Goal: Task Accomplishment & Management: Use online tool/utility

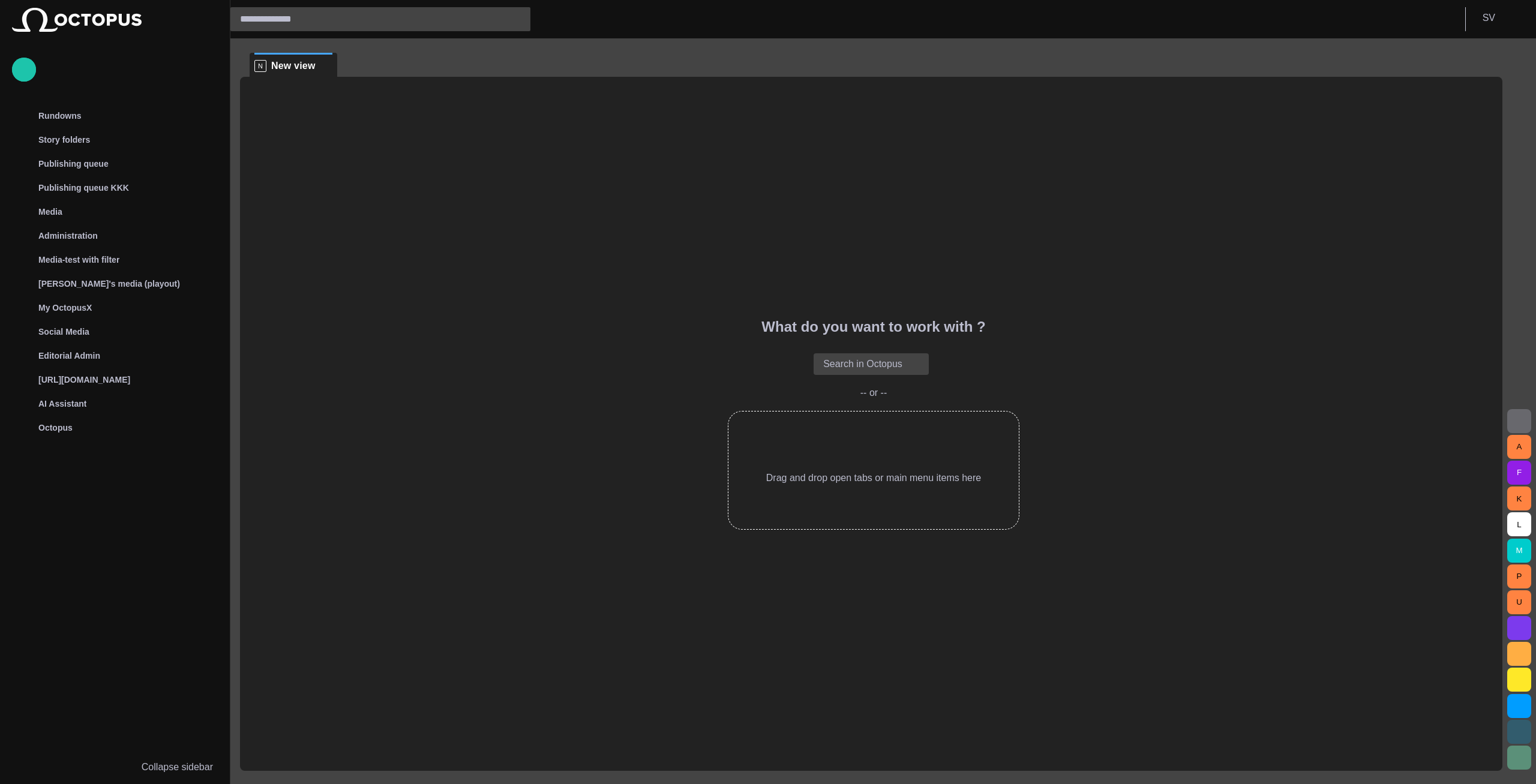
click at [1516, 411] on button "button" at bounding box center [1519, 421] width 24 height 24
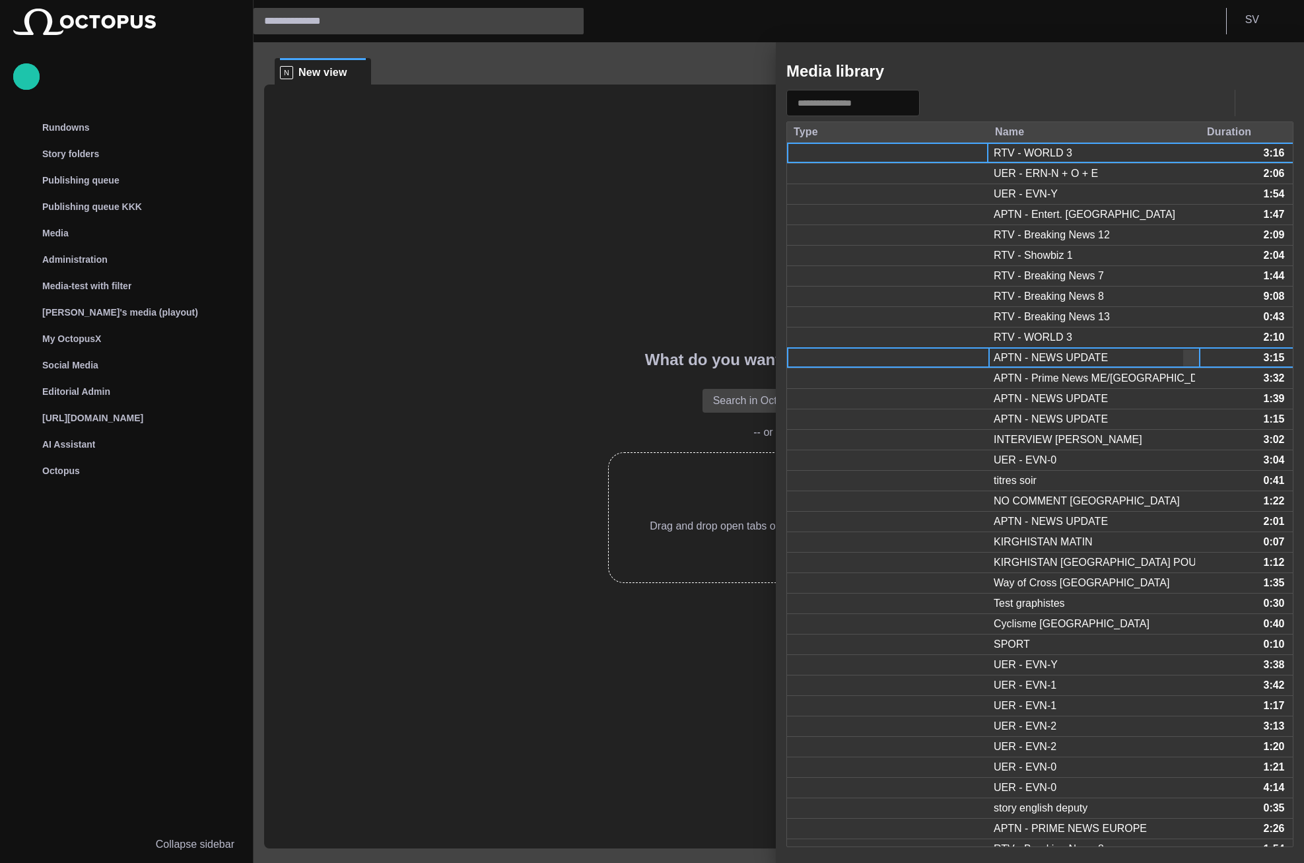
click at [1052, 357] on div "APTN - NEWS UPDATE" at bounding box center [1050, 358] width 114 height 15
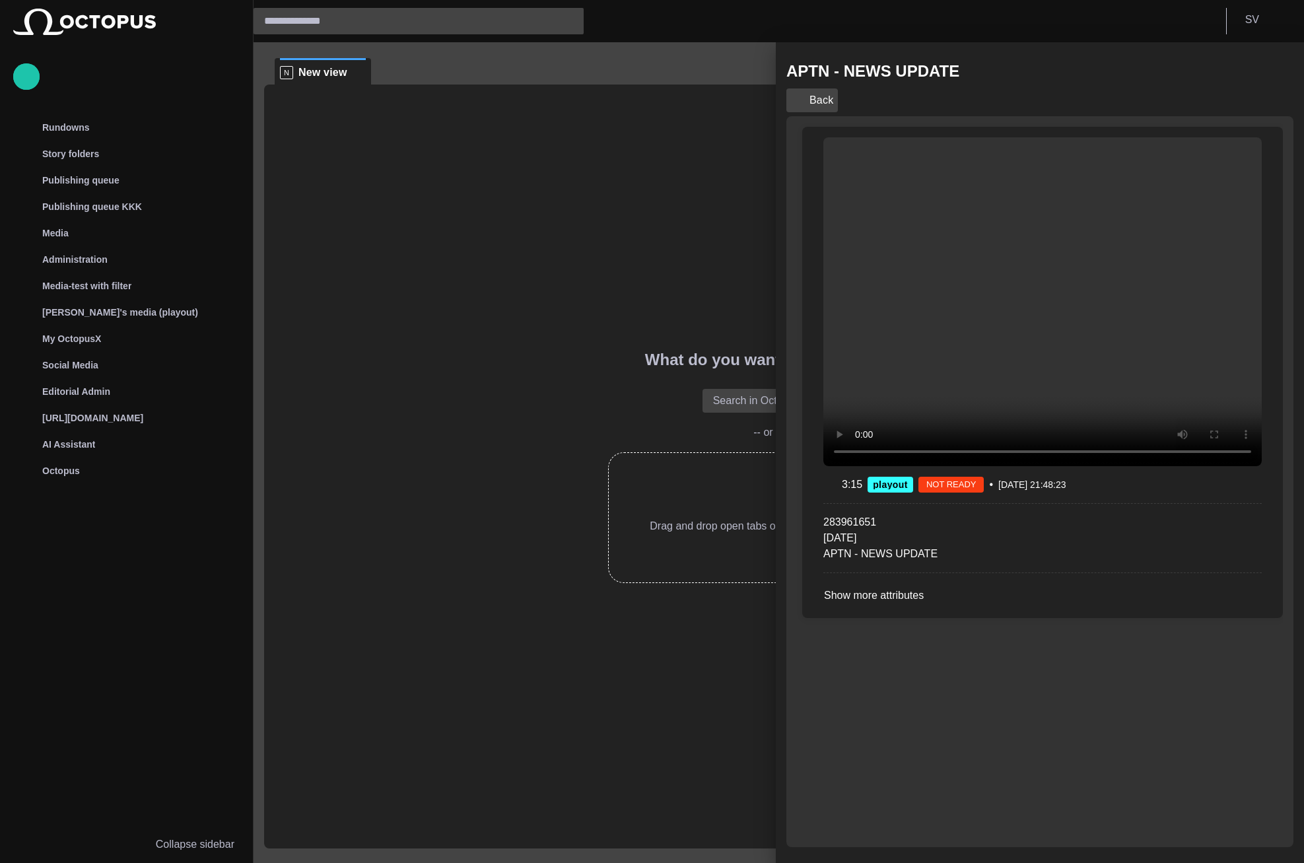
click at [817, 93] on button "Back" at bounding box center [811, 100] width 51 height 24
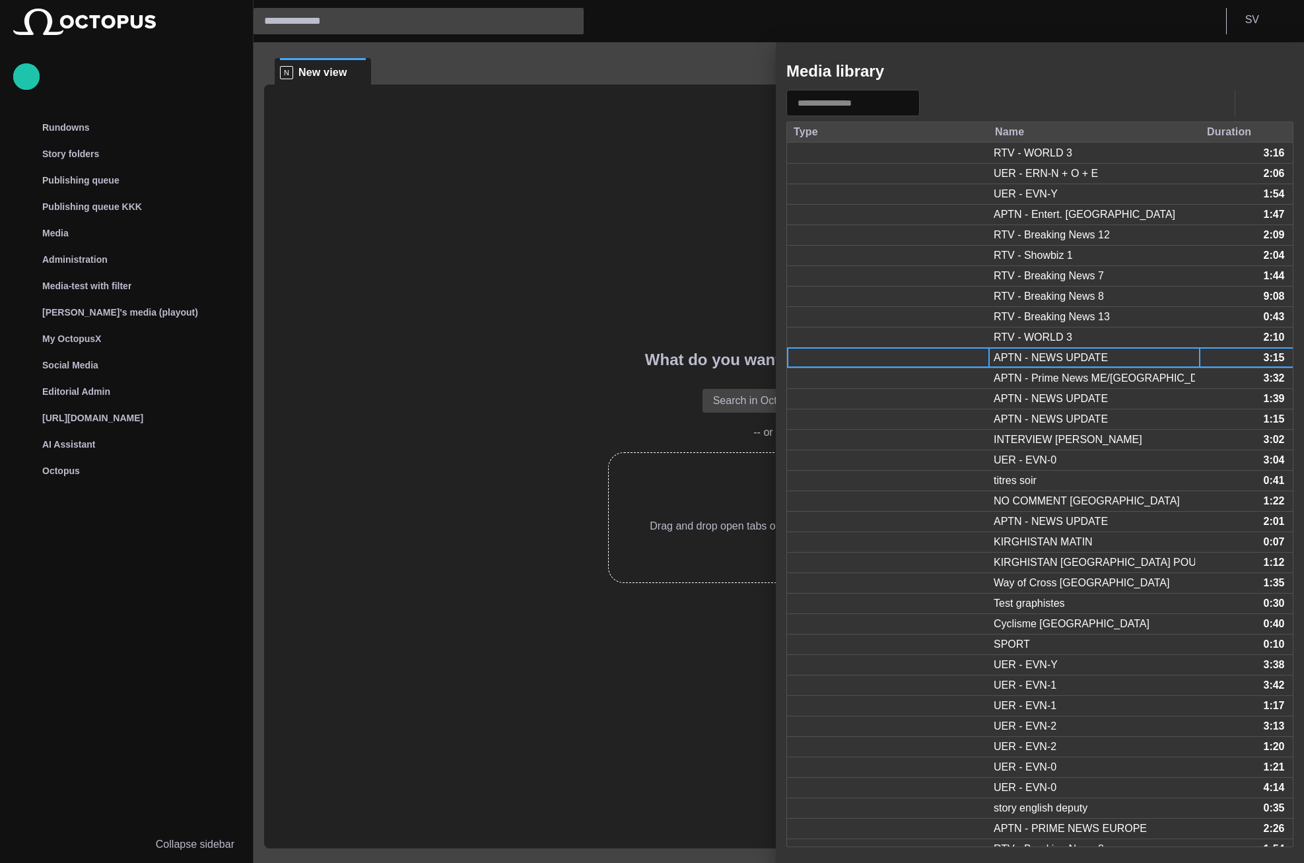
click at [1241, 67] on span "button" at bounding box center [1236, 71] width 16 height 16
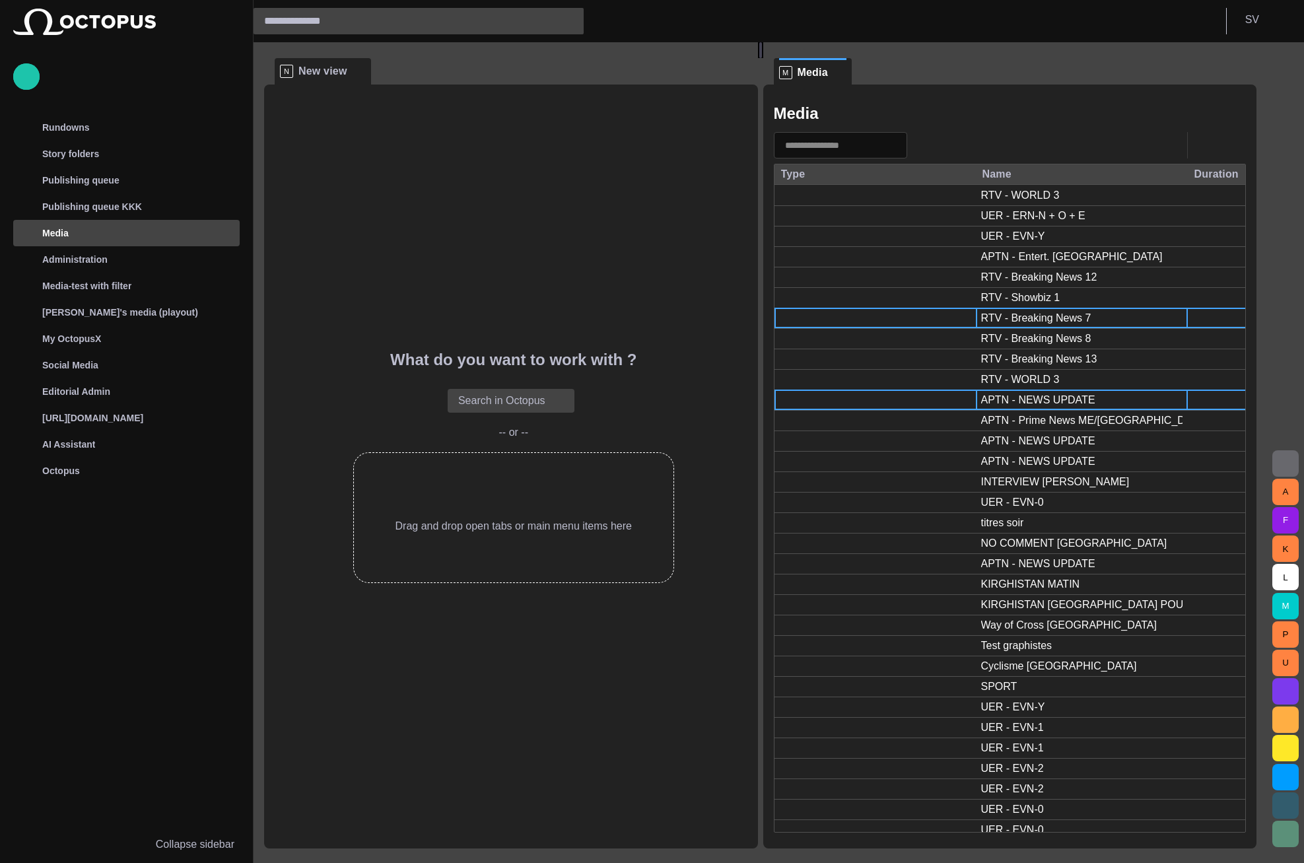
click at [1021, 327] on div "RTV - Breaking News 7" at bounding box center [1082, 318] width 212 height 20
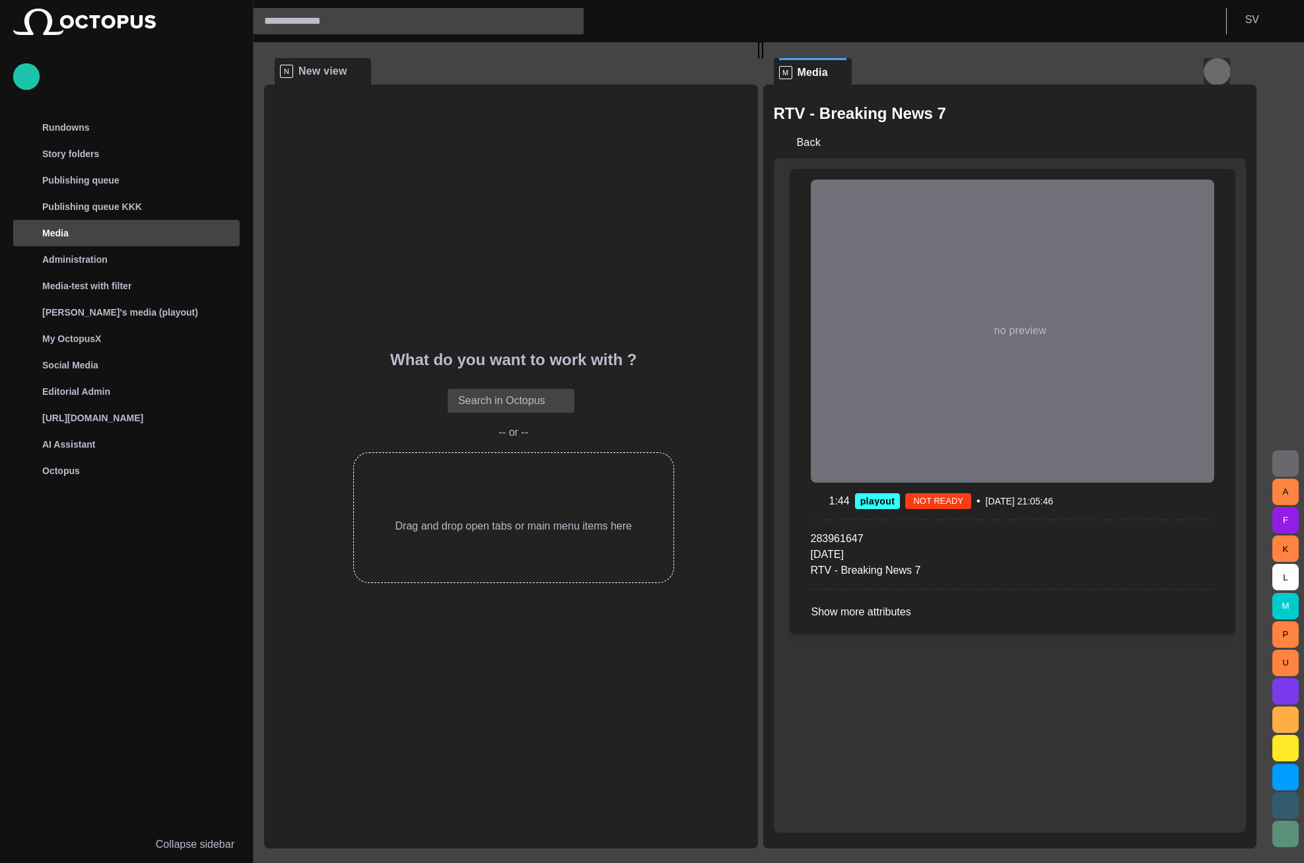
click at [1225, 73] on span "button" at bounding box center [1217, 71] width 16 height 16
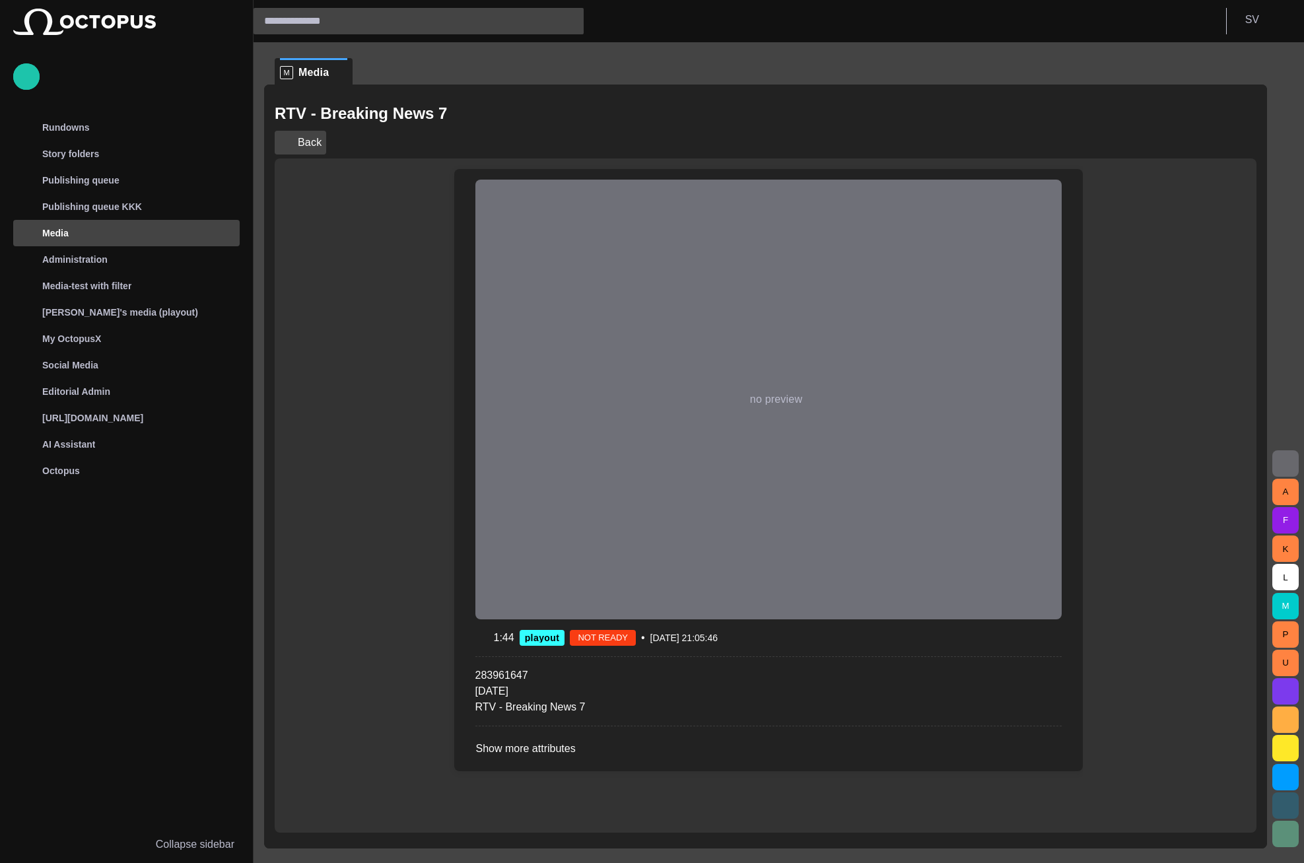
click at [309, 137] on button "Back" at bounding box center [300, 143] width 51 height 24
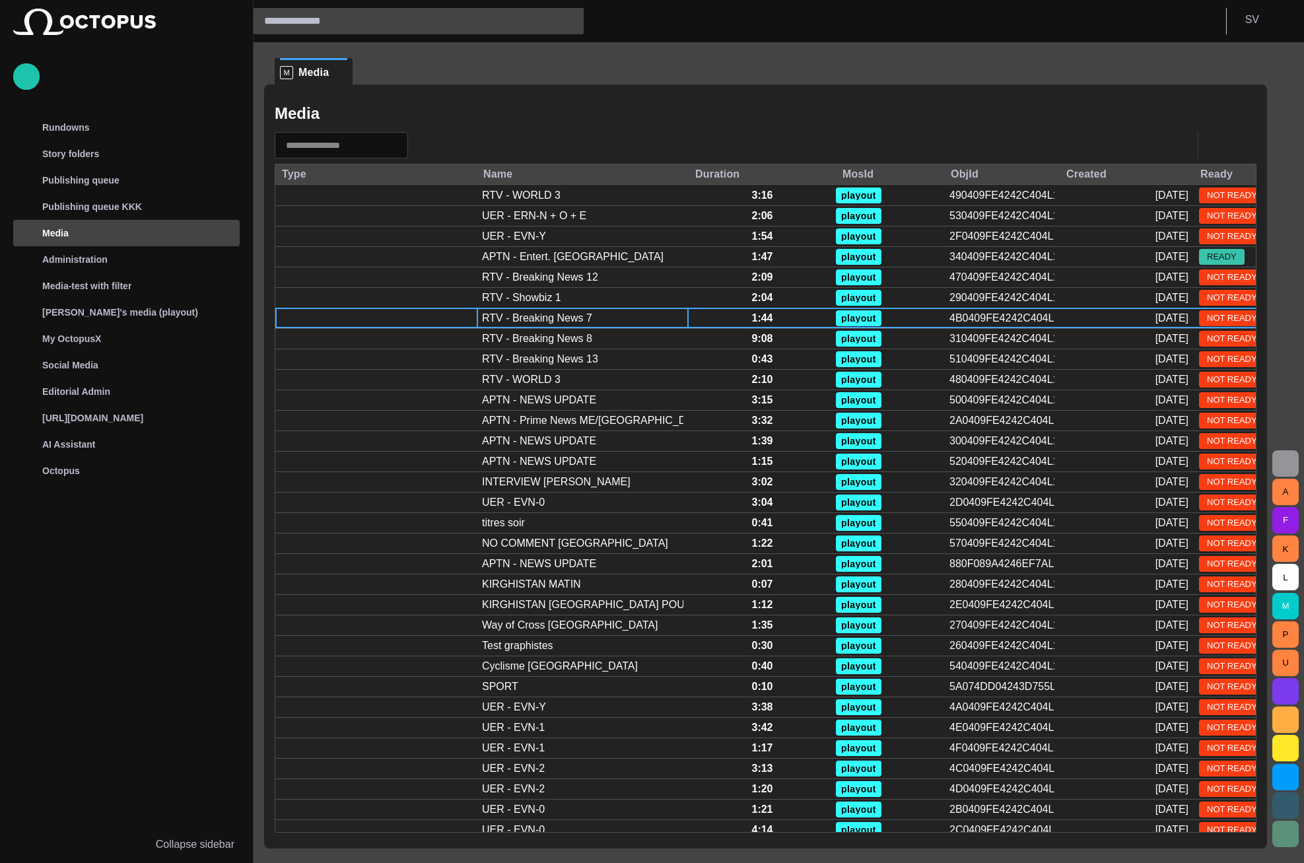
click at [1281, 459] on span "button" at bounding box center [1285, 463] width 16 height 16
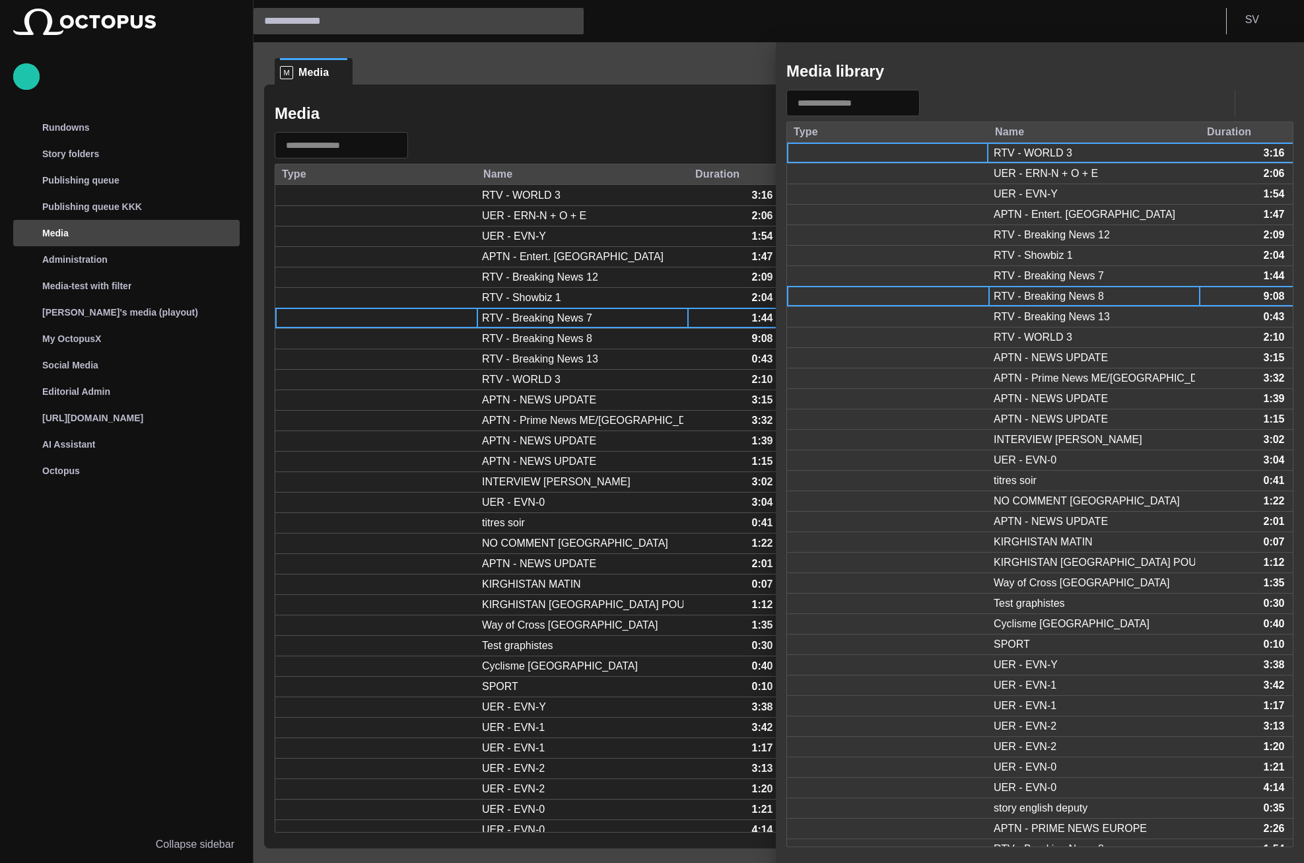
click at [1032, 292] on div "RTV - Breaking News 8" at bounding box center [1048, 296] width 110 height 15
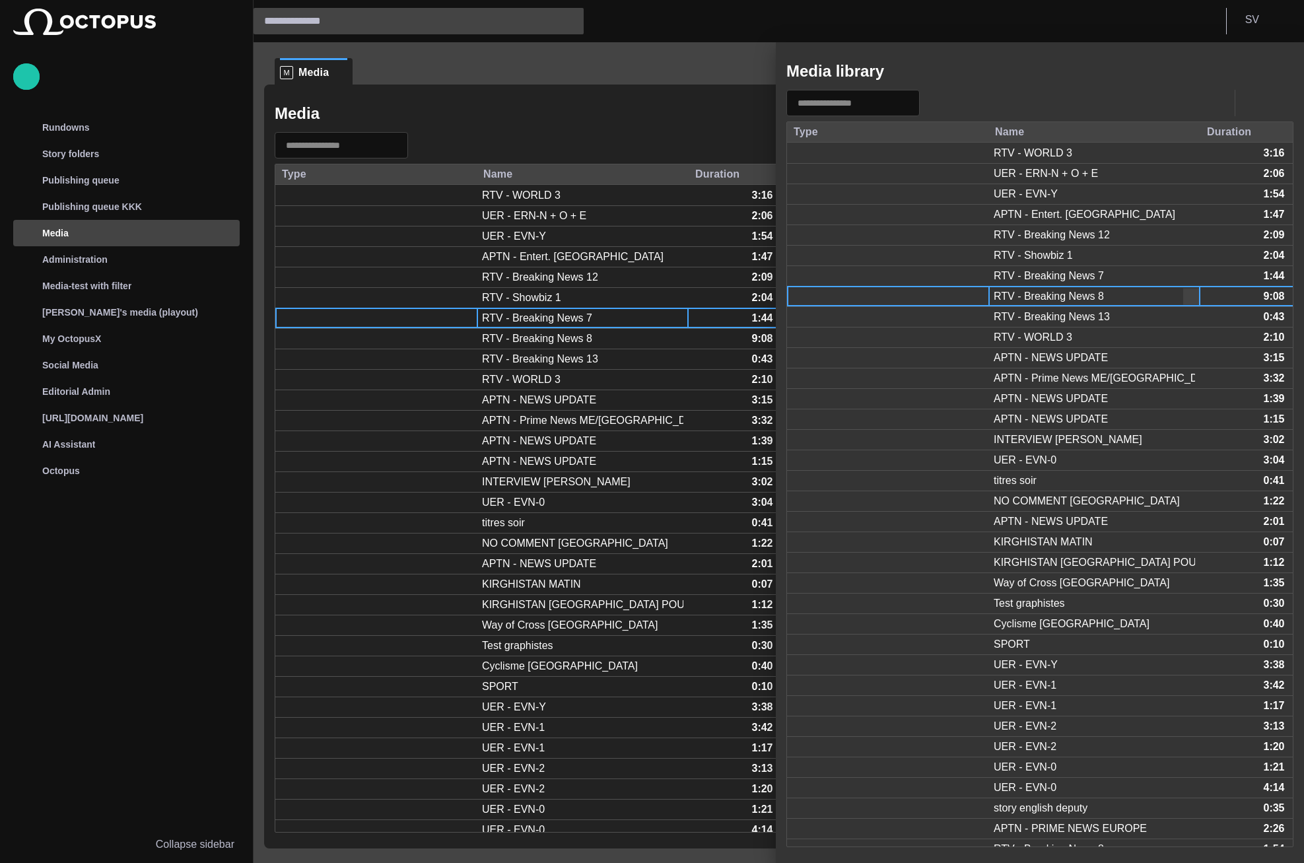
click at [1032, 292] on div "RTV - Breaking News 8" at bounding box center [1048, 296] width 110 height 15
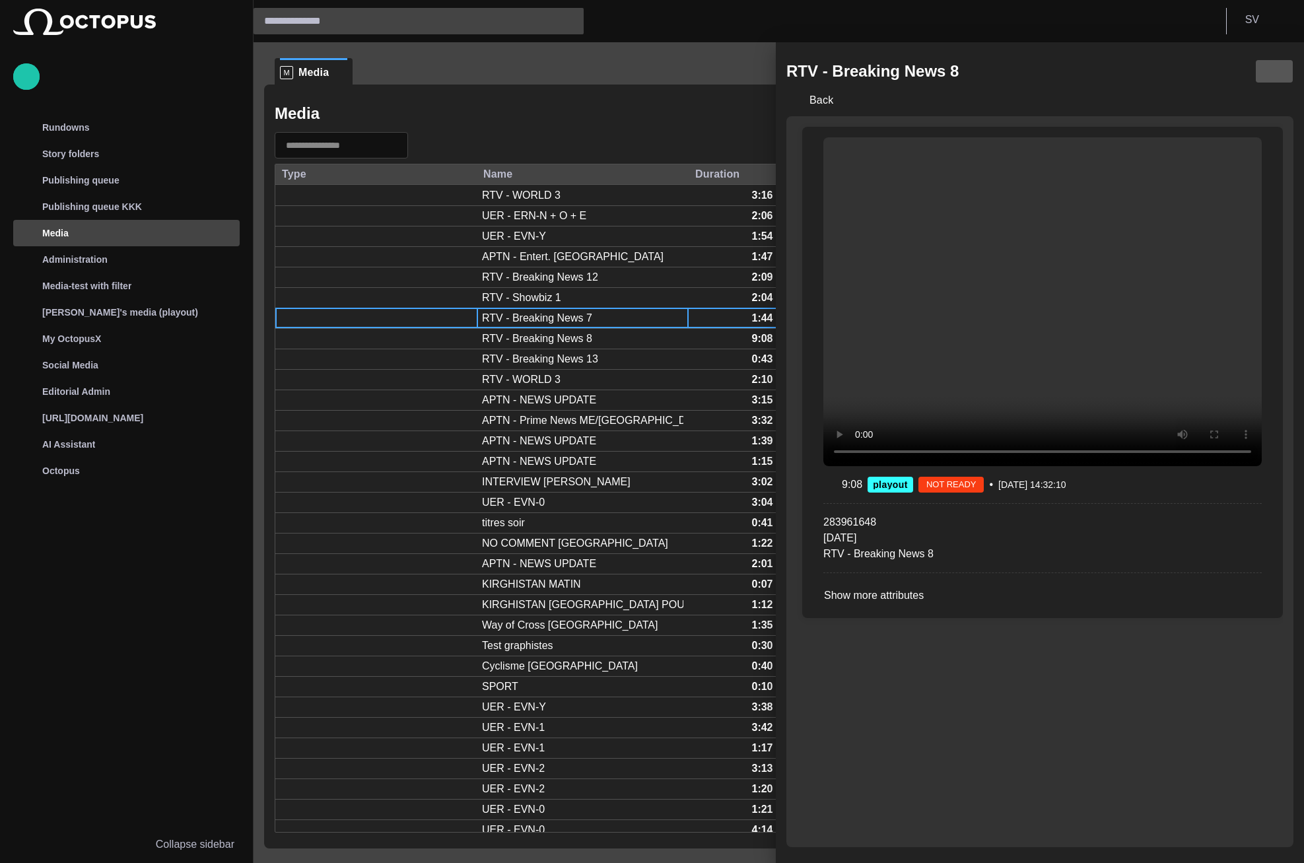
click at [1265, 70] on button "button" at bounding box center [1274, 71] width 38 height 24
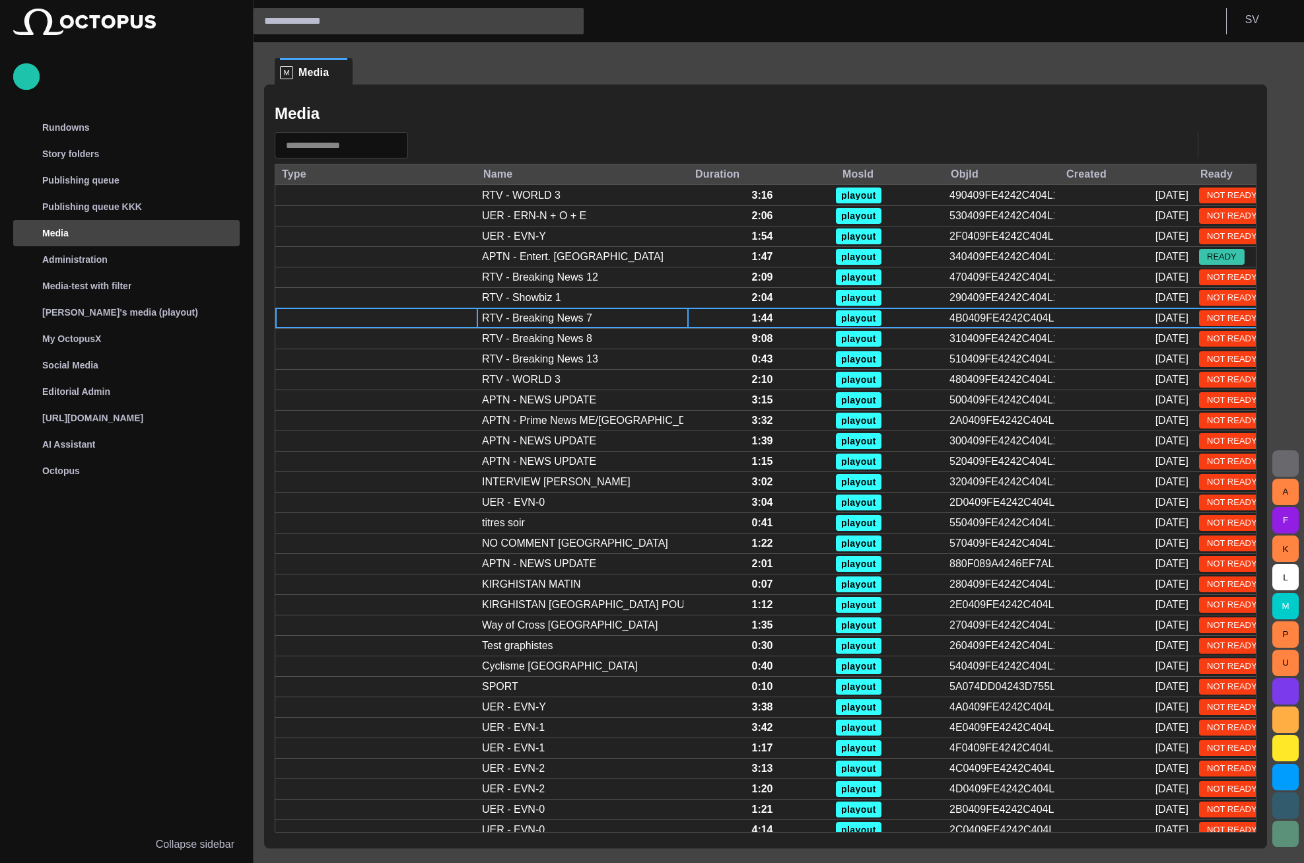
click at [1231, 53] on div "M Media Media Type Name Duration MosId ObjId Created Ready RTV - WORLD 3 3:16 p…" at bounding box center [765, 445] width 1003 height 806
click at [1230, 65] on span "button" at bounding box center [1227, 71] width 16 height 16
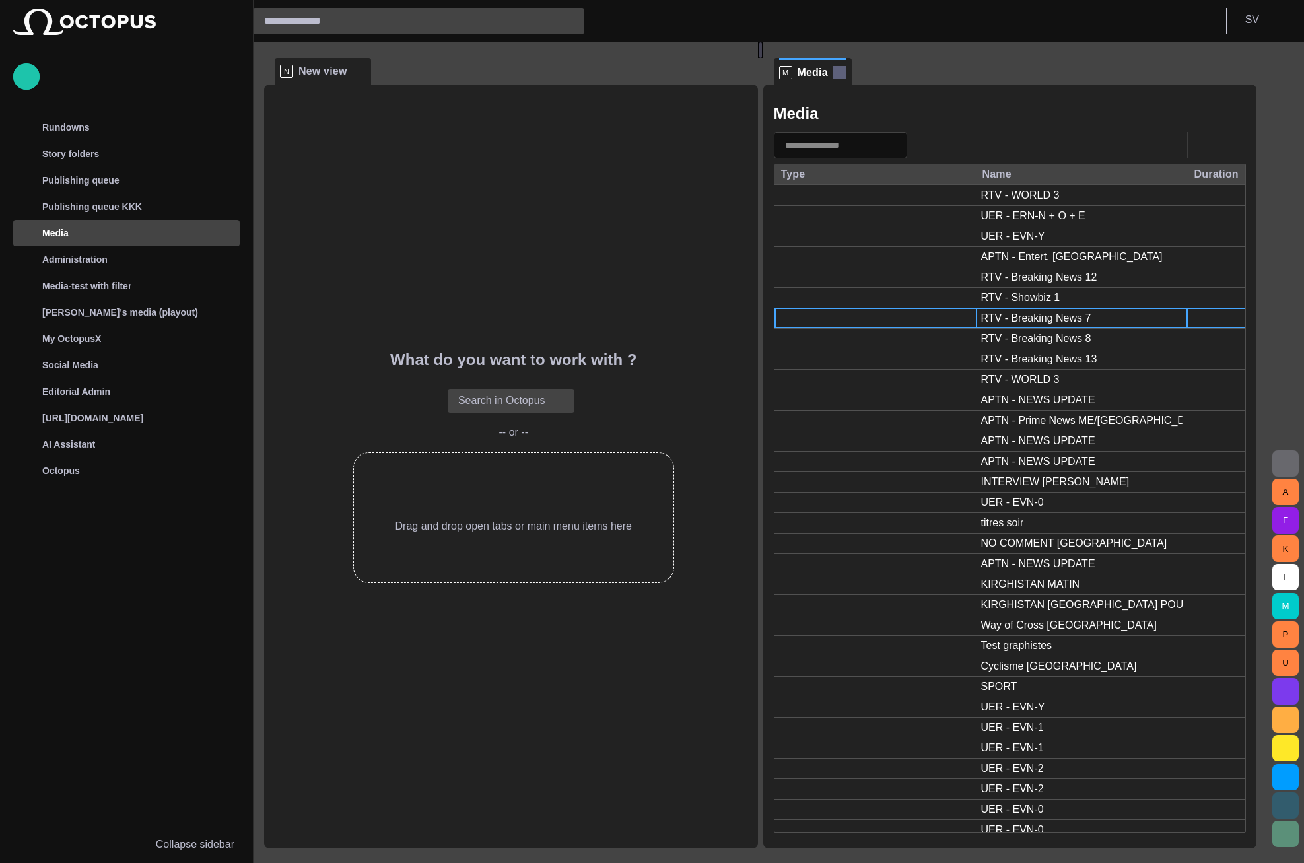
click at [846, 69] on span at bounding box center [839, 72] width 13 height 13
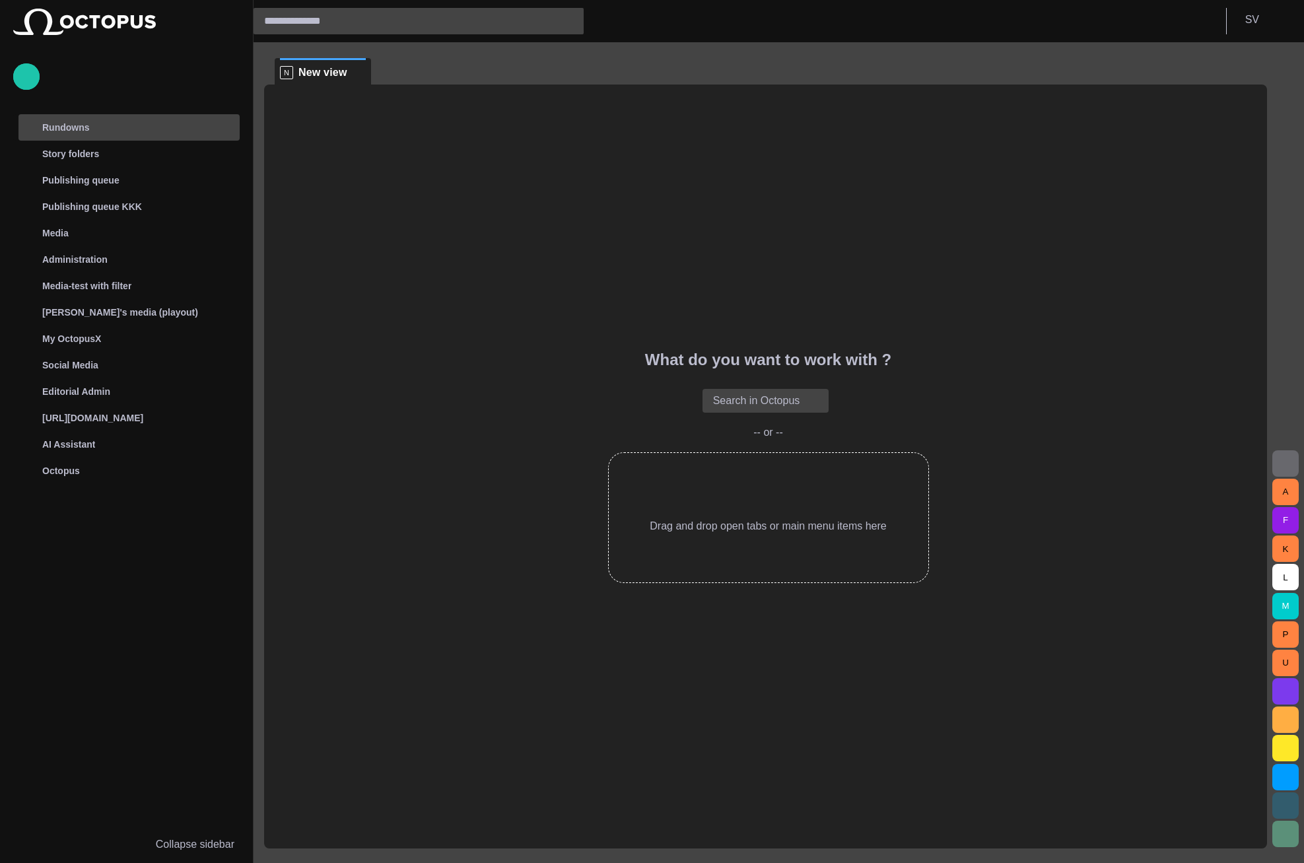
click at [161, 118] on div "Rundowns" at bounding box center [117, 127] width 192 height 21
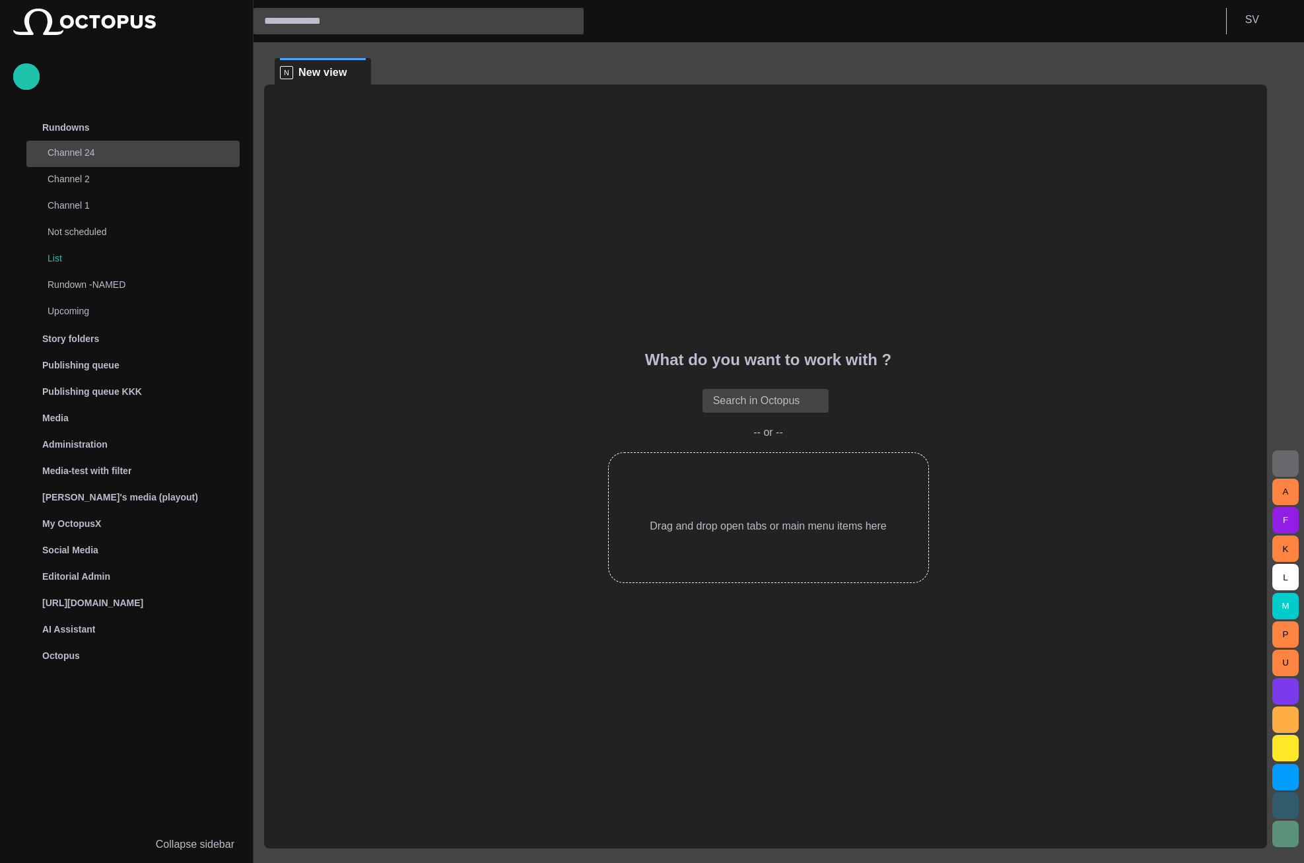
click at [155, 156] on p "Channel 24" at bounding box center [131, 152] width 166 height 13
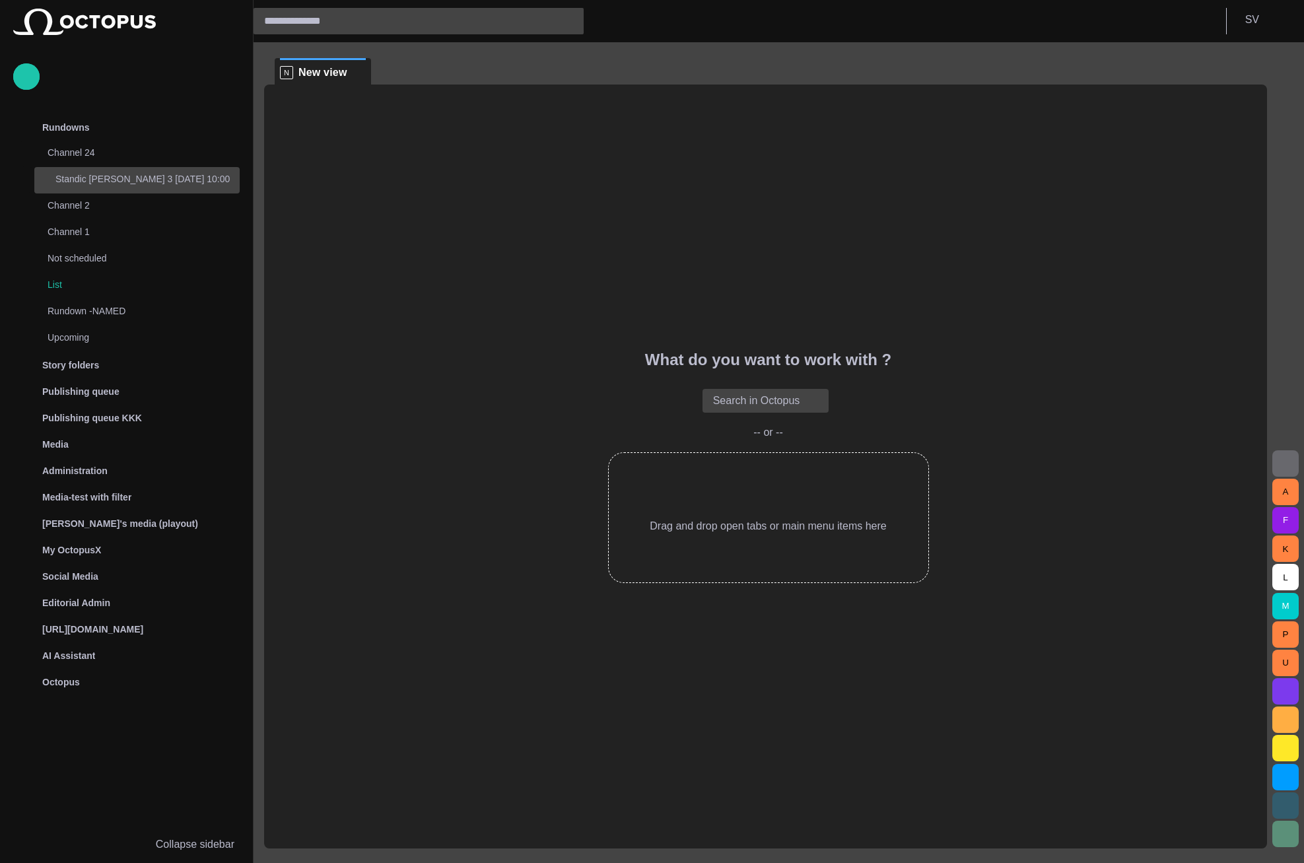
click at [154, 176] on p "Standic [PERSON_NAME] 3 [DATE] 10:00" at bounding box center [147, 178] width 184 height 13
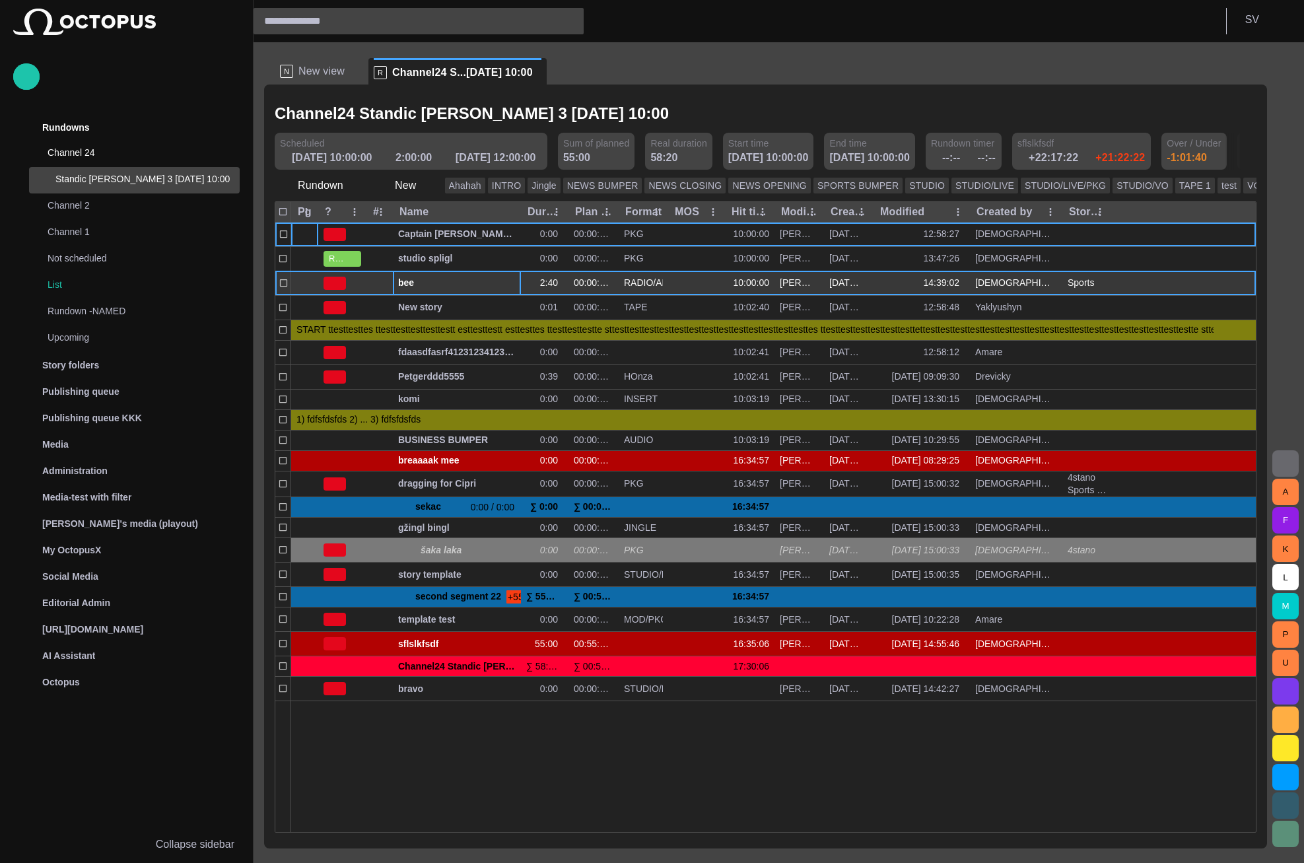
click at [440, 284] on span "bee" at bounding box center [457, 283] width 118 height 13
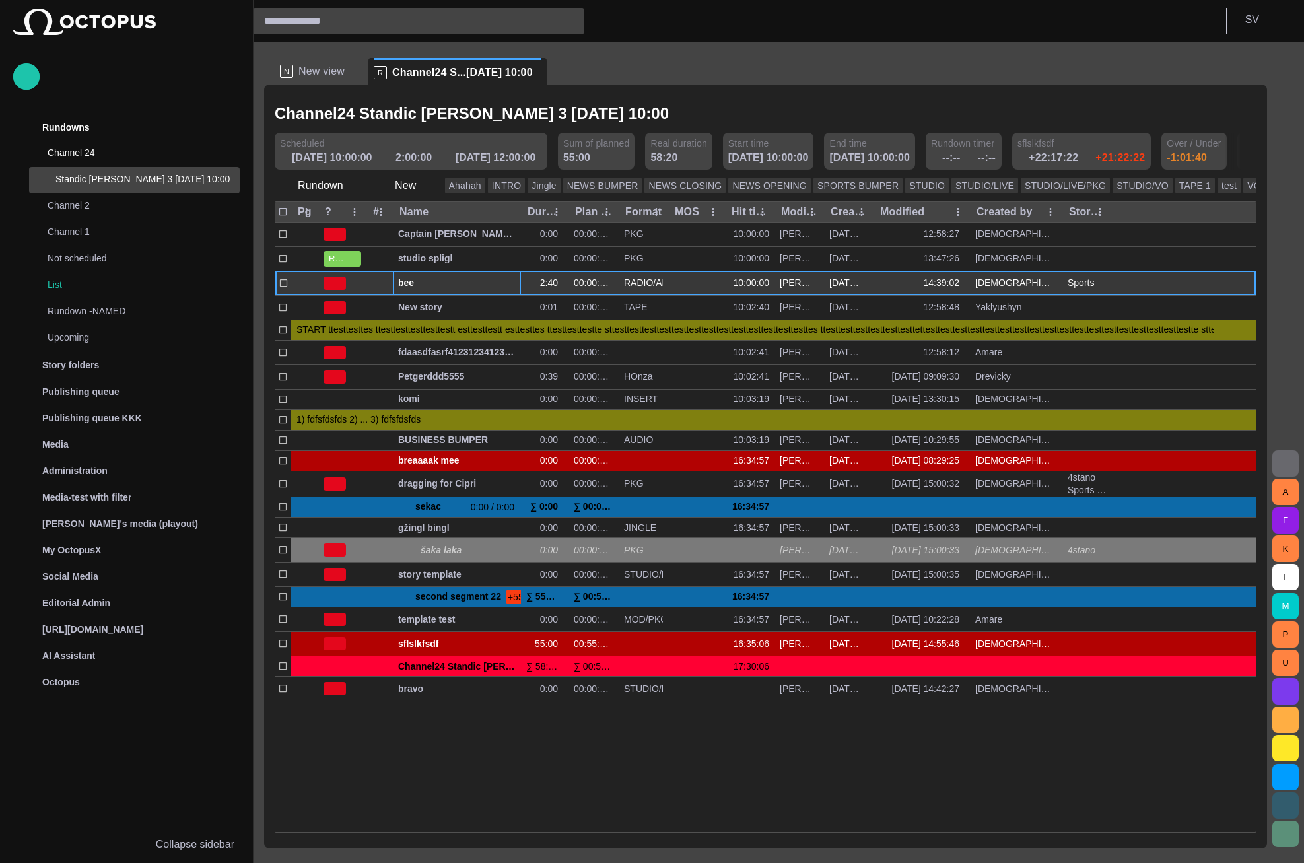
click at [440, 284] on span "bee" at bounding box center [457, 283] width 118 height 13
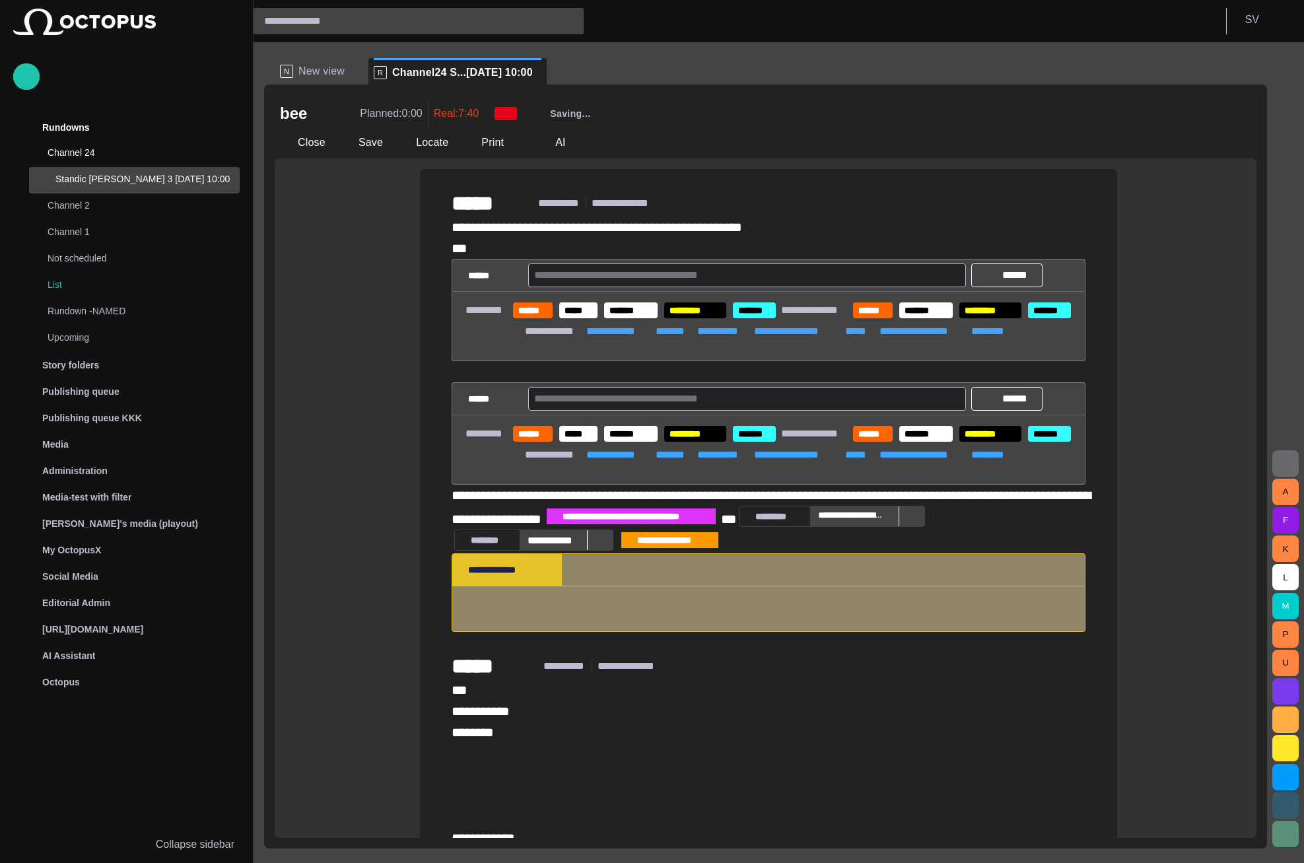
click at [1285, 457] on span "button" at bounding box center [1285, 463] width 16 height 16
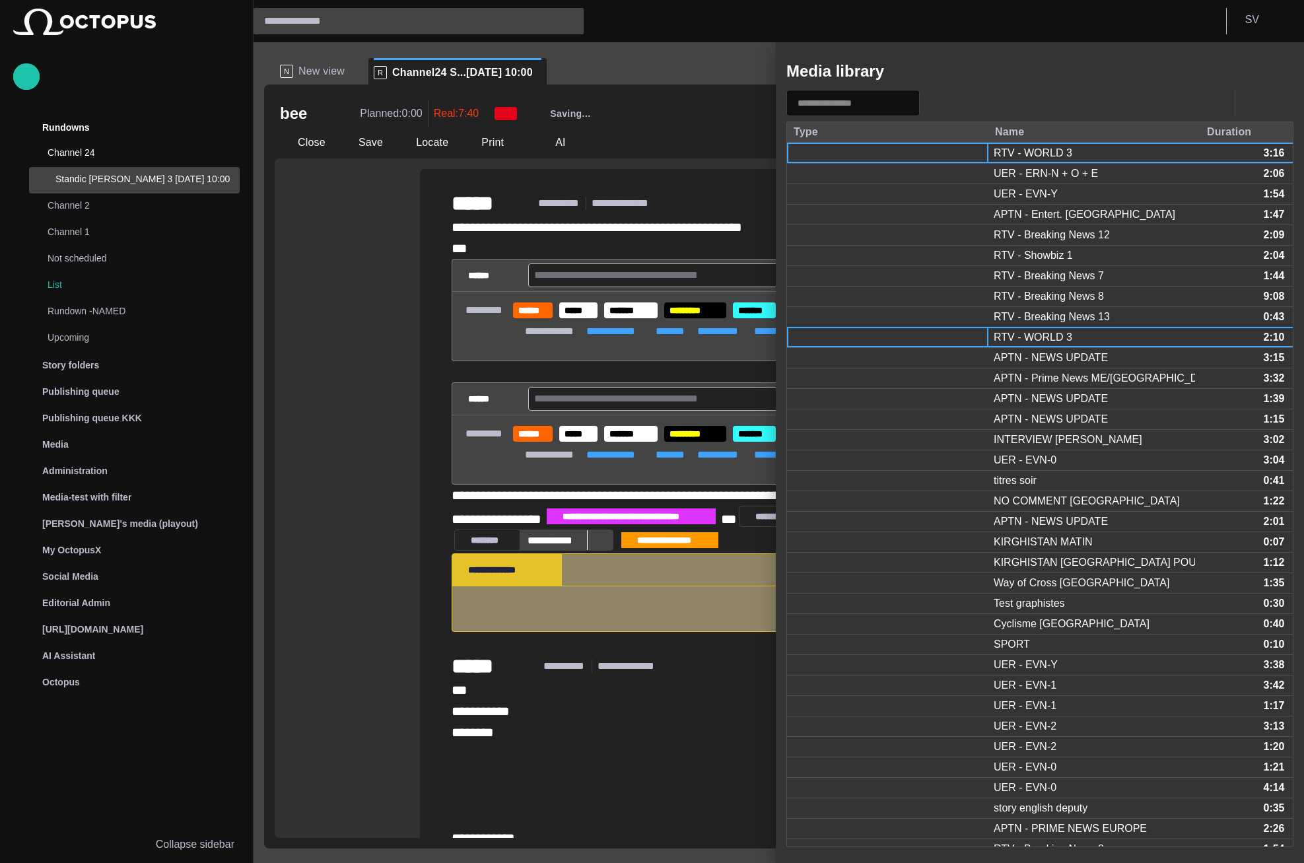
click at [969, 335] on div at bounding box center [887, 337] width 201 height 20
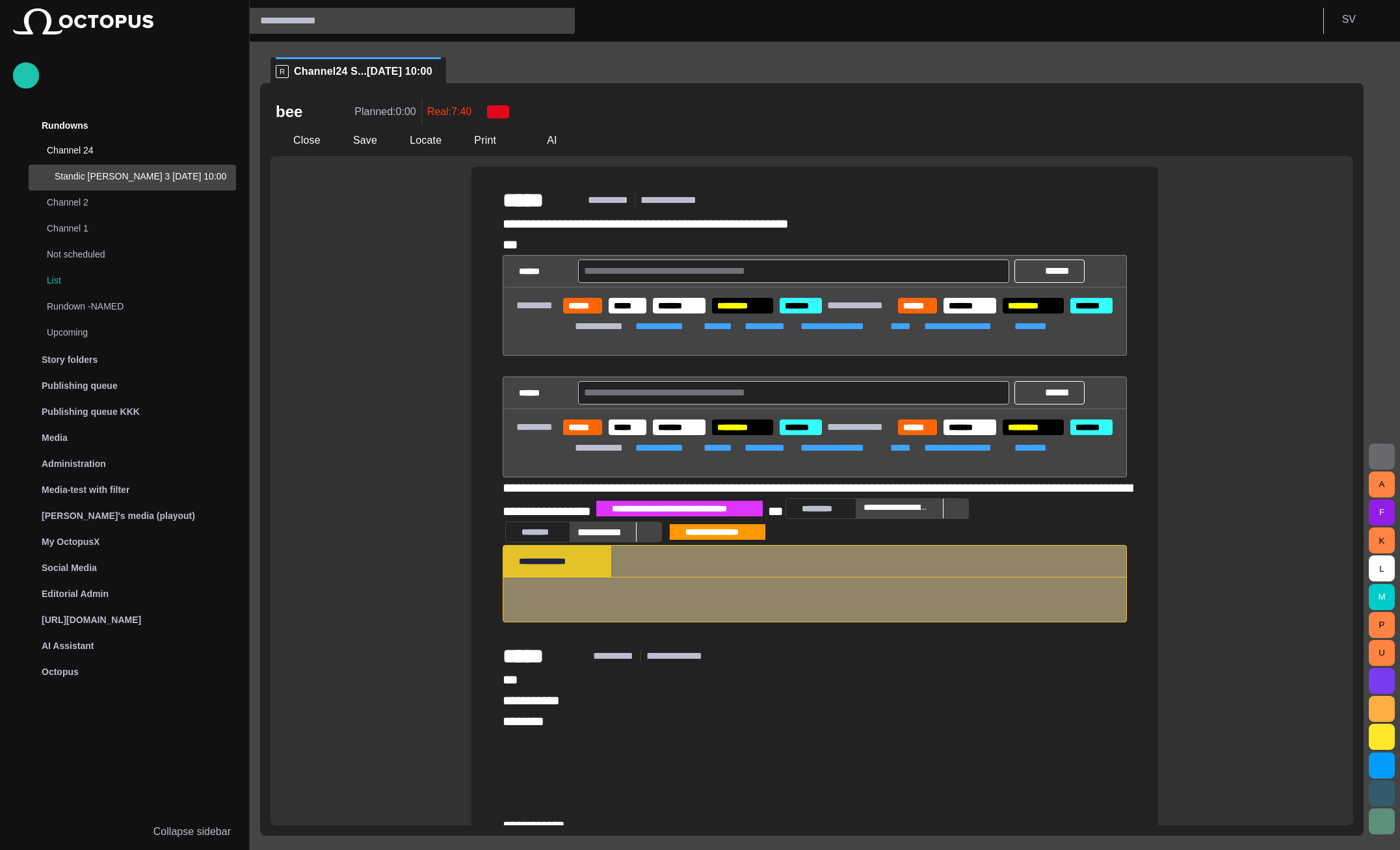
click at [1284, 448] on span "button" at bounding box center [1382, 456] width 16 height 16
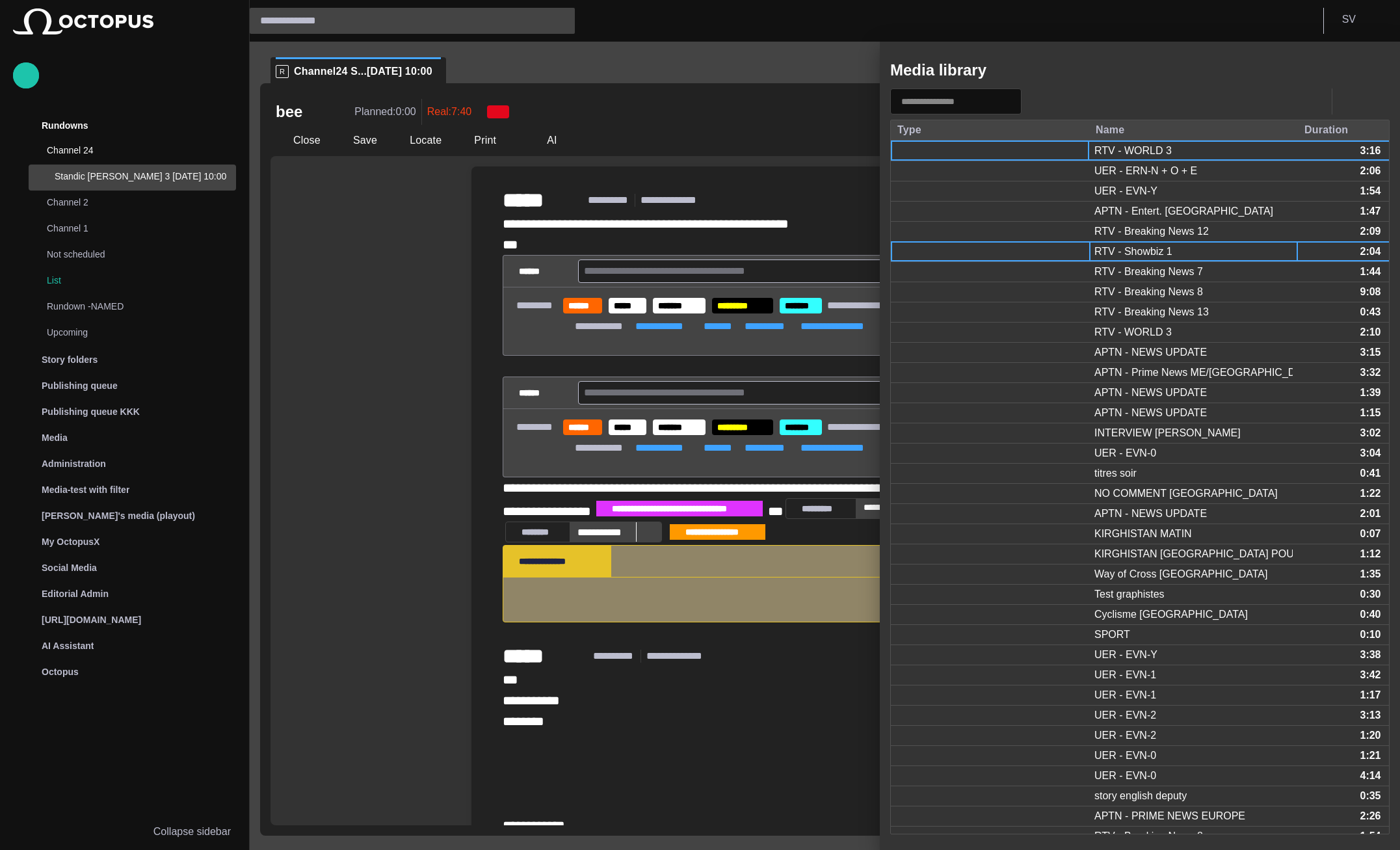
click at [1105, 246] on div "RTV - Showbiz 1" at bounding box center [1133, 251] width 78 height 15
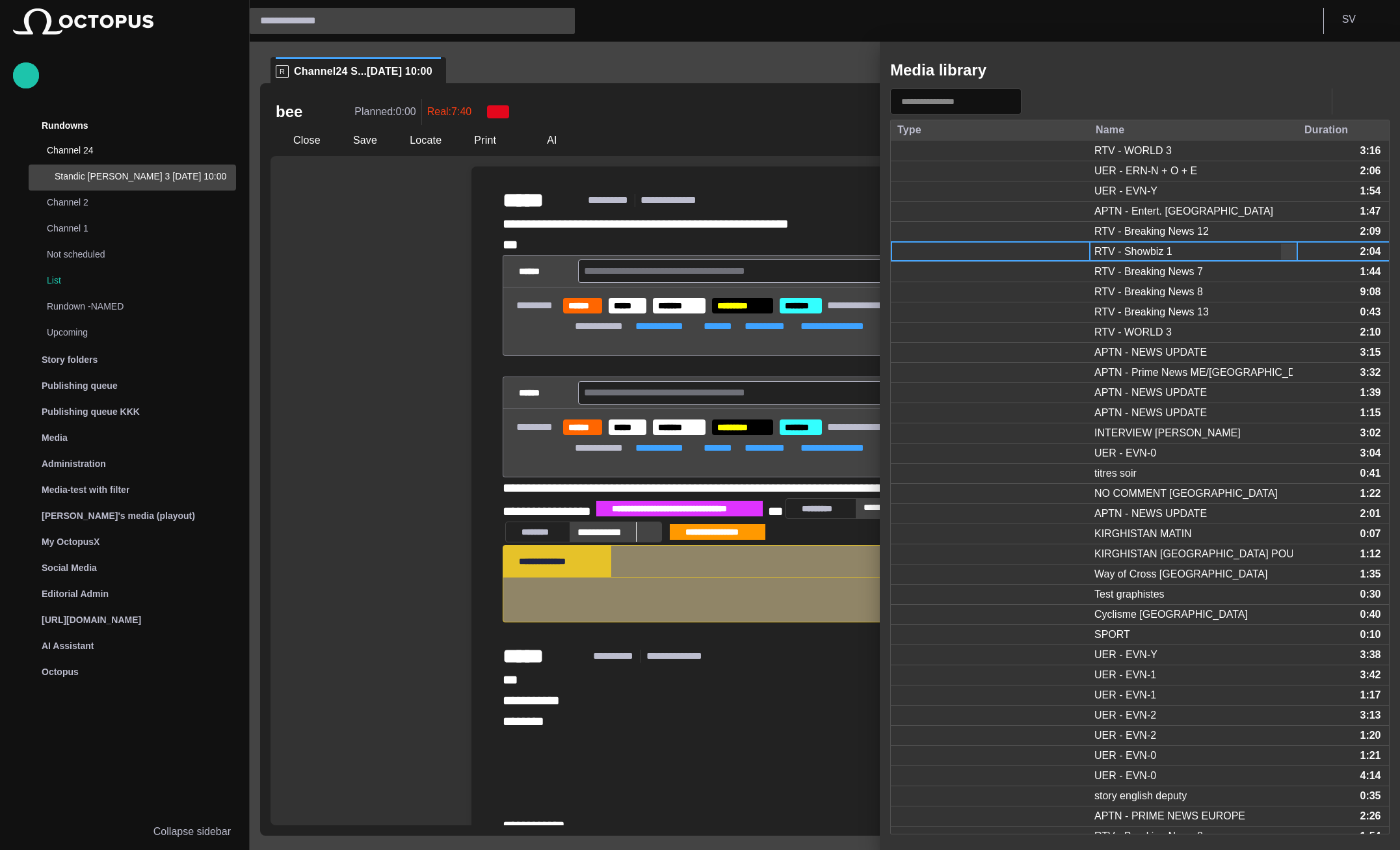
click at [1105, 246] on div "RTV - Showbiz 1" at bounding box center [1133, 251] width 78 height 15
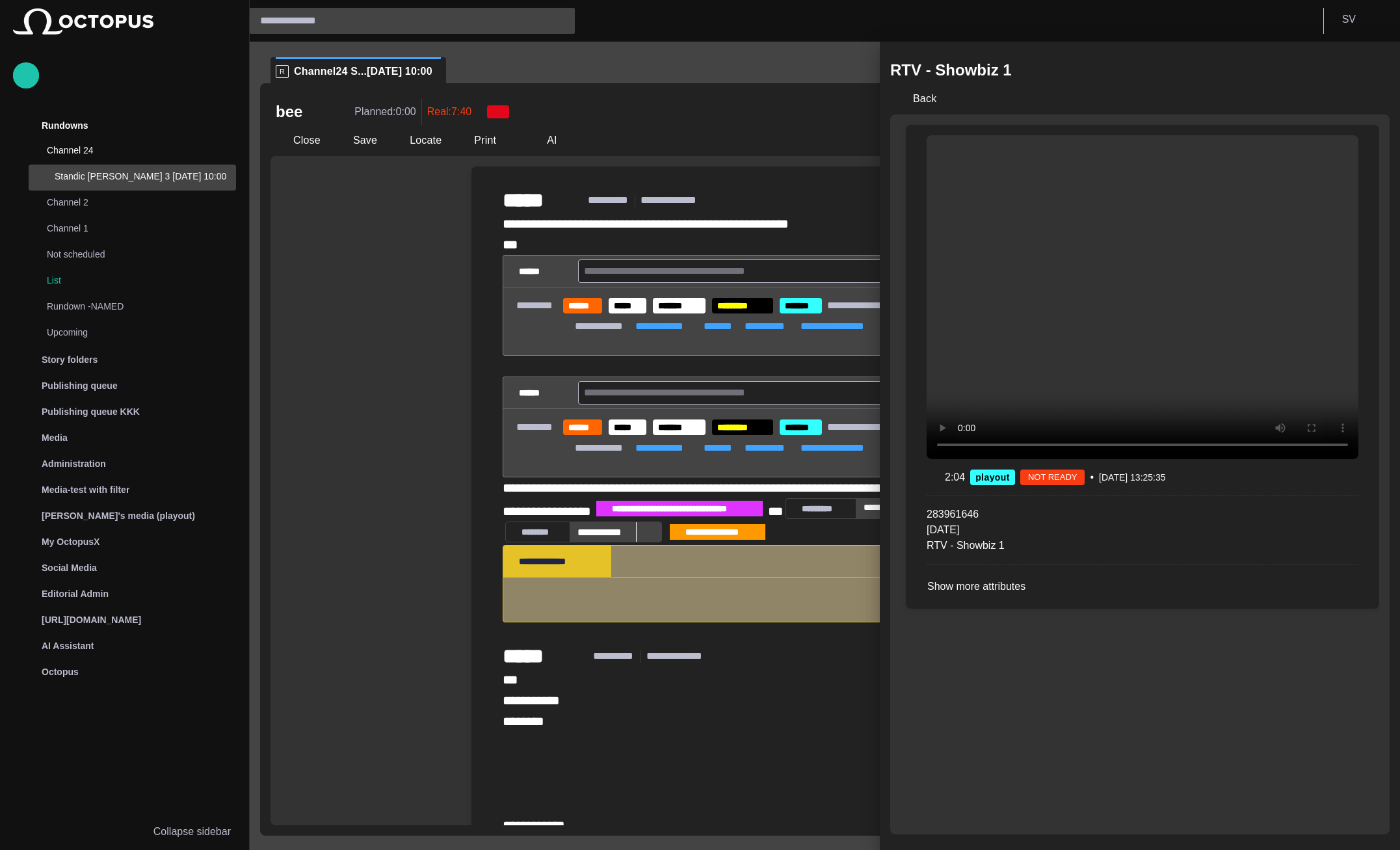
click at [684, 478] on div "RTV - Showbiz 1 Back 2:04 playout NOT READY • 25/03/2005 13:25:35 283961646 25/…" at bounding box center [700, 425] width 1400 height 850
click at [912, 100] on button "Back" at bounding box center [915, 98] width 50 height 24
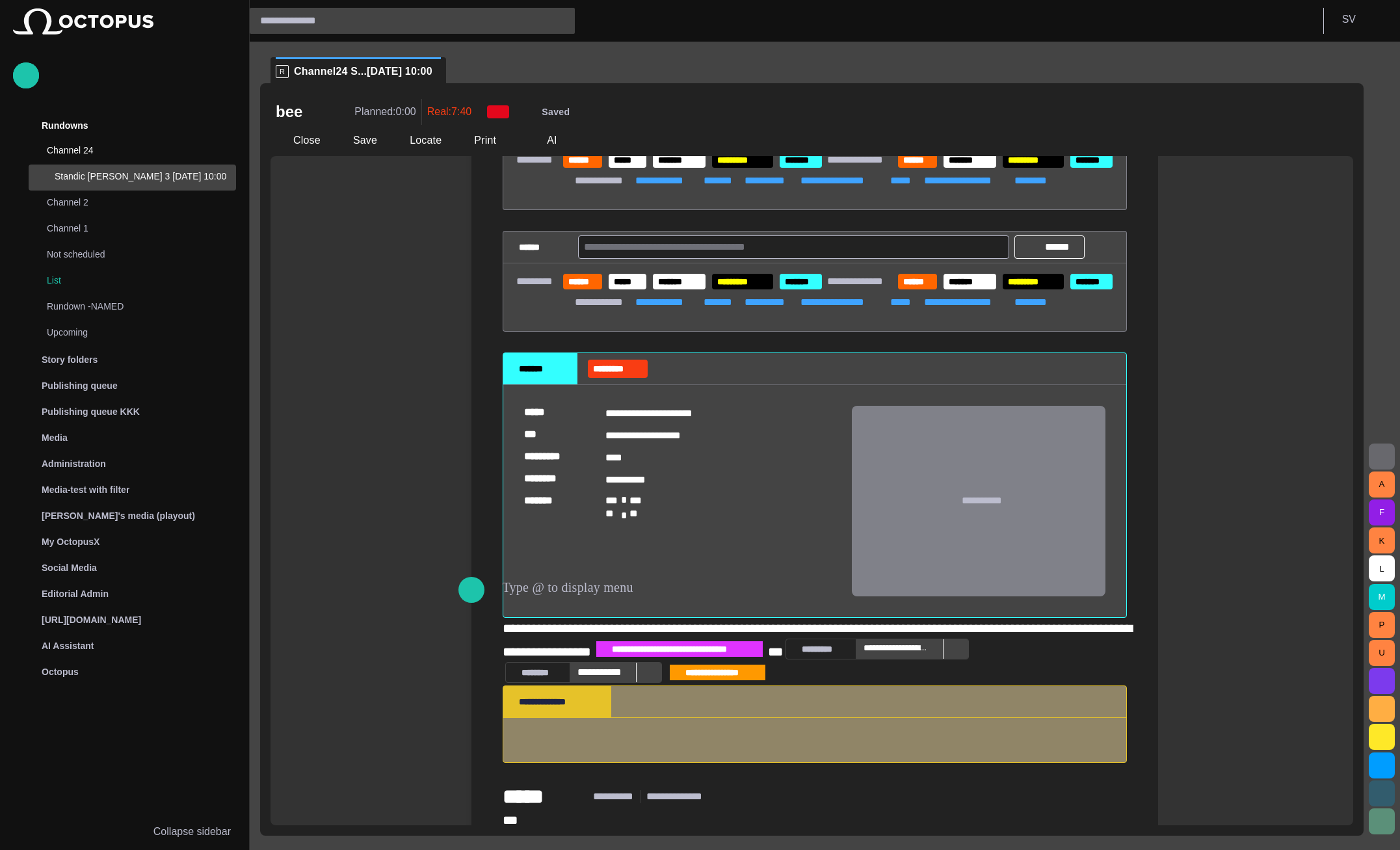
scroll to position [156, 0]
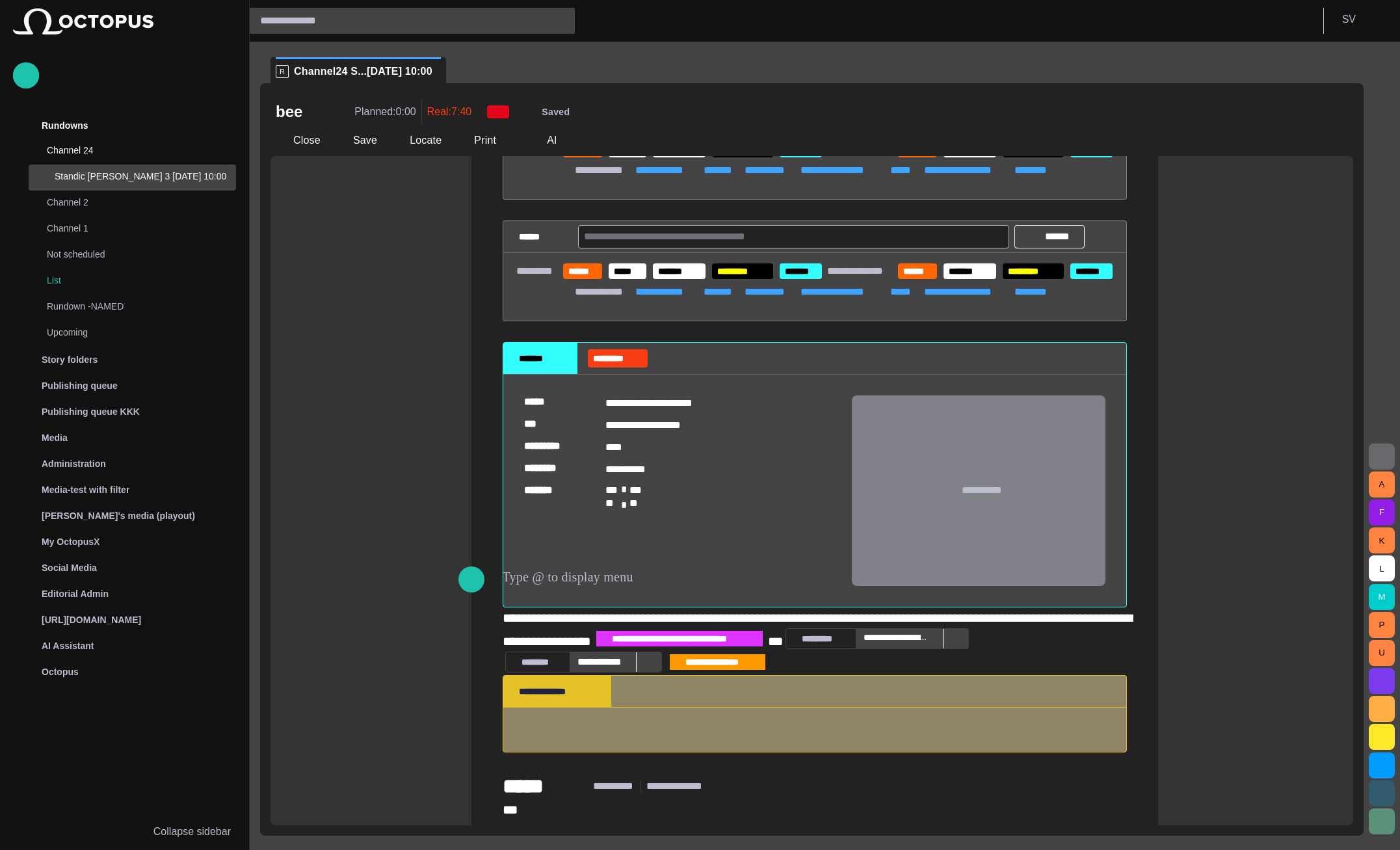
click at [649, 628] on div "**********" at bounding box center [815, 415] width 625 height 716
click at [1118, 362] on span "button" at bounding box center [1113, 358] width 13 height 13
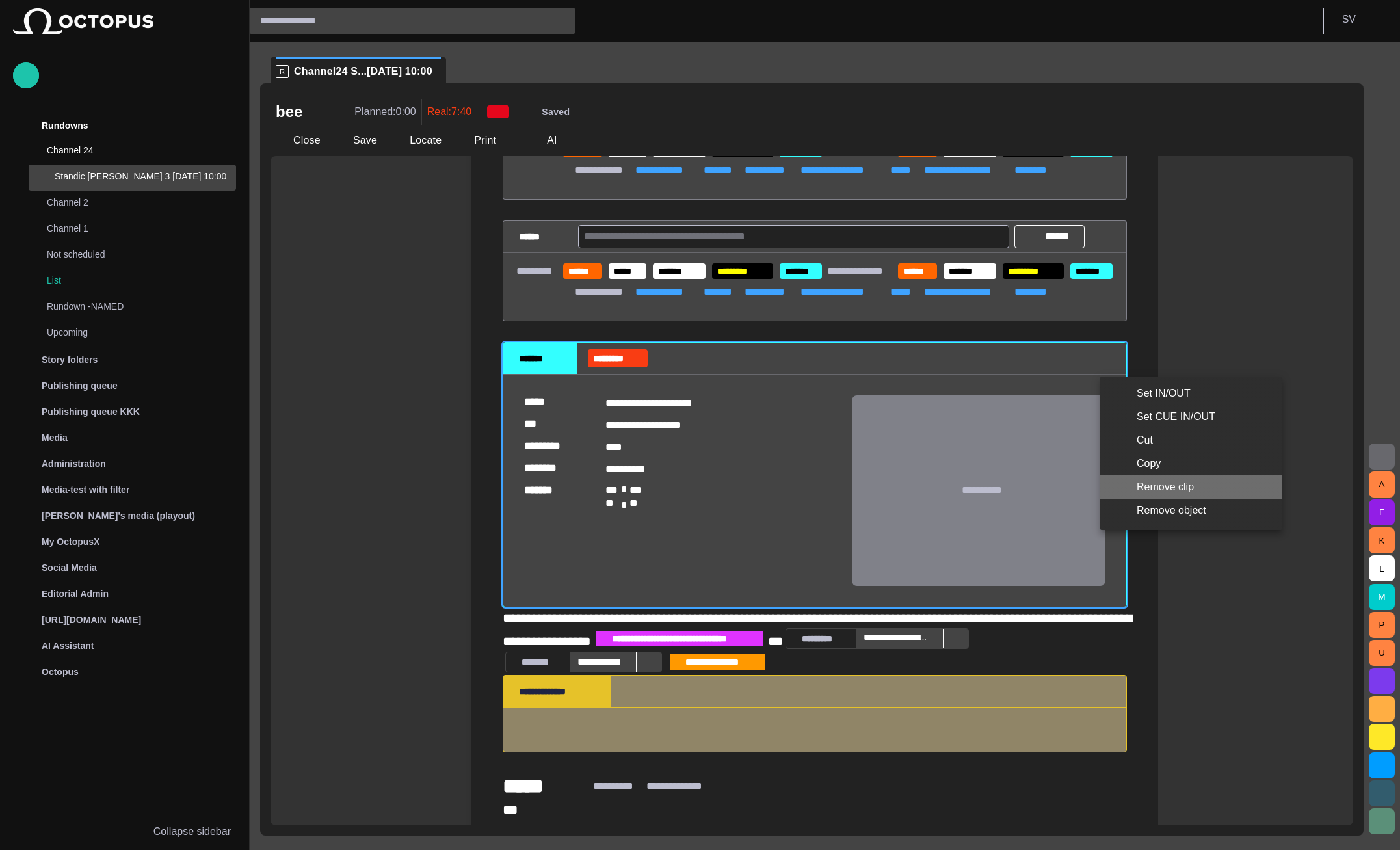
click at [1151, 489] on li "Remove clip" at bounding box center [1191, 488] width 182 height 24
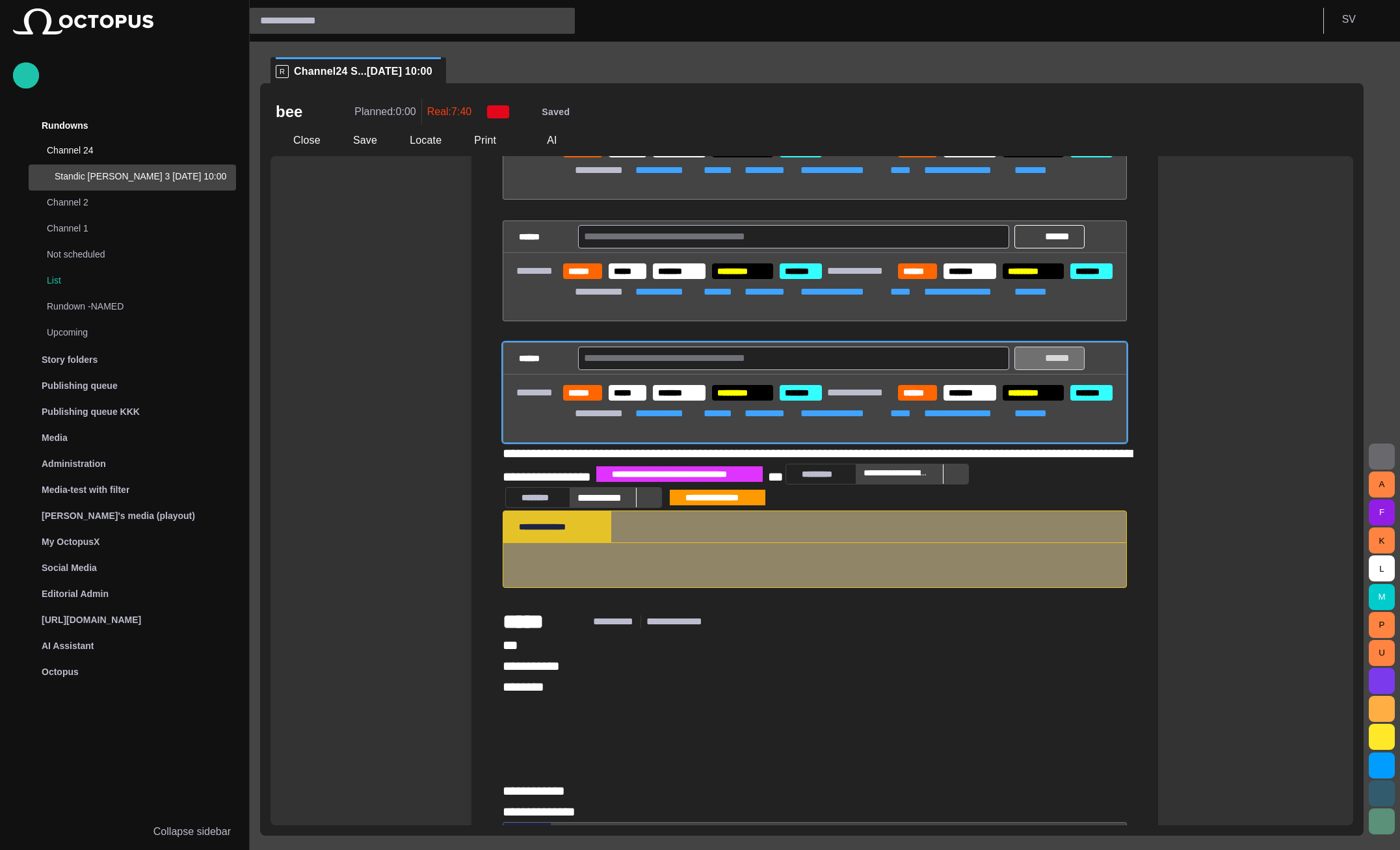
click at [1050, 366] on p "******" at bounding box center [1057, 359] width 33 height 16
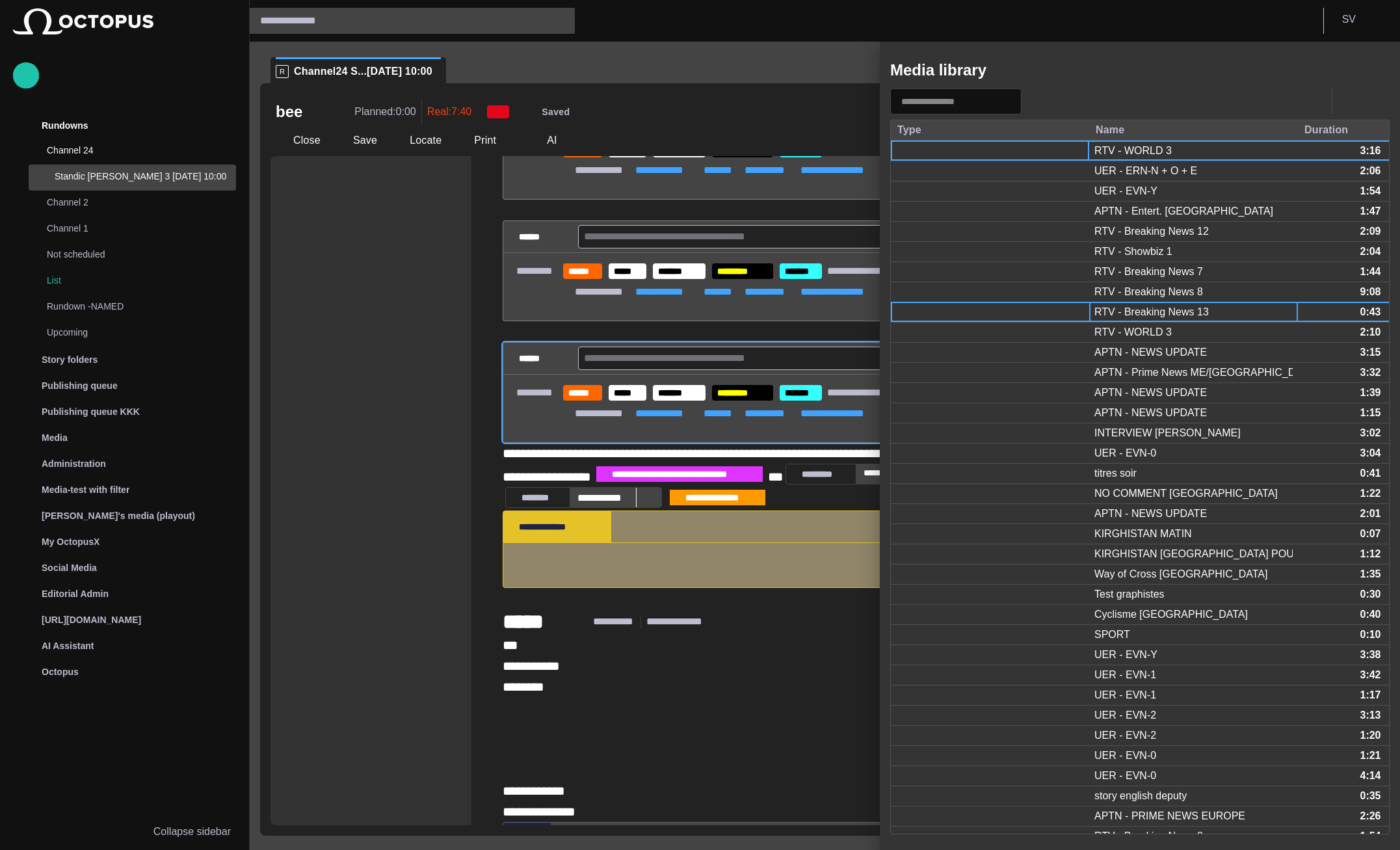
click at [1116, 302] on div "RTV - Breaking News 13" at bounding box center [1194, 312] width 209 height 20
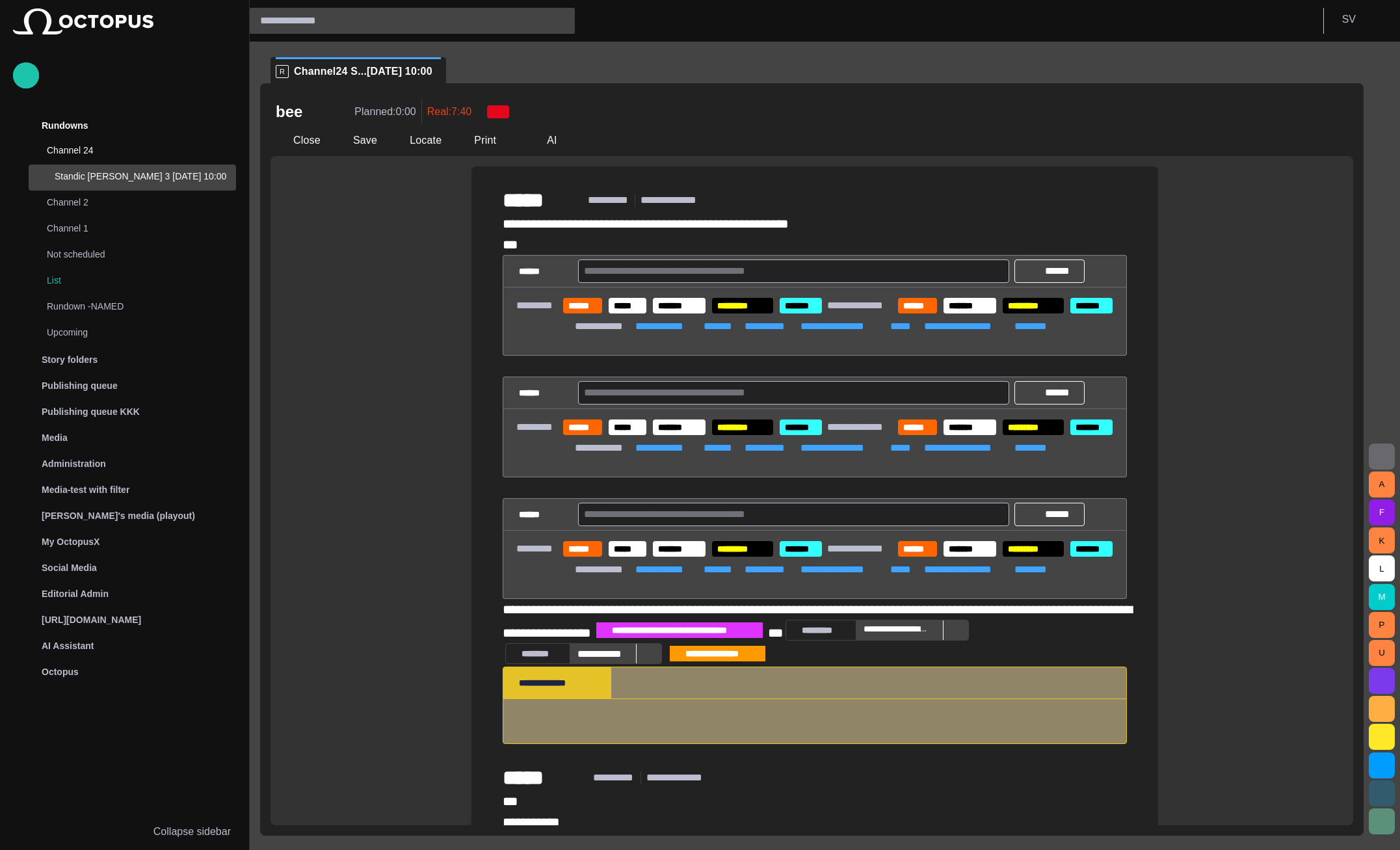
click at [1375, 456] on span "button" at bounding box center [1382, 456] width 16 height 16
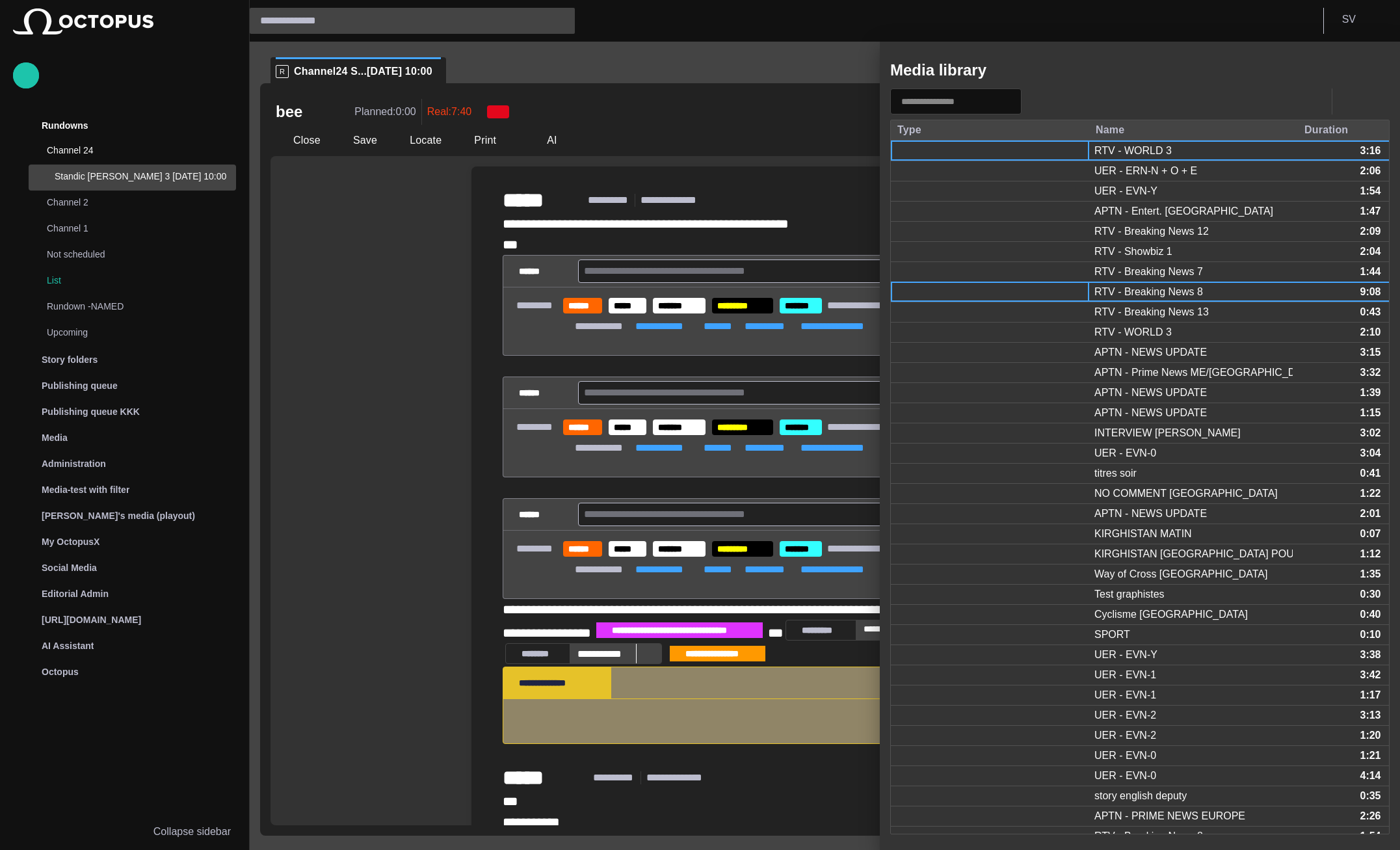
click at [1044, 300] on div at bounding box center [989, 292] width 198 height 20
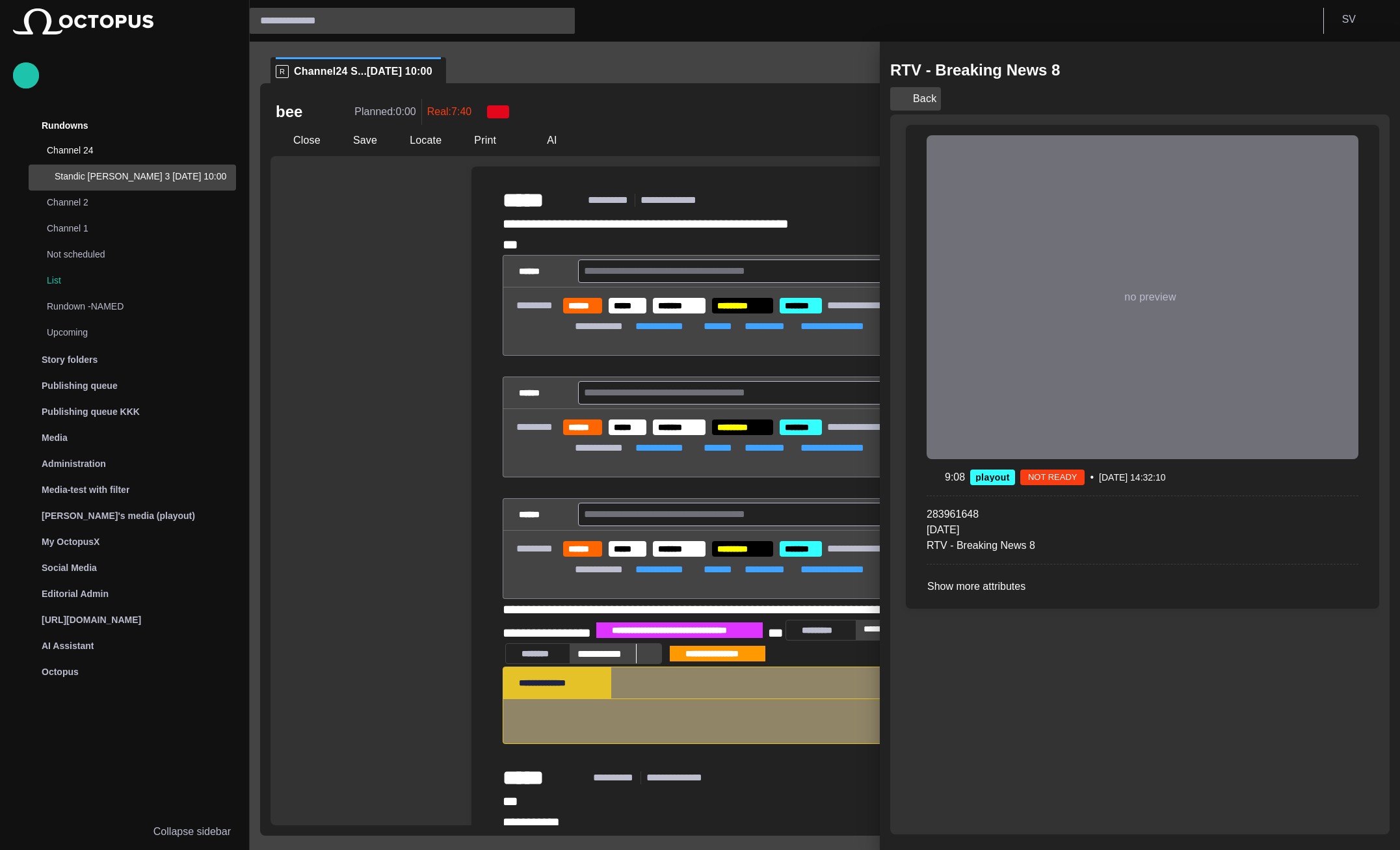
click at [917, 96] on button "Back" at bounding box center [915, 98] width 50 height 24
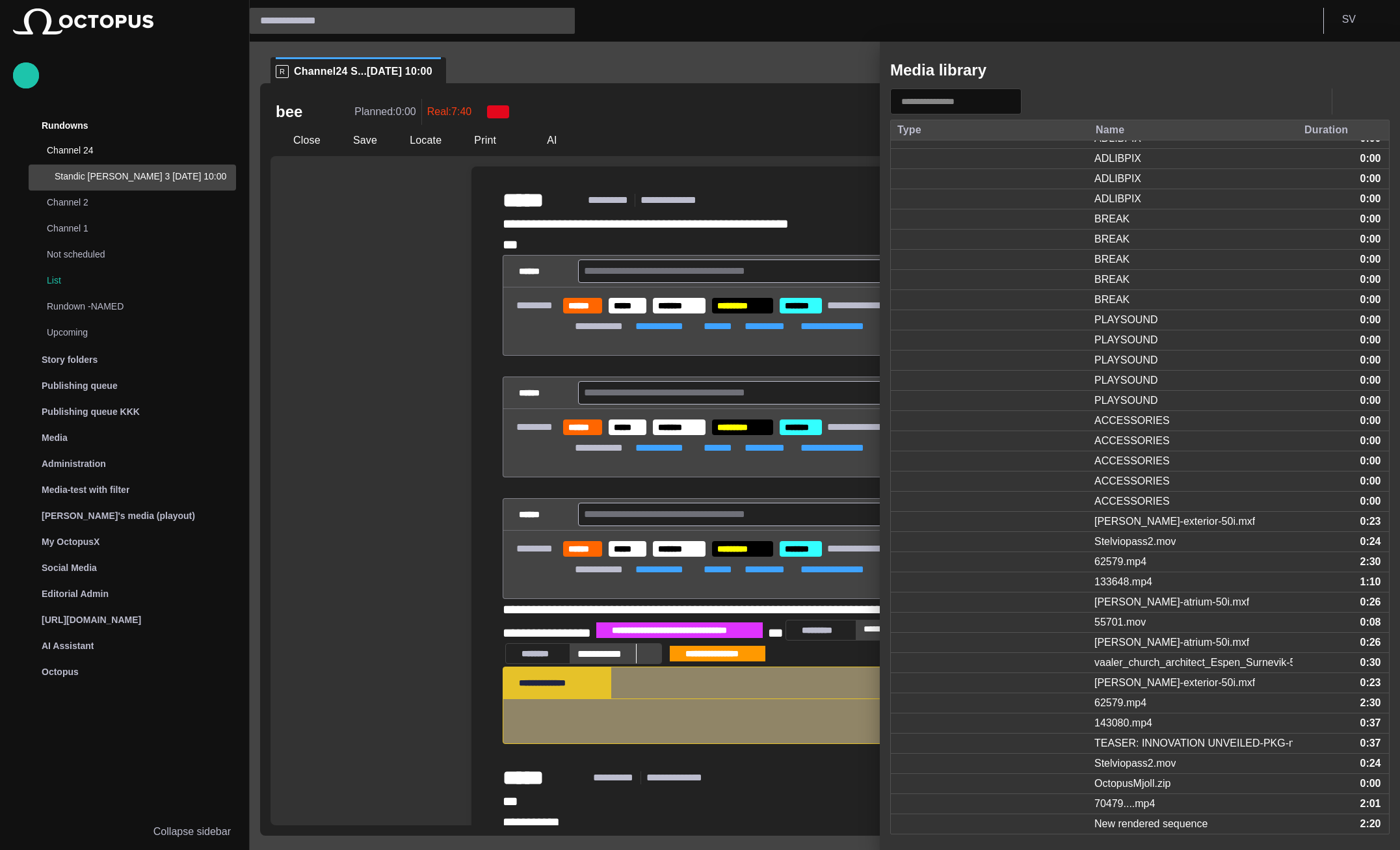
scroll to position [5812, 0]
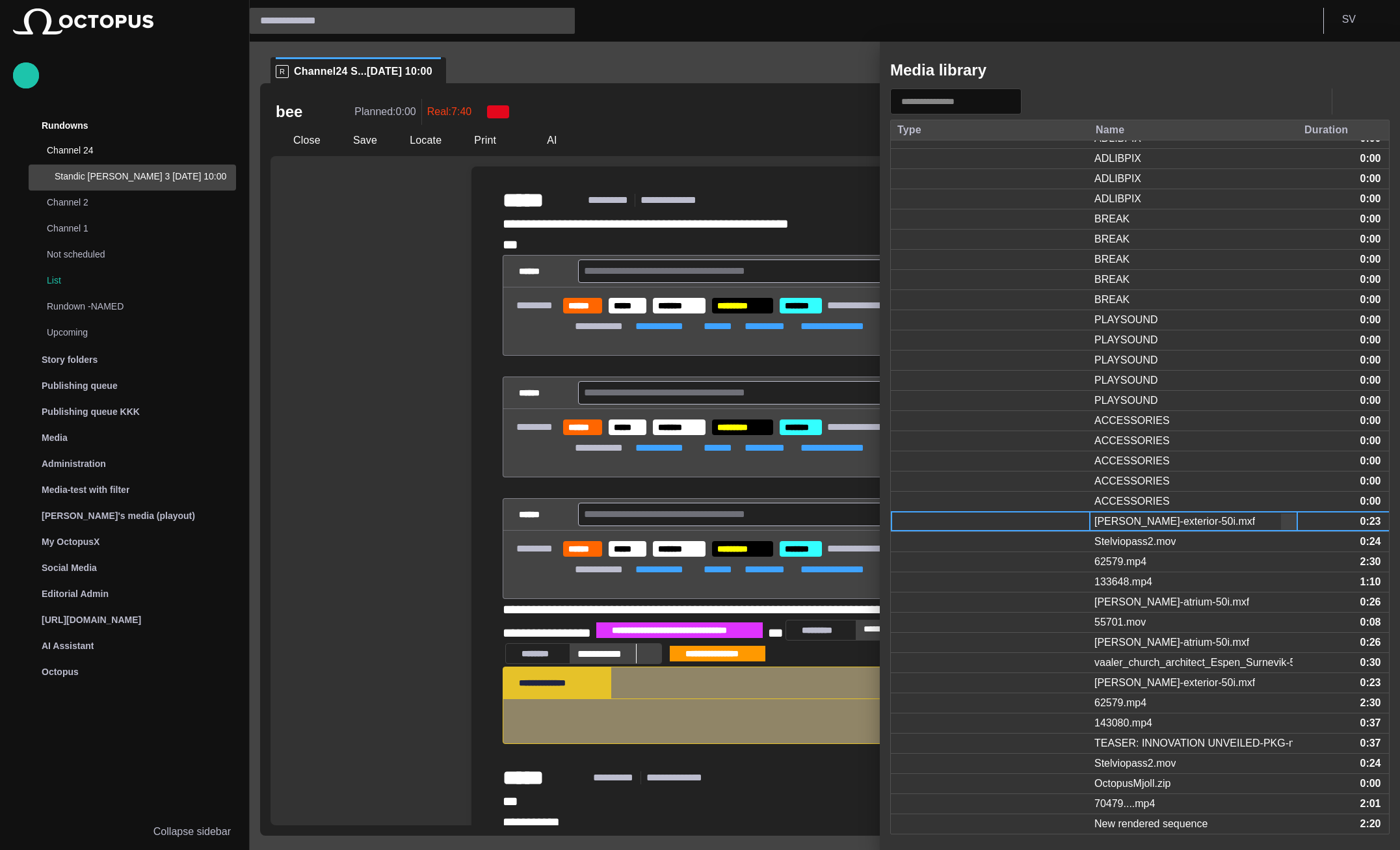
click at [1124, 522] on div "[PERSON_NAME]-exterior-50i.mxf" at bounding box center [1174, 521] width 161 height 15
click at [1124, 522] on div "Vaaler-church-exterior-50i.mxf" at bounding box center [1174, 521] width 161 height 15
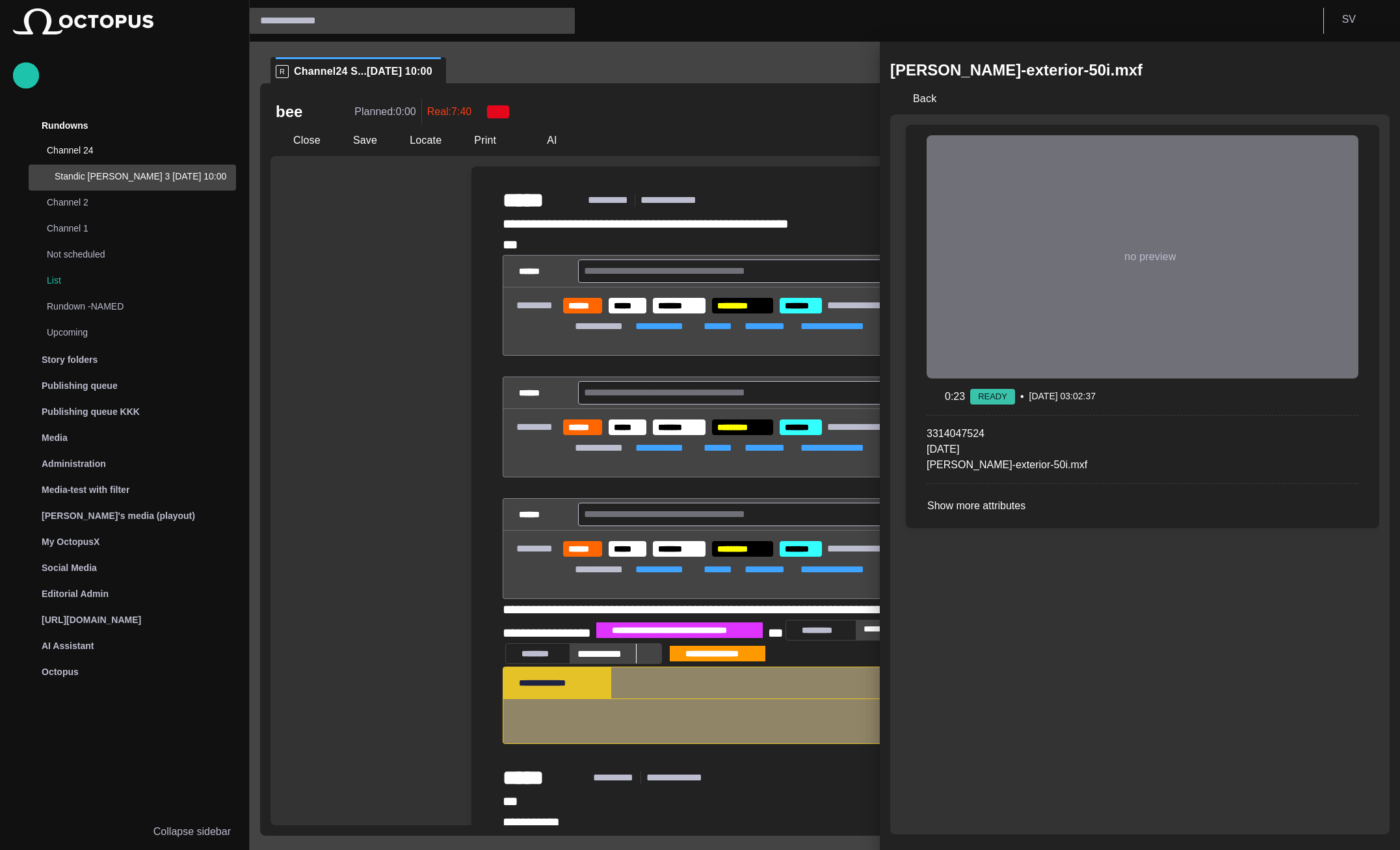
click at [1013, 518] on div "no preview 0:23 READY • 11/04/2019 03:02:37 3314047524 11/04/2019 Vaaler-church…" at bounding box center [1142, 326] width 452 height 403
click at [1013, 513] on button "Show more attributes" at bounding box center [991, 506] width 128 height 24
click at [1015, 509] on button "Hide attributes" at bounding box center [975, 506] width 97 height 24
click at [929, 98] on button "Back" at bounding box center [915, 98] width 50 height 24
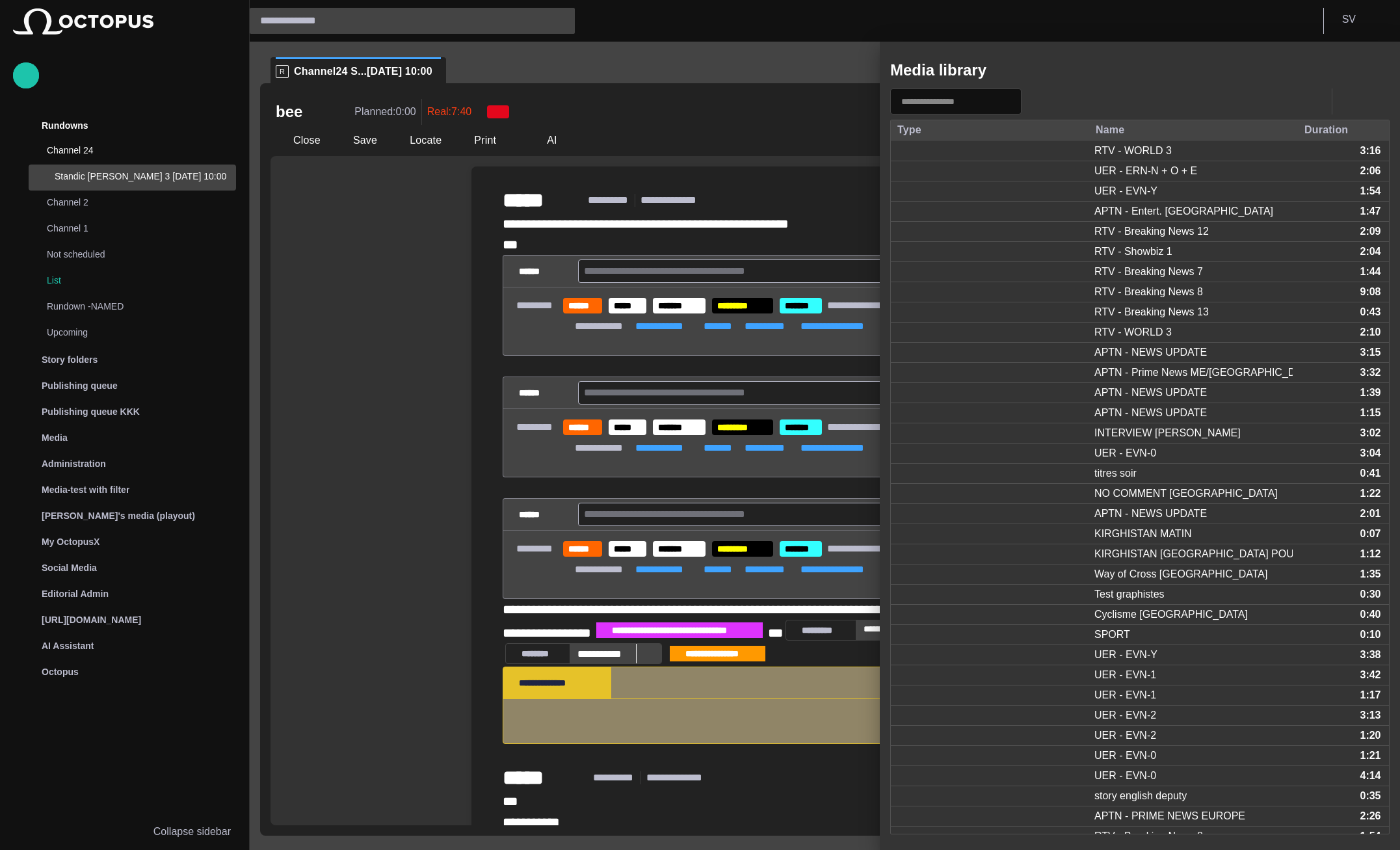
click at [103, 381] on div at bounding box center [700, 425] width 1400 height 850
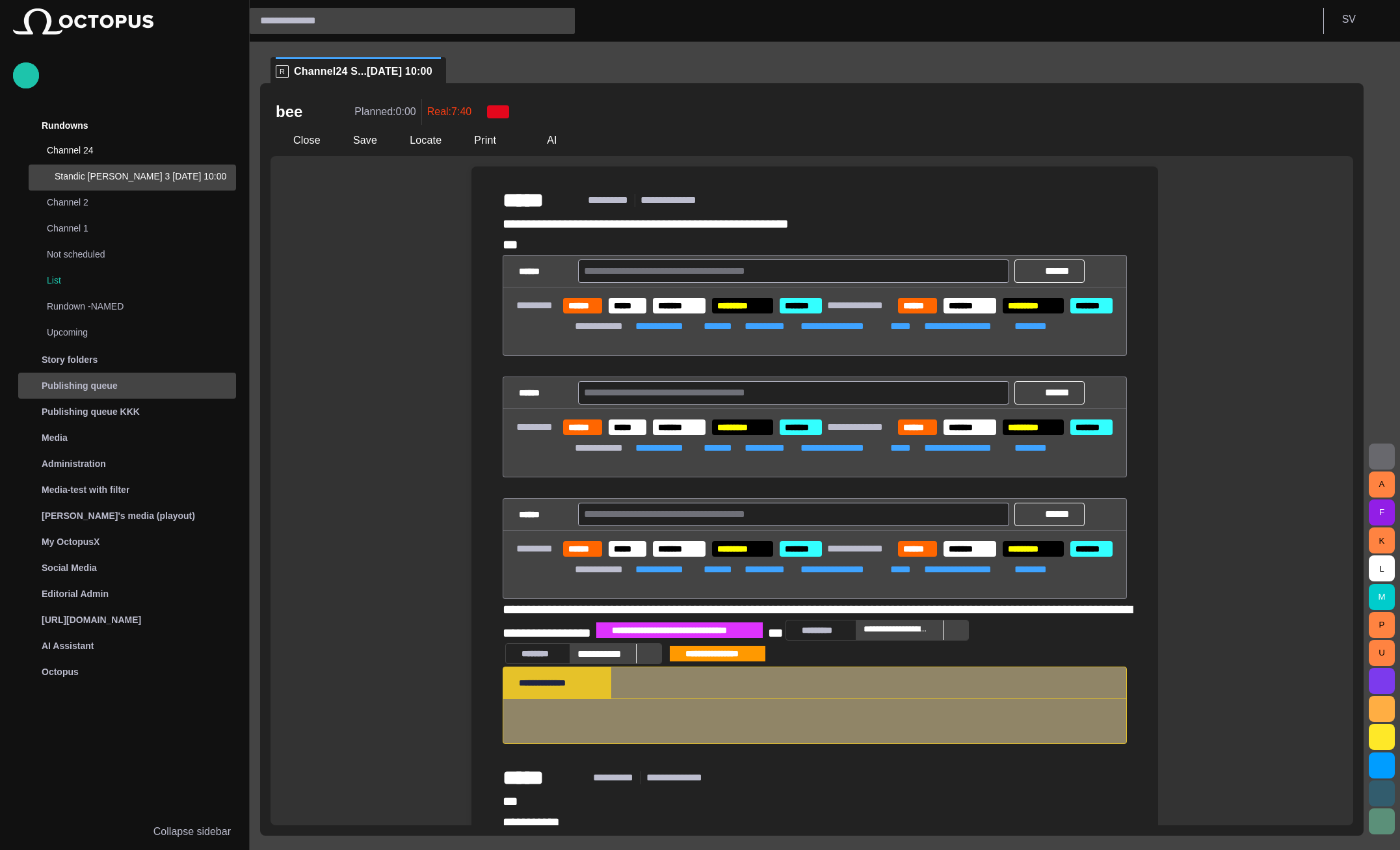
click at [104, 387] on p "Publishing queue" at bounding box center [79, 385] width 76 height 13
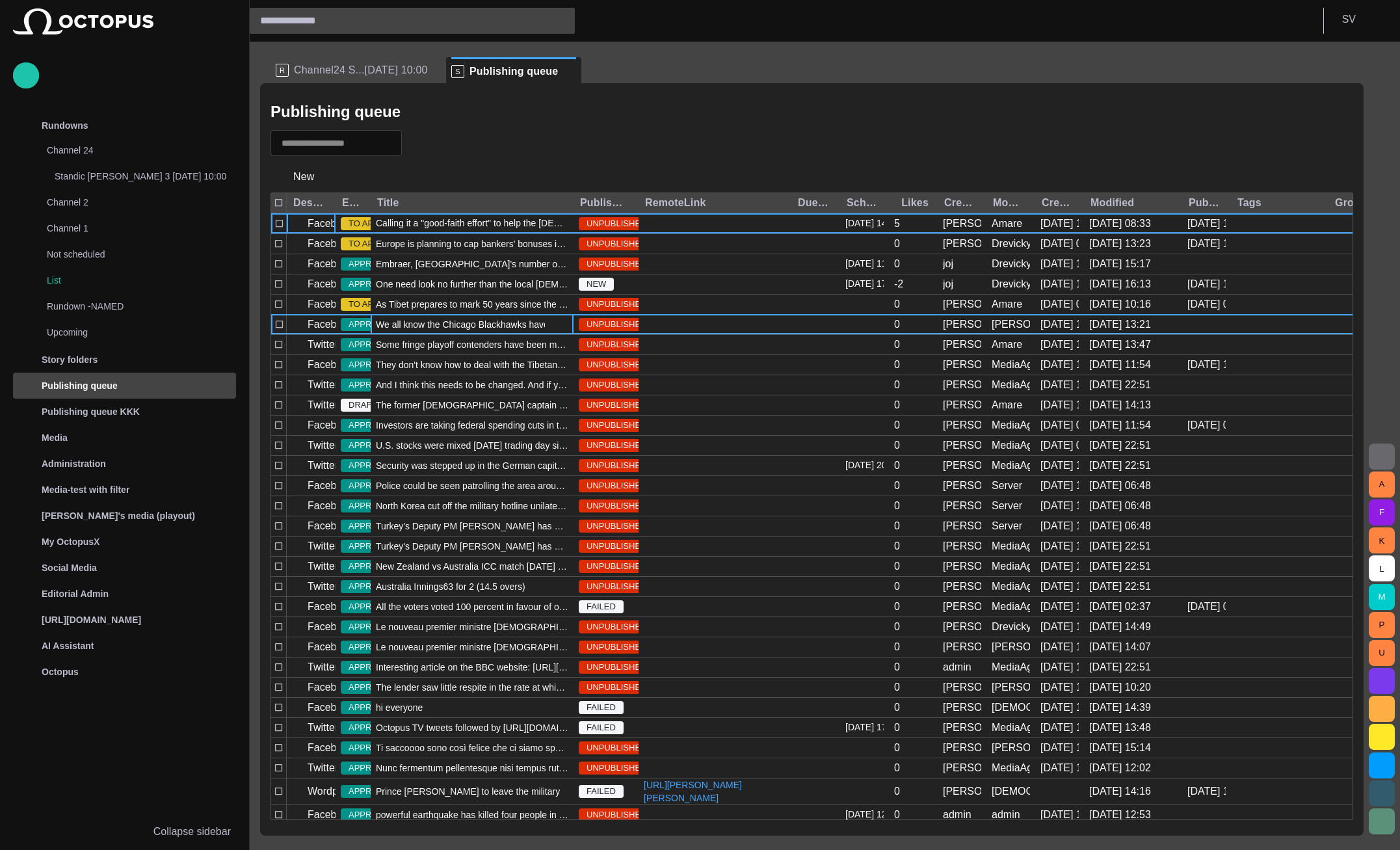
click at [468, 326] on span "We all know the Chicago Blackhawks have been soaring this season in the NHL, bu…" at bounding box center [472, 324] width 192 height 13
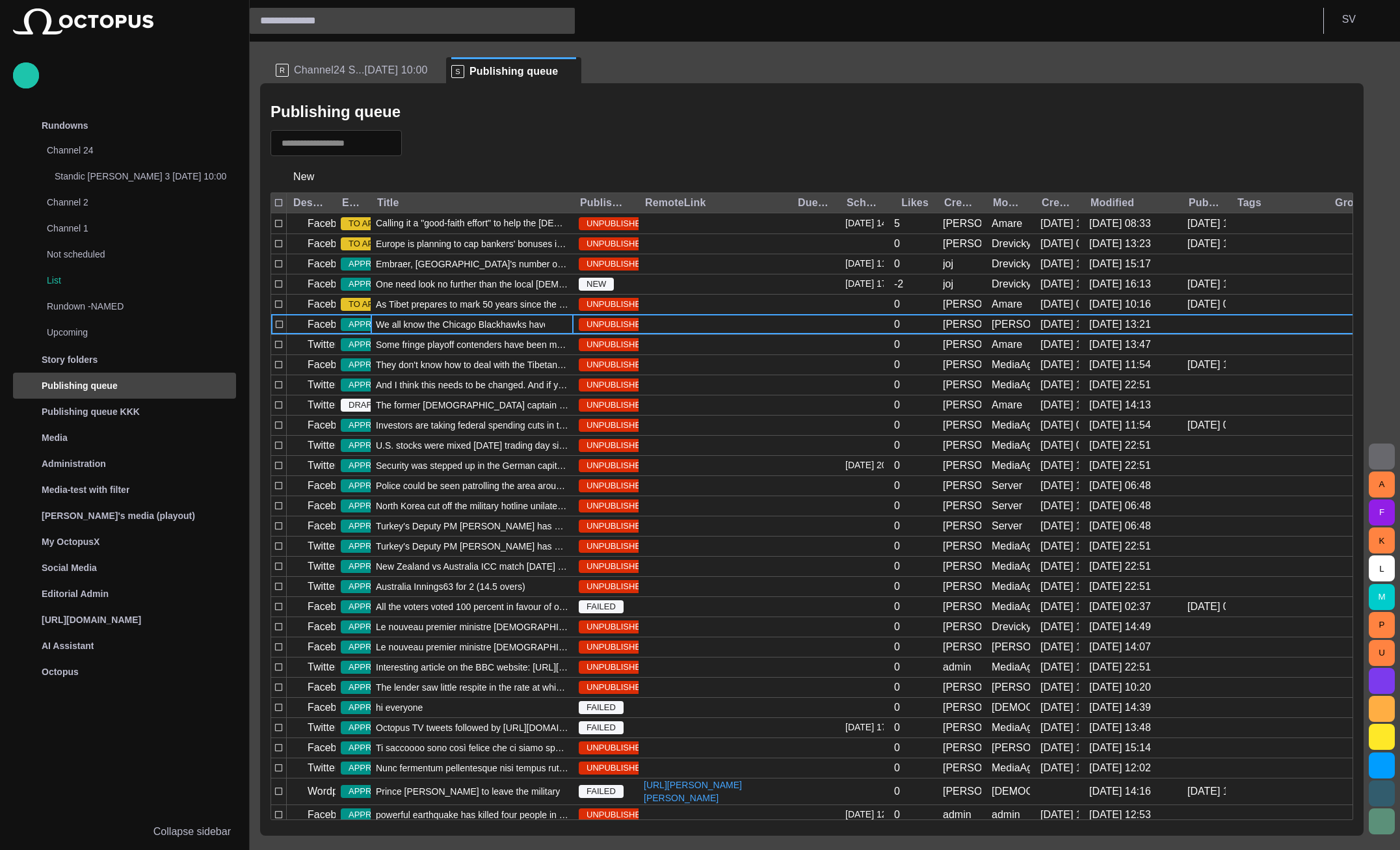
click at [468, 326] on span "We all know the Chicago Blackhawks have been soaring this season in the NHL, bu…" at bounding box center [472, 324] width 192 height 13
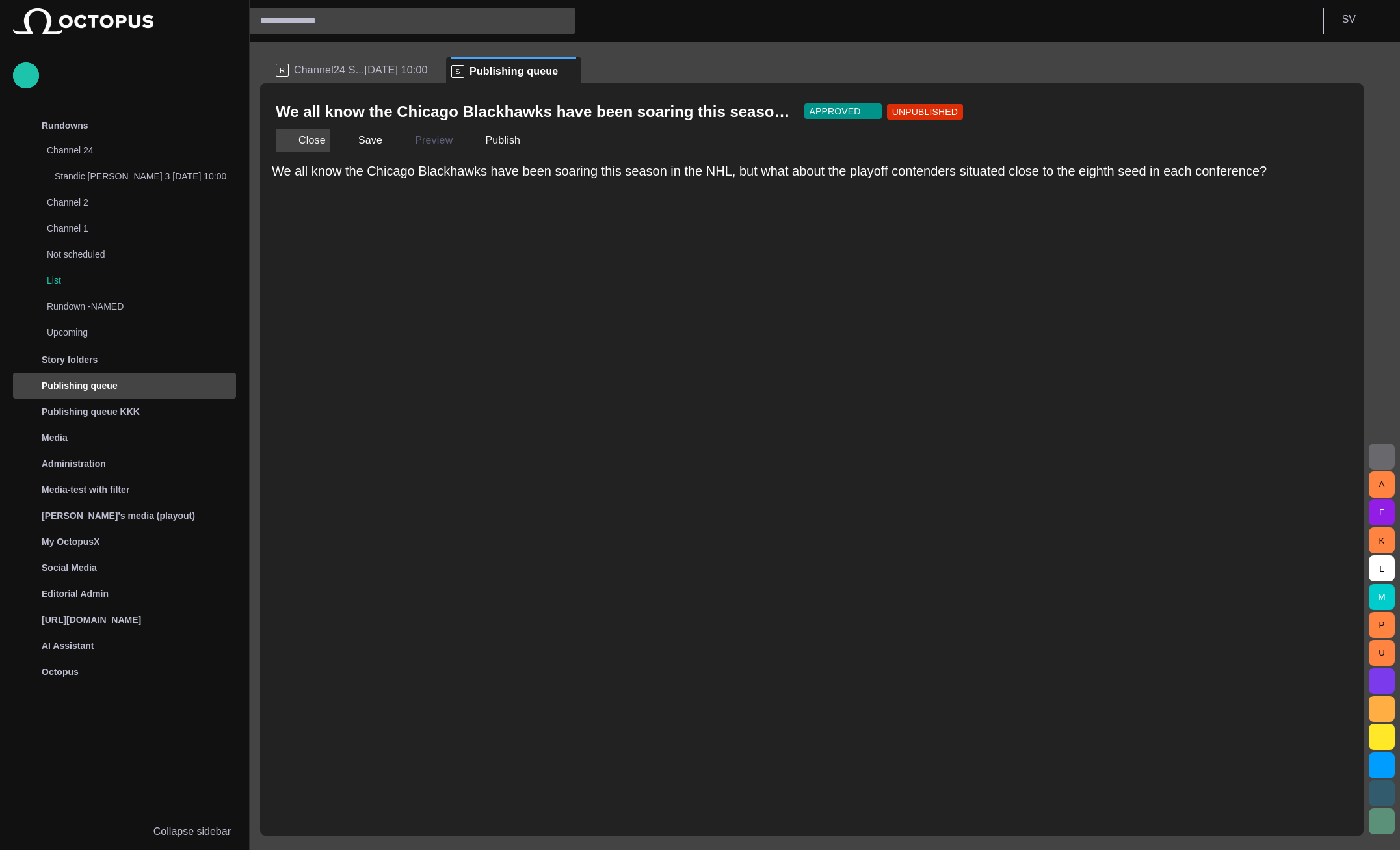
click at [306, 145] on button "Close" at bounding box center [302, 141] width 54 height 24
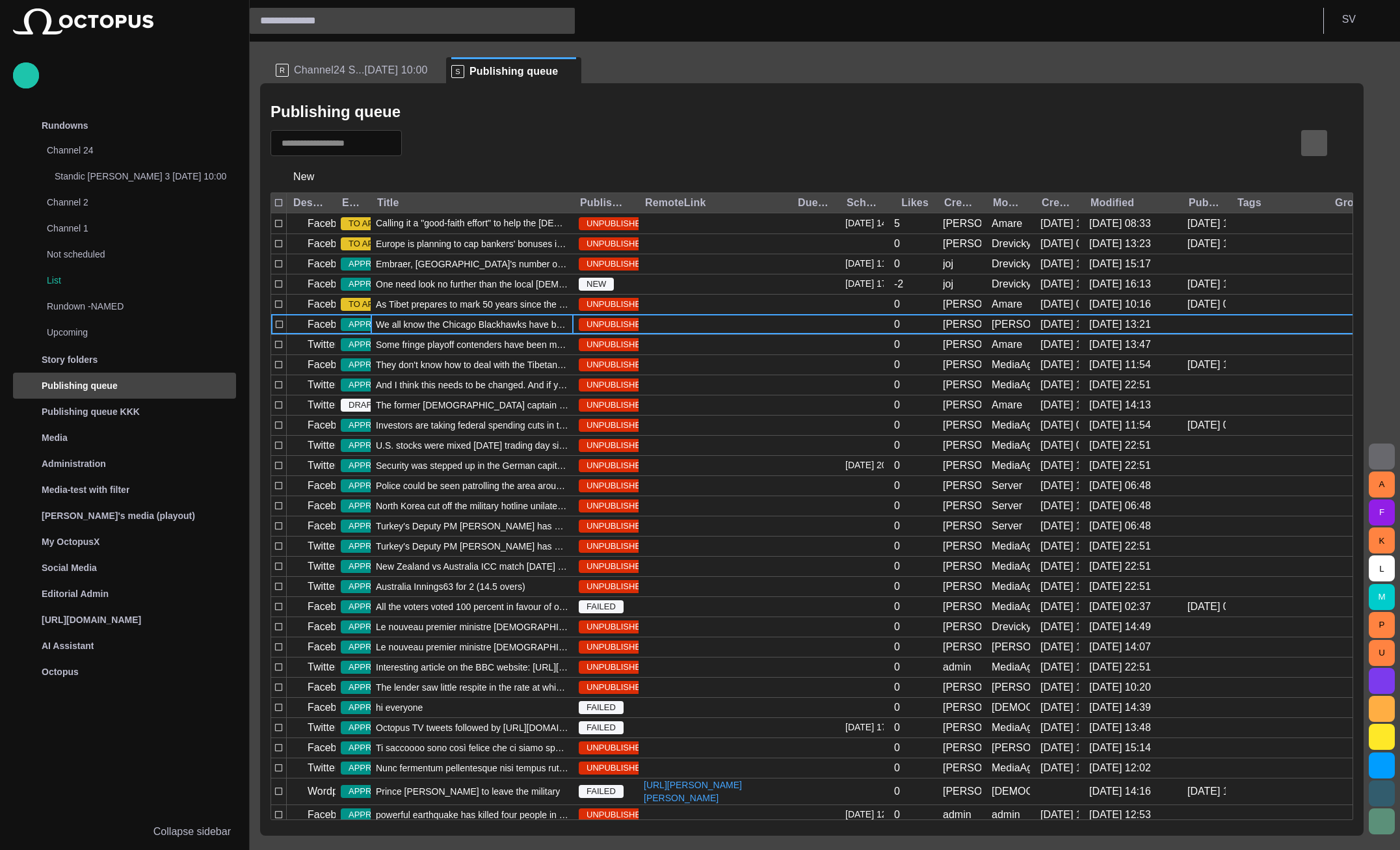
click at [1309, 145] on span "button" at bounding box center [1314, 143] width 16 height 16
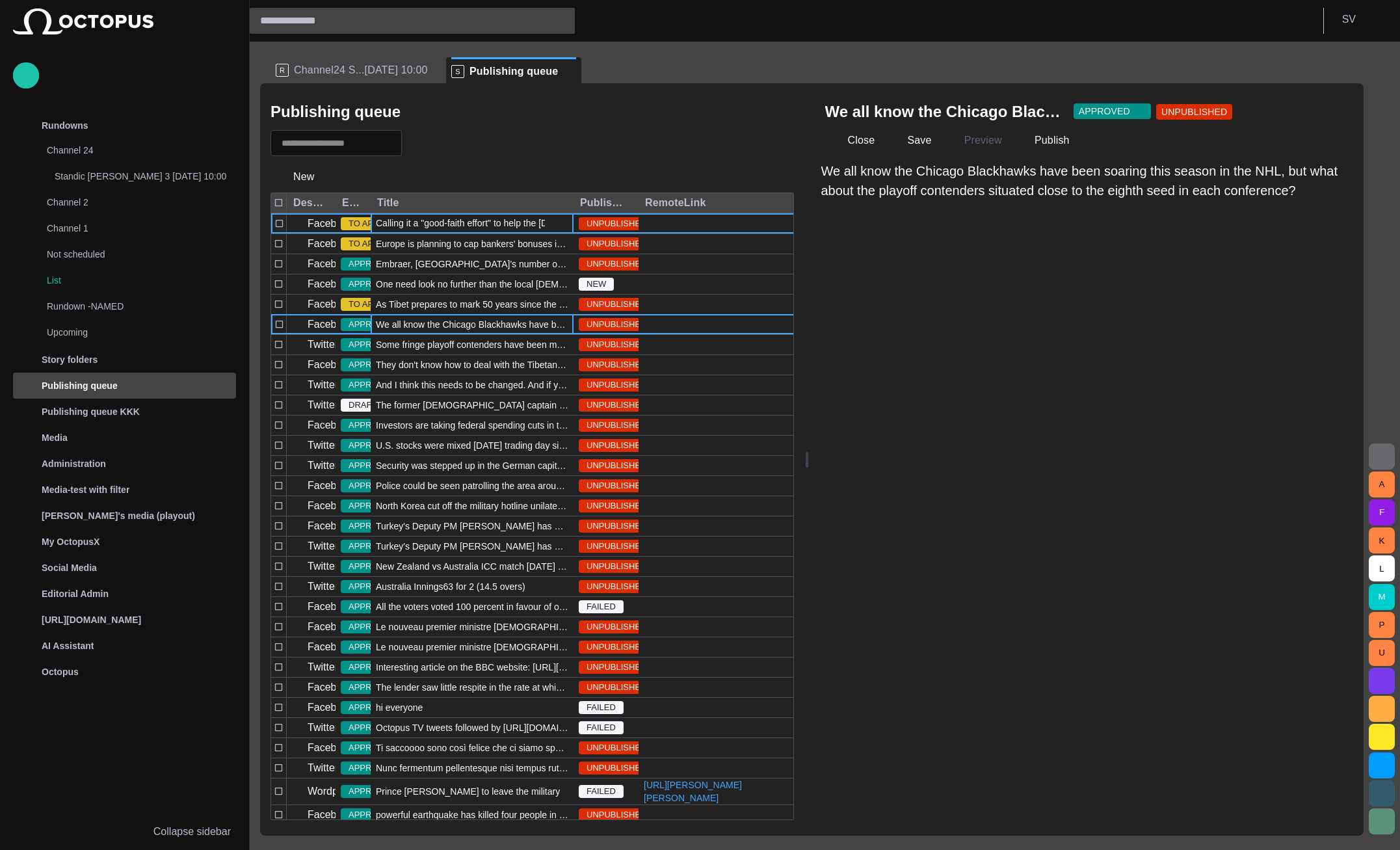
click at [504, 226] on span "Calling it a "good-faith effort" to help the Egyptian people, U.S. Secretary of…" at bounding box center [472, 223] width 192 height 13
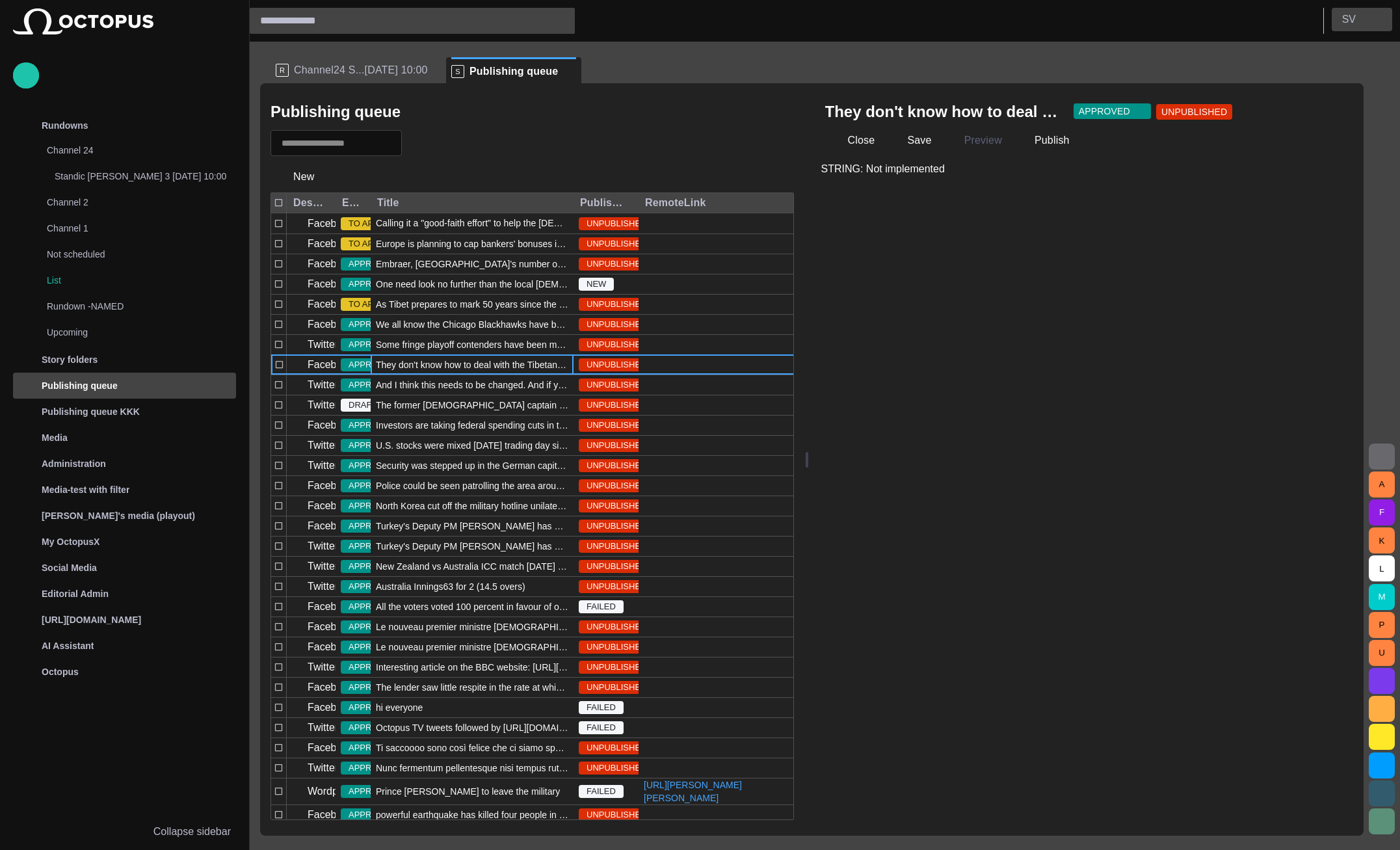
click at [1348, 26] on p "S V" at bounding box center [1350, 20] width 14 height 16
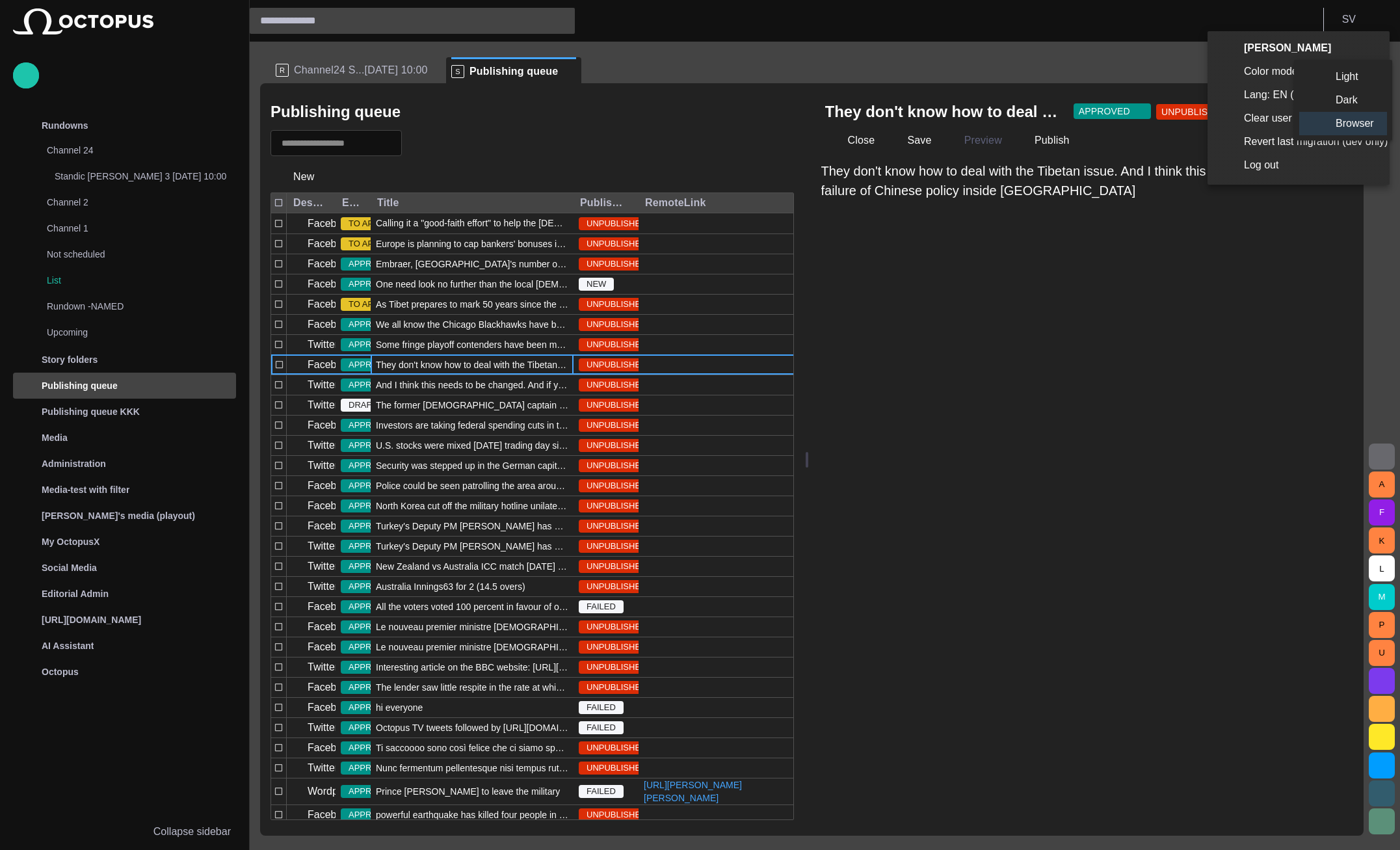
click at [1339, 78] on li "Light" at bounding box center [1343, 77] width 88 height 24
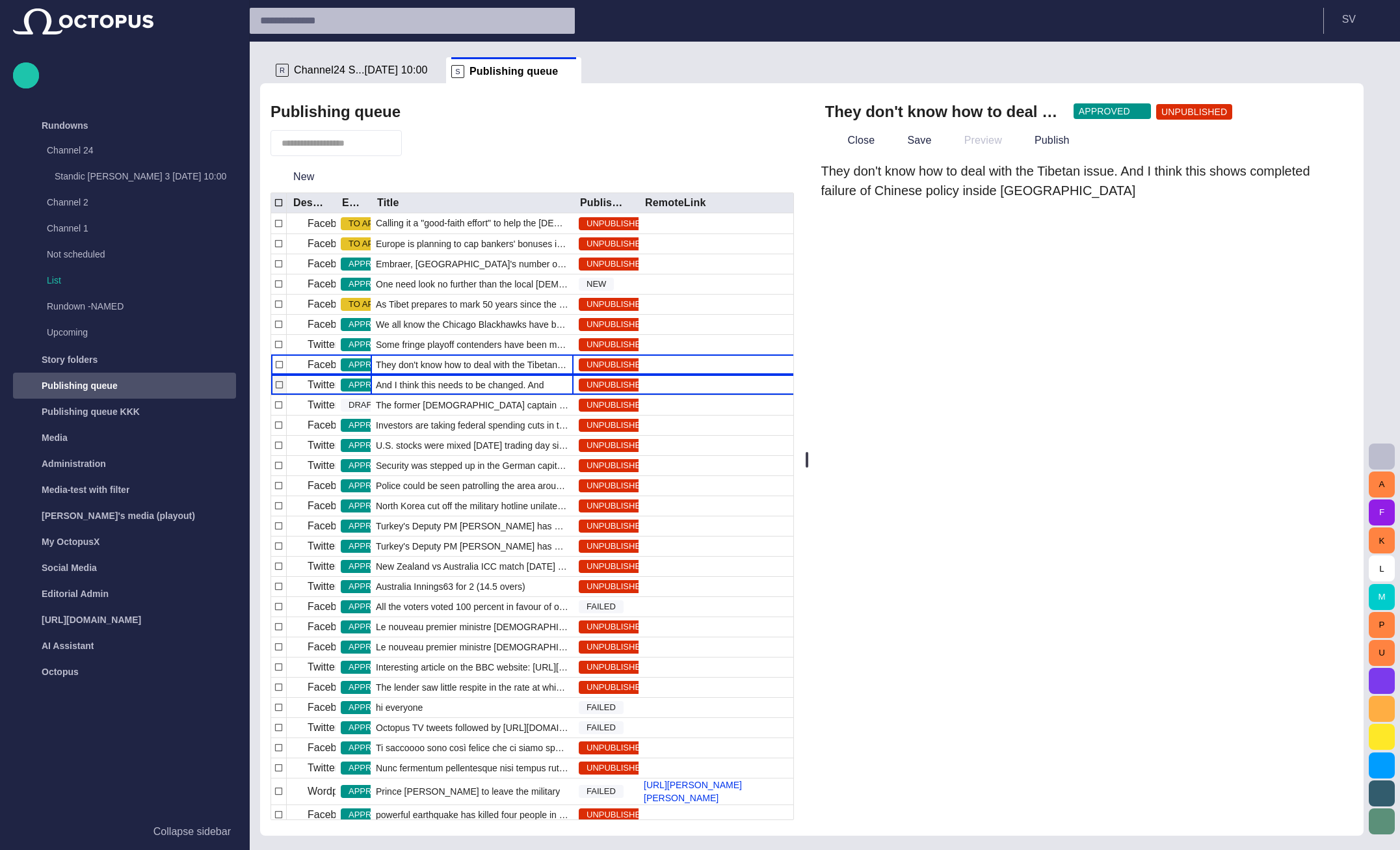
click at [487, 378] on span "And I think this needs to be changed. And if you want to solve the dsajfsadl jf…" at bounding box center [472, 384] width 192 height 13
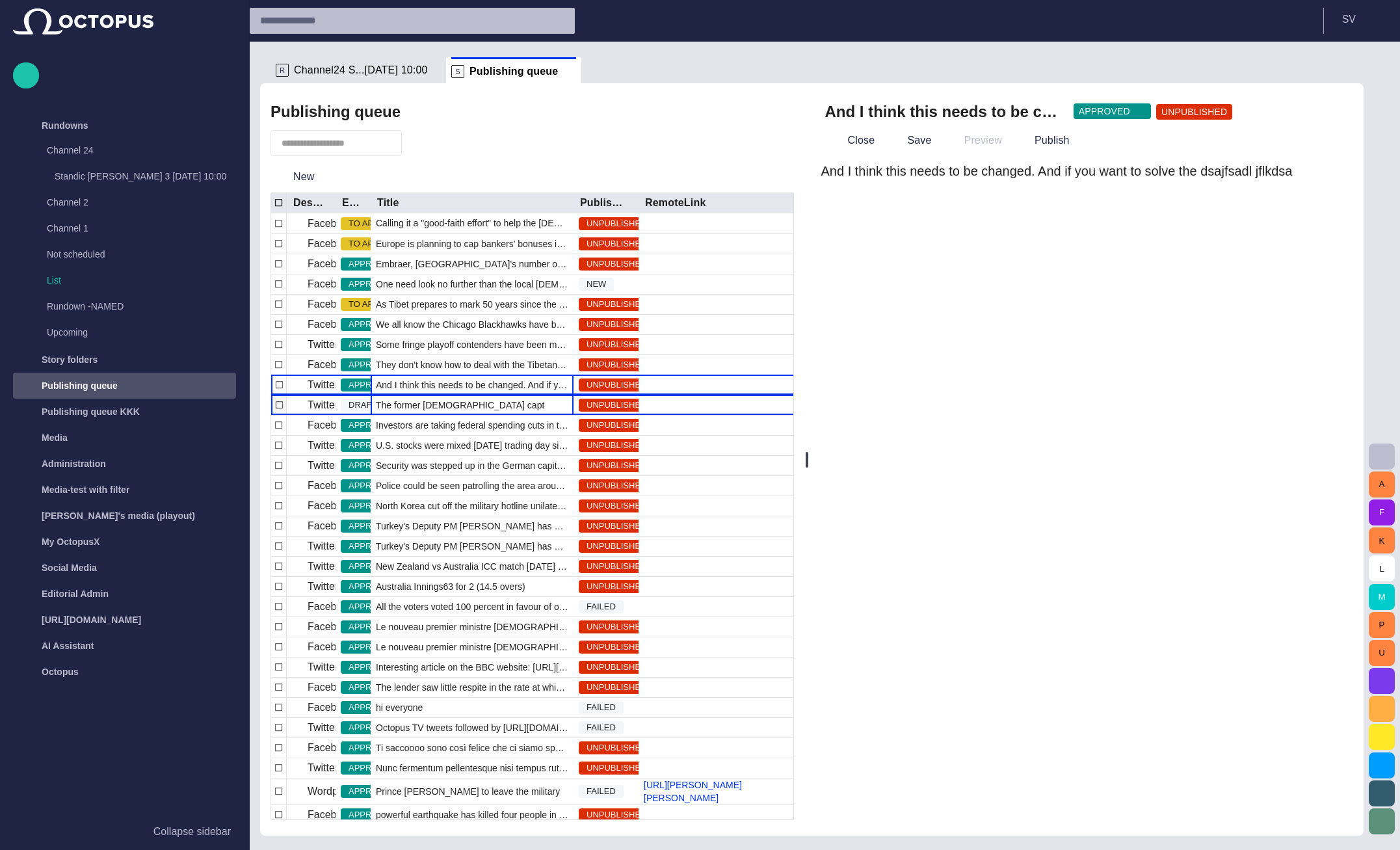
click at [484, 404] on span "The former England captain made 115 appearances for his country and 394 for Man…" at bounding box center [472, 405] width 192 height 13
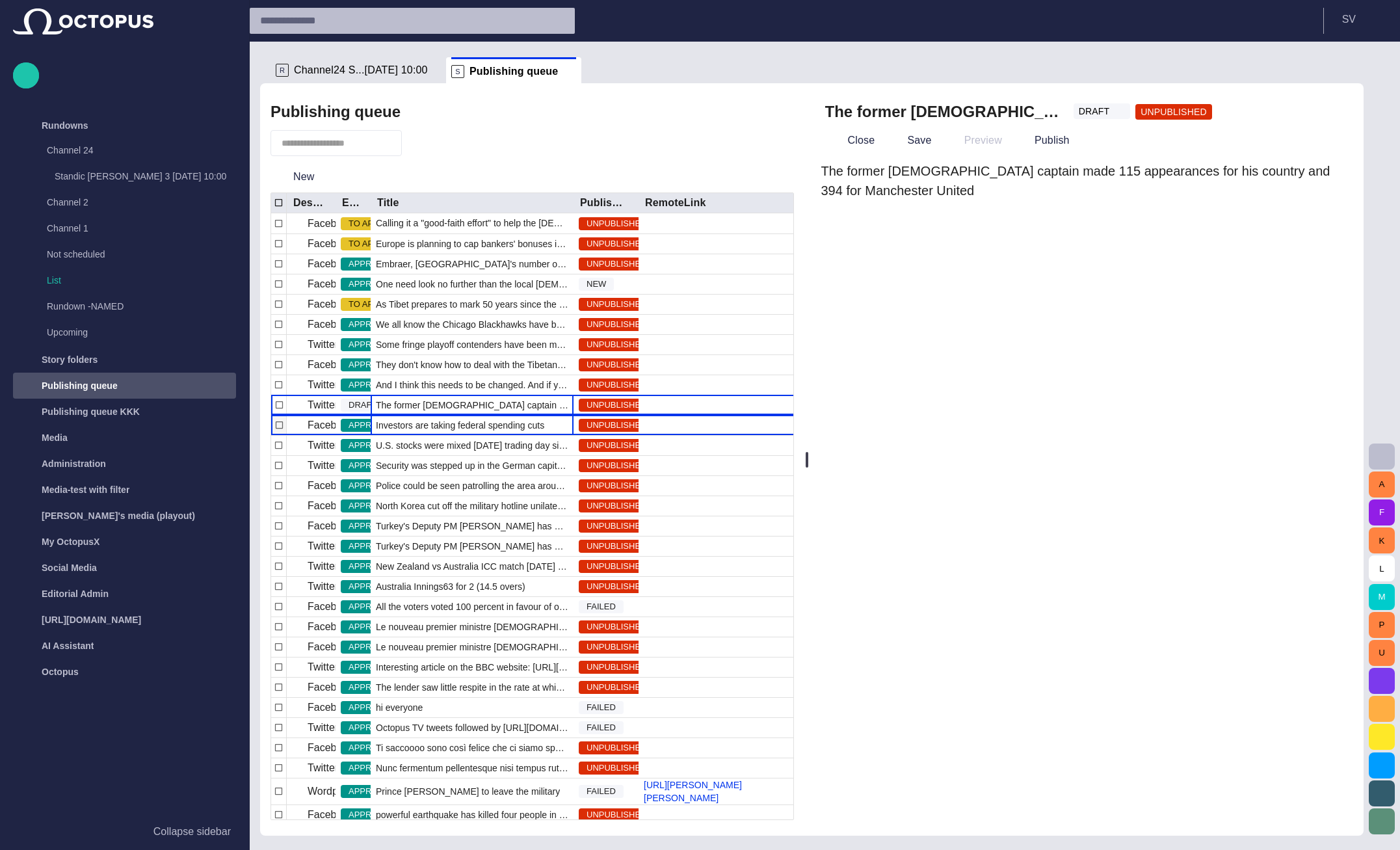
click at [483, 422] on span "Investors are taking federal spending cuts in the United States in stride." at bounding box center [472, 425] width 192 height 13
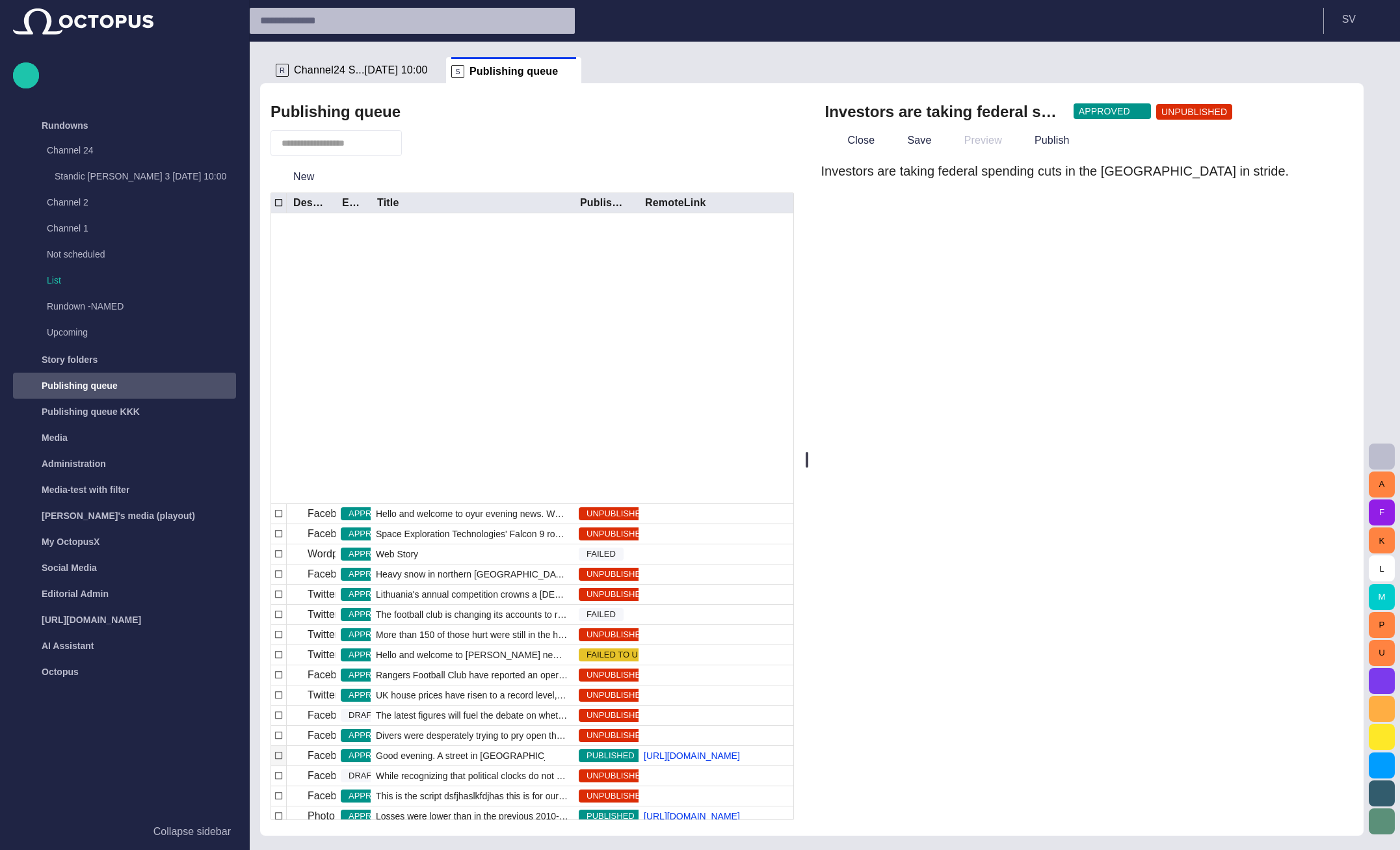
scroll to position [772, 0]
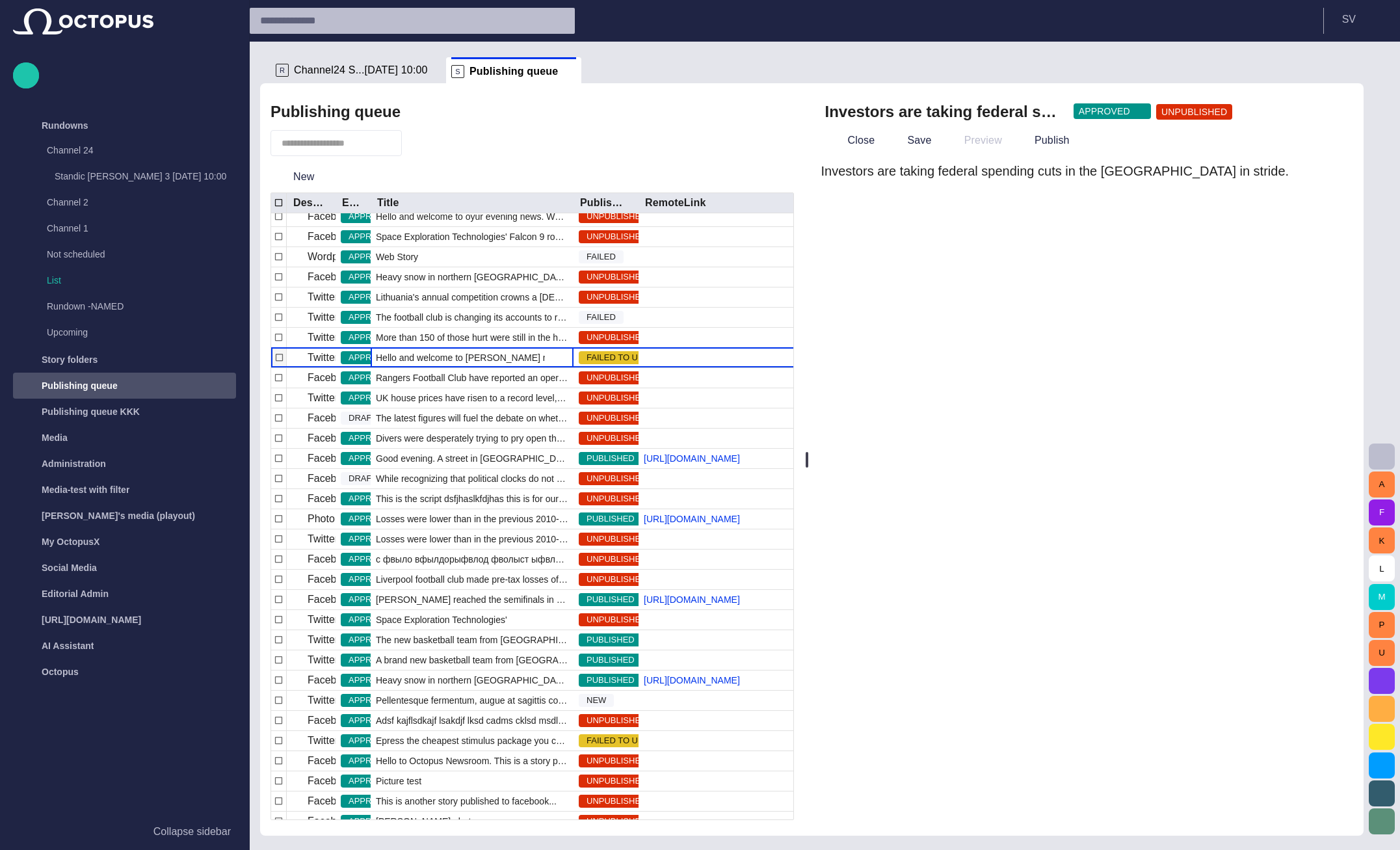
click at [515, 359] on span "Hello and welcome to Tarahib news....sgffsdgdsgsdsdgdsgdsgdsdgd" at bounding box center [472, 357] width 192 height 13
click at [370, 149] on input "text" at bounding box center [327, 143] width 91 height 13
click at [372, 139] on input "text" at bounding box center [327, 143] width 91 height 13
type input "*********"
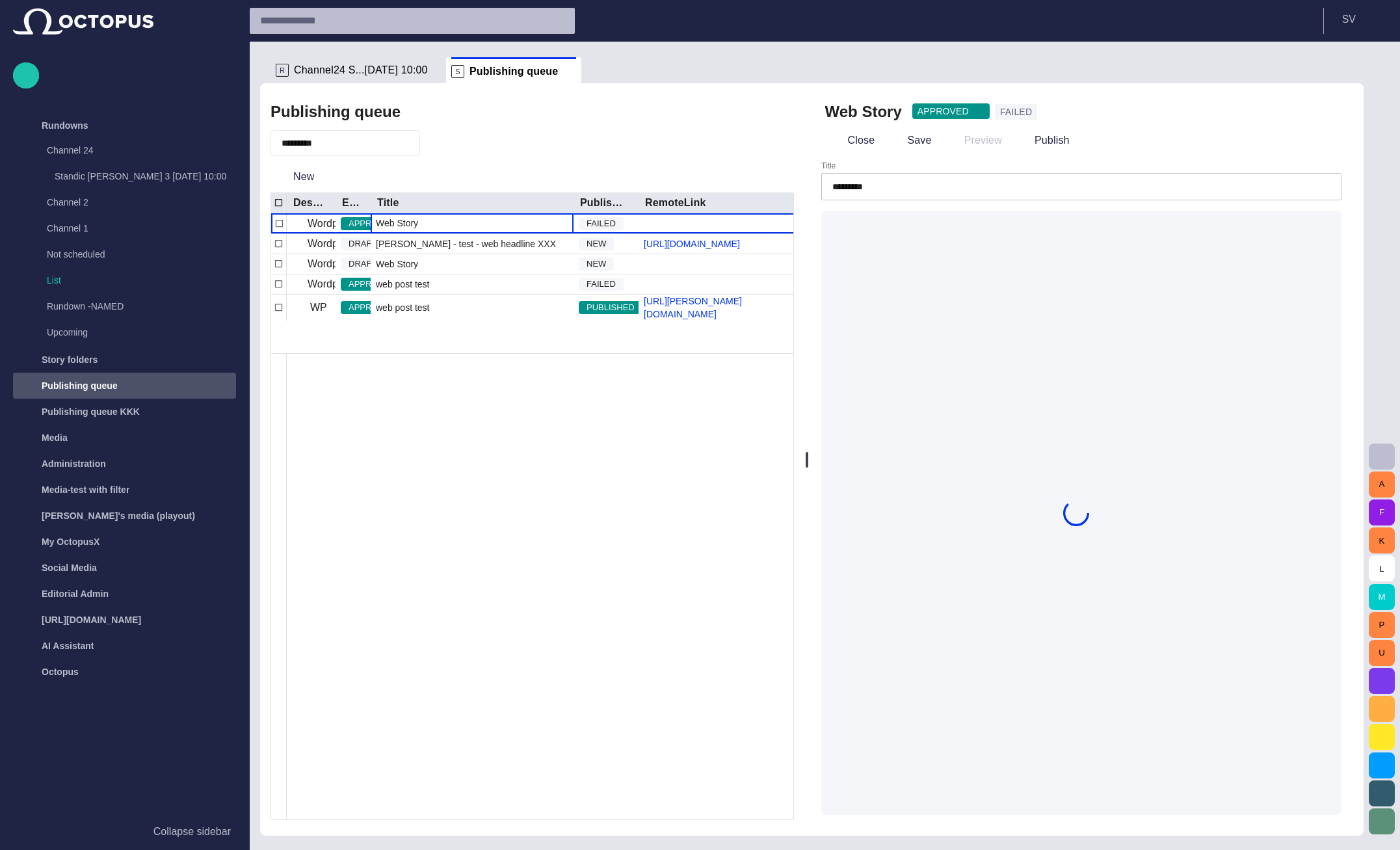
scroll to position [0, 0]
type input "*********"
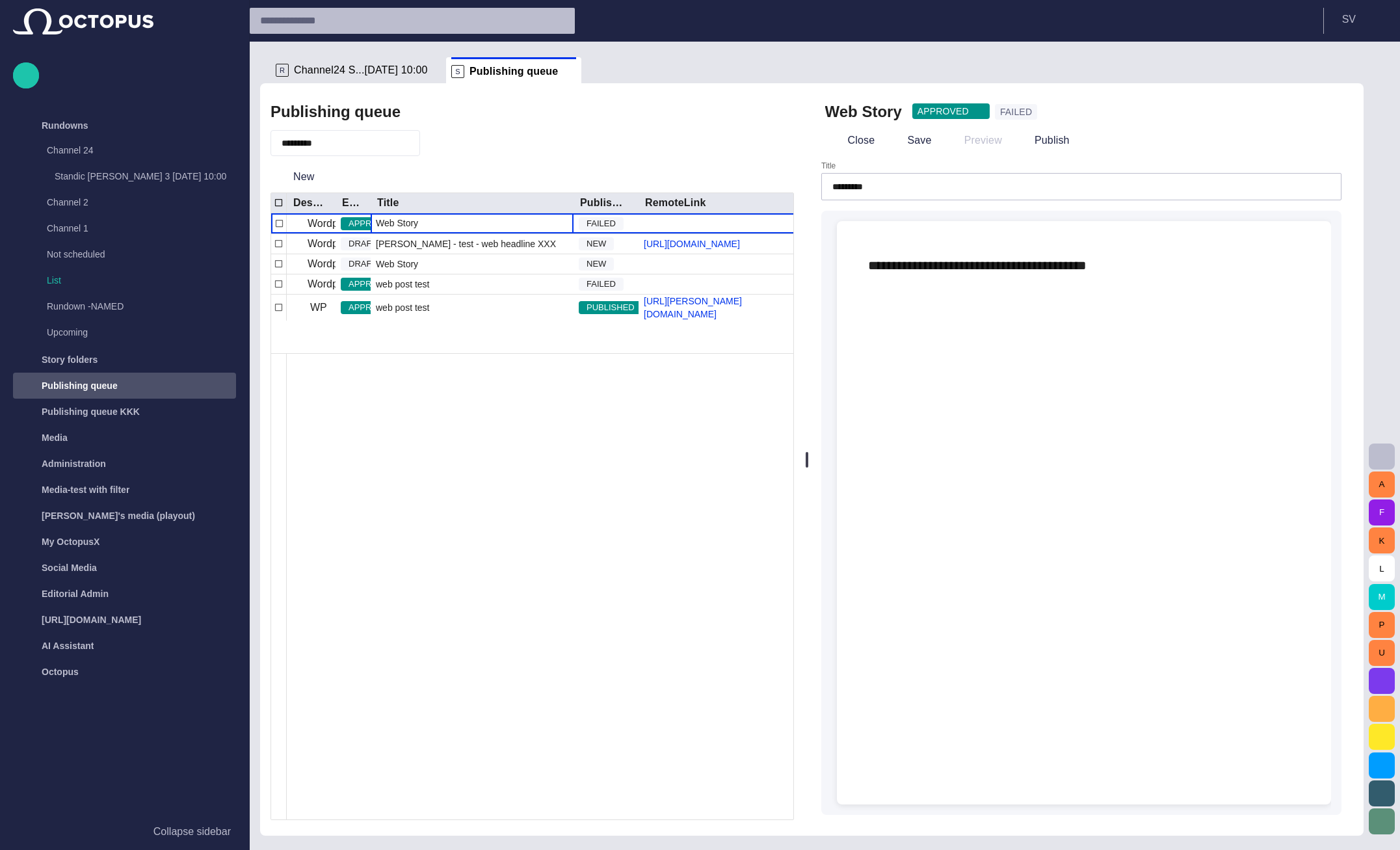
click at [444, 147] on span "button" at bounding box center [437, 143] width 13 height 13
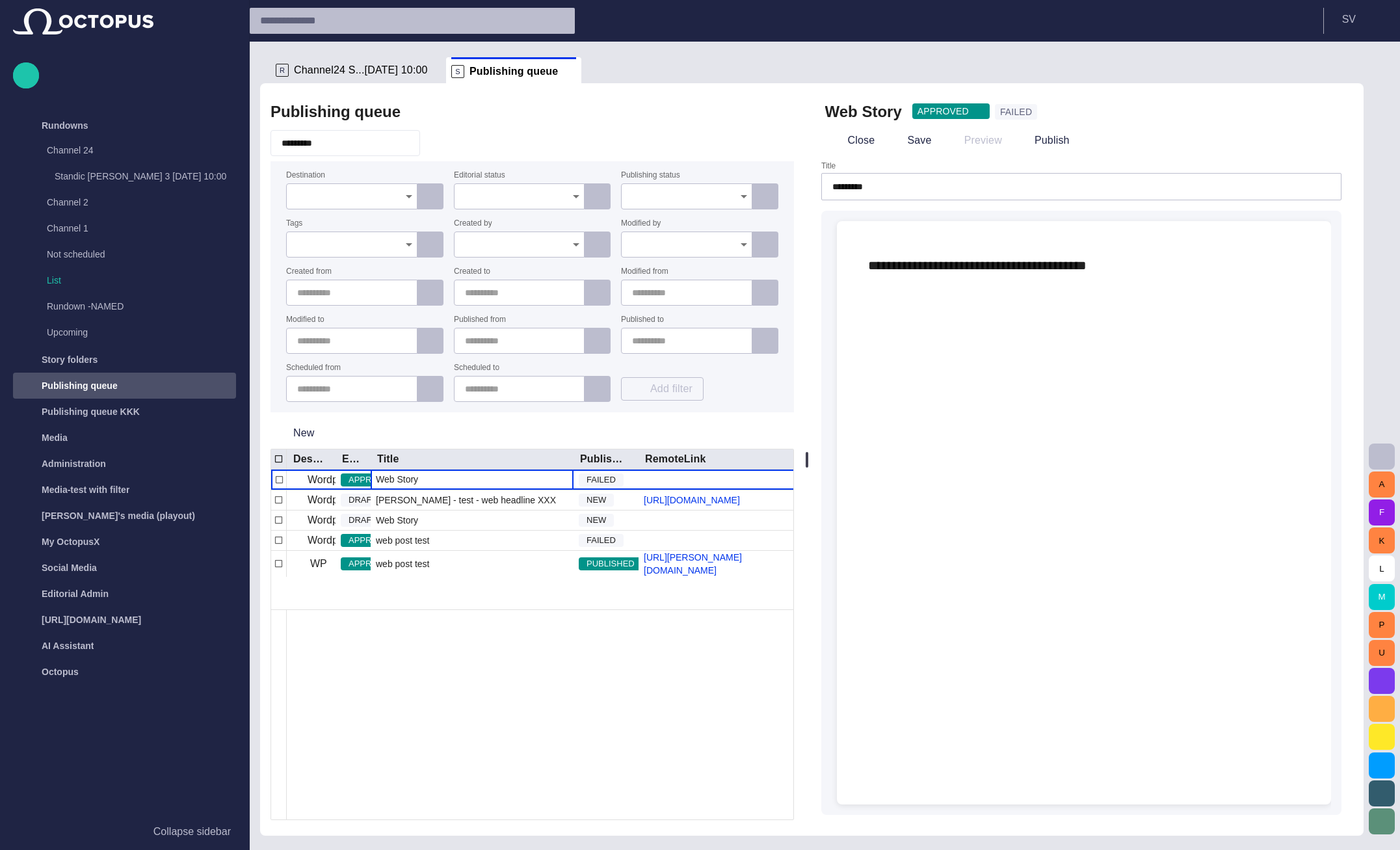
click at [319, 198] on input "Destination" at bounding box center [348, 196] width 100 height 13
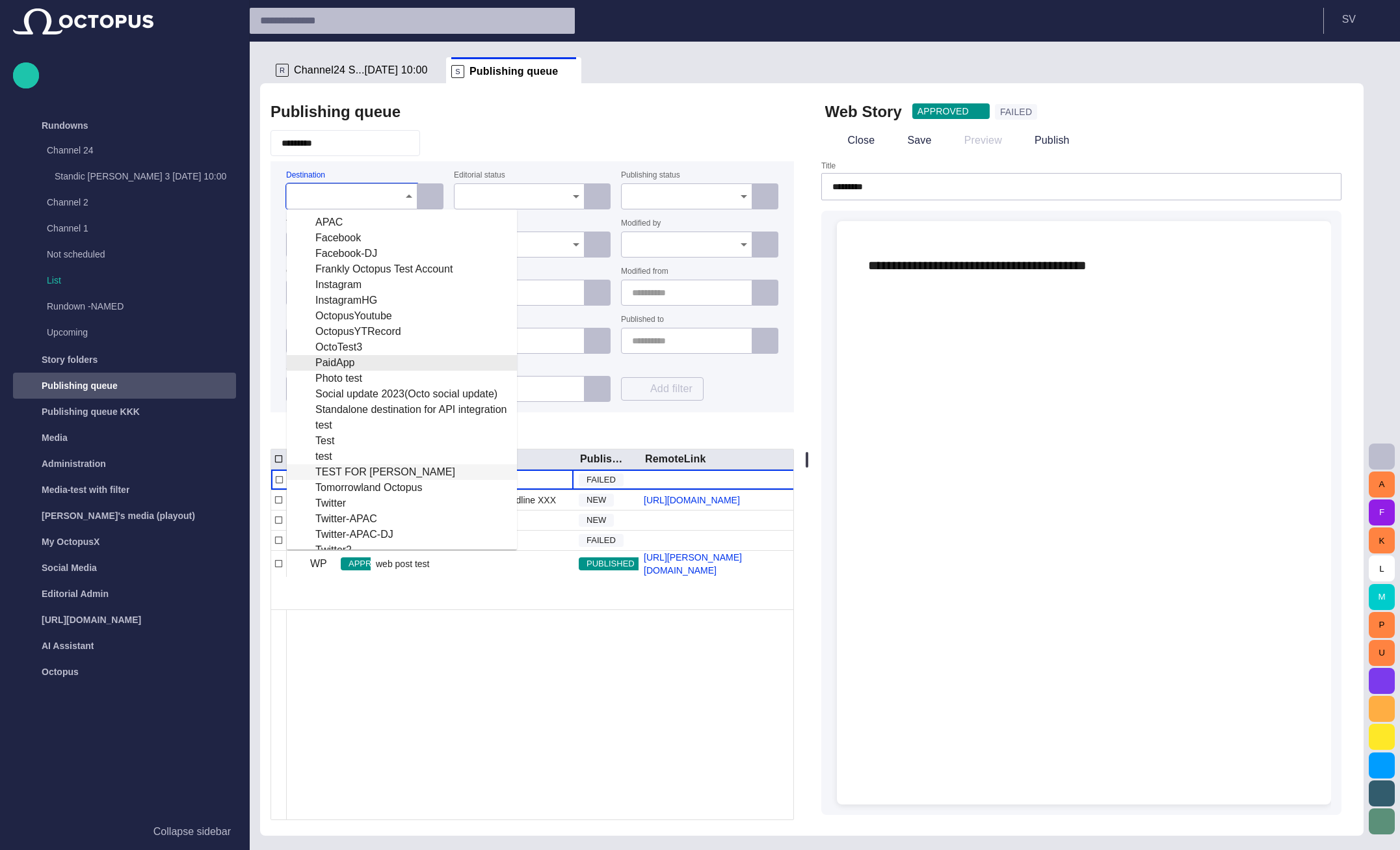
scroll to position [107, 0]
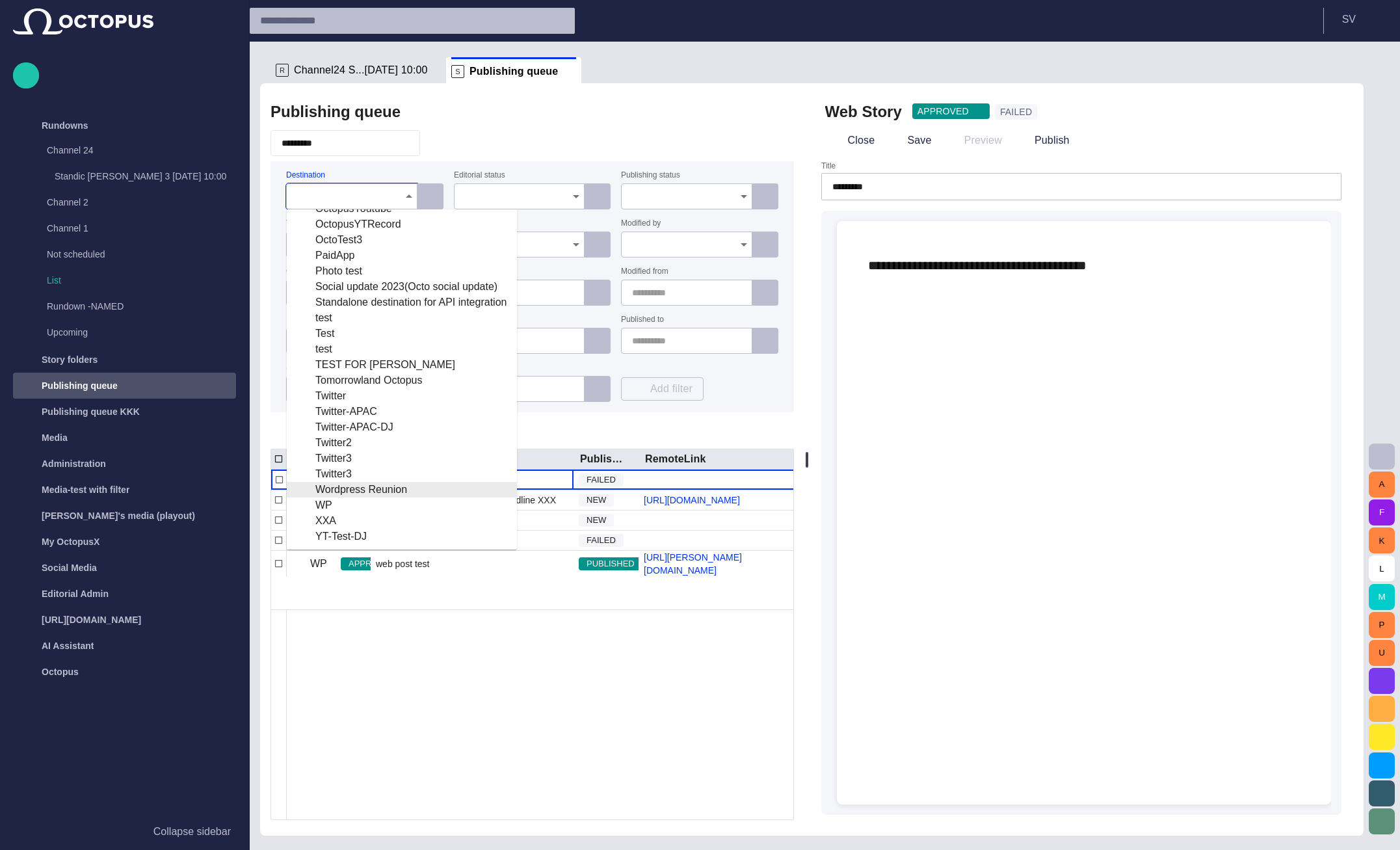
click at [361, 490] on div "Wordpress Reunion" at bounding box center [402, 490] width 210 height 16
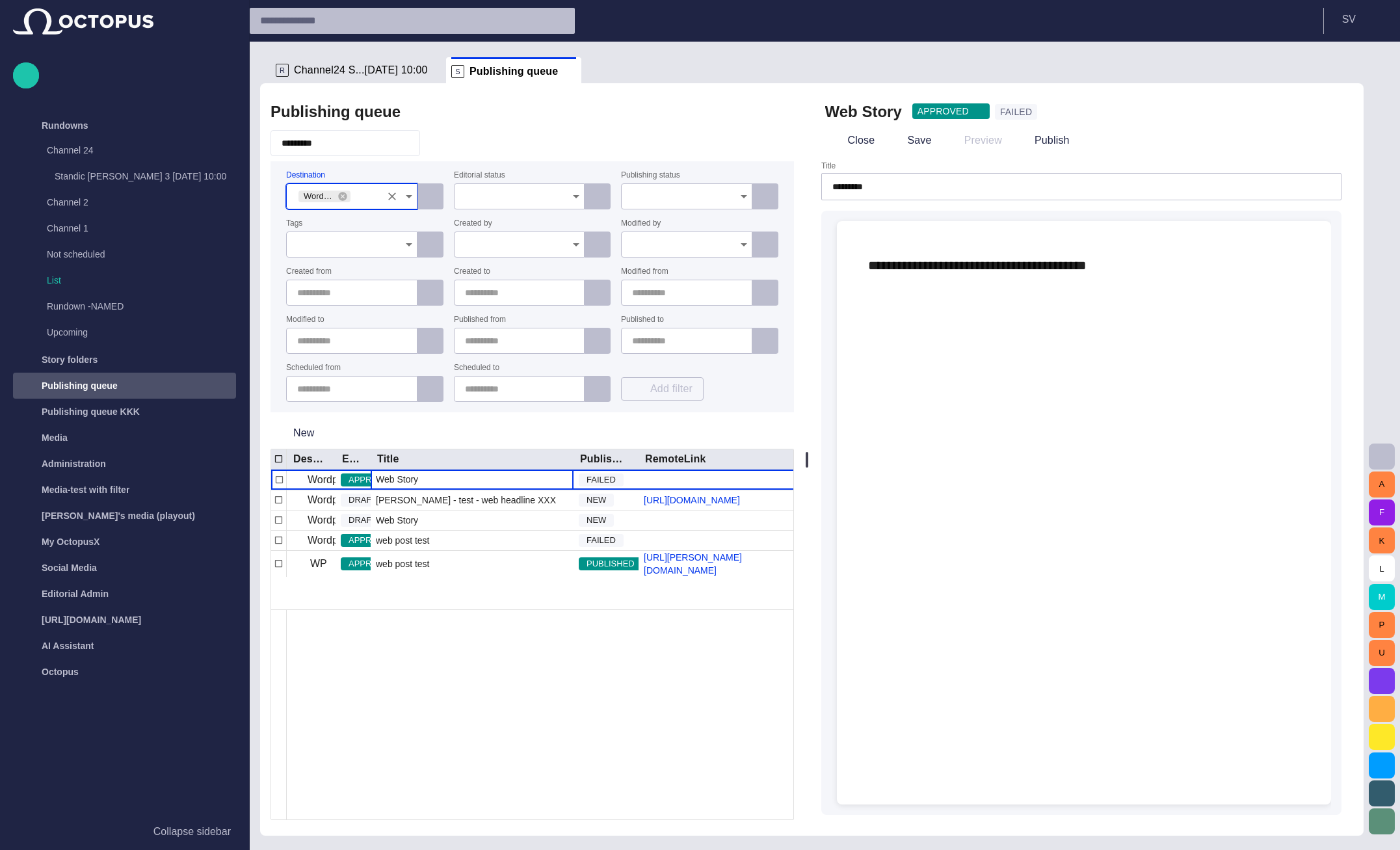
click at [443, 716] on div at bounding box center [832, 714] width 1091 height 210
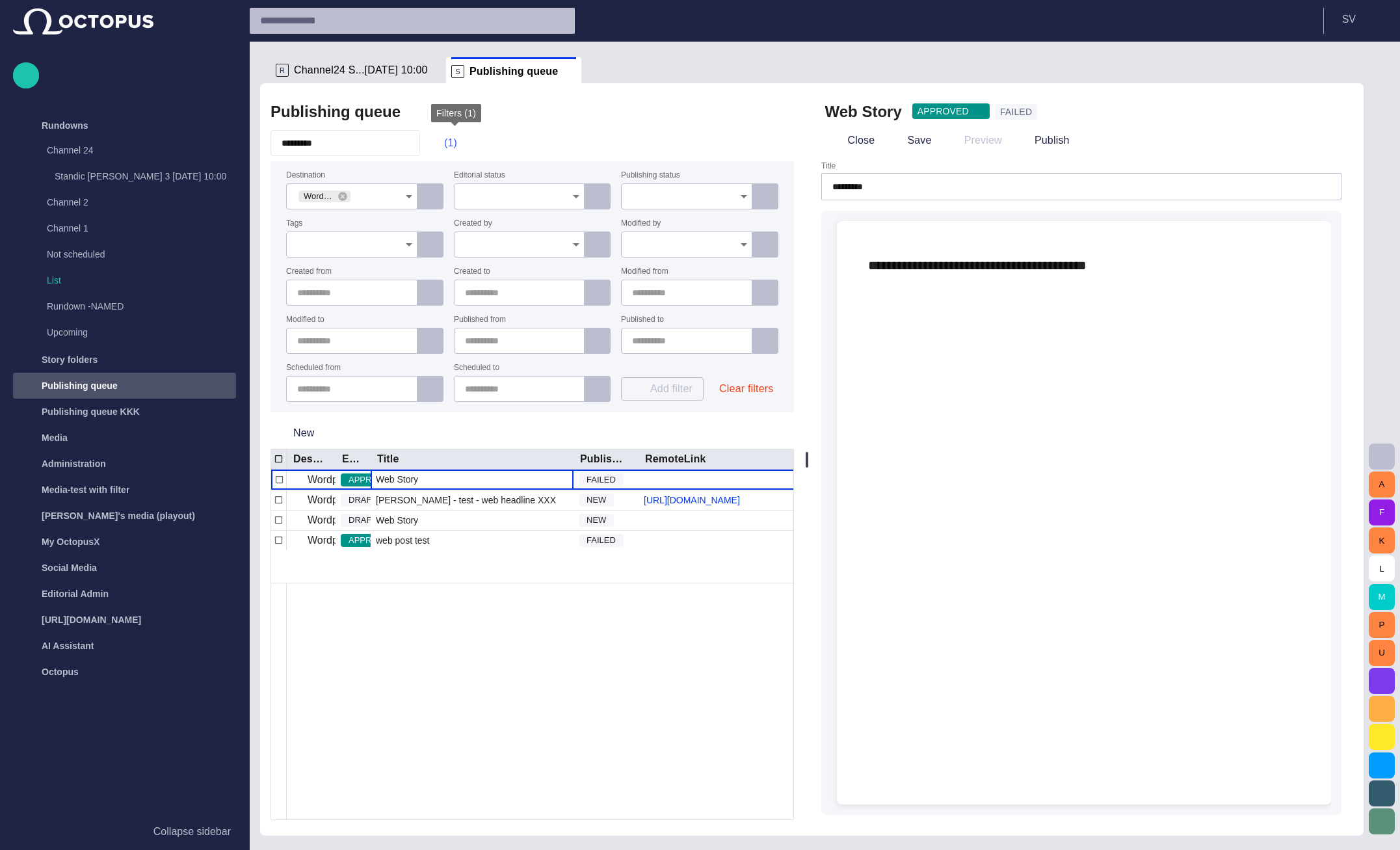
click at [444, 148] on span "button" at bounding box center [437, 143] width 13 height 13
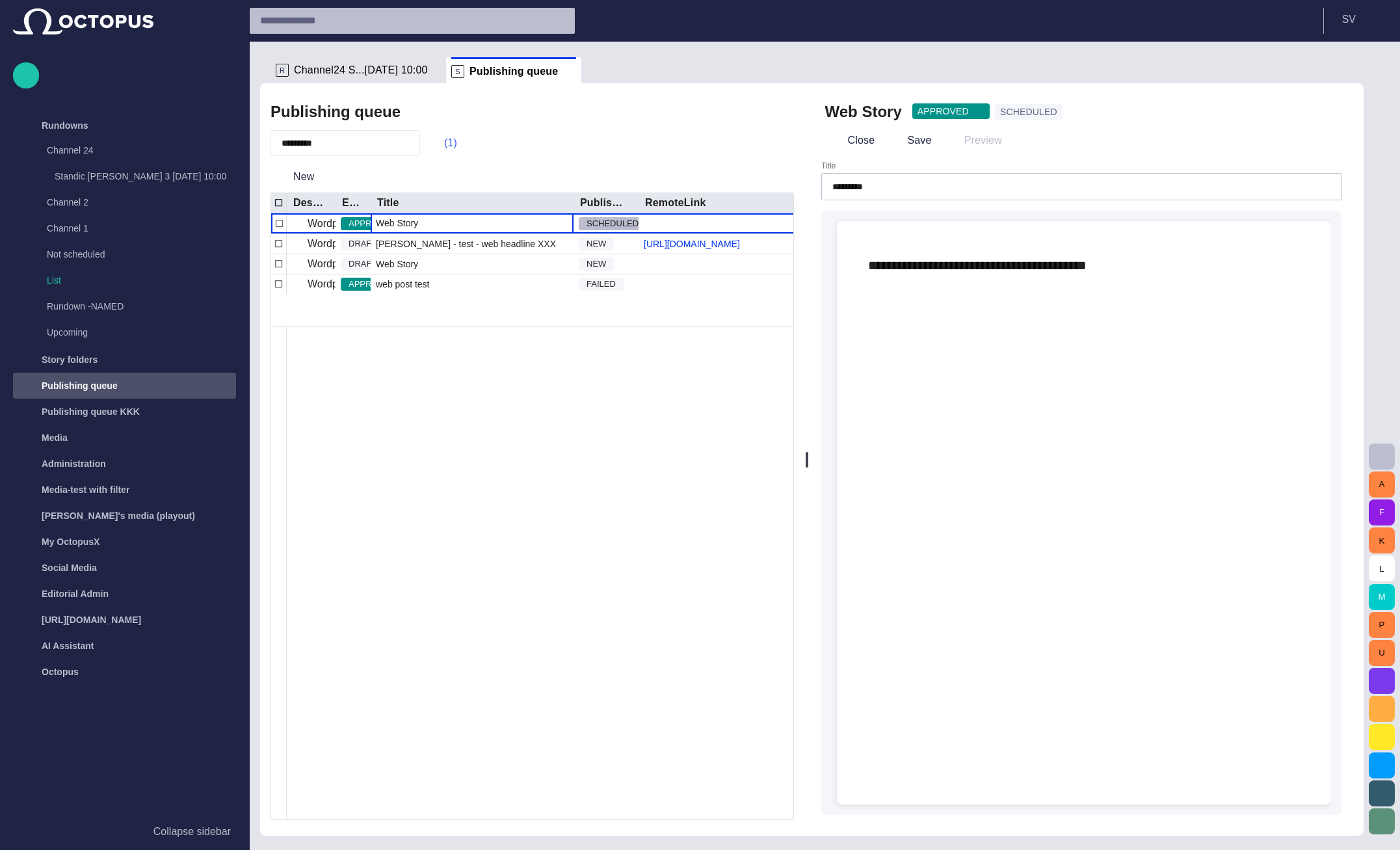
click at [457, 144] on button "(1)" at bounding box center [444, 143] width 37 height 24
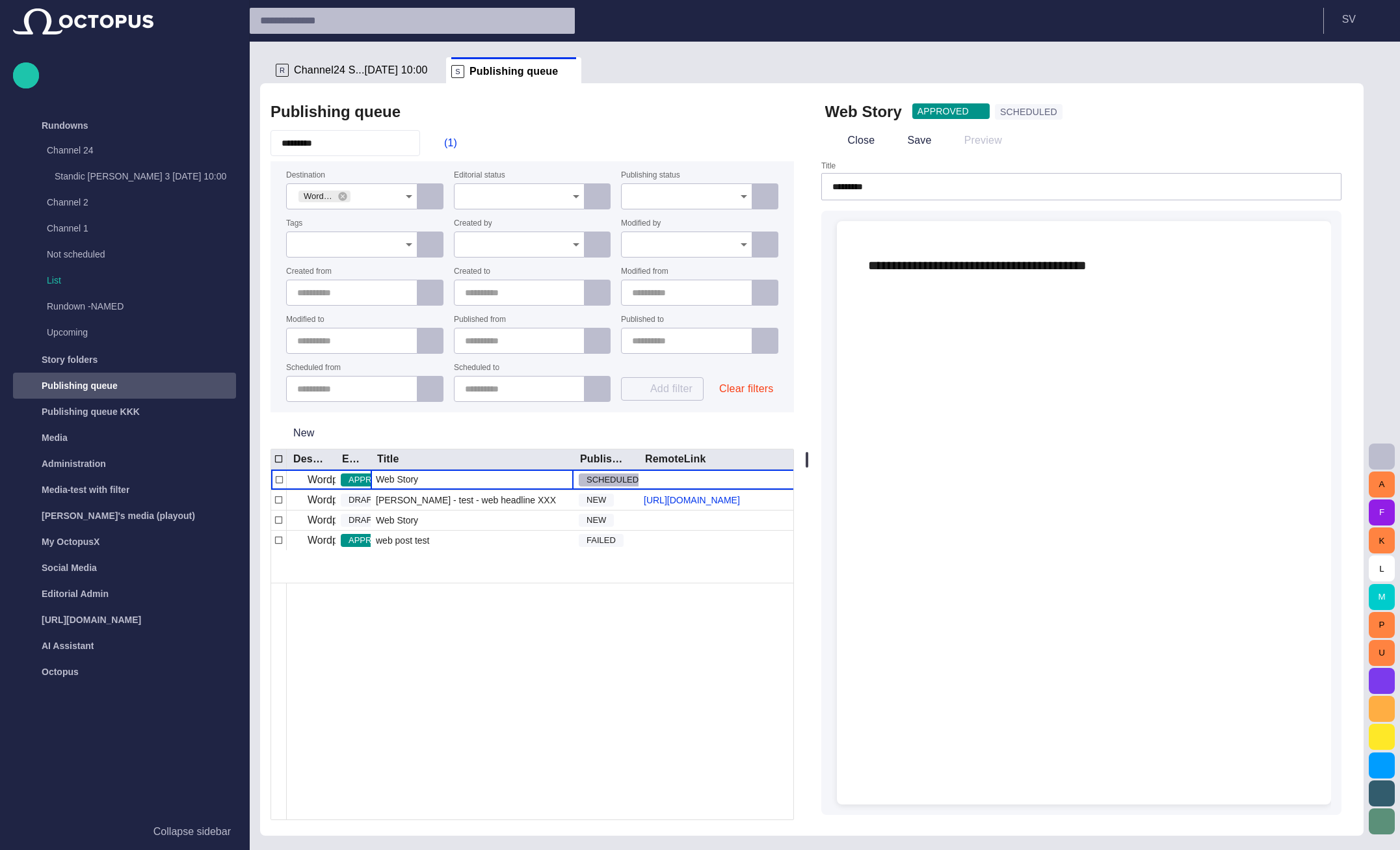
click at [682, 191] on input "Publishing status" at bounding box center [683, 196] width 100 height 13
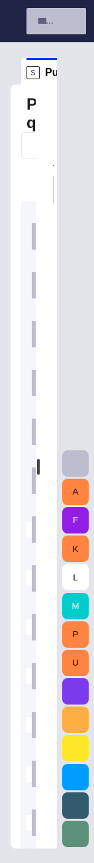
drag, startPoint x: 92, startPoint y: 136, endPoint x: 99, endPoint y: 136, distance: 7.3
click at [94, 136] on main "**********" at bounding box center [47, 452] width 94 height 821
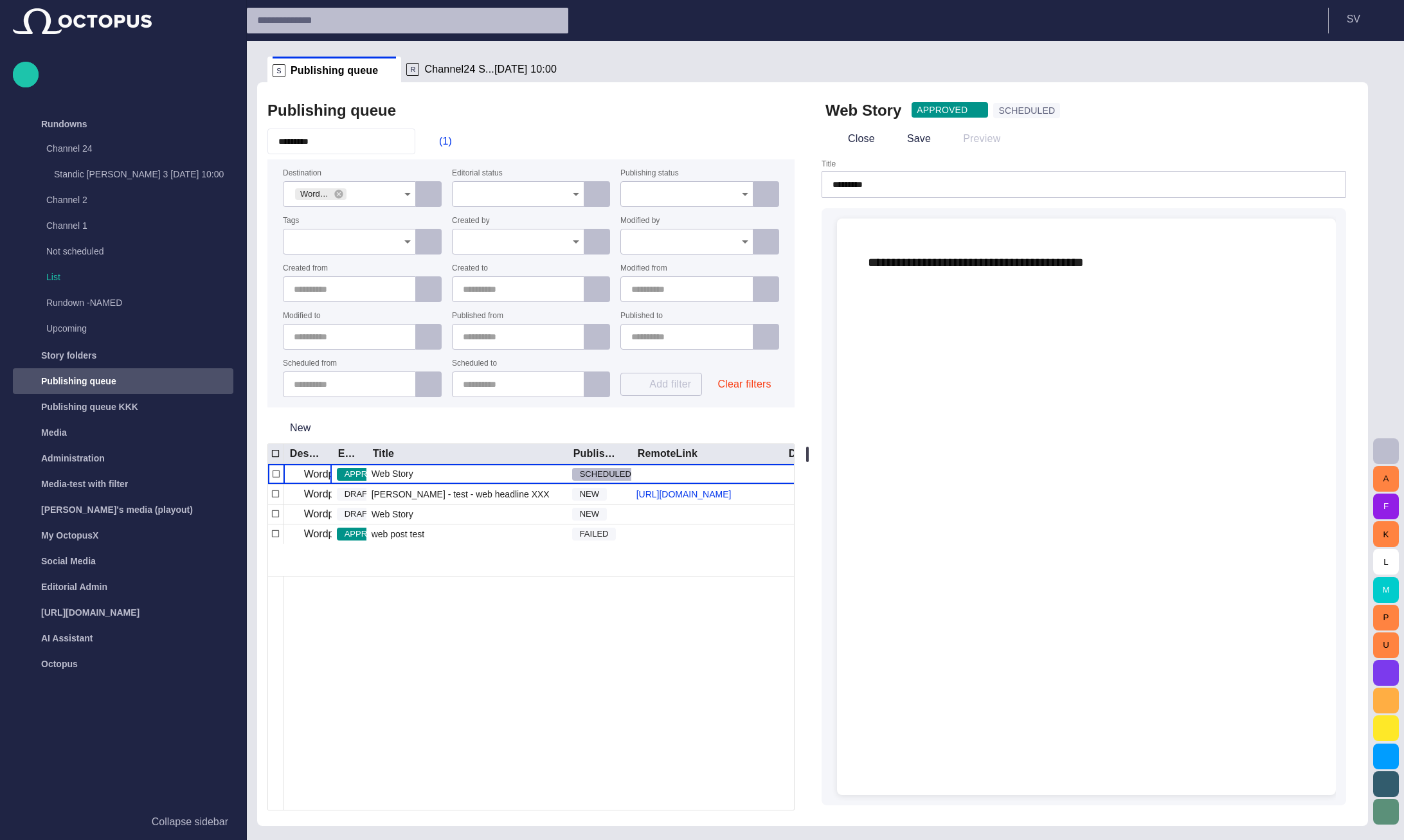
click at [1323, 50] on div "S Publishing queue R Channel24 S...[DATE] 10:00 Publishing queue ********* (1) …" at bounding box center [812, 433] width 1111 height 785
click at [533, 194] on input "Editorial status" at bounding box center [513, 194] width 102 height 13
click at [649, 201] on div at bounding box center [686, 194] width 133 height 25
click at [672, 183] on div at bounding box center [686, 194] width 133 height 25
click at [631, 134] on div "********* (1)" at bounding box center [531, 141] width 527 height 25
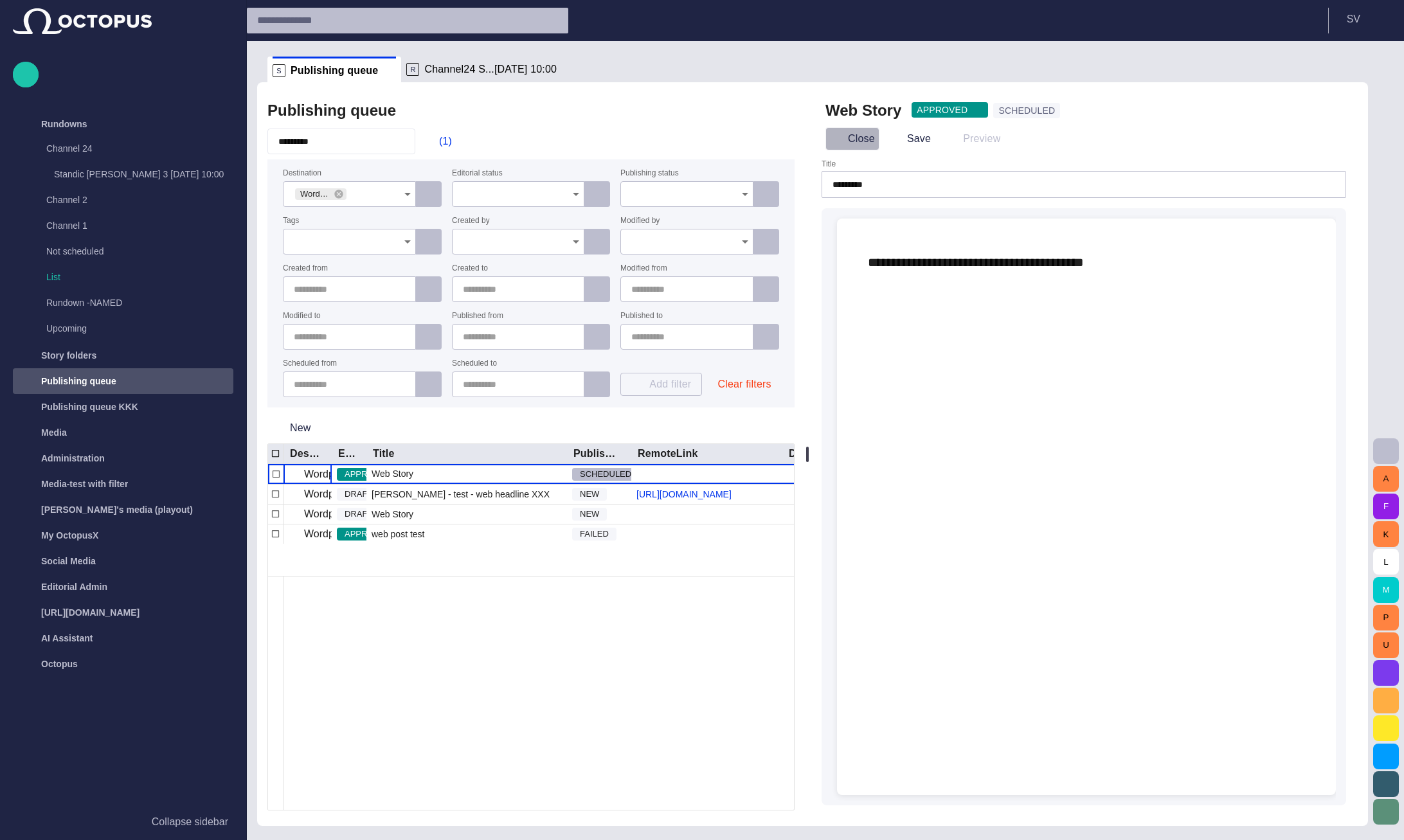
click at [861, 145] on button "Close" at bounding box center [852, 139] width 54 height 23
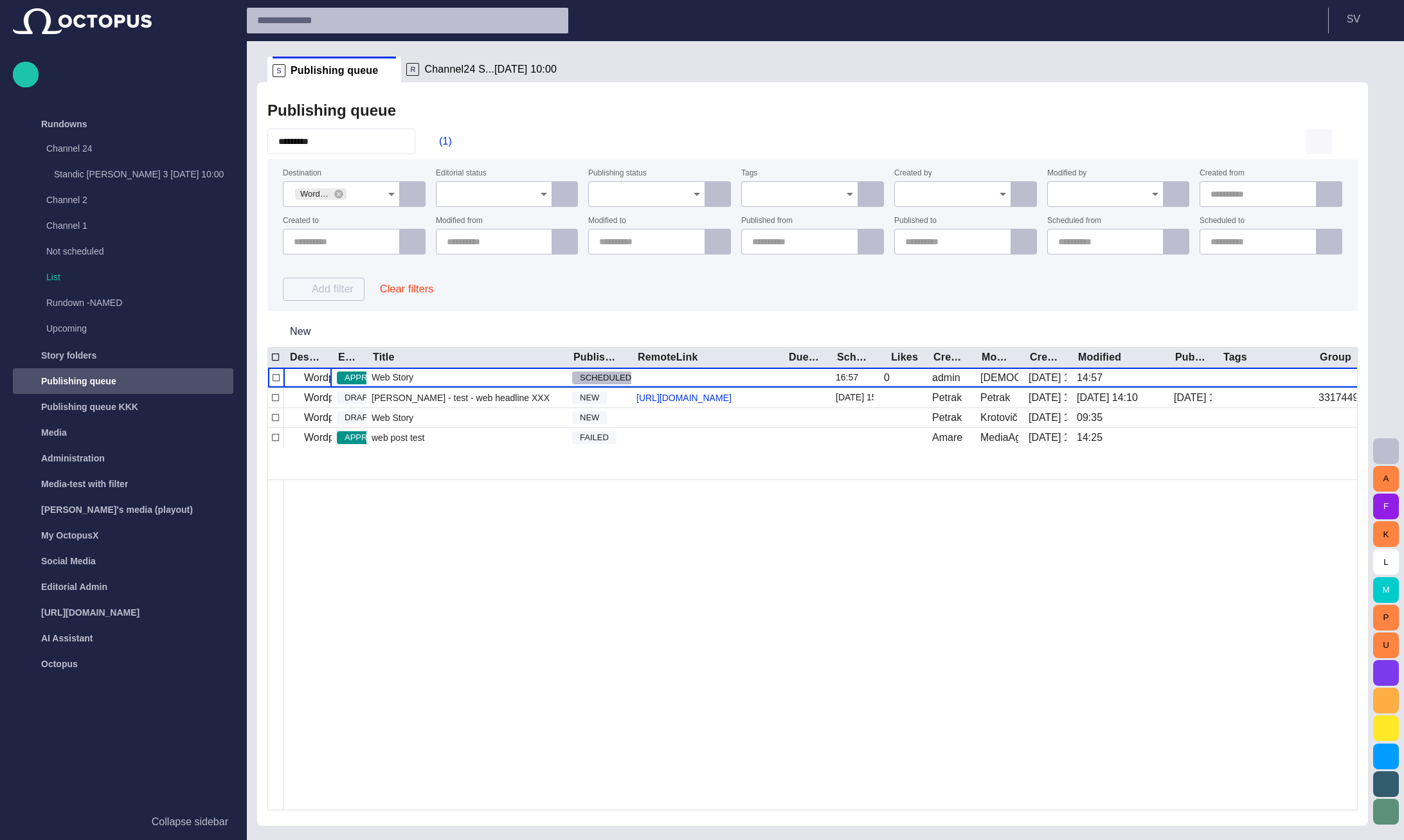
click at [1315, 141] on span "button" at bounding box center [1319, 141] width 16 height 16
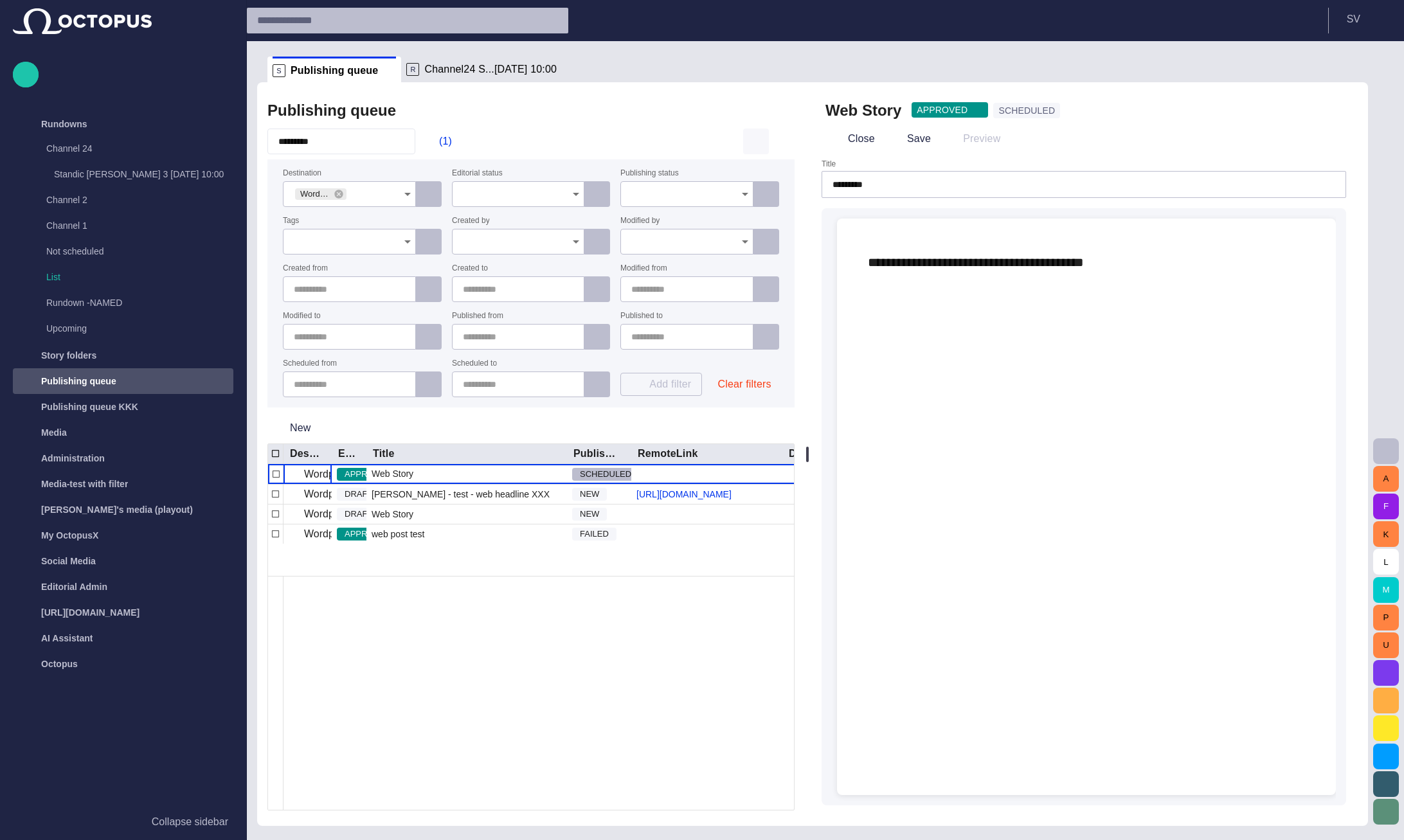
click at [756, 142] on span "button" at bounding box center [756, 141] width 16 height 16
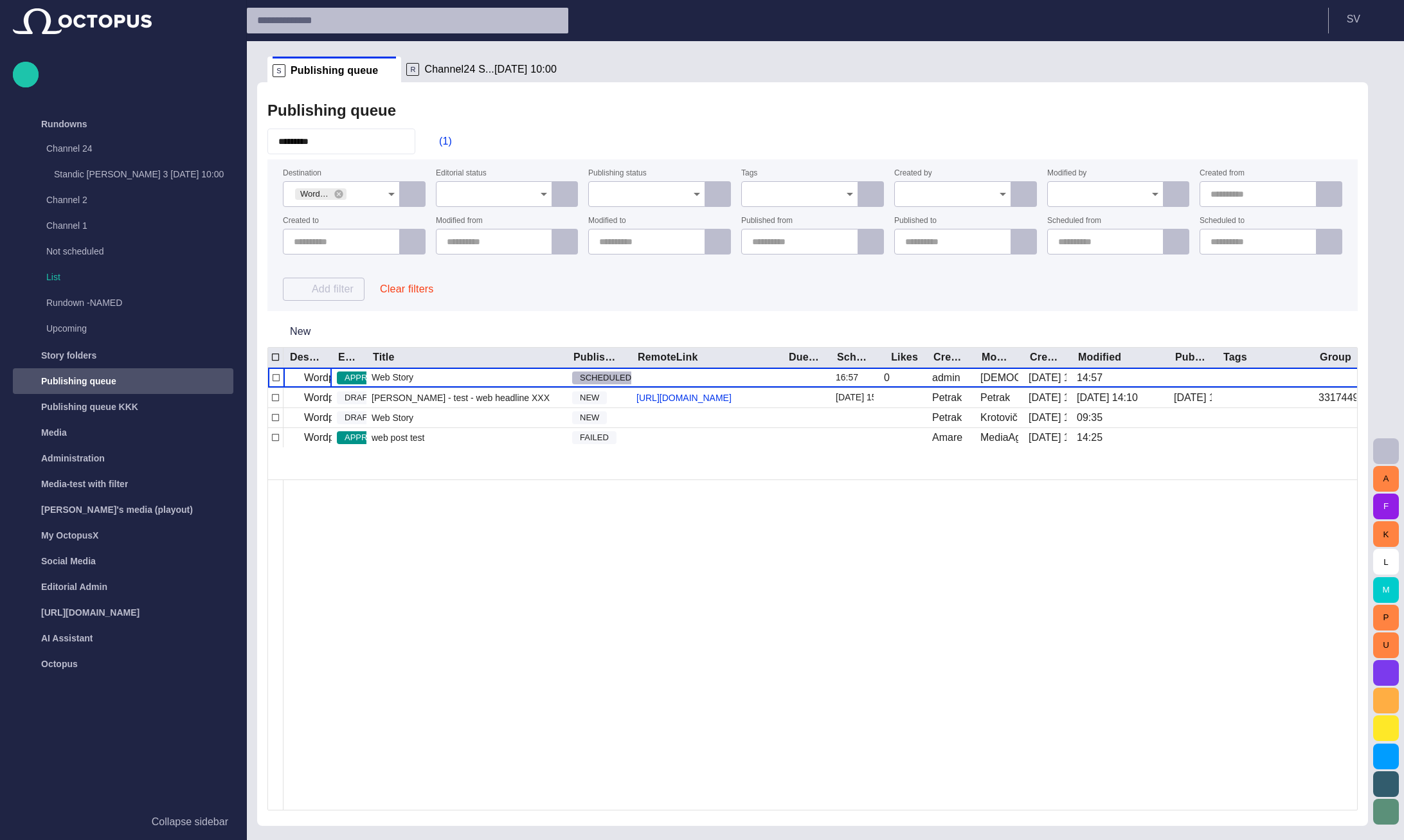
click at [1252, 59] on ul "S Publishing queue R Channel24 S...04/09 10:00" at bounding box center [805, 69] width 1075 height 25
click at [497, 376] on div "Web Story" at bounding box center [466, 378] width 201 height 19
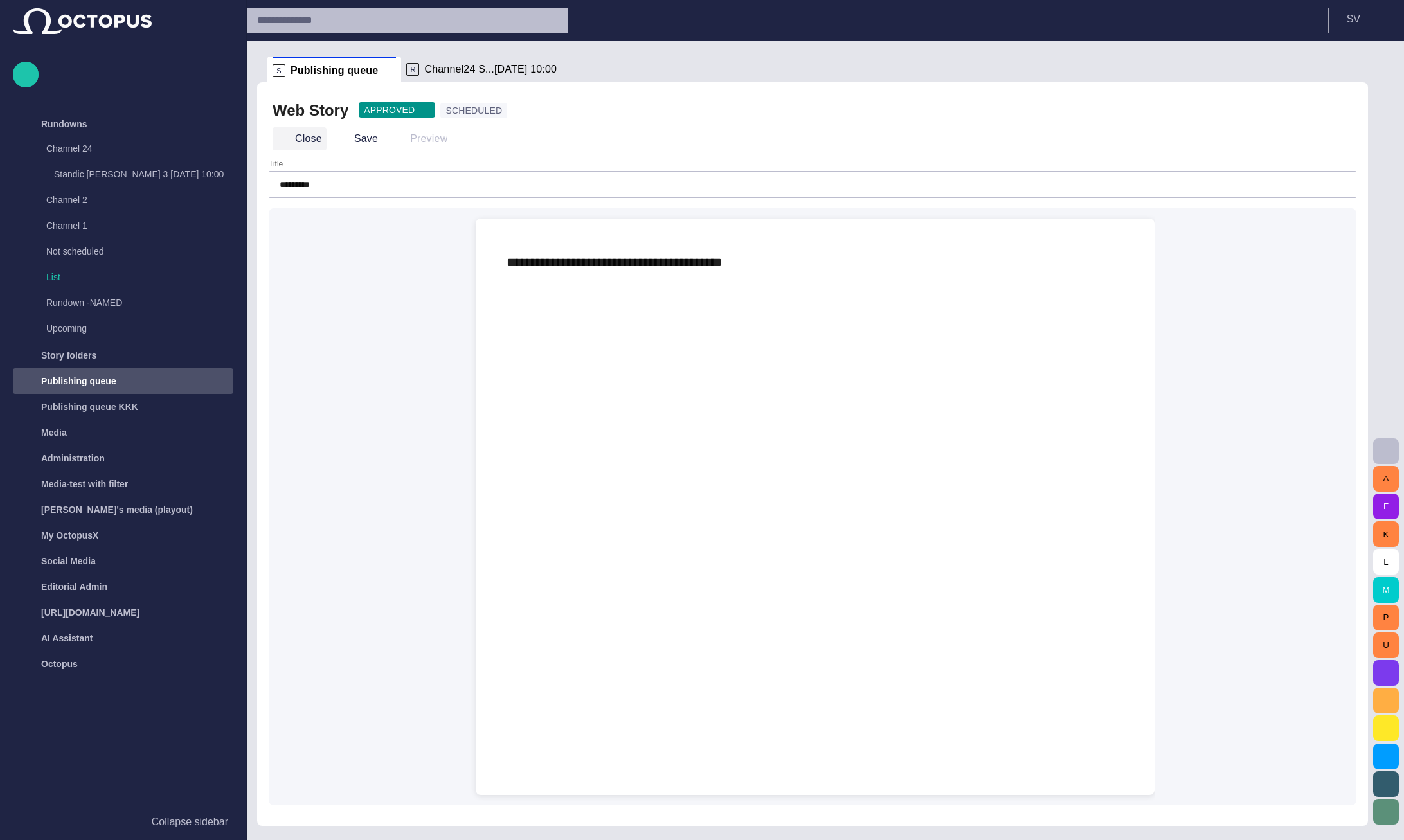
click at [294, 140] on button "Close" at bounding box center [299, 139] width 54 height 23
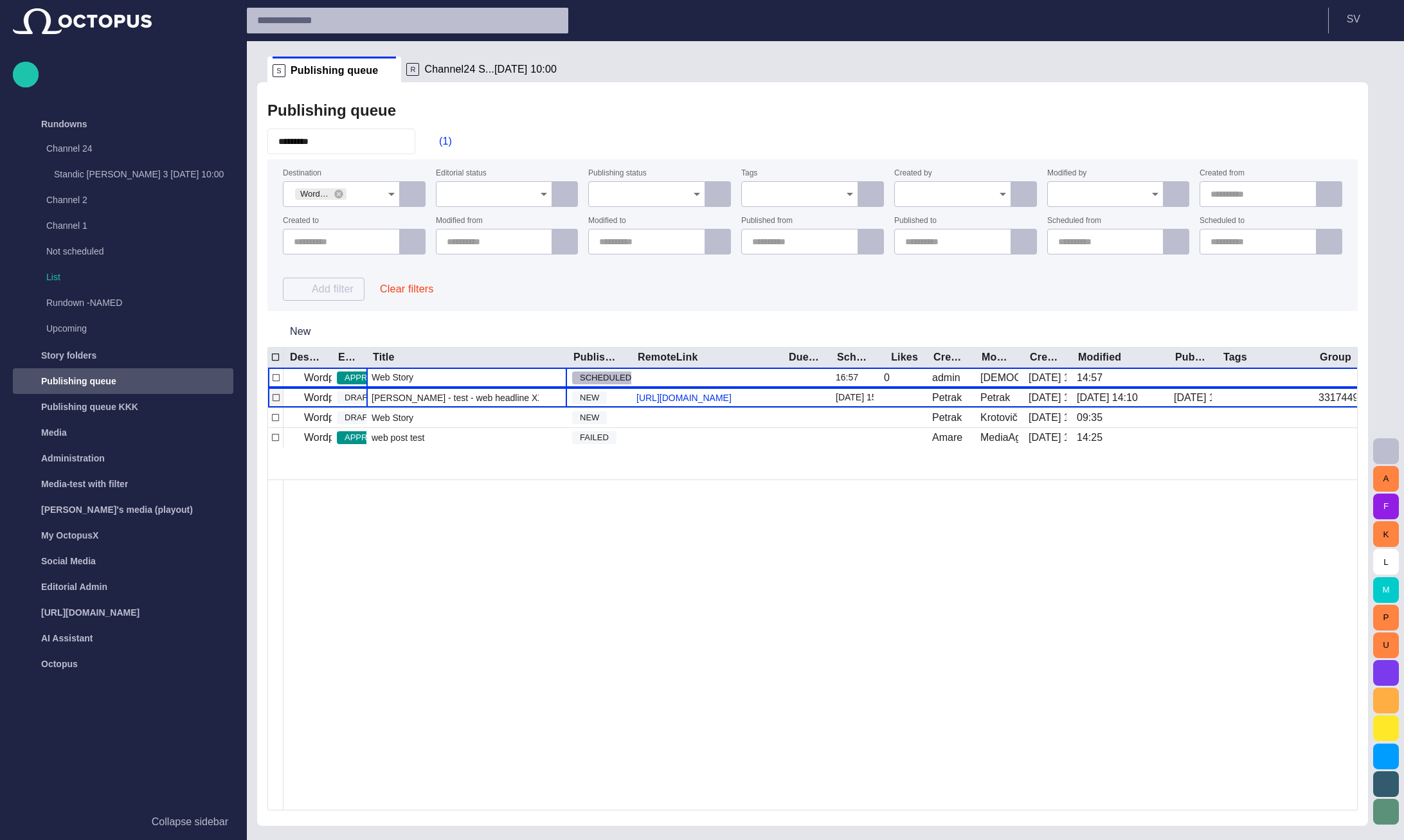
click at [453, 408] on div "Karel - test - web headline XXX" at bounding box center [466, 398] width 201 height 19
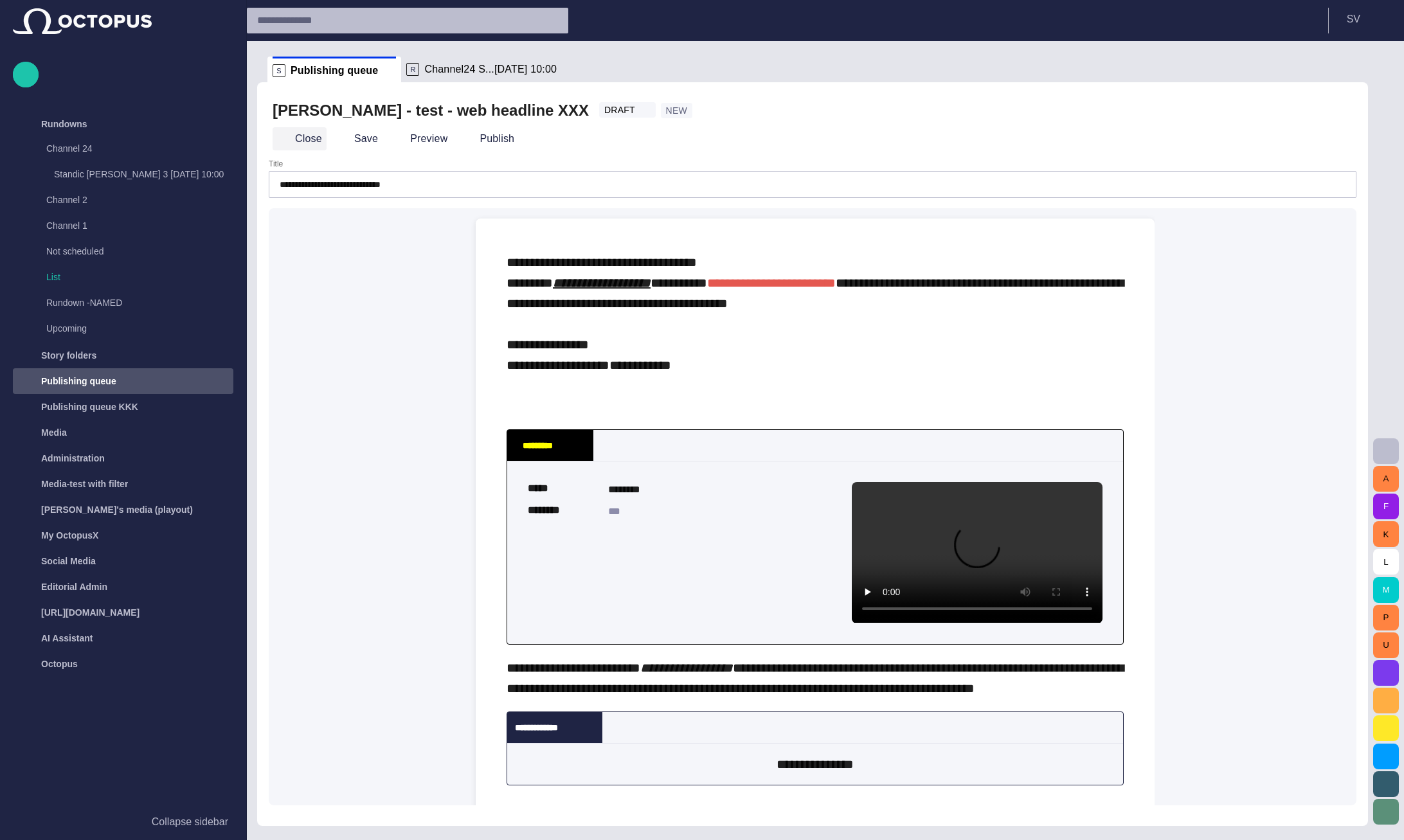
click at [306, 136] on button "Close" at bounding box center [299, 139] width 54 height 23
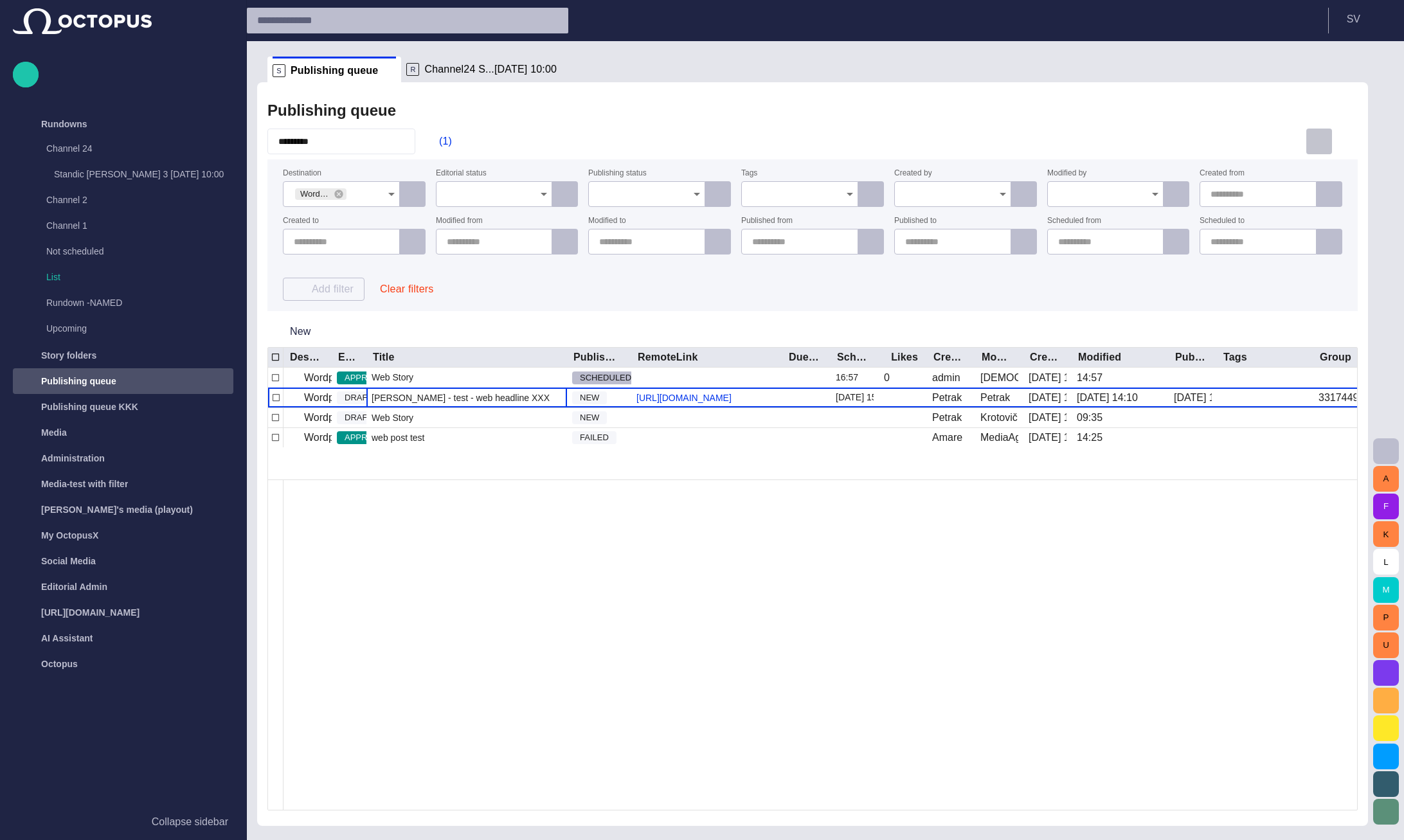
click at [1321, 139] on span "button" at bounding box center [1319, 141] width 16 height 16
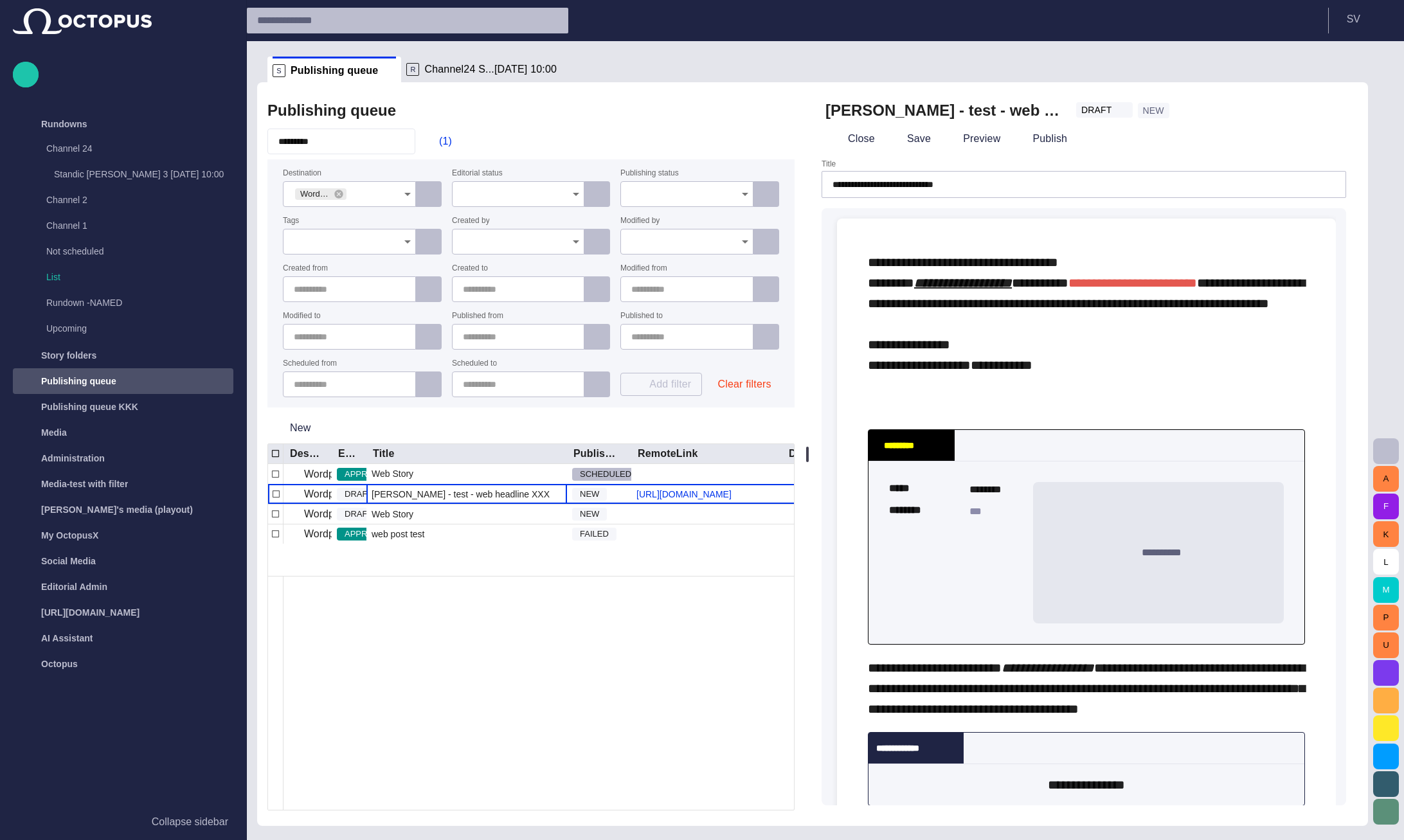
click at [410, 138] on span "button" at bounding box center [402, 141] width 13 height 13
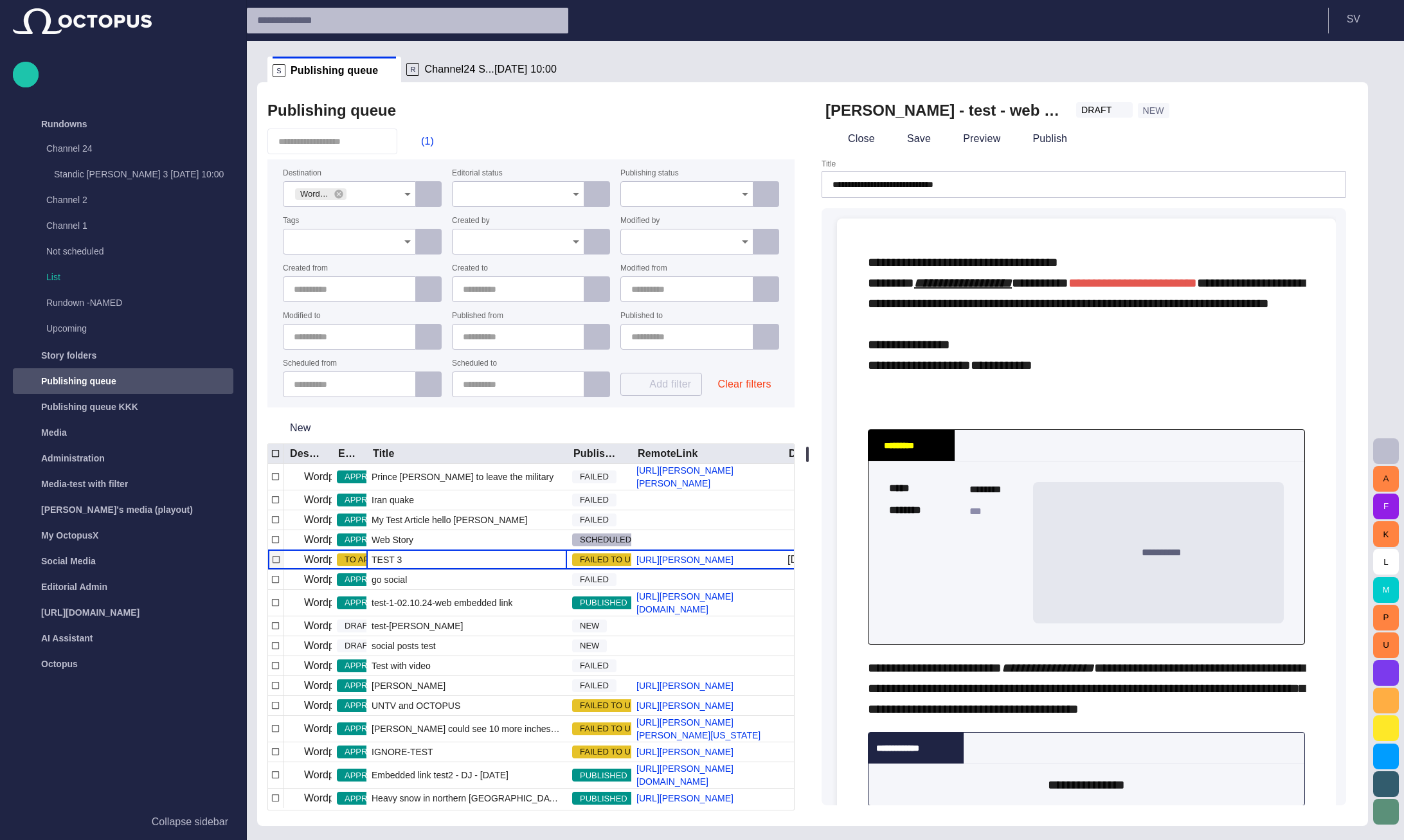
click at [501, 569] on div "TEST 3" at bounding box center [466, 560] width 201 height 19
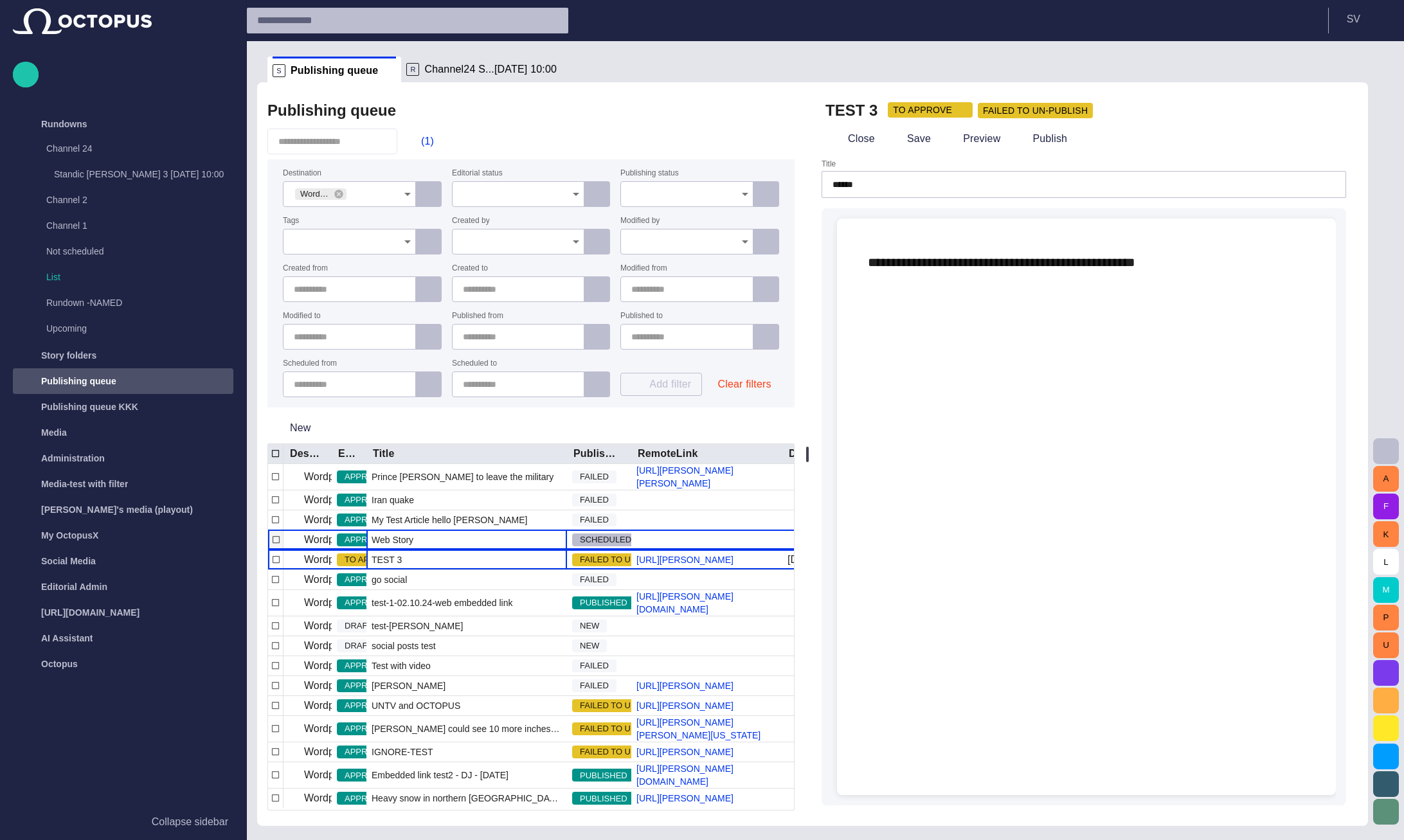
click at [495, 549] on div "Web Story" at bounding box center [466, 540] width 201 height 19
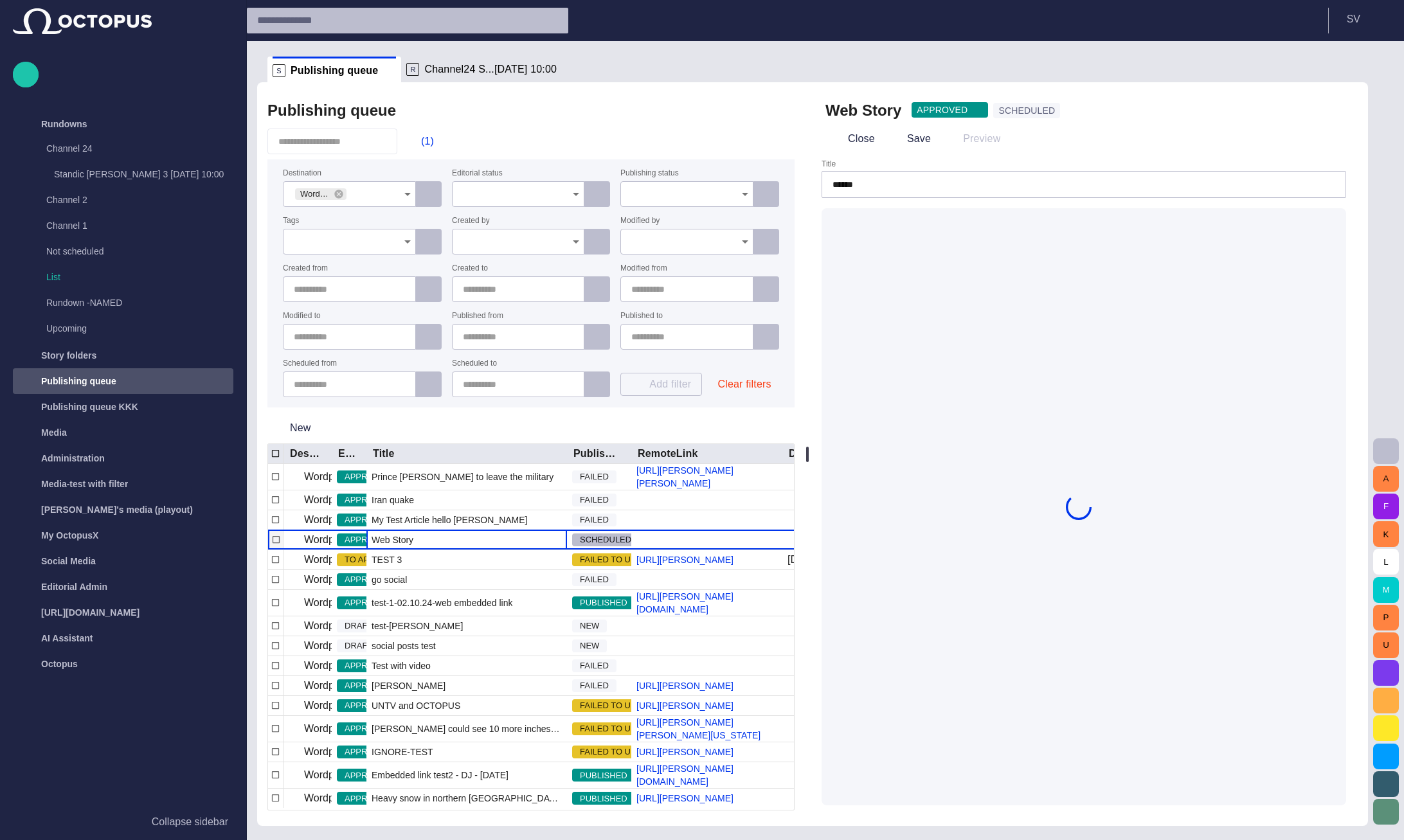
type input "*********"
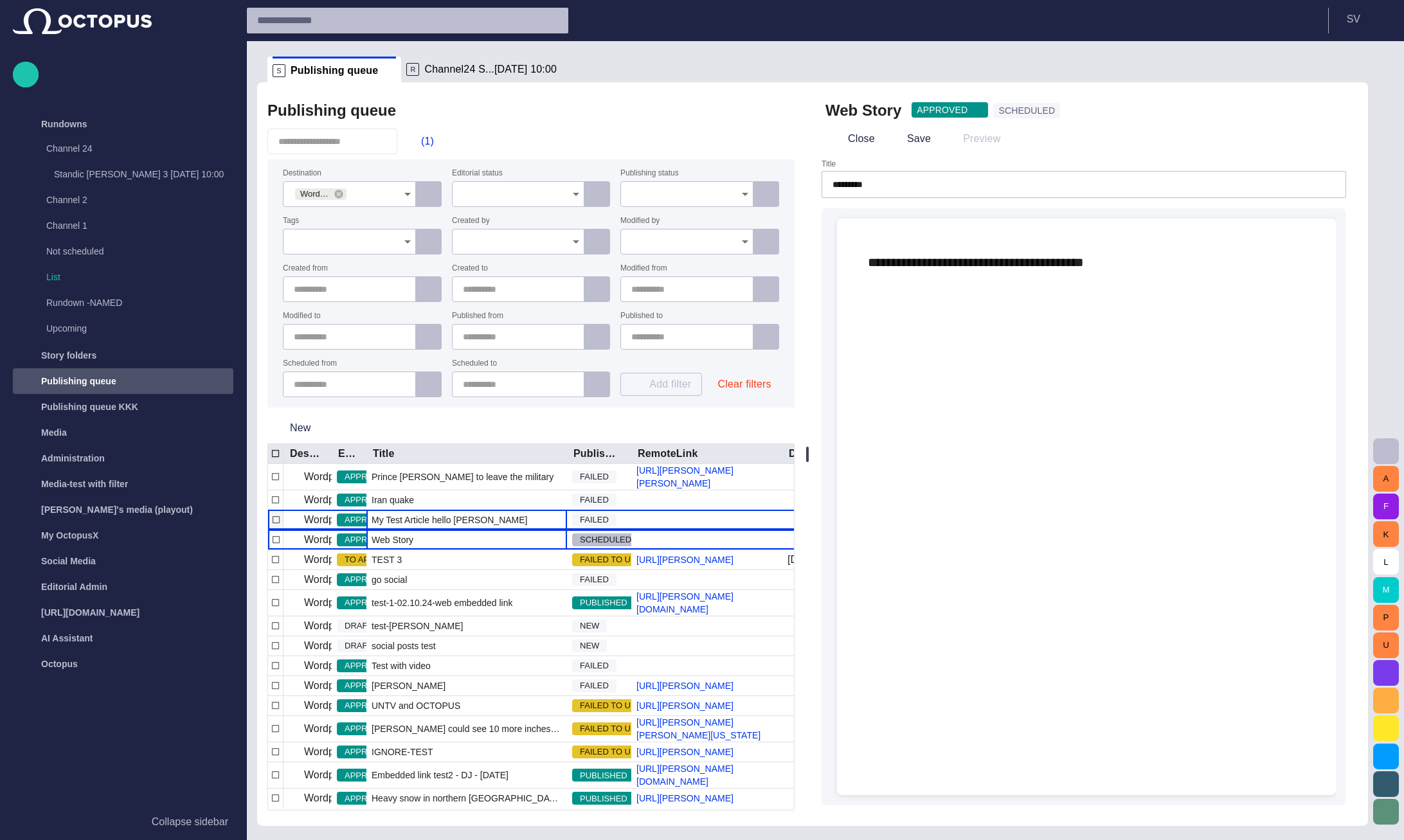
click at [488, 530] on div "My Test Article hello [PERSON_NAME]" at bounding box center [466, 520] width 201 height 19
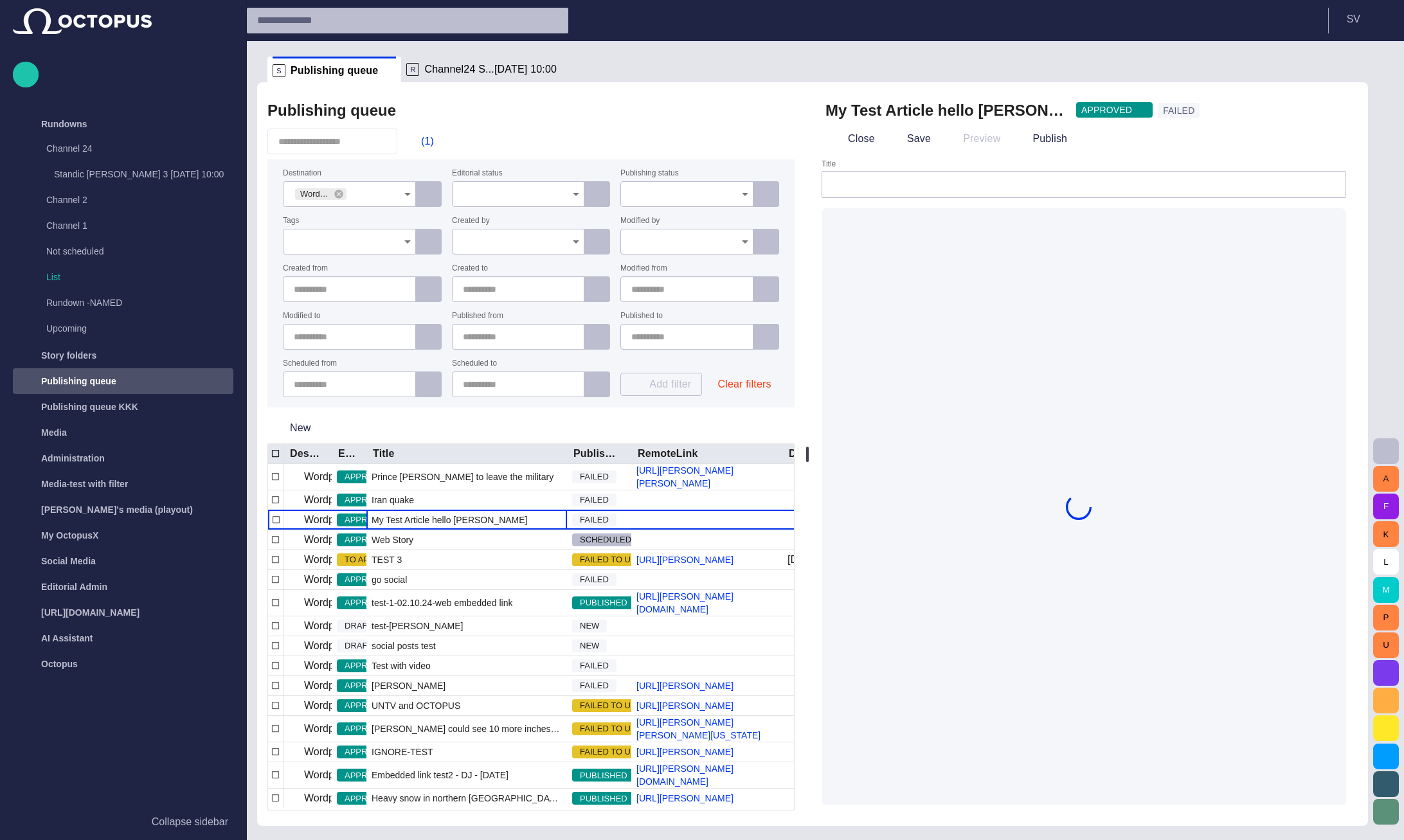
type input "**********"
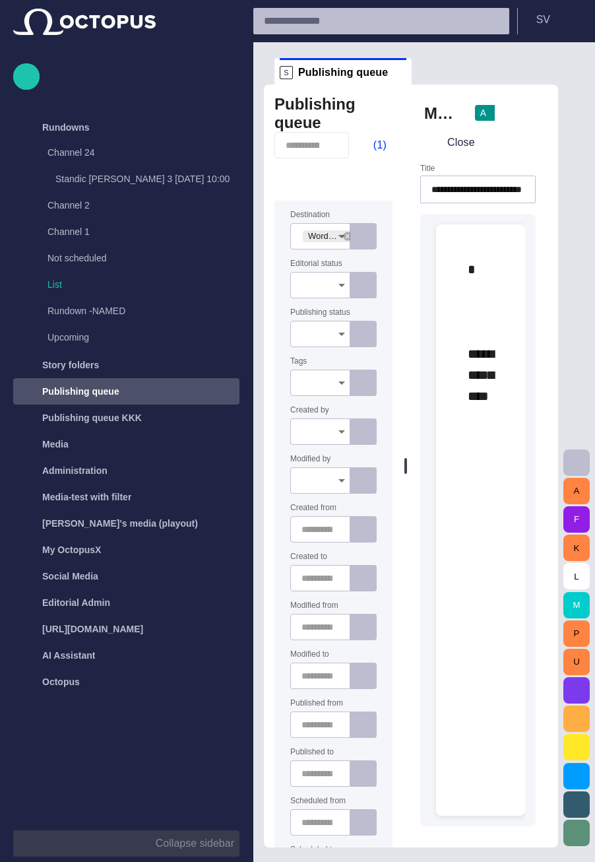
click at [168, 851] on p "Collapse sidebar" at bounding box center [195, 844] width 79 height 16
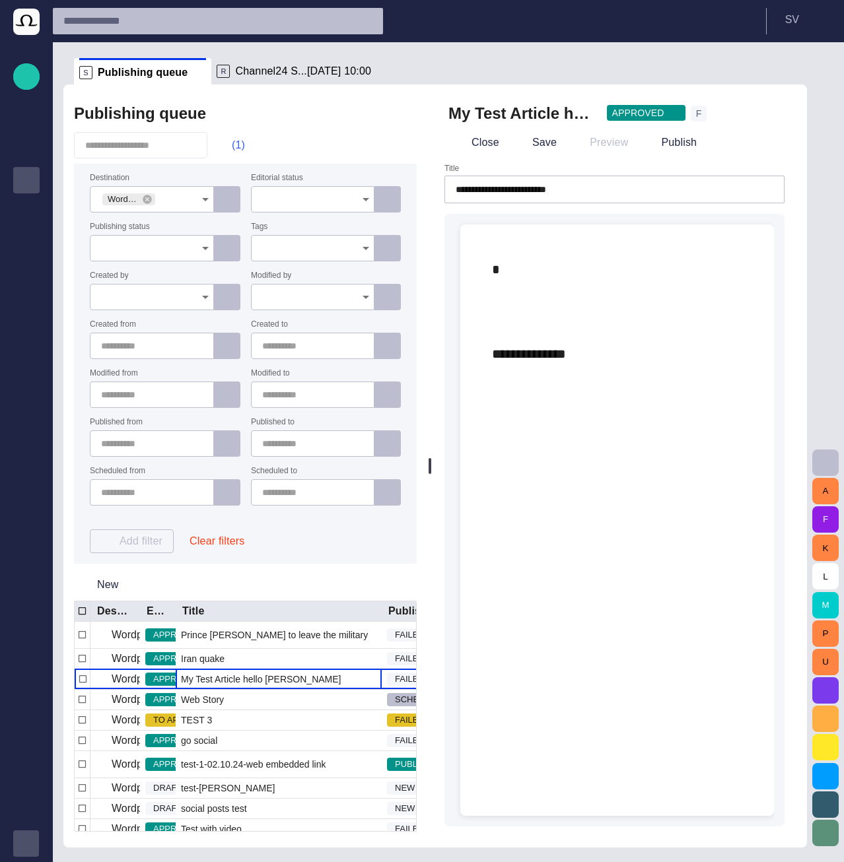
click at [232, 145] on span "button" at bounding box center [225, 145] width 13 height 13
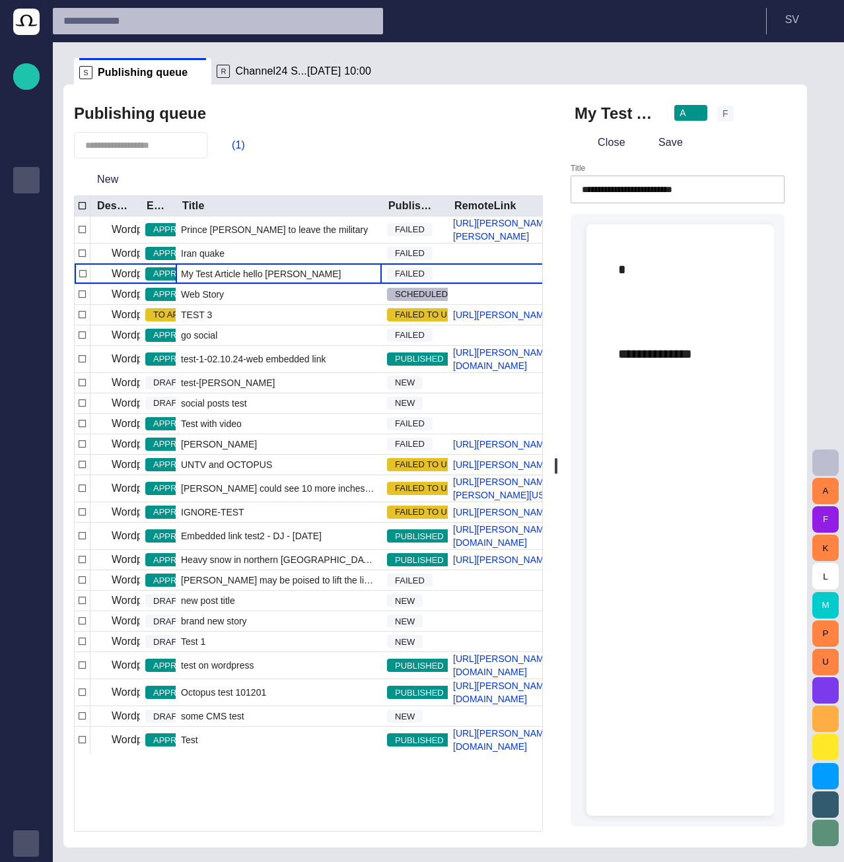
drag, startPoint x: 434, startPoint y: 244, endPoint x: 640, endPoint y: 245, distance: 205.3
click at [640, 245] on div "Publishing queue (1) New Destination Editorial status Title Publishing status R…" at bounding box center [434, 465] width 743 height 763
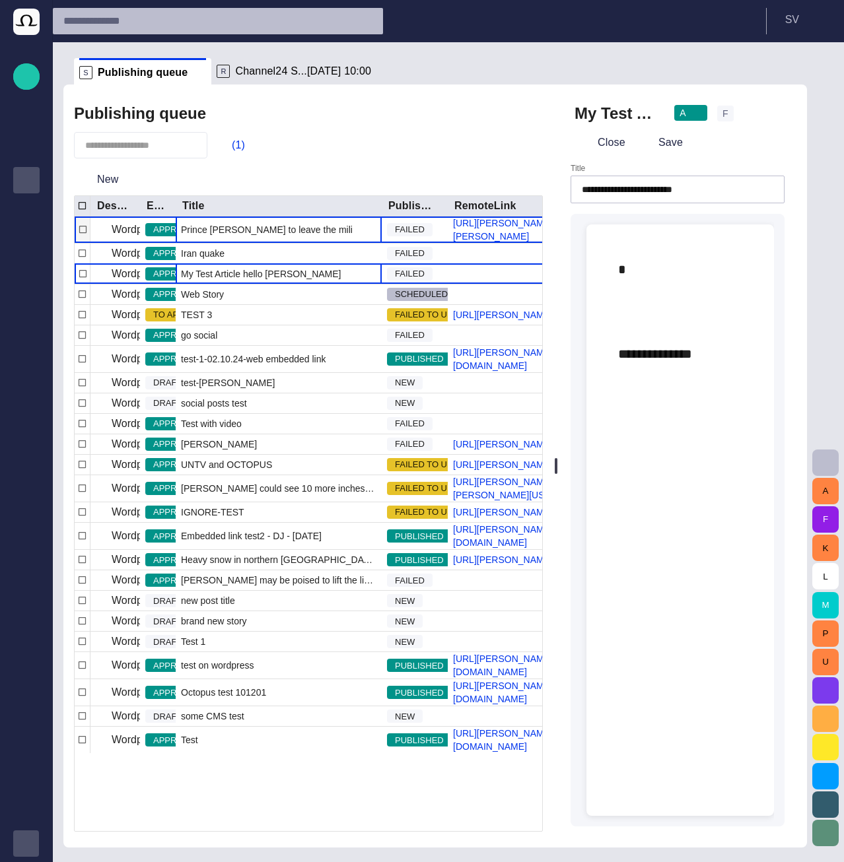
click at [281, 236] on span "Prince [PERSON_NAME] to leave the military" at bounding box center [274, 229] width 187 height 13
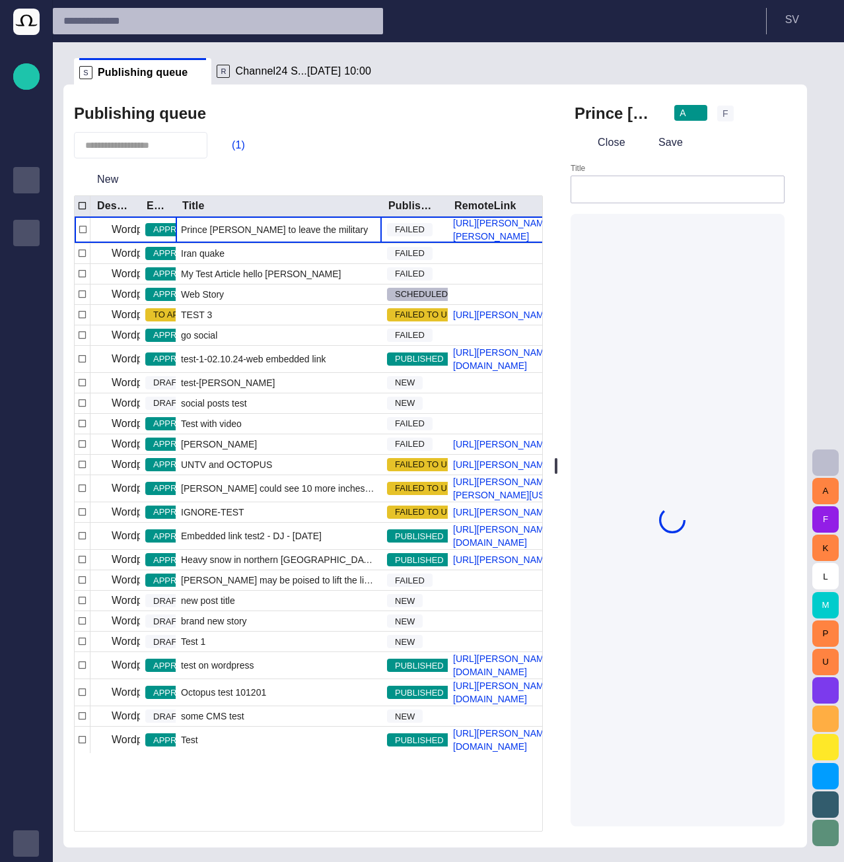
type input "**********"
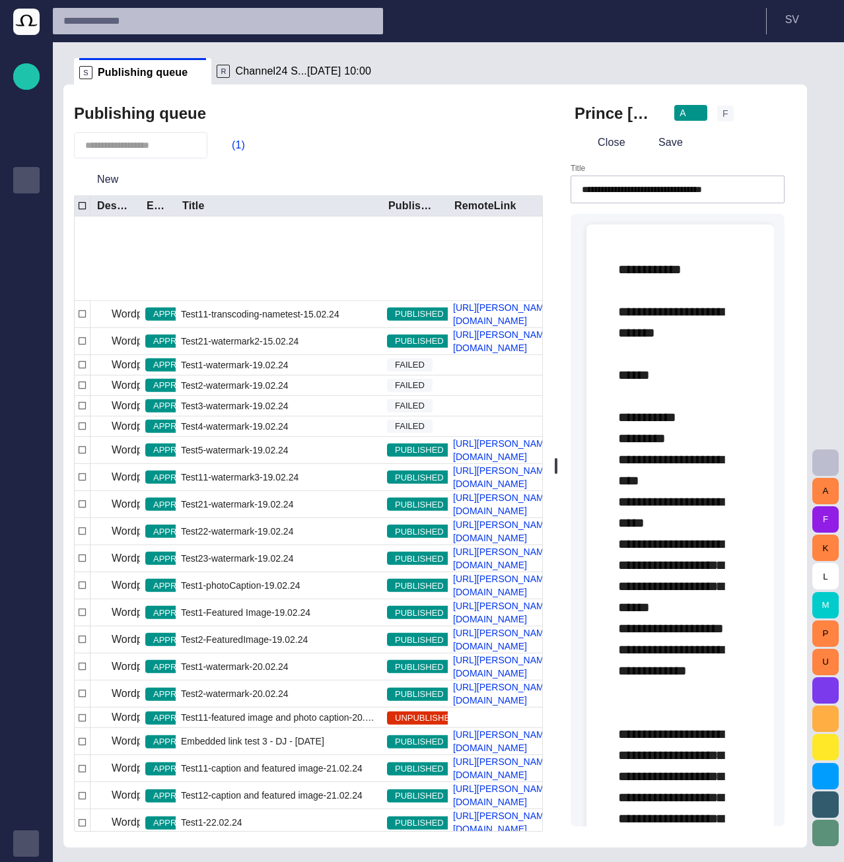
scroll to position [2346, 0]
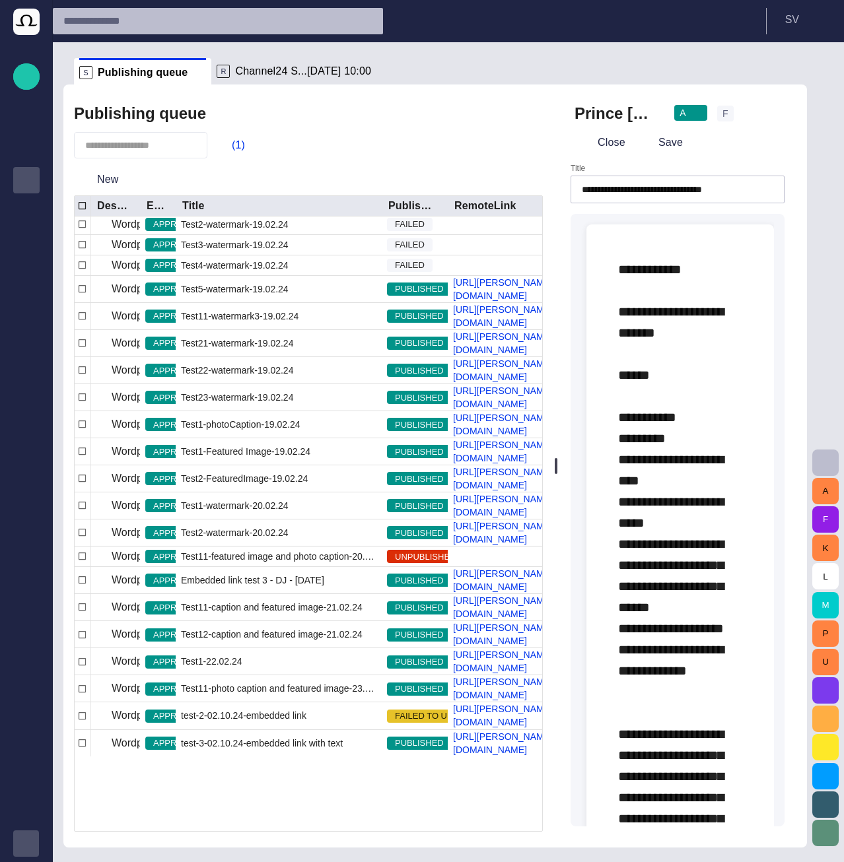
click at [244, 139] on button "(1)" at bounding box center [232, 145] width 38 height 24
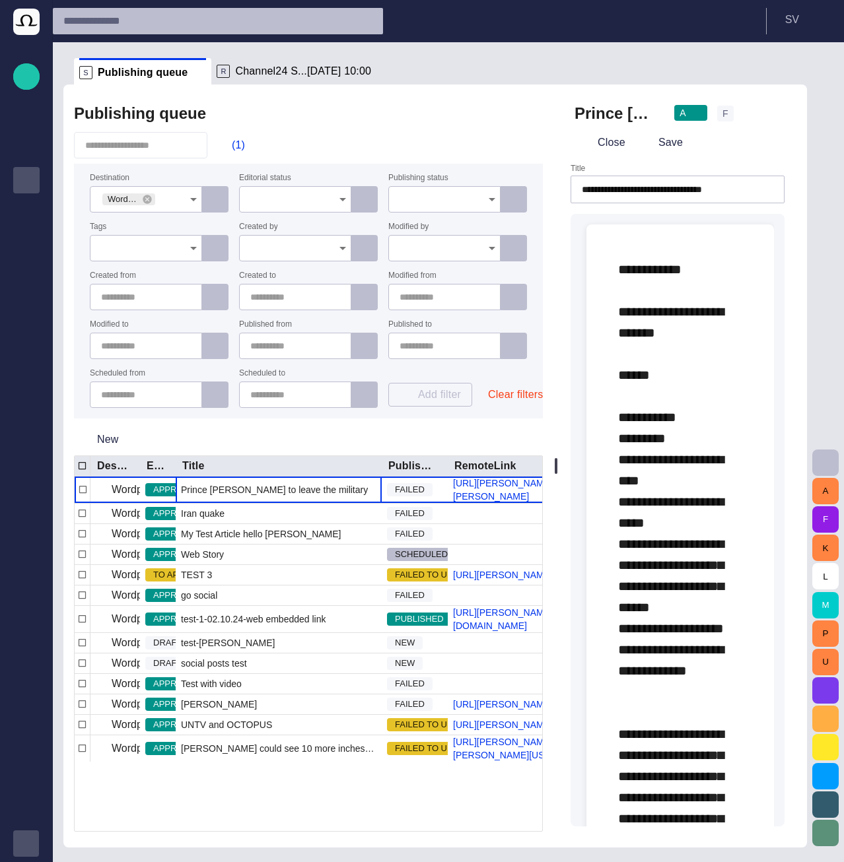
scroll to position [0, 0]
click at [417, 195] on input "Publishing status" at bounding box center [439, 199] width 81 height 13
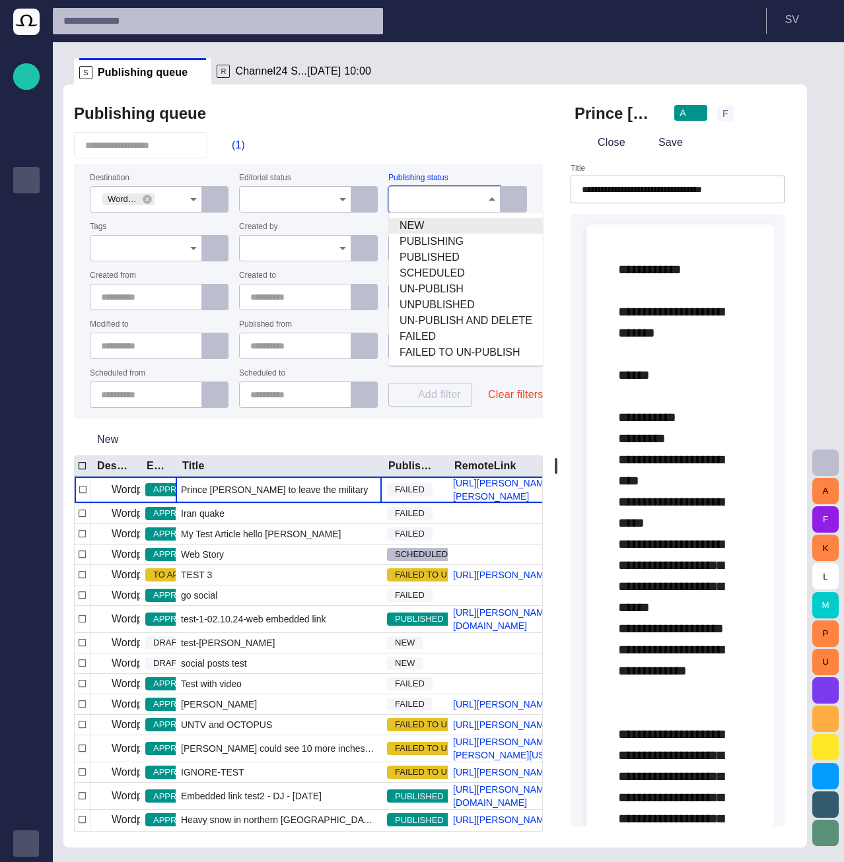
click at [417, 222] on span "NEW" at bounding box center [465, 226] width 133 height 16
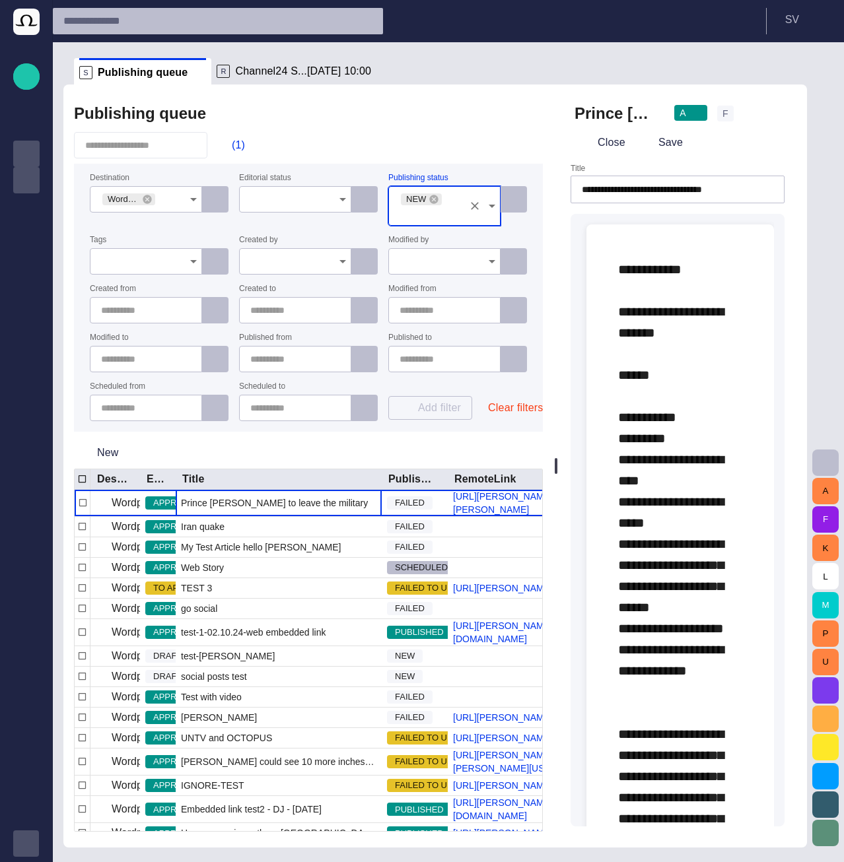
drag, startPoint x: 360, startPoint y: 116, endPoint x: 22, endPoint y: 154, distance: 339.4
click at [359, 115] on div "Publishing queue" at bounding box center [308, 113] width 469 height 26
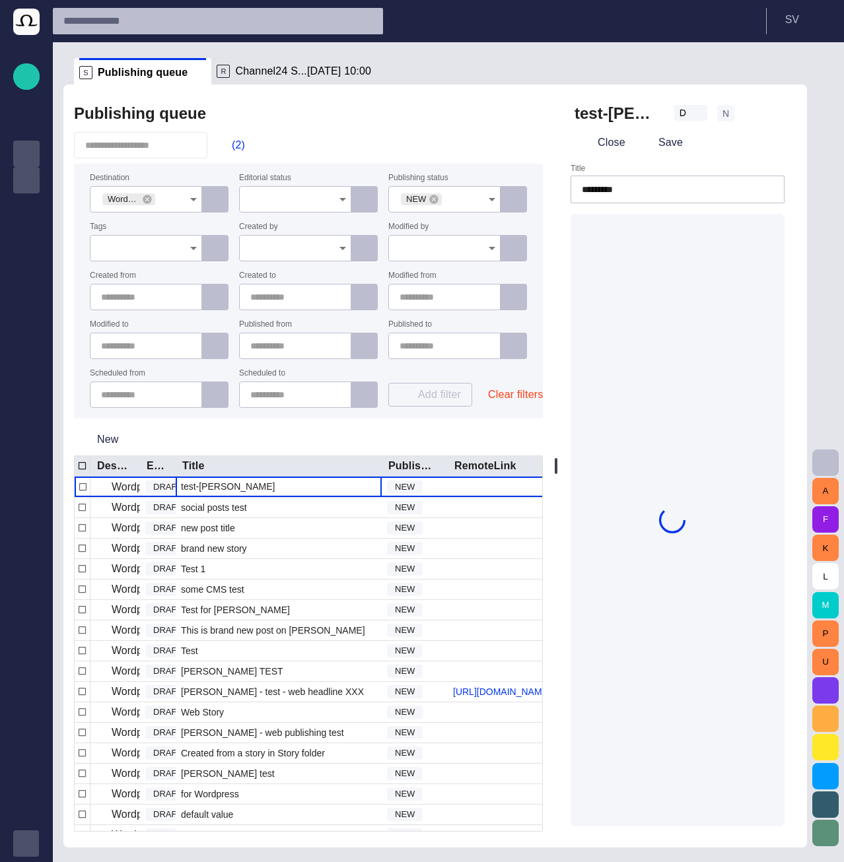
type input "*********"
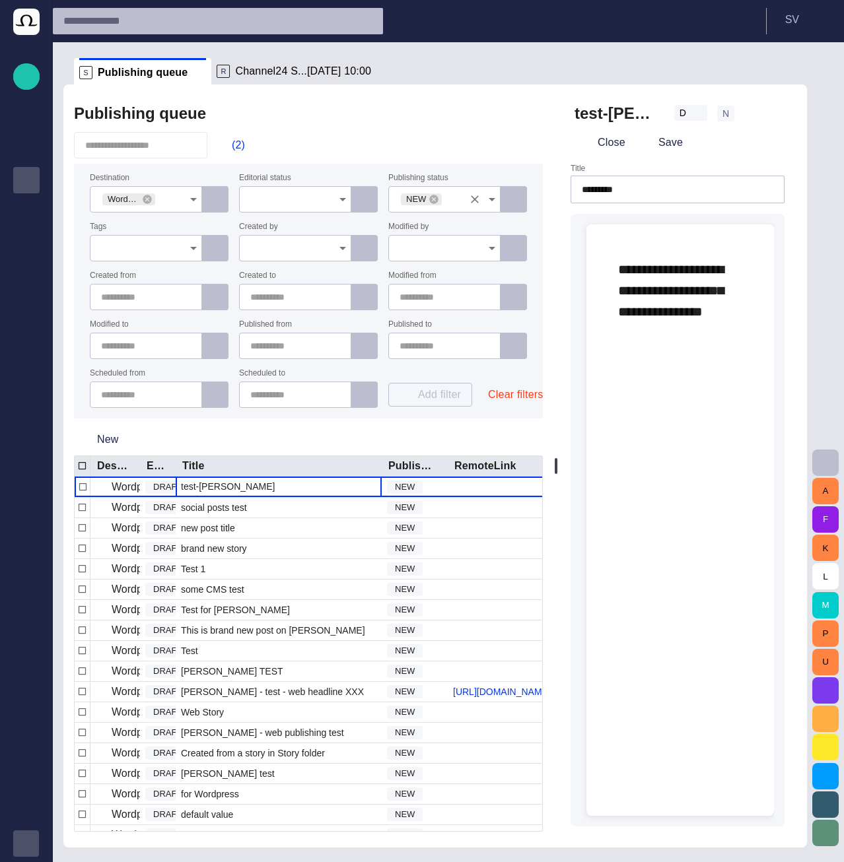
click at [457, 201] on input "Publishing status" at bounding box center [453, 199] width 20 height 13
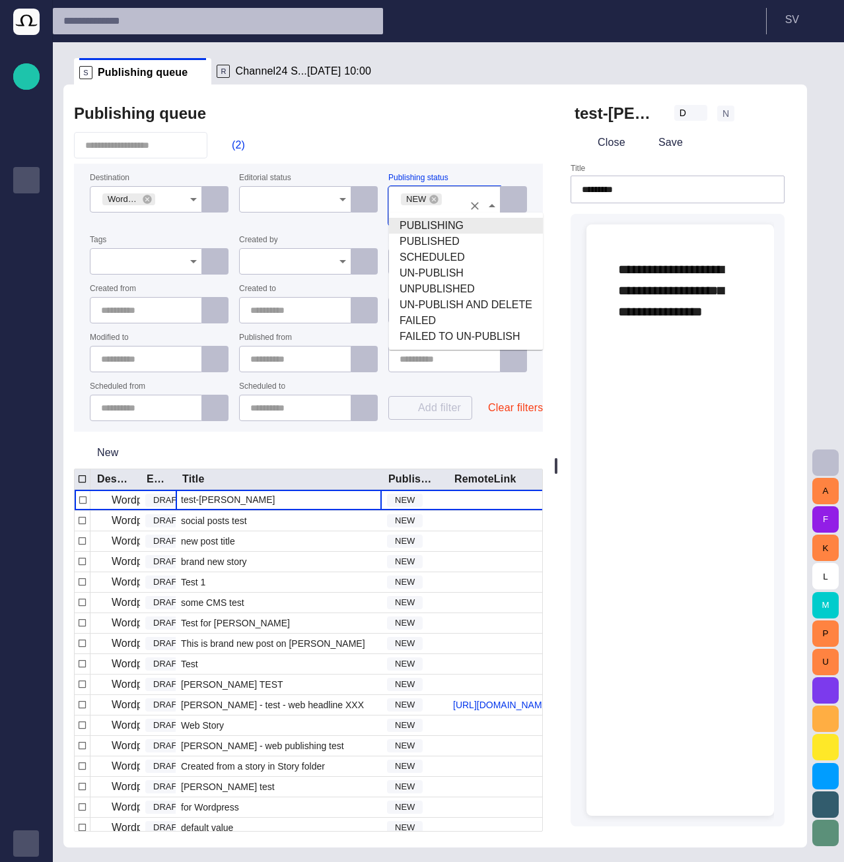
click at [427, 228] on span "PUBLISHING" at bounding box center [465, 226] width 133 height 16
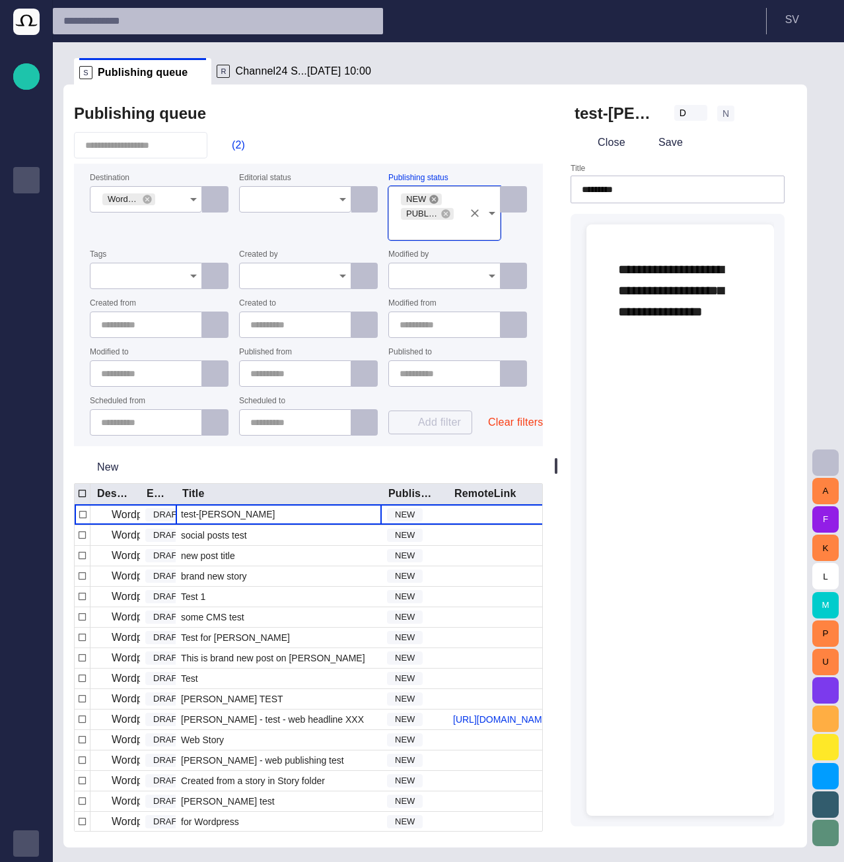
click at [430, 203] on icon at bounding box center [434, 199] width 9 height 9
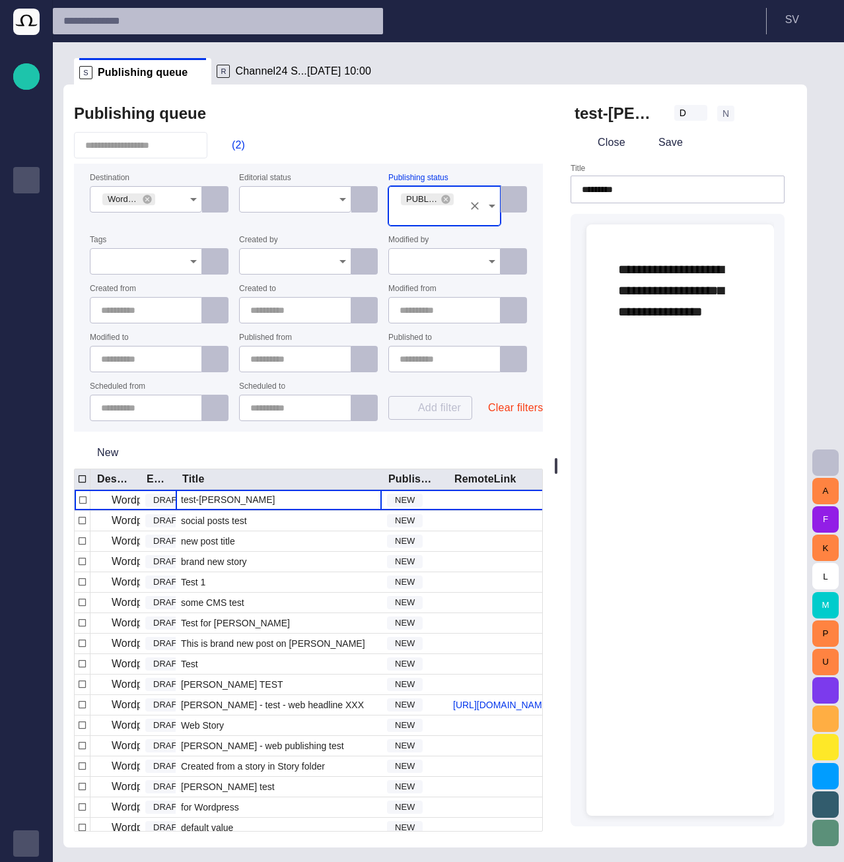
click at [432, 144] on div "(2)" at bounding box center [308, 145] width 469 height 26
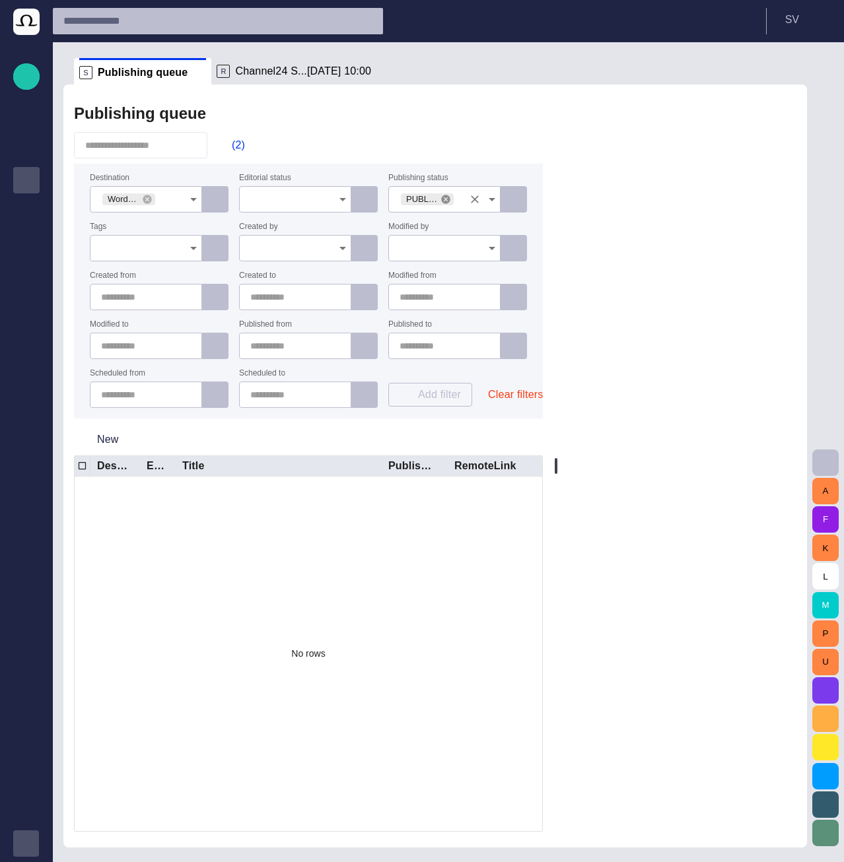
click at [445, 200] on icon at bounding box center [445, 199] width 11 height 11
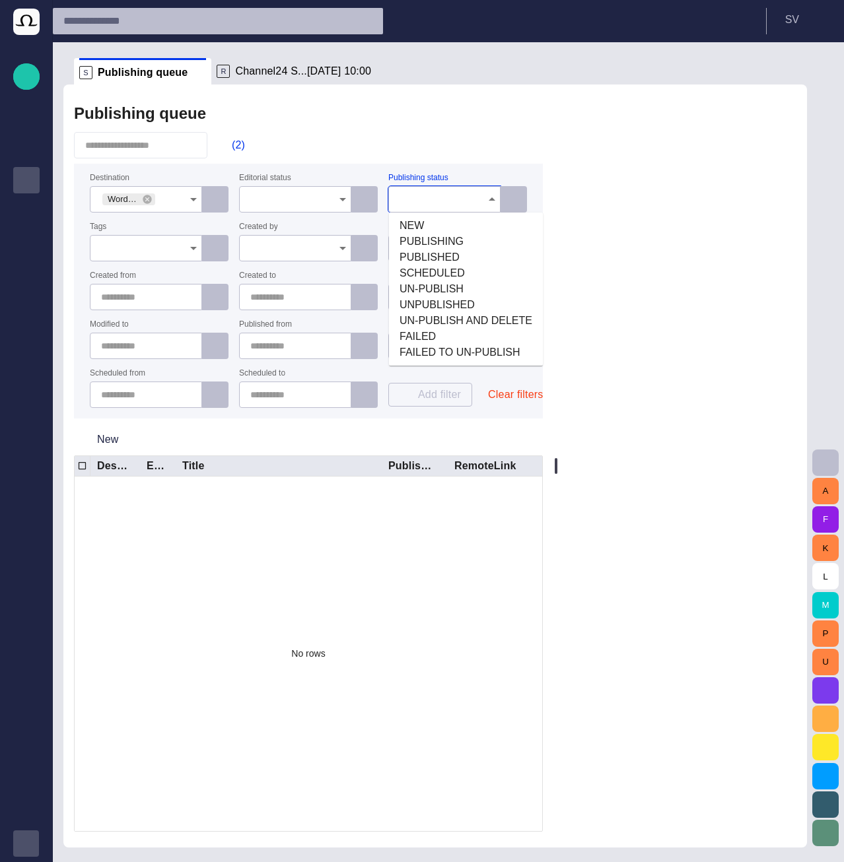
click at [445, 200] on input "Publishing status" at bounding box center [439, 199] width 81 height 13
click at [434, 256] on span "PUBLISHED" at bounding box center [465, 258] width 133 height 16
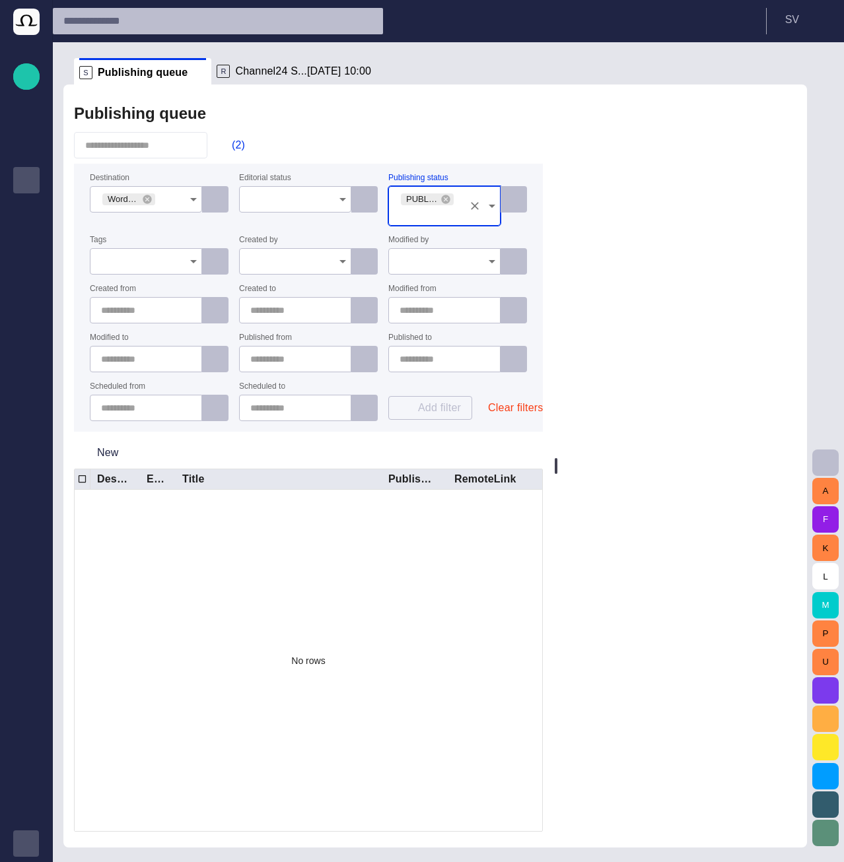
click at [421, 150] on div "(2)" at bounding box center [308, 145] width 469 height 26
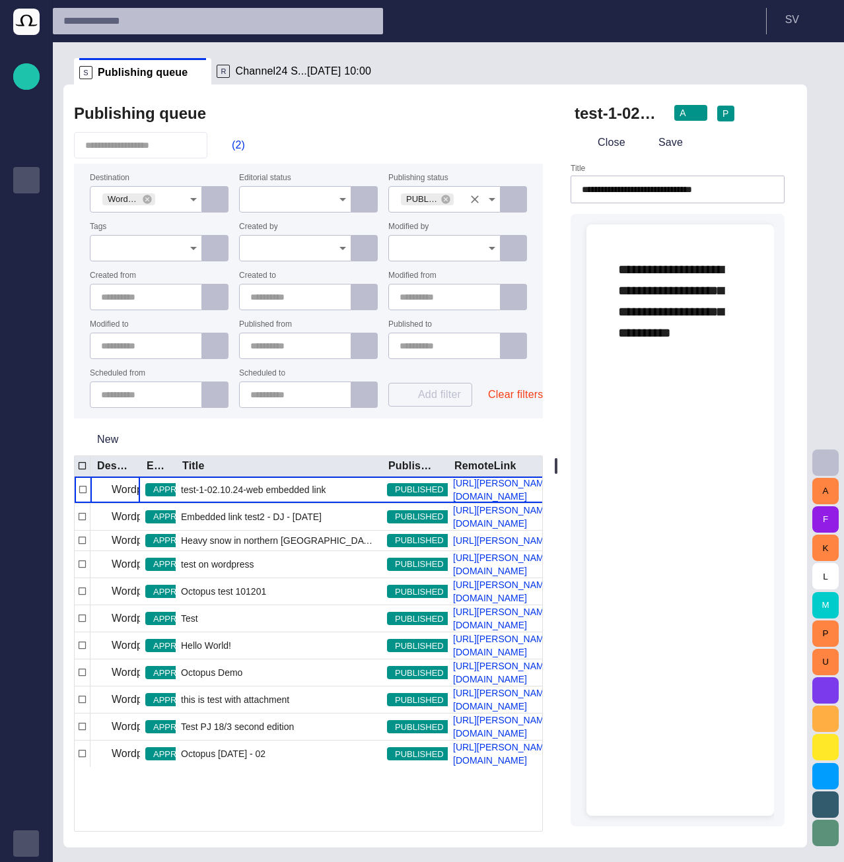
click at [461, 200] on input "Publishing status" at bounding box center [465, 199] width 20 height 13
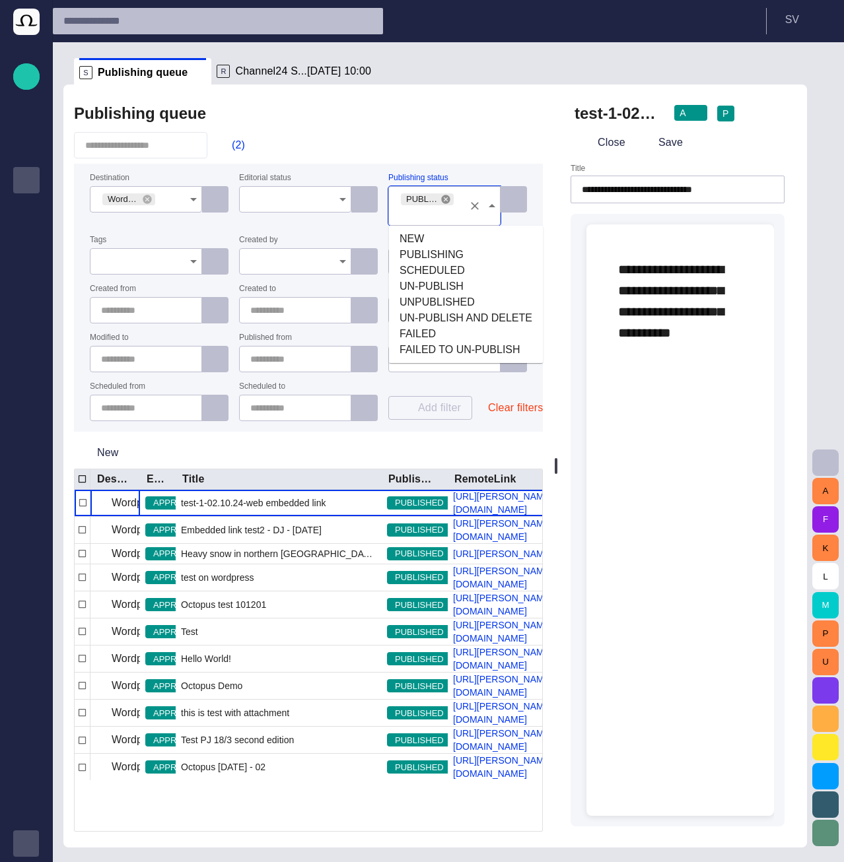
click at [446, 199] on icon at bounding box center [445, 199] width 11 height 11
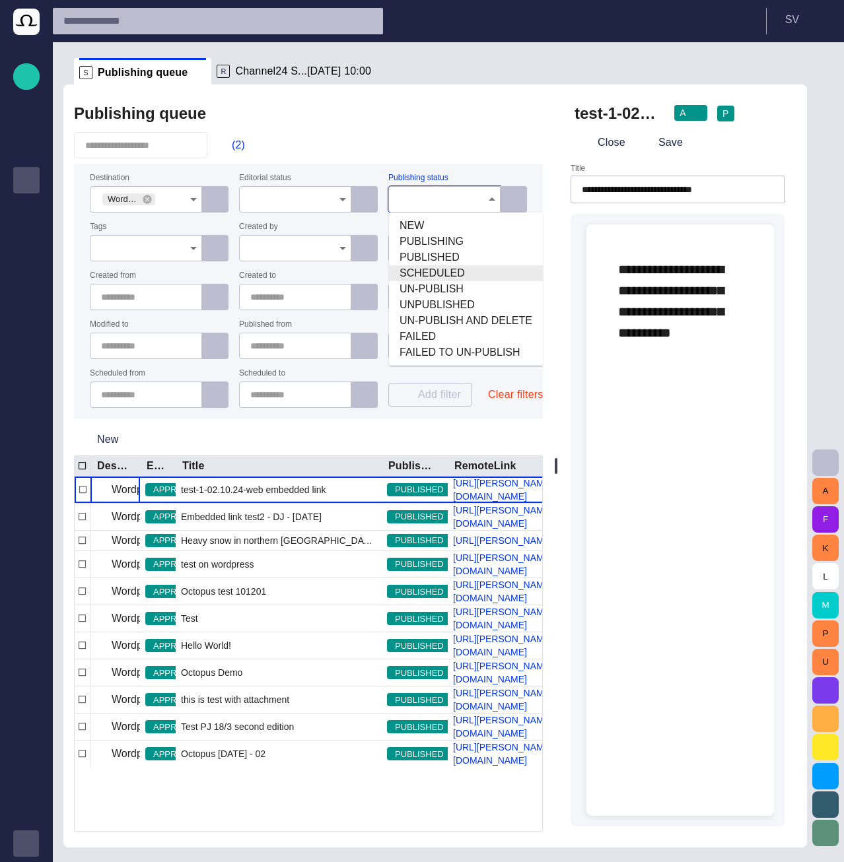
click at [434, 269] on span "SCHEDULED" at bounding box center [465, 273] width 133 height 16
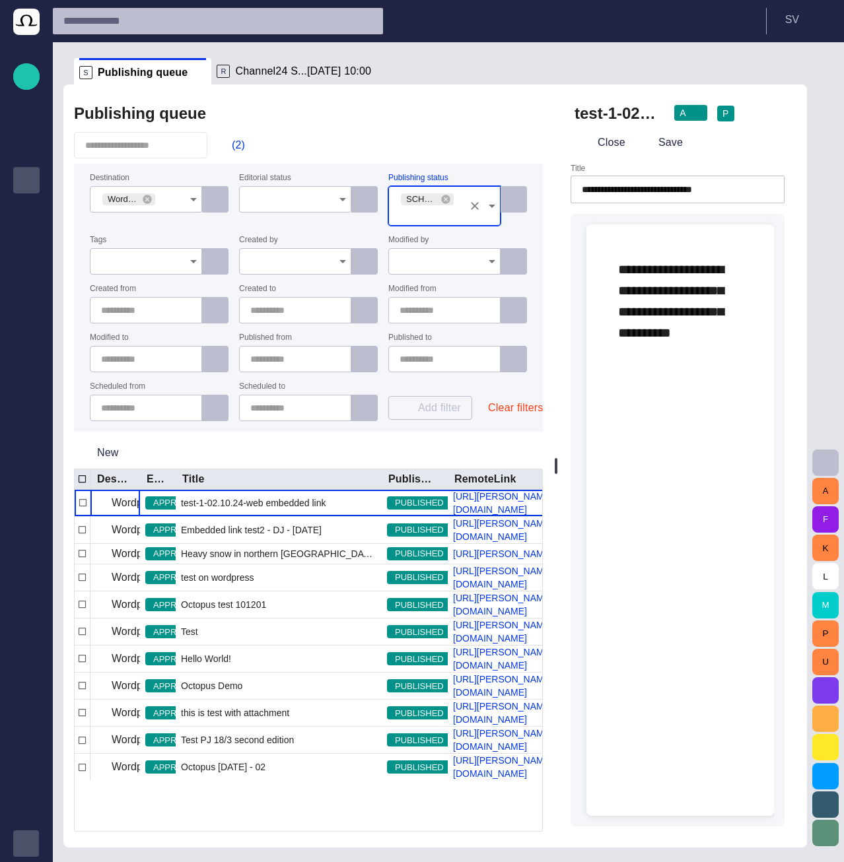
click at [421, 154] on div "(2)" at bounding box center [308, 145] width 469 height 26
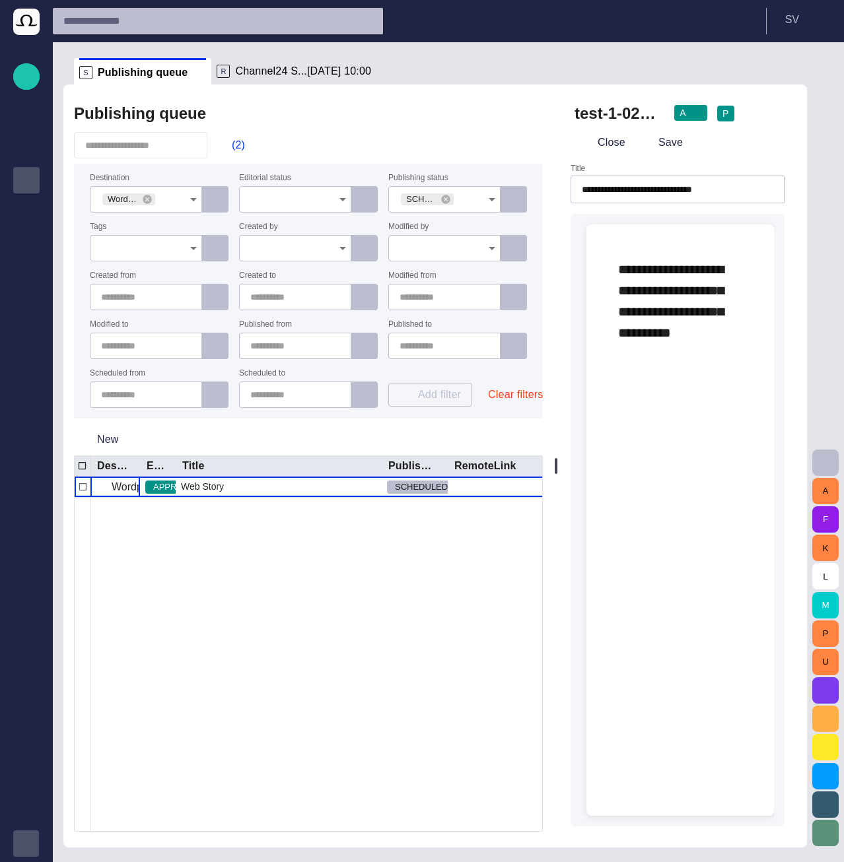
click at [300, 542] on div at bounding box center [643, 664] width 1107 height 334
click at [265, 489] on div "Web Story" at bounding box center [279, 487] width 206 height 20
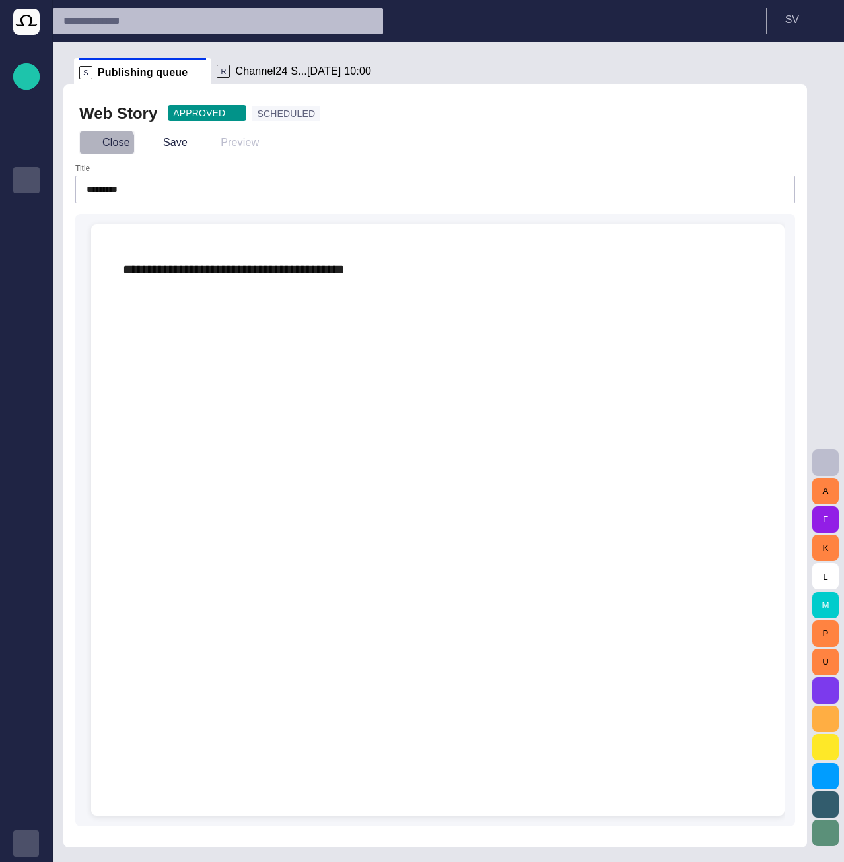
click at [97, 151] on button "Close" at bounding box center [106, 143] width 55 height 24
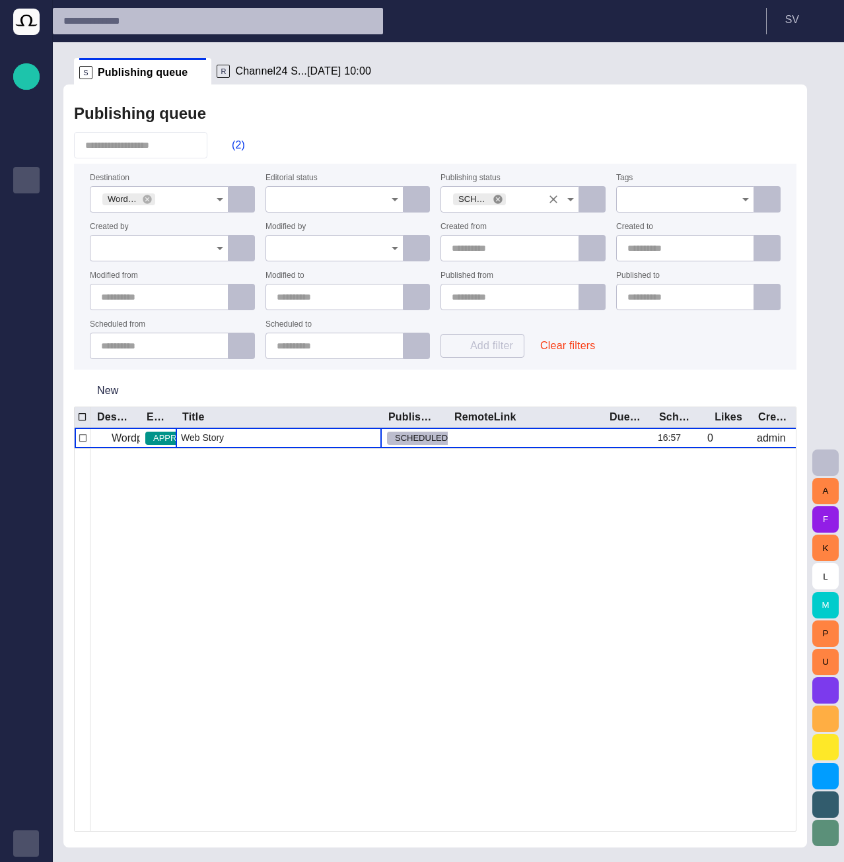
click at [502, 204] on icon at bounding box center [497, 199] width 11 height 11
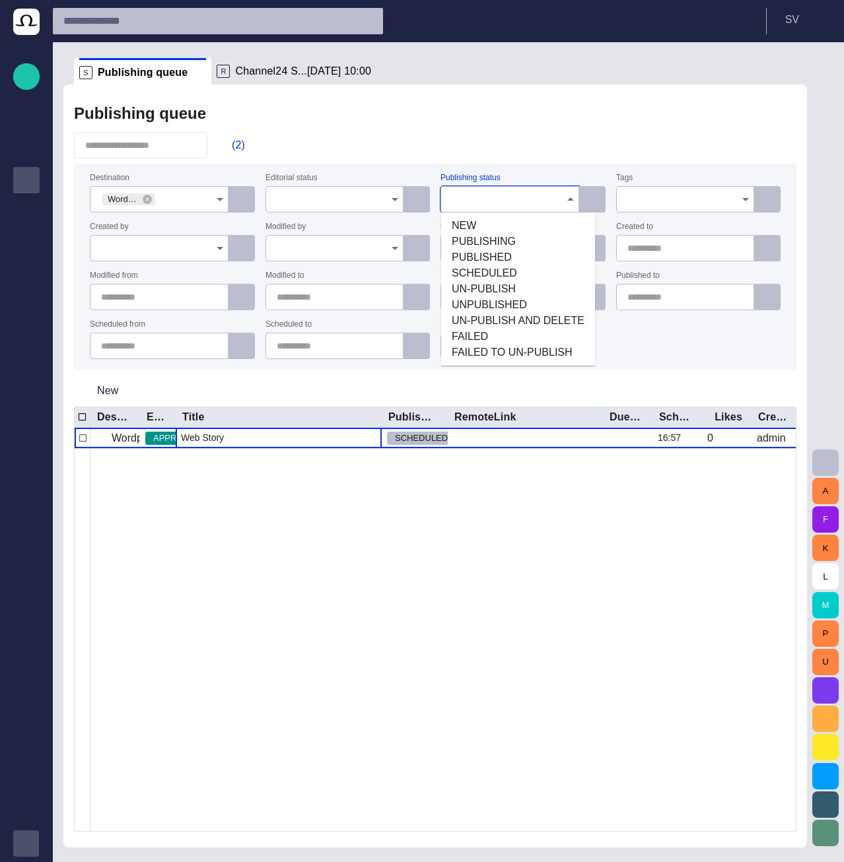
click at [499, 203] on input "Publishing status" at bounding box center [505, 199] width 107 height 13
click at [490, 289] on span "UN-PUBLISH" at bounding box center [518, 289] width 133 height 16
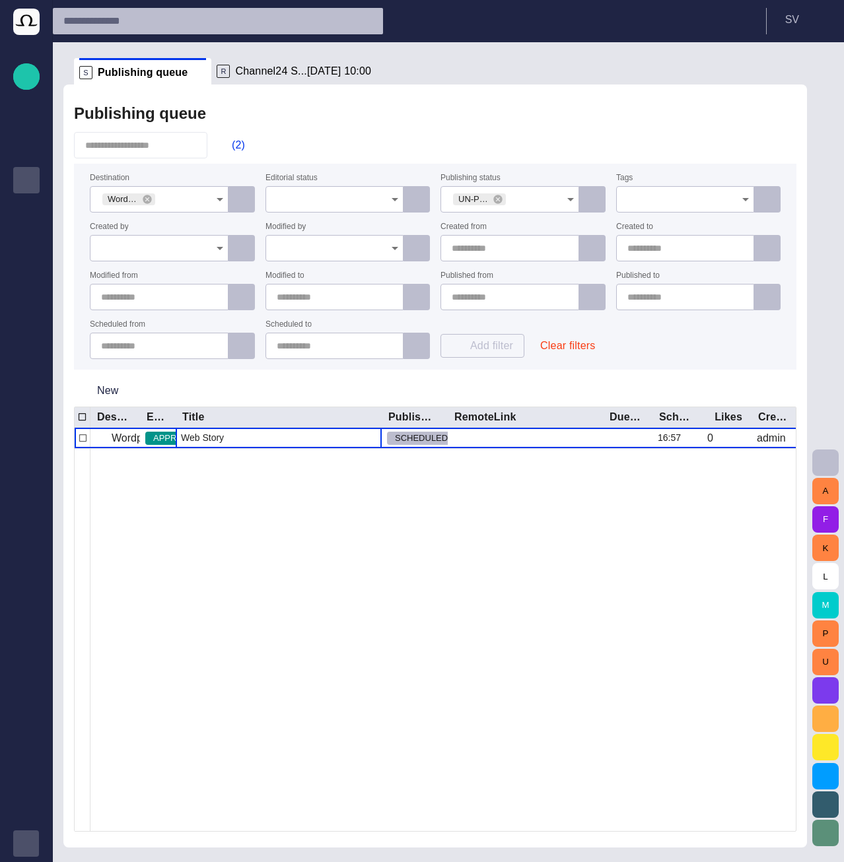
click at [291, 599] on div at bounding box center [643, 639] width 1107 height 383
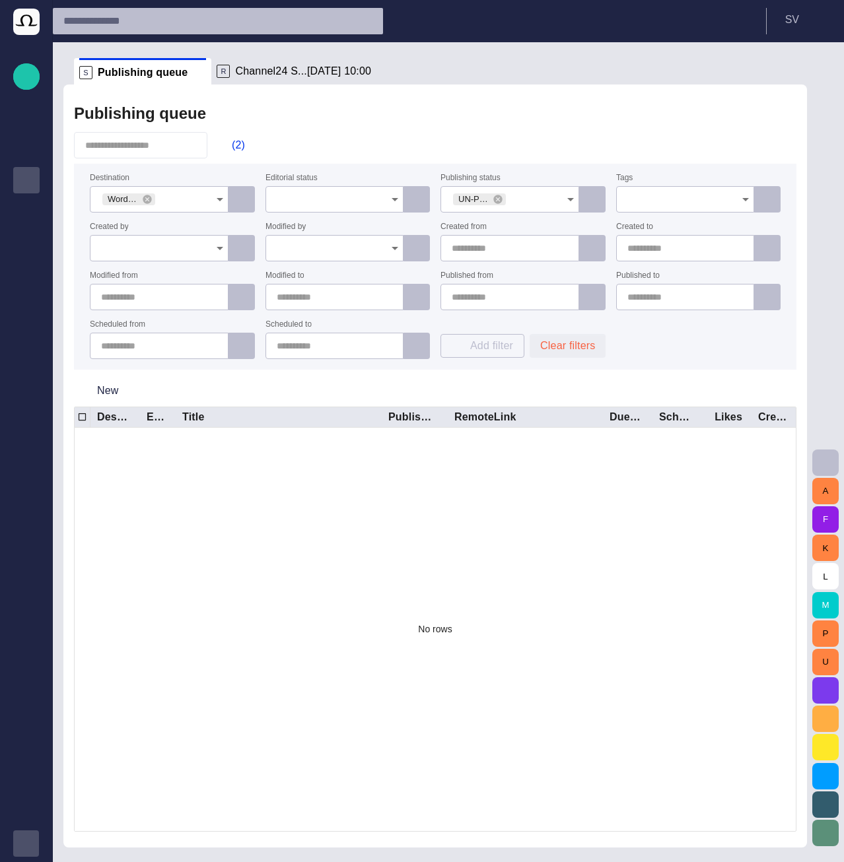
click at [547, 345] on button "Clear filters" at bounding box center [567, 346] width 76 height 24
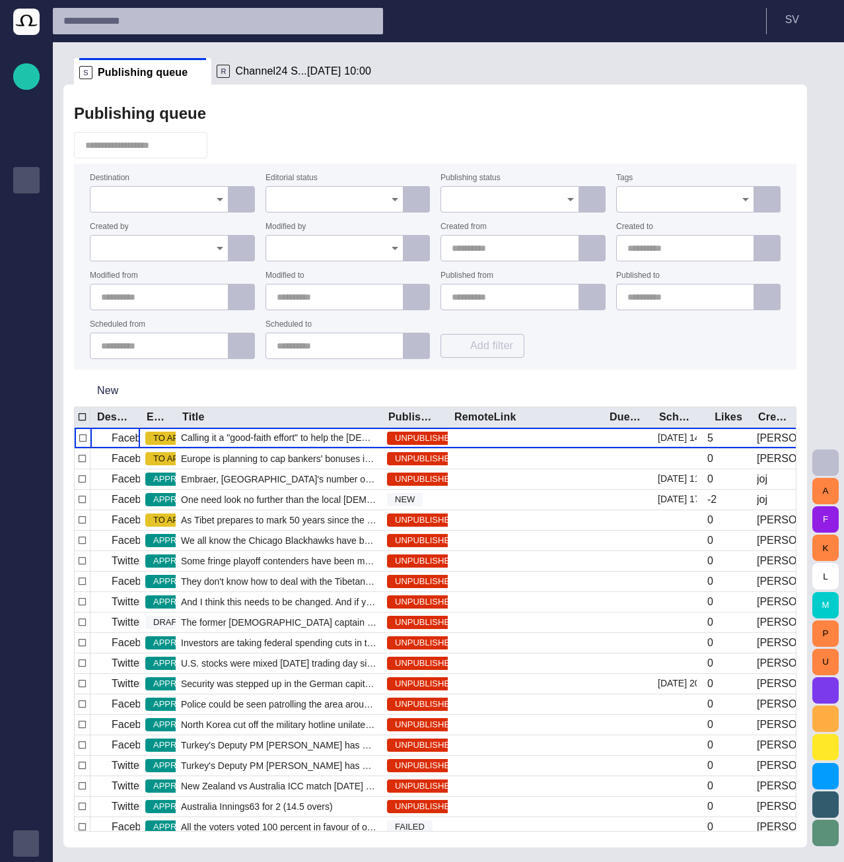
click at [481, 203] on input "Publishing status" at bounding box center [505, 199] width 107 height 13
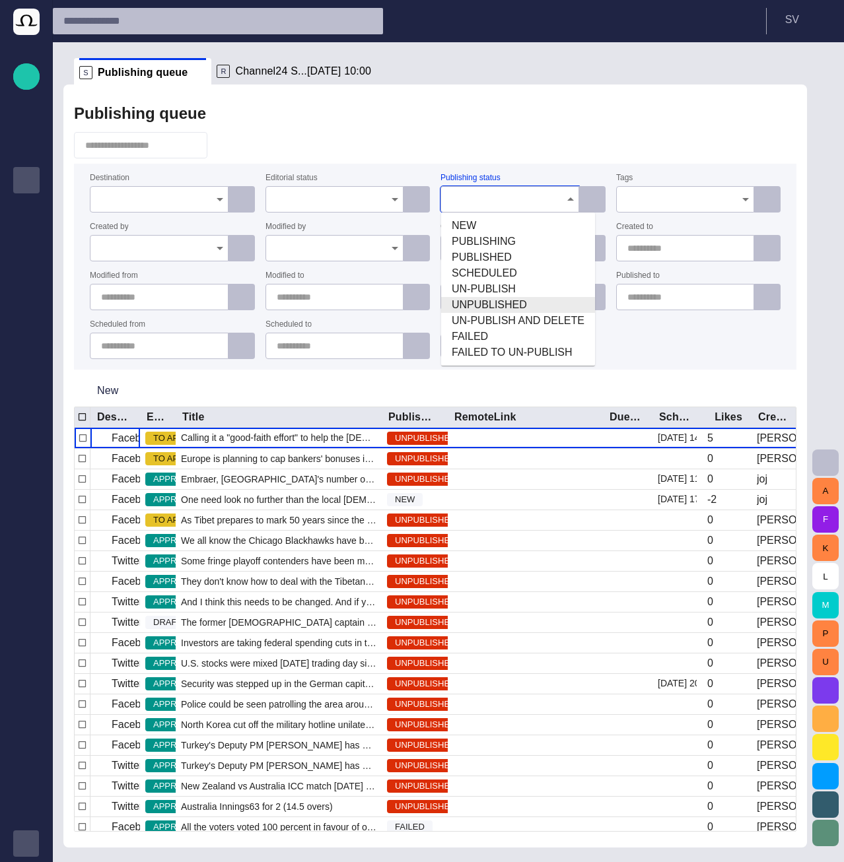
click at [481, 304] on span "UNPUBLISHED" at bounding box center [518, 305] width 133 height 16
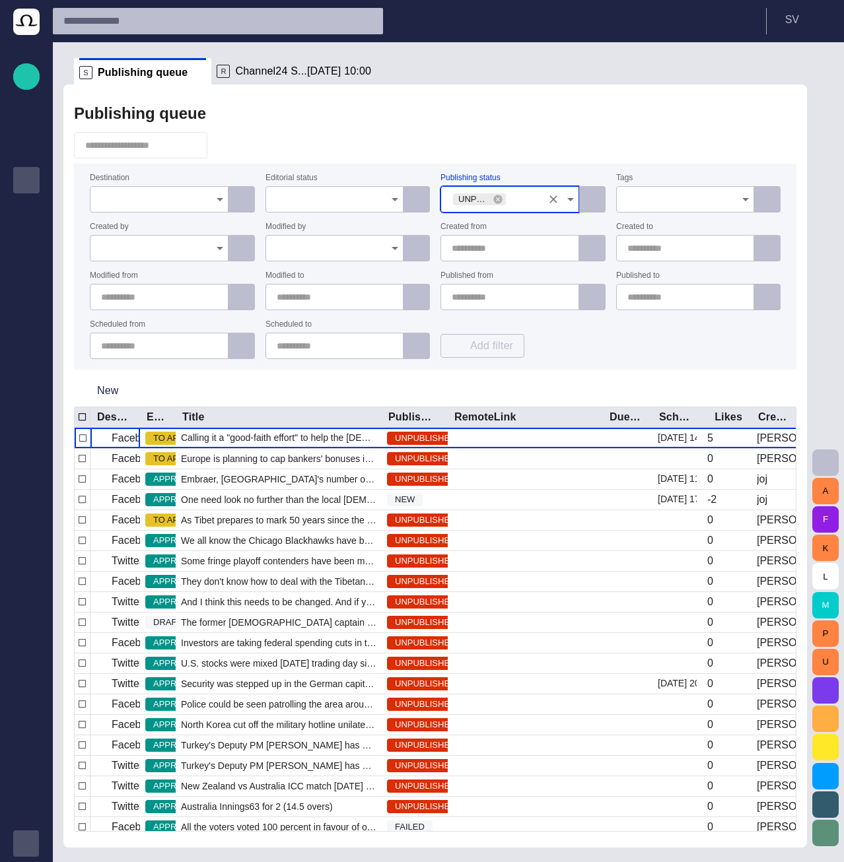
click at [482, 129] on div "Publishing queue Destination Editorial status Publishing status UNPUBLISHED Tag…" at bounding box center [434, 465] width 743 height 763
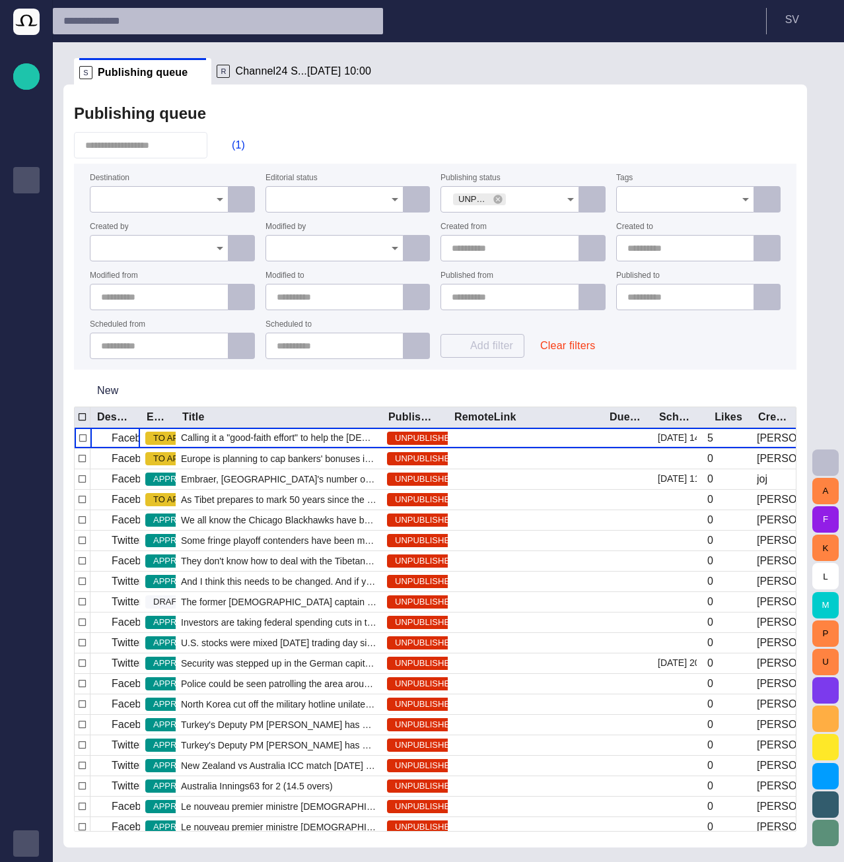
click at [175, 203] on input "Destination" at bounding box center [154, 199] width 107 height 13
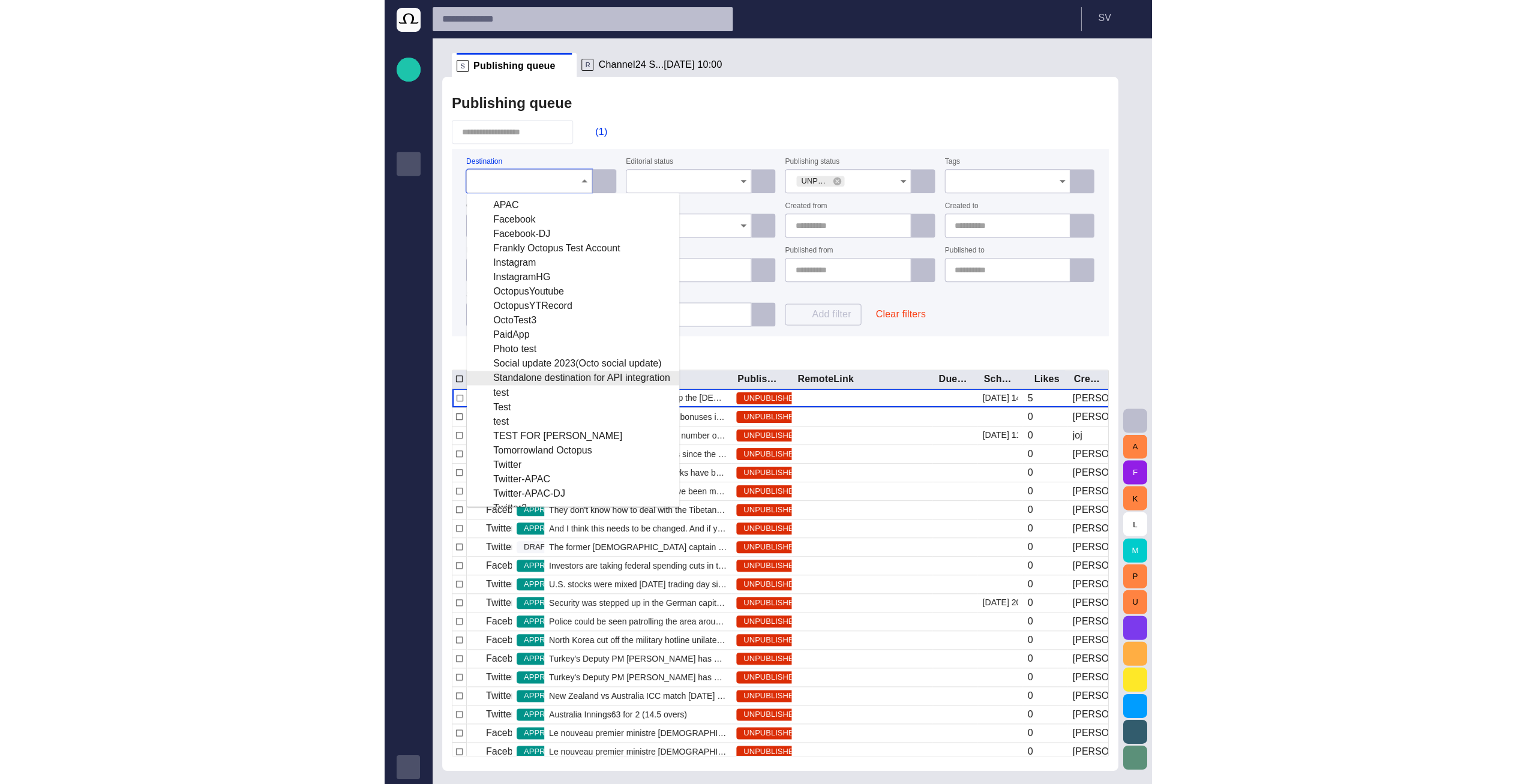
scroll to position [100, 0]
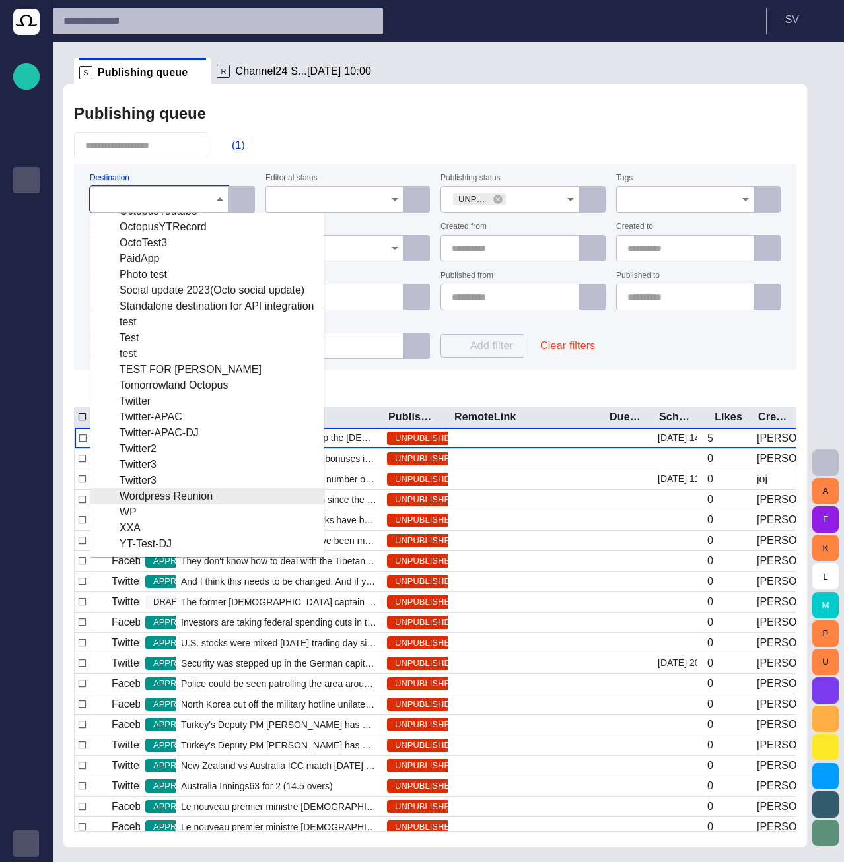
click at [172, 494] on div "Wordpress Reunion" at bounding box center [207, 496] width 213 height 16
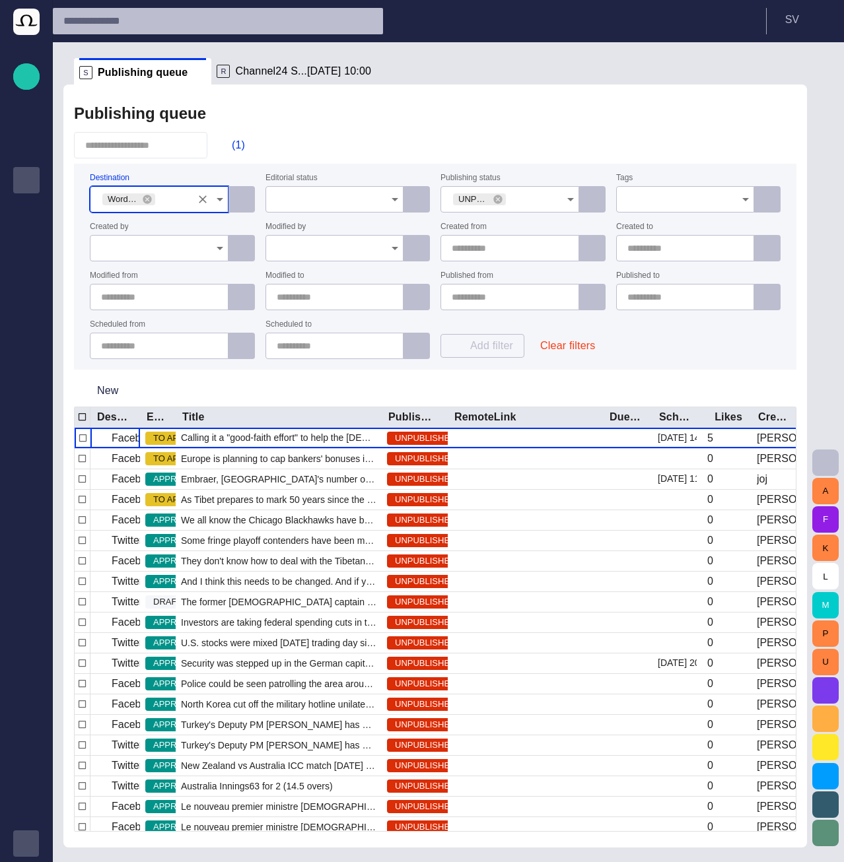
click at [345, 112] on div "Publishing queue" at bounding box center [435, 113] width 722 height 26
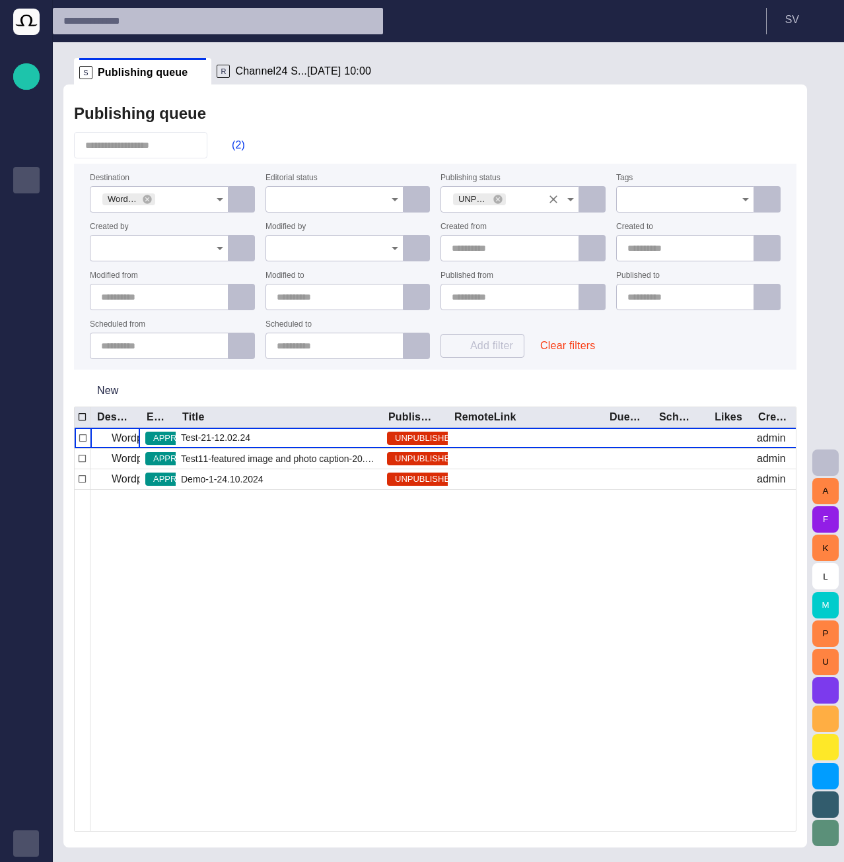
click at [518, 202] on input "Publishing status" at bounding box center [524, 199] width 34 height 13
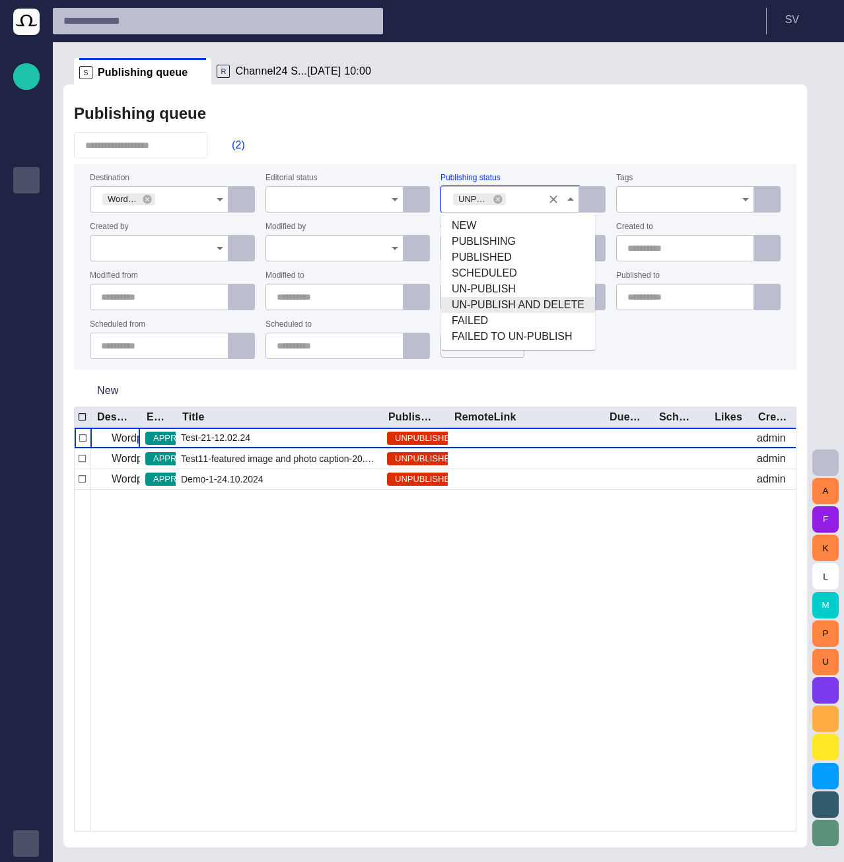
click at [514, 309] on span "UN-PUBLISH AND DELETE" at bounding box center [518, 305] width 133 height 16
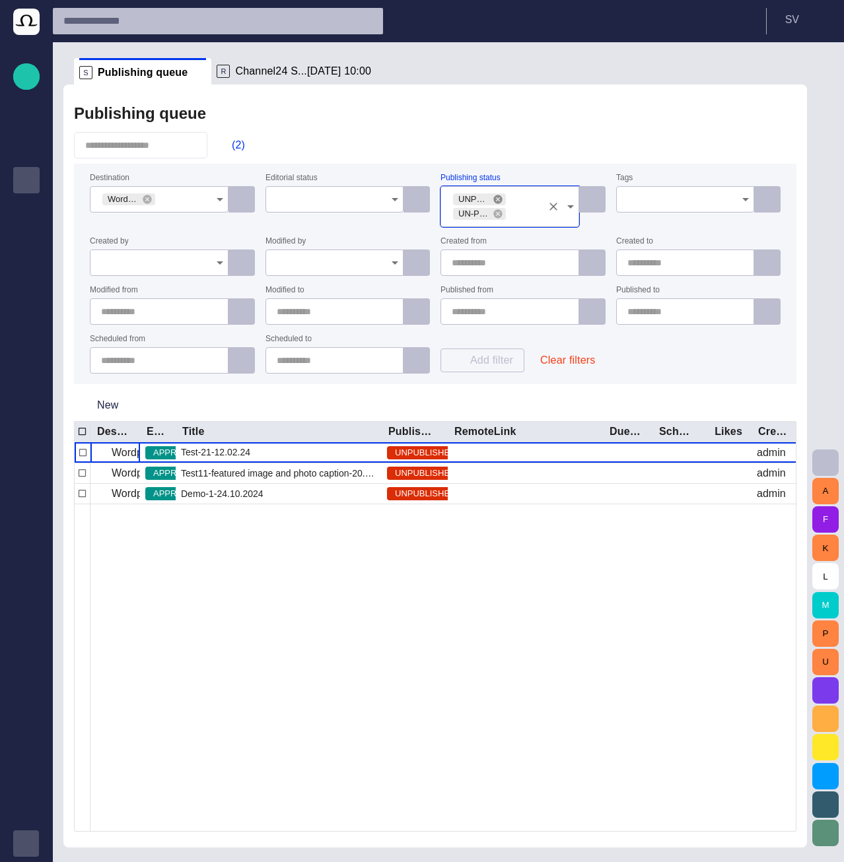
click at [500, 202] on icon at bounding box center [497, 199] width 9 height 9
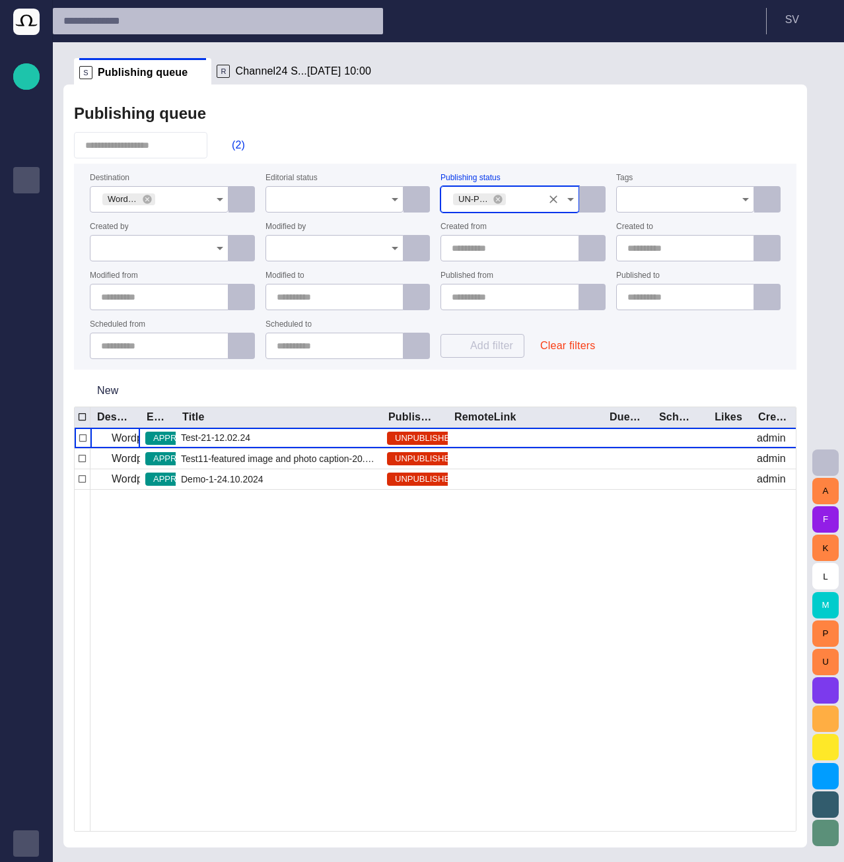
click at [500, 131] on div "Publishing queue (2) Destination Wordpress Reunion Editorial status Publishing …" at bounding box center [434, 465] width 743 height 763
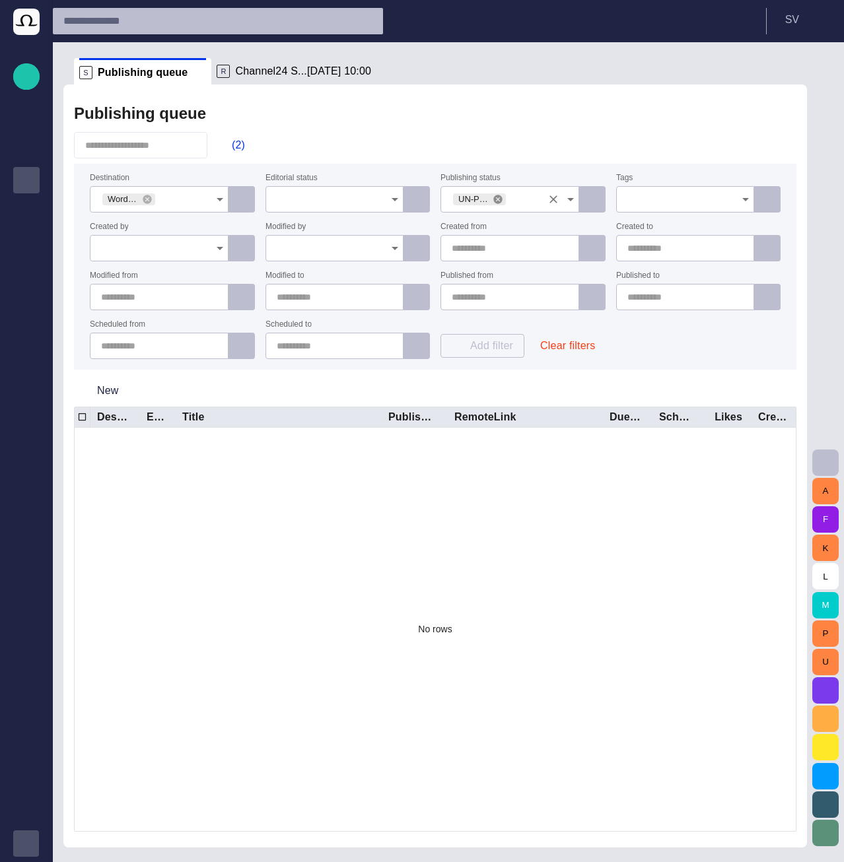
click at [496, 199] on icon at bounding box center [497, 199] width 9 height 9
click at [512, 202] on input "Publishing status" at bounding box center [505, 199] width 107 height 13
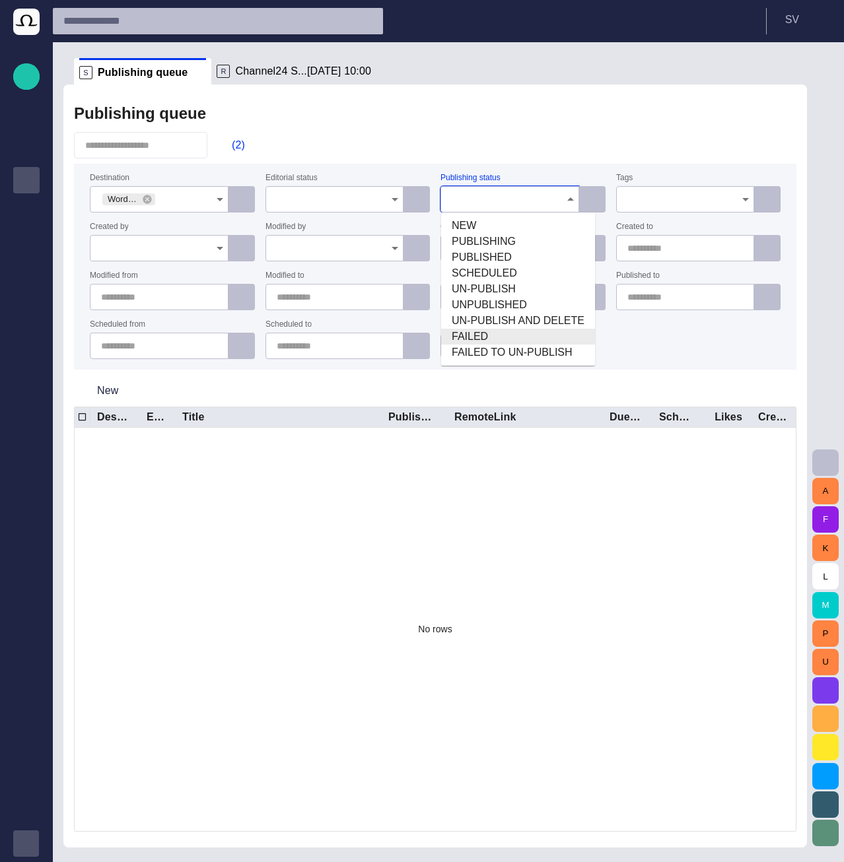
click at [504, 334] on span "FAILED" at bounding box center [518, 337] width 133 height 16
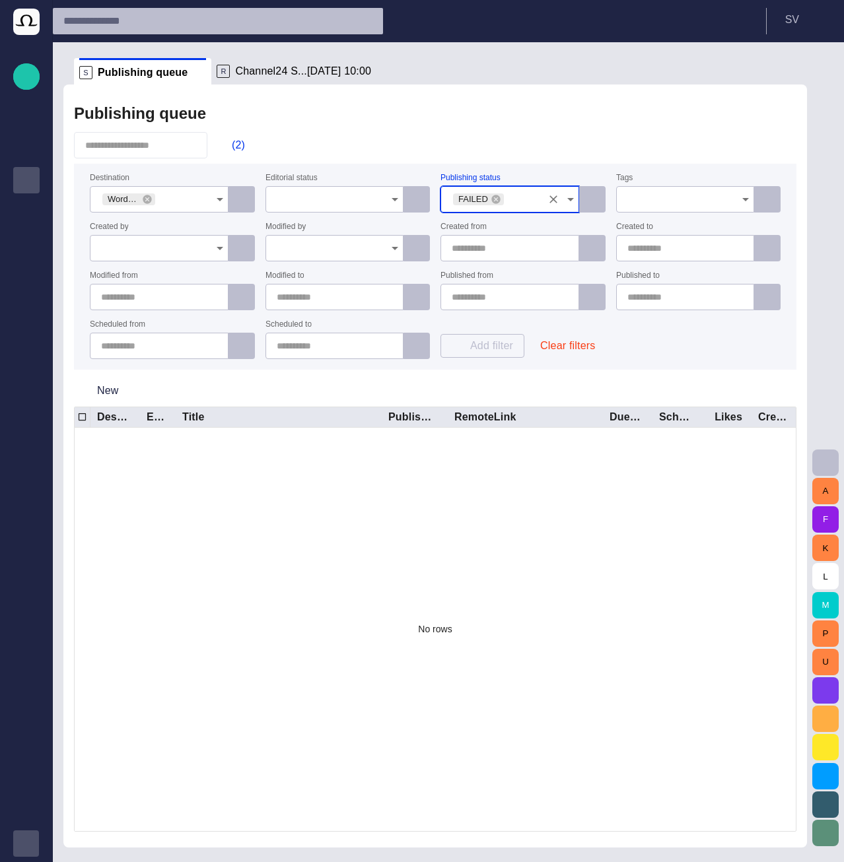
click at [487, 127] on div "Publishing queue (2) Destination Wordpress Reunion Editorial status Publishing …" at bounding box center [434, 465] width 743 height 763
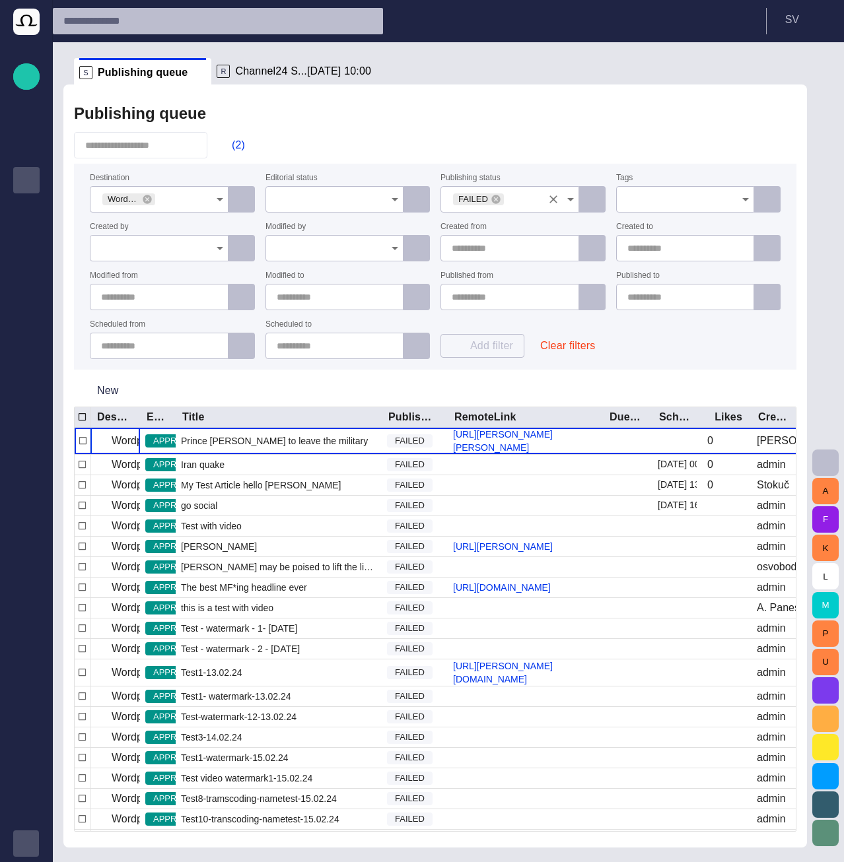
click at [519, 205] on input "Publishing status" at bounding box center [523, 199] width 36 height 13
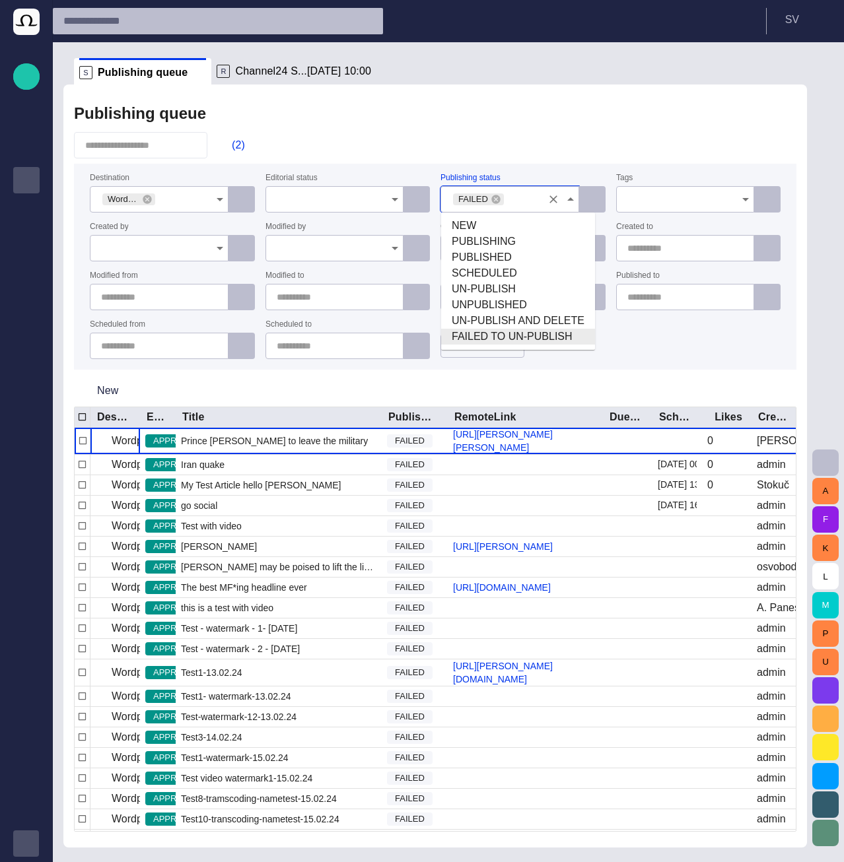
click at [499, 335] on span "FAILED TO UN-PUBLISH" at bounding box center [518, 337] width 133 height 16
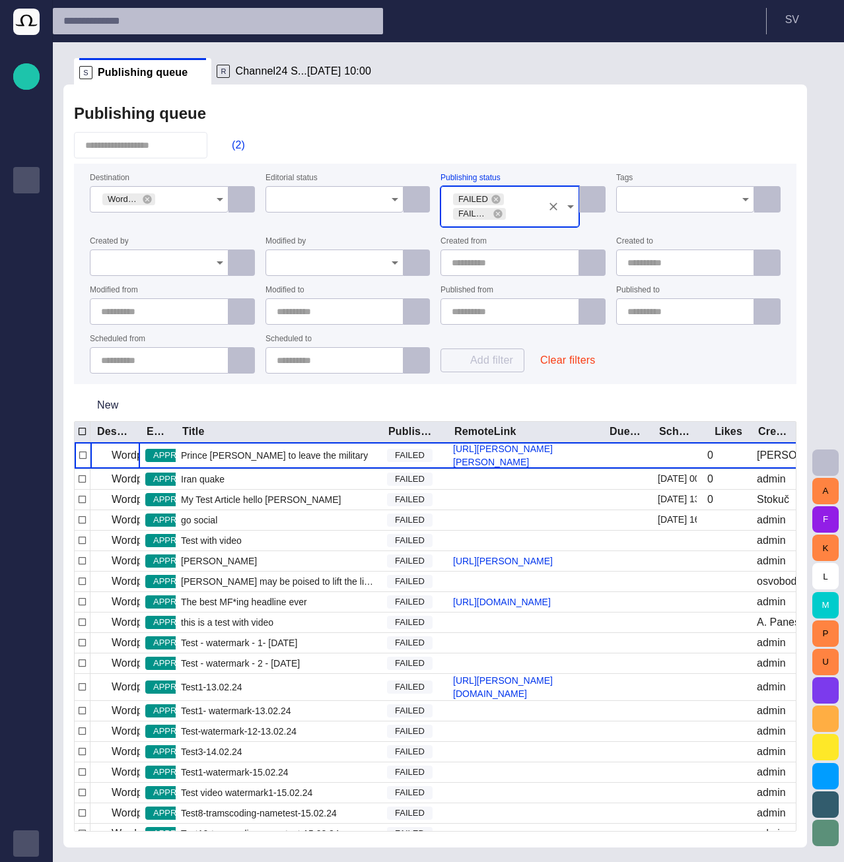
click at [513, 109] on div "Publishing queue" at bounding box center [435, 113] width 722 height 26
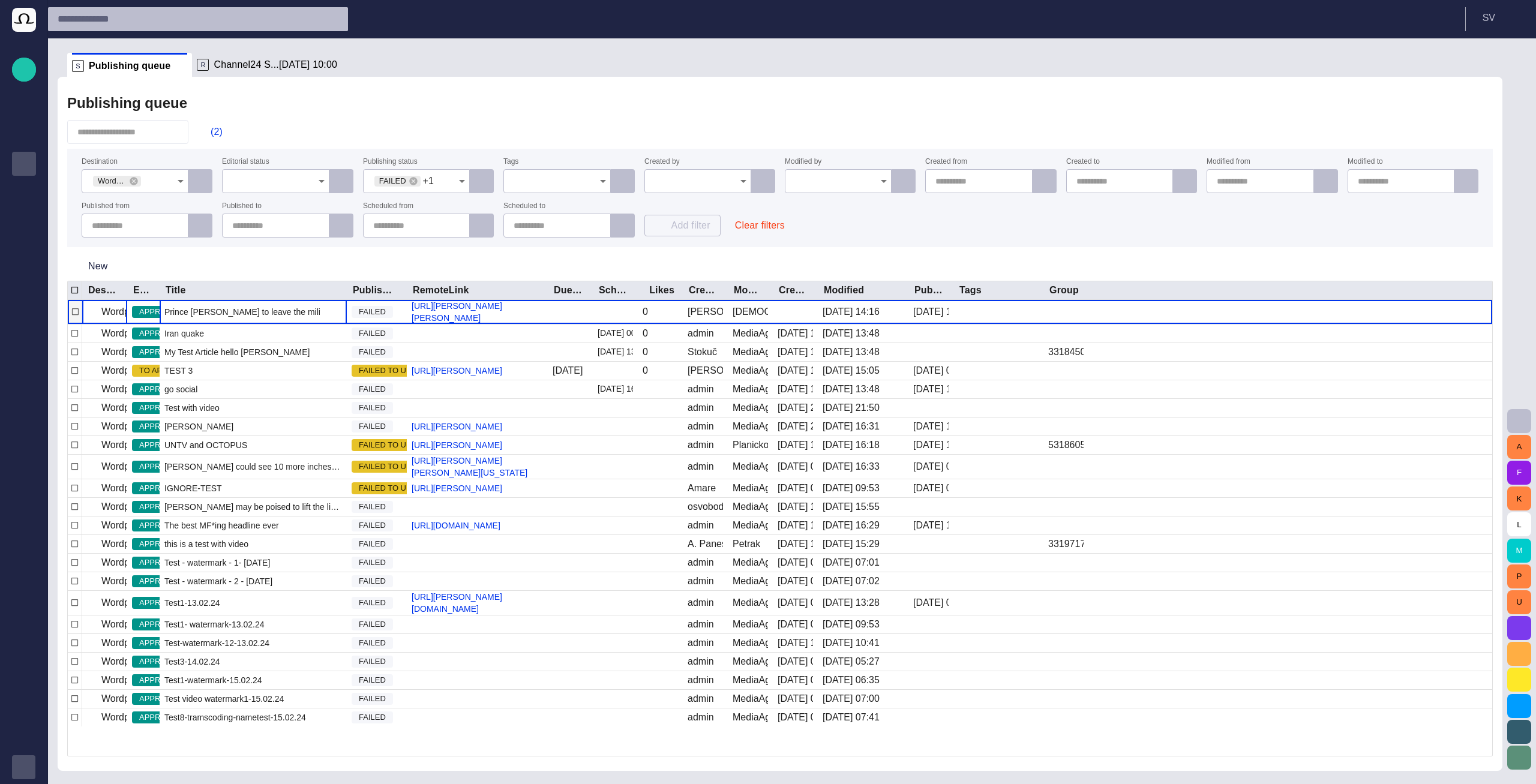
click at [293, 319] on div "Prince William to leave the military" at bounding box center [254, 312] width 187 height 24
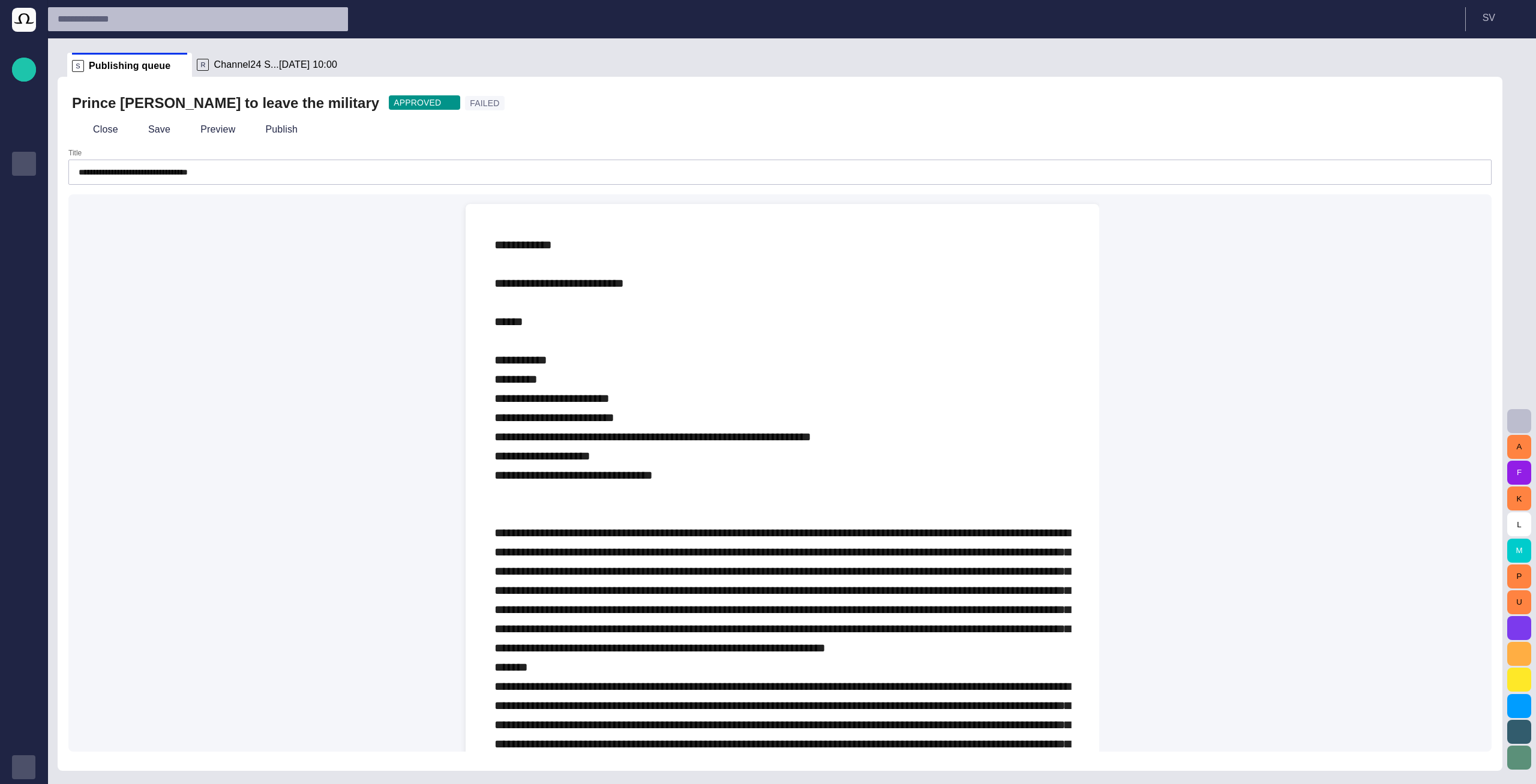
click at [1292, 105] on span "button" at bounding box center [1475, 103] width 12 height 12
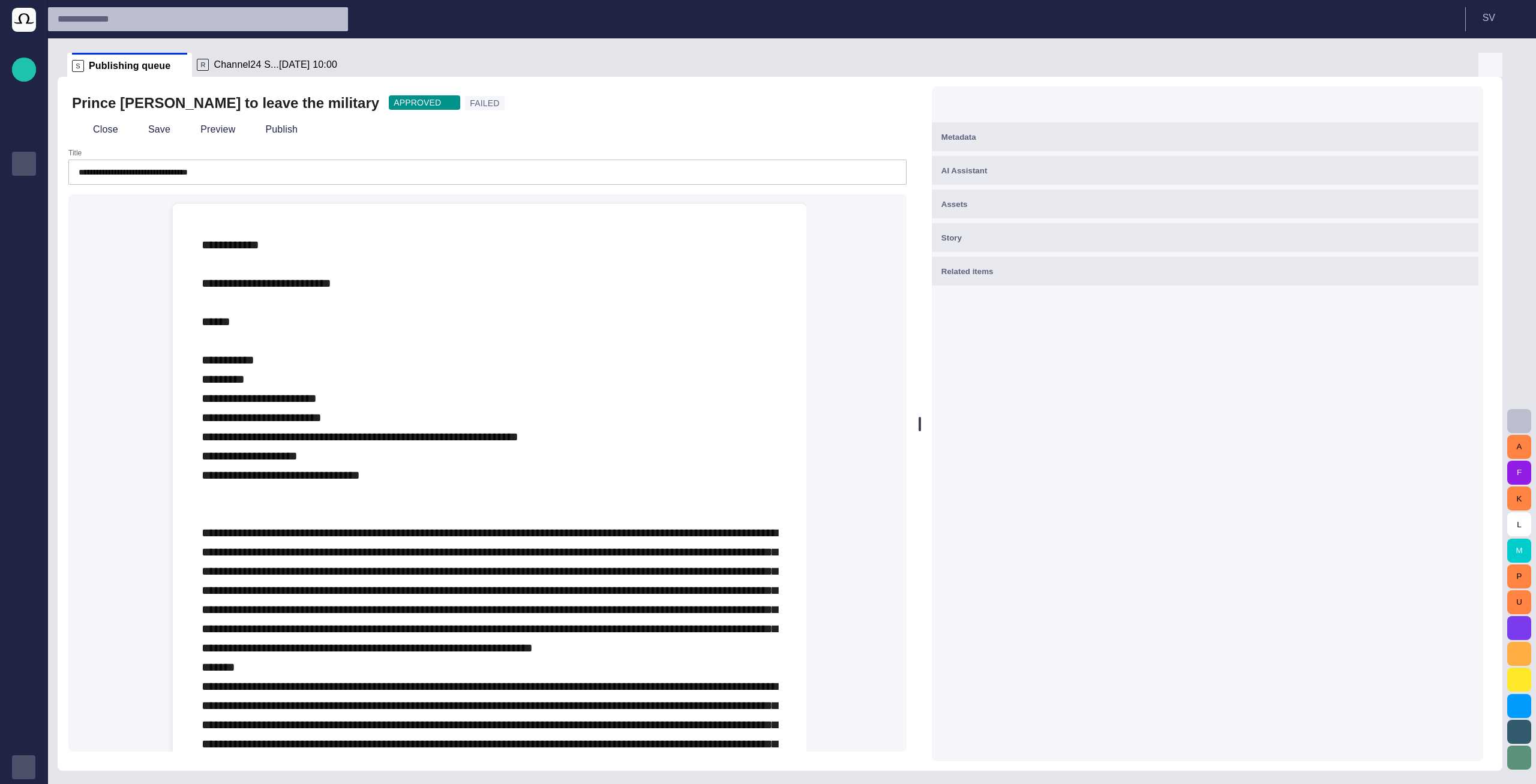
click at [1292, 72] on span "button" at bounding box center [1491, 65] width 15 height 15
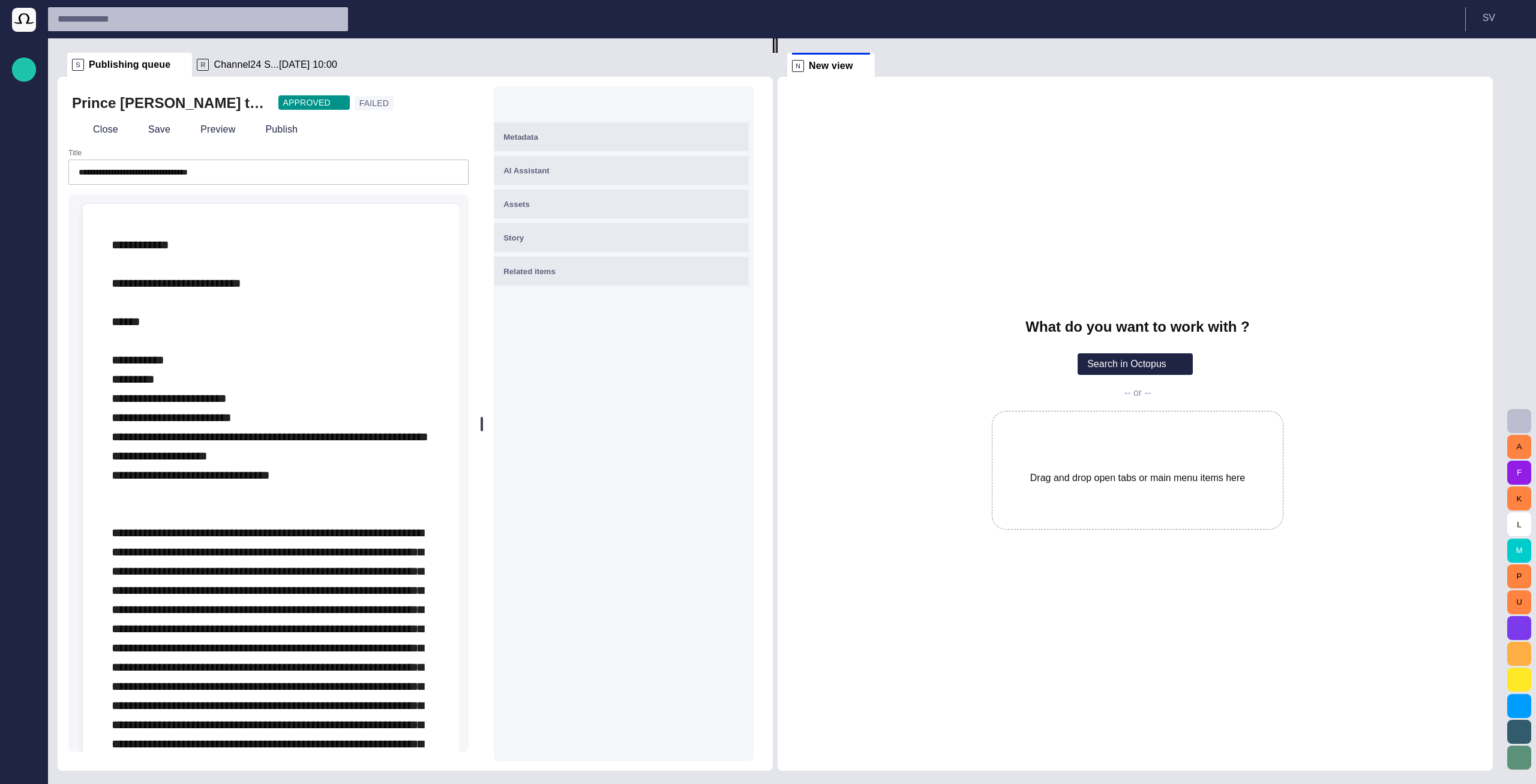
click at [777, 53] on div at bounding box center [774, 45] width 5 height 15
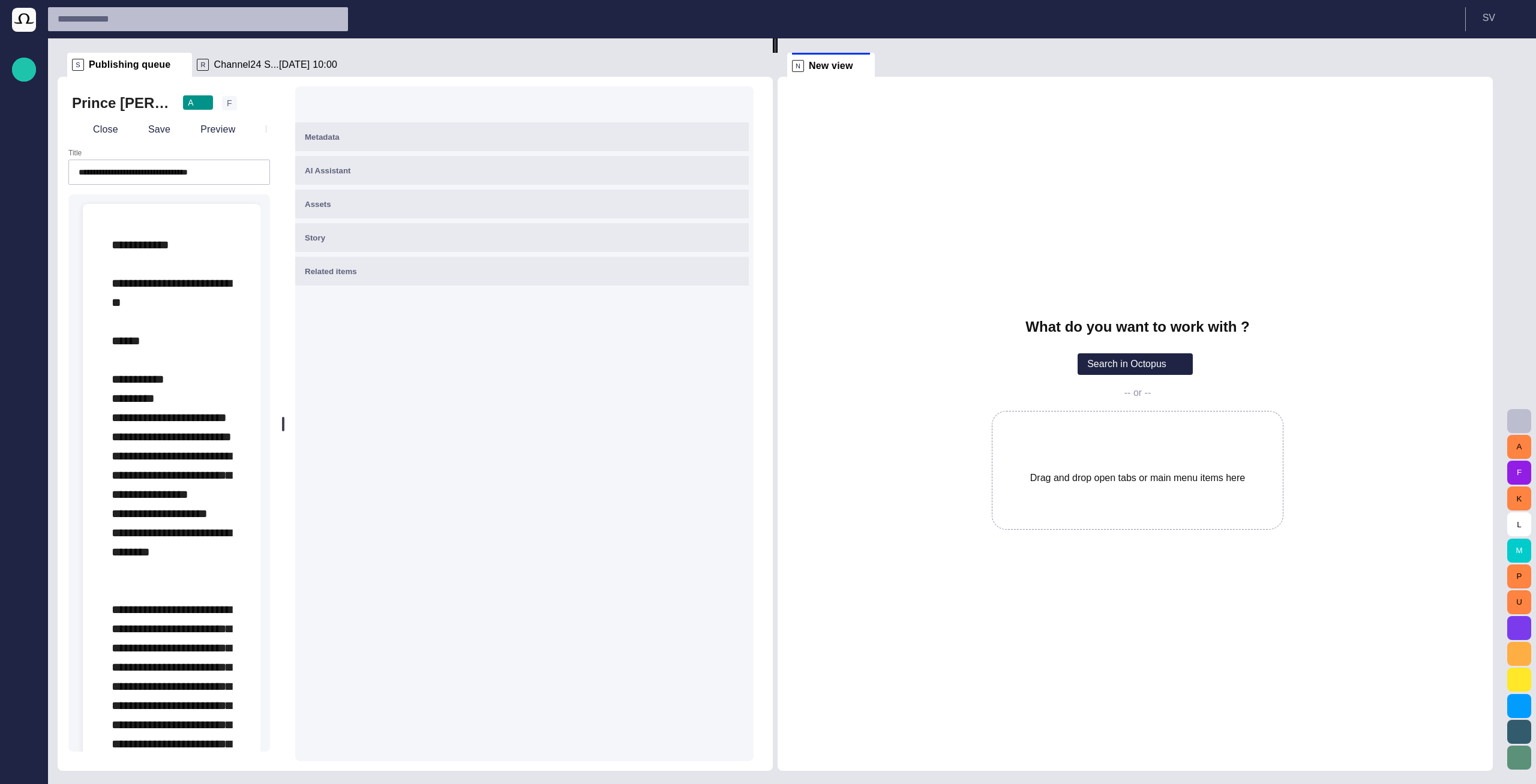
drag, startPoint x: 484, startPoint y: 412, endPoint x: 117, endPoint y: 403, distance: 367.1
click at [117, 403] on div "**********" at bounding box center [414, 423] width 715 height 694
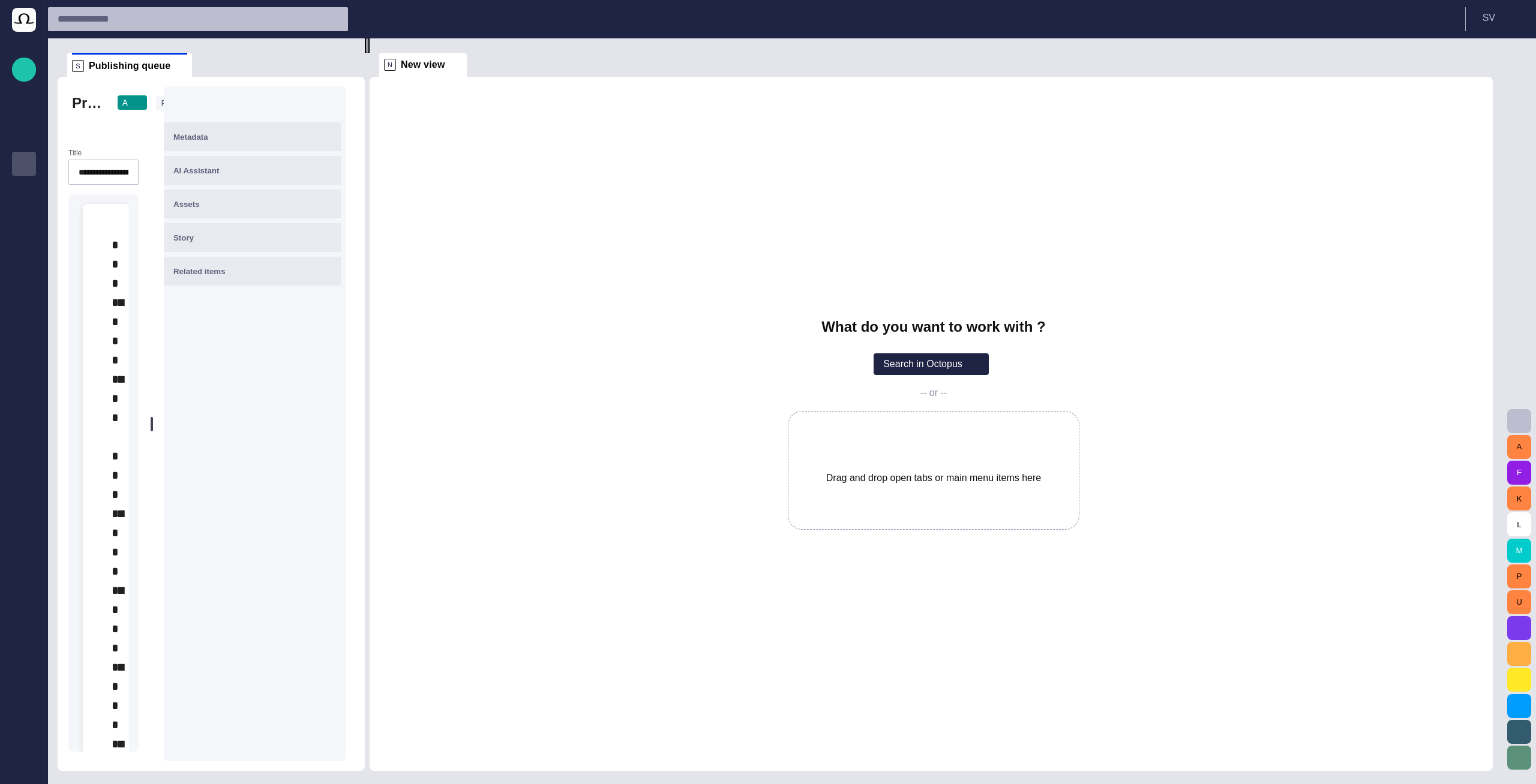
drag, startPoint x: 777, startPoint y: 407, endPoint x: 383, endPoint y: 382, distance: 394.8
click at [370, 53] on div at bounding box center [366, 45] width 5 height 15
drag, startPoint x: 162, startPoint y: 422, endPoint x: 334, endPoint y: 412, distance: 172.3
click at [328, 415] on div "**********" at bounding box center [216, 423] width 319 height 694
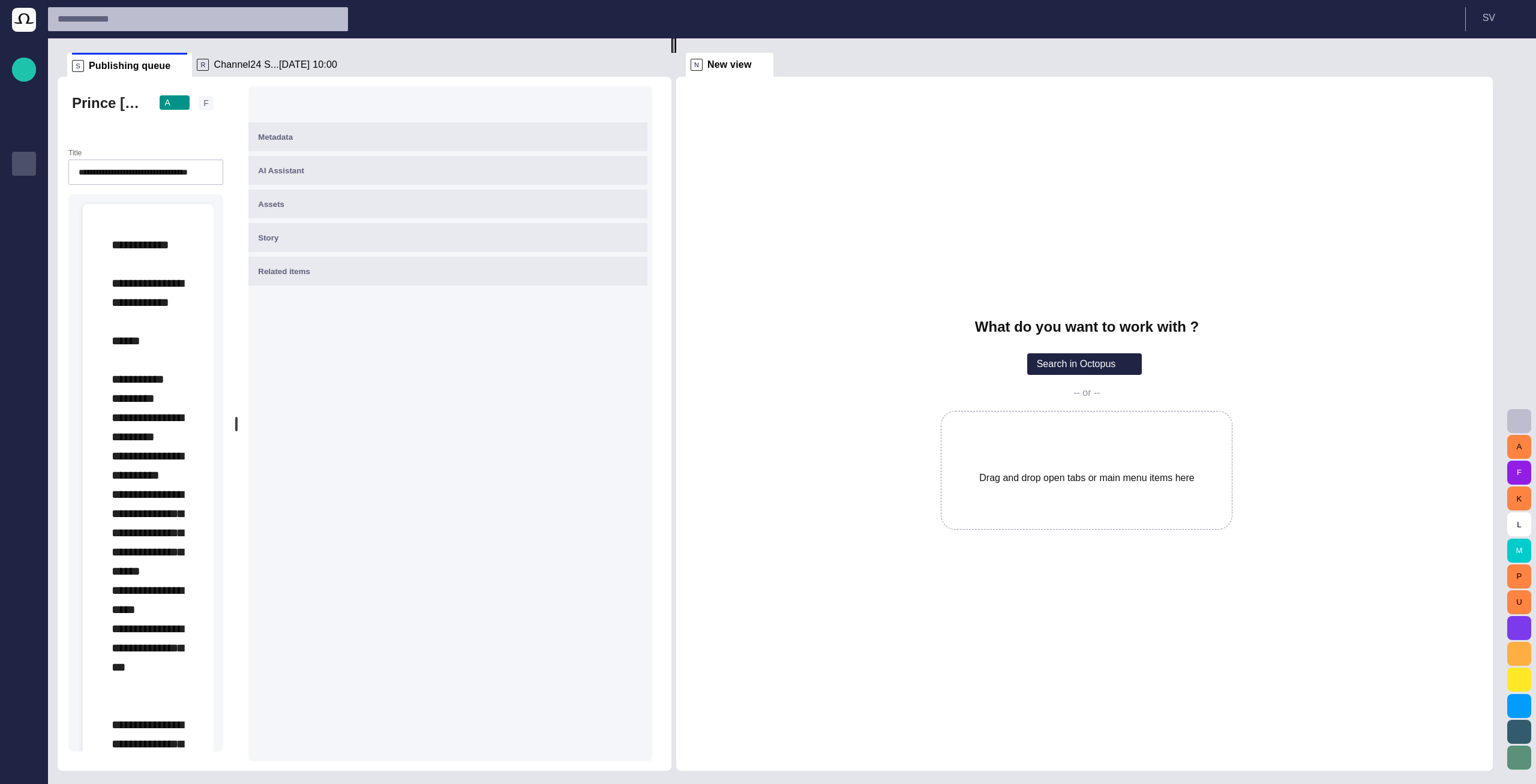
drag, startPoint x: 385, startPoint y: 406, endPoint x: 679, endPoint y: 377, distance: 295.4
click at [676, 53] on div at bounding box center [673, 45] width 5 height 15
click at [229, 422] on div "**********" at bounding box center [145, 423] width 176 height 694
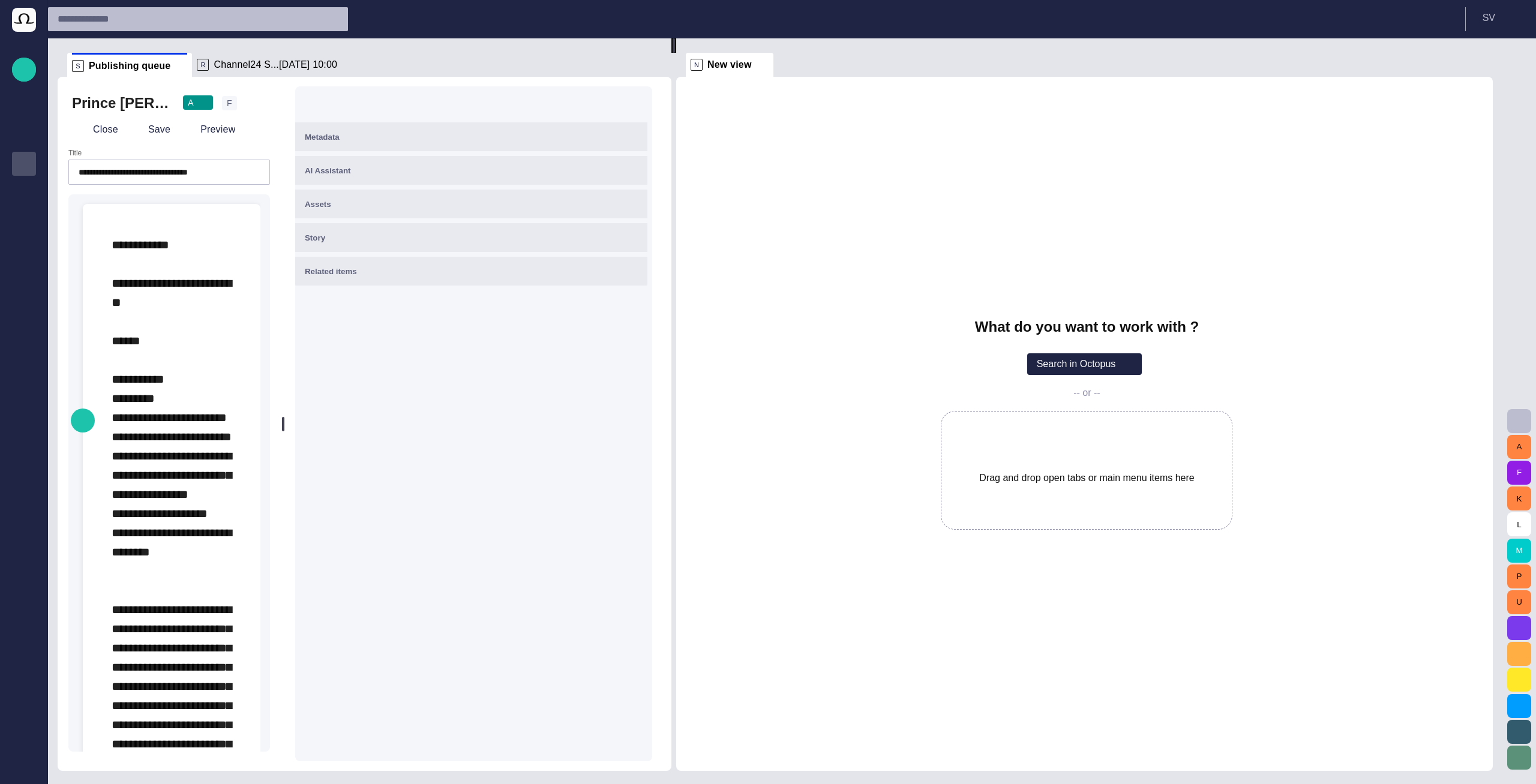
drag, startPoint x: 244, startPoint y: 422, endPoint x: 219, endPoint y: 413, distance: 26.6
click at [219, 413] on div "**********" at bounding box center [364, 423] width 613 height 694
click at [227, 100] on span "F" at bounding box center [230, 103] width 5 height 12
click at [209, 104] on div "A" at bounding box center [197, 103] width 30 height 15
click at [206, 104] on div at bounding box center [768, 392] width 1536 height 784
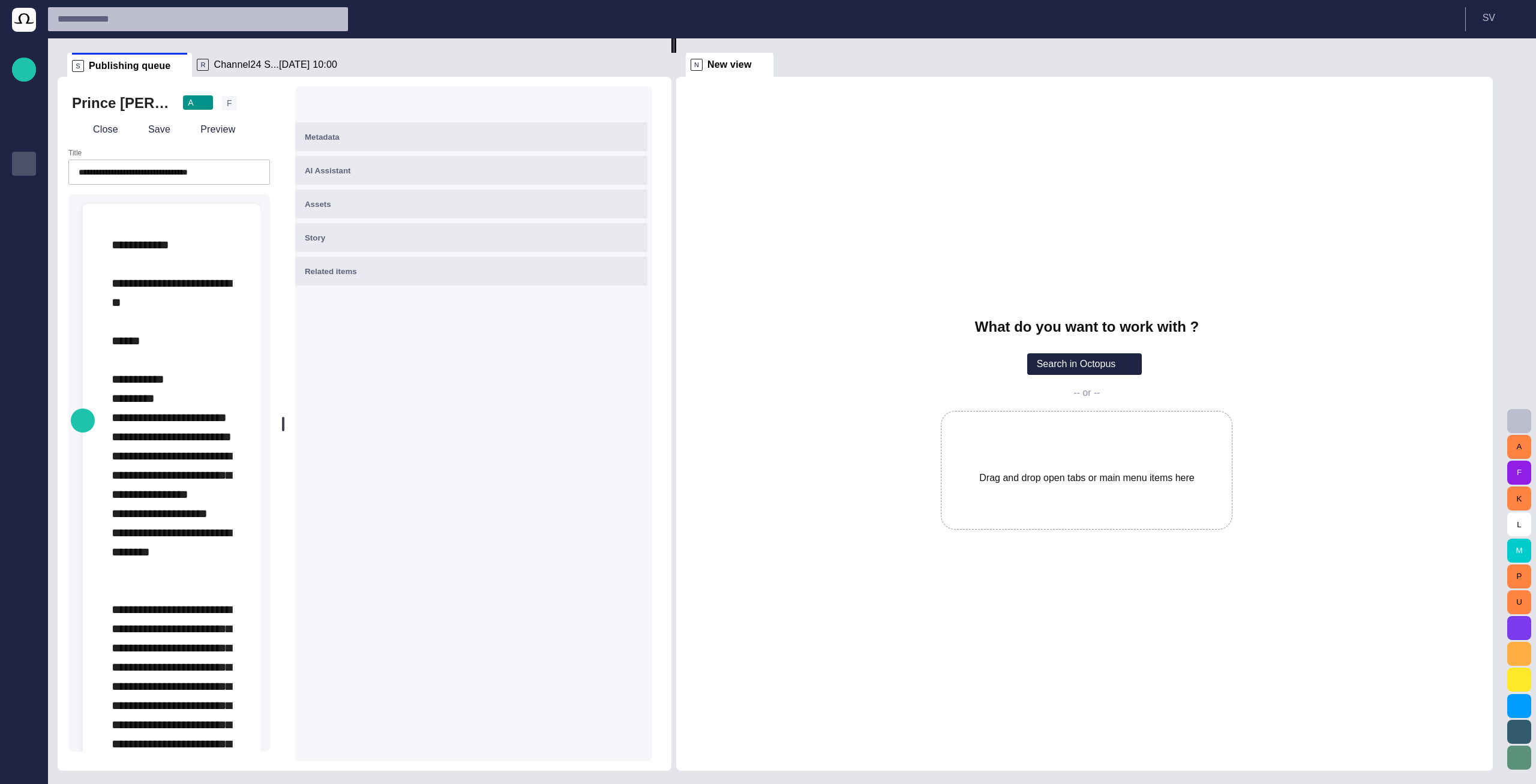
click at [203, 100] on span "button" at bounding box center [204, 103] width 10 height 10
click at [203, 100] on div at bounding box center [768, 392] width 1536 height 784
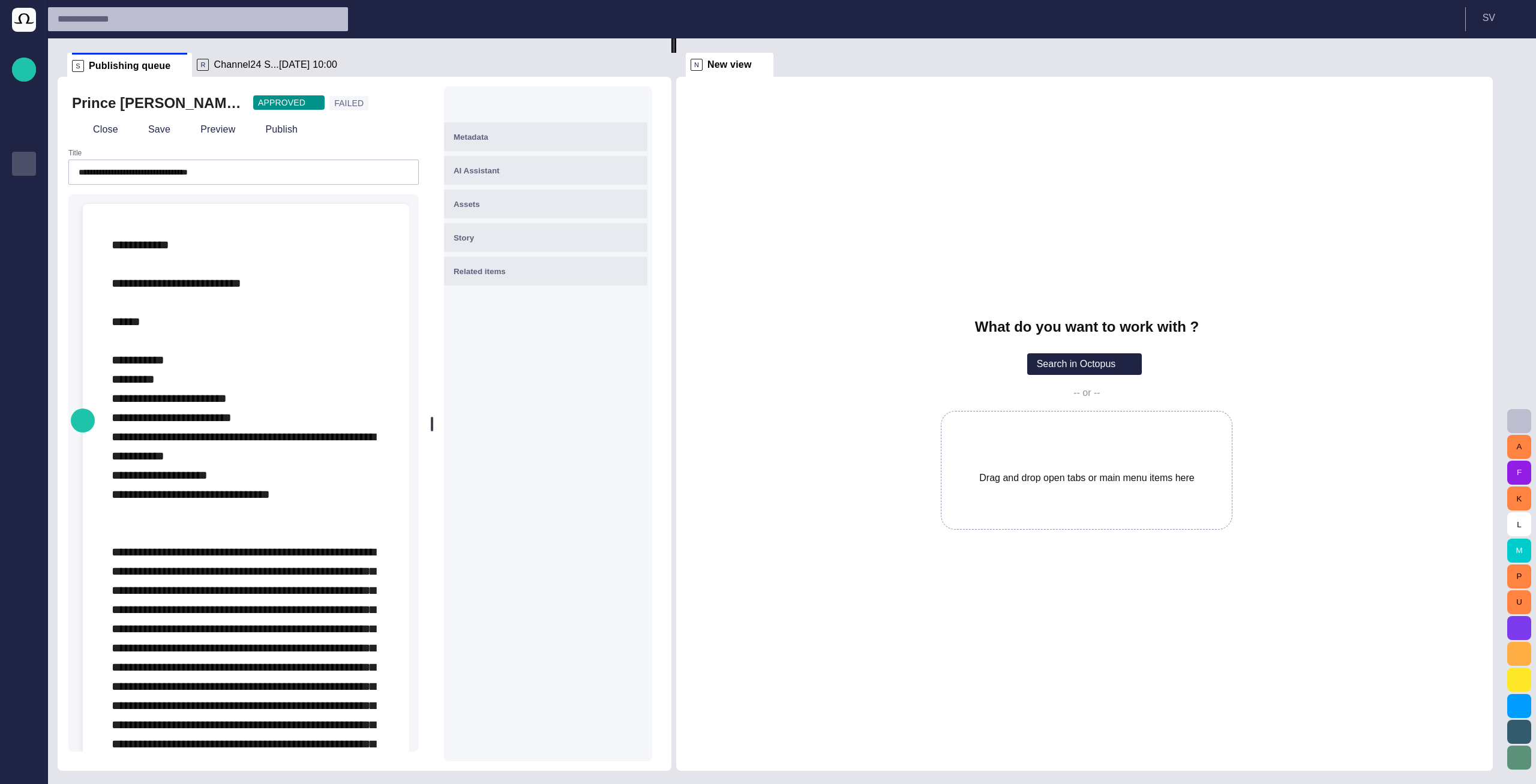
drag, startPoint x: 283, startPoint y: 411, endPoint x: 423, endPoint y: 383, distance: 142.8
click at [423, 383] on div "**********" at bounding box center [364, 423] width 613 height 694
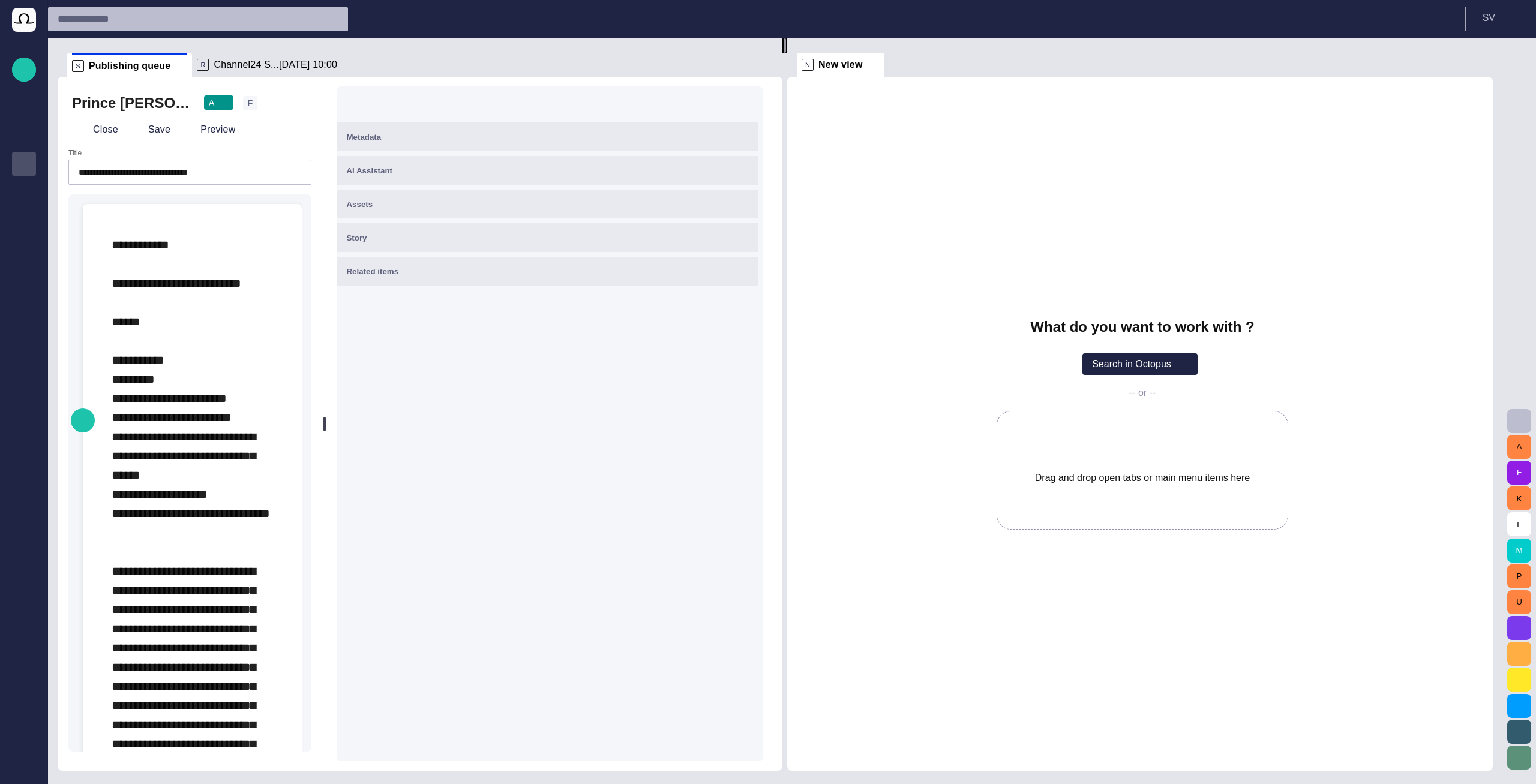
drag, startPoint x: 679, startPoint y: 322, endPoint x: 913, endPoint y: 305, distance: 234.6
click at [787, 53] on div at bounding box center [784, 45] width 5 height 15
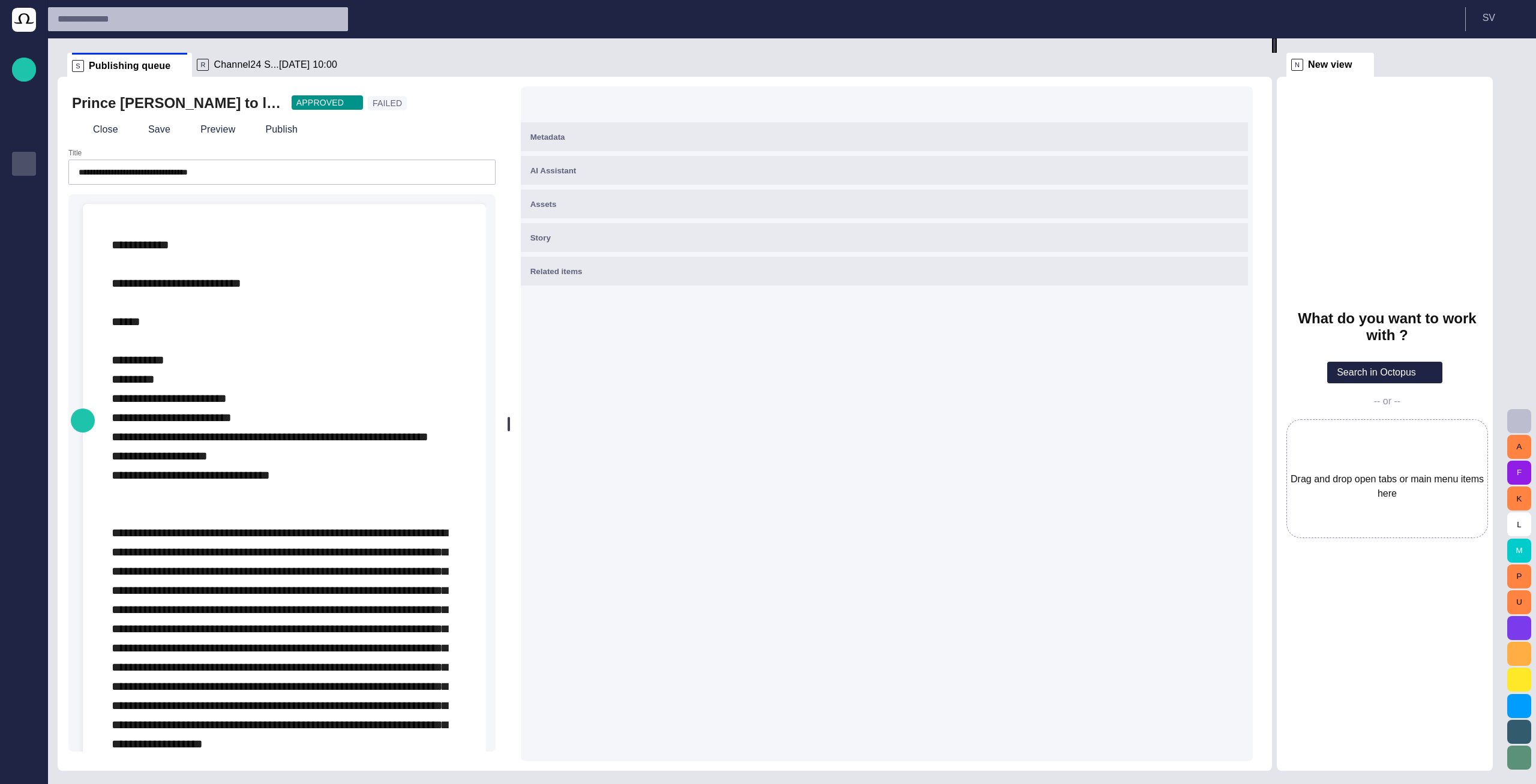
drag, startPoint x: 907, startPoint y: 207, endPoint x: 1455, endPoint y: 223, distance: 548.2
click at [1455, 223] on div "**********" at bounding box center [780, 404] width 1445 height 732
drag, startPoint x: 1279, startPoint y: 380, endPoint x: 1324, endPoint y: 383, distance: 45.1
click at [1324, 383] on div "**********" at bounding box center [780, 404] width 1445 height 732
click at [1488, 63] on span "button" at bounding box center [1481, 65] width 15 height 15
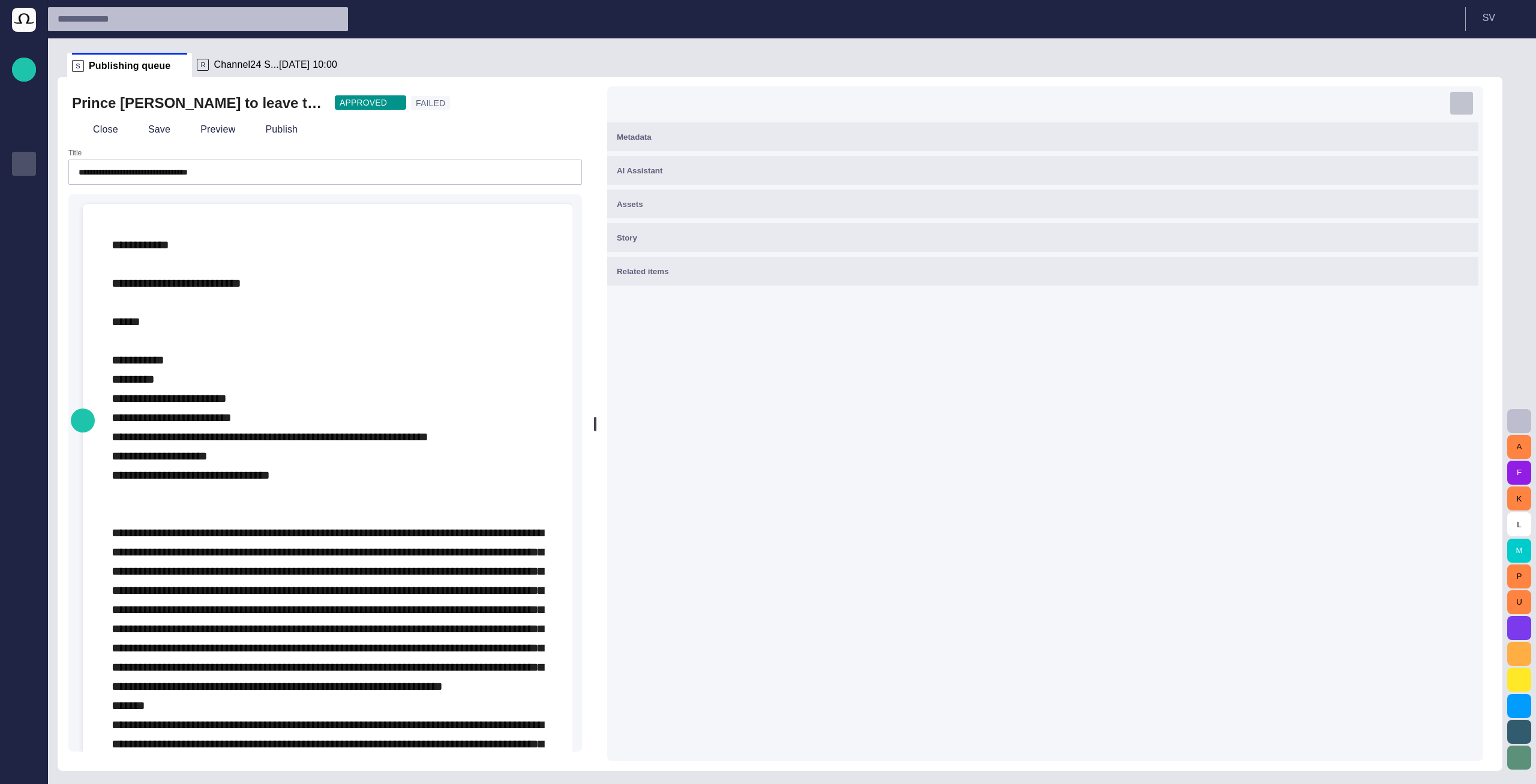
click at [1468, 108] on span "button" at bounding box center [1461, 103] width 12 height 12
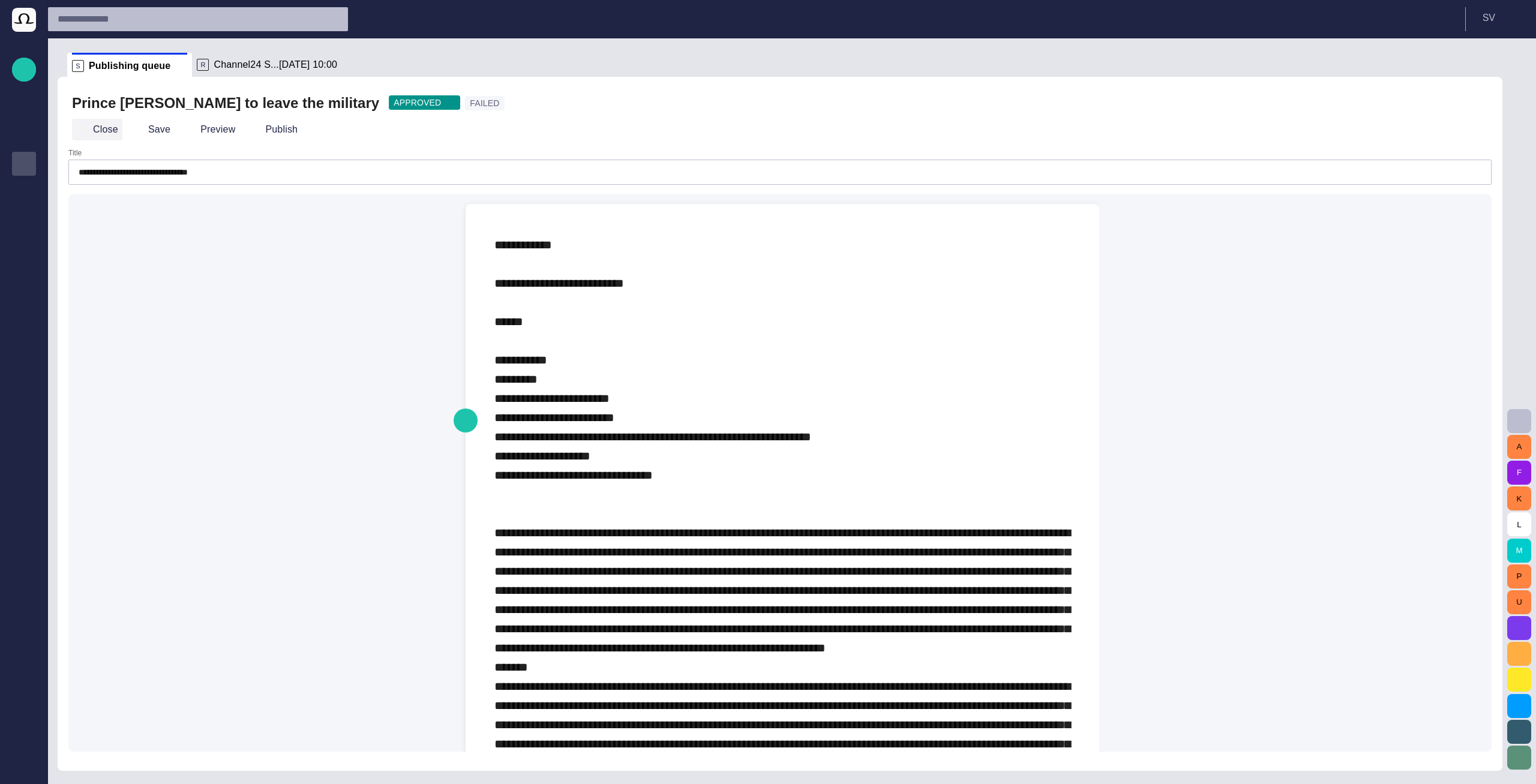
click at [105, 127] on button "Close" at bounding box center [96, 130] width 50 height 22
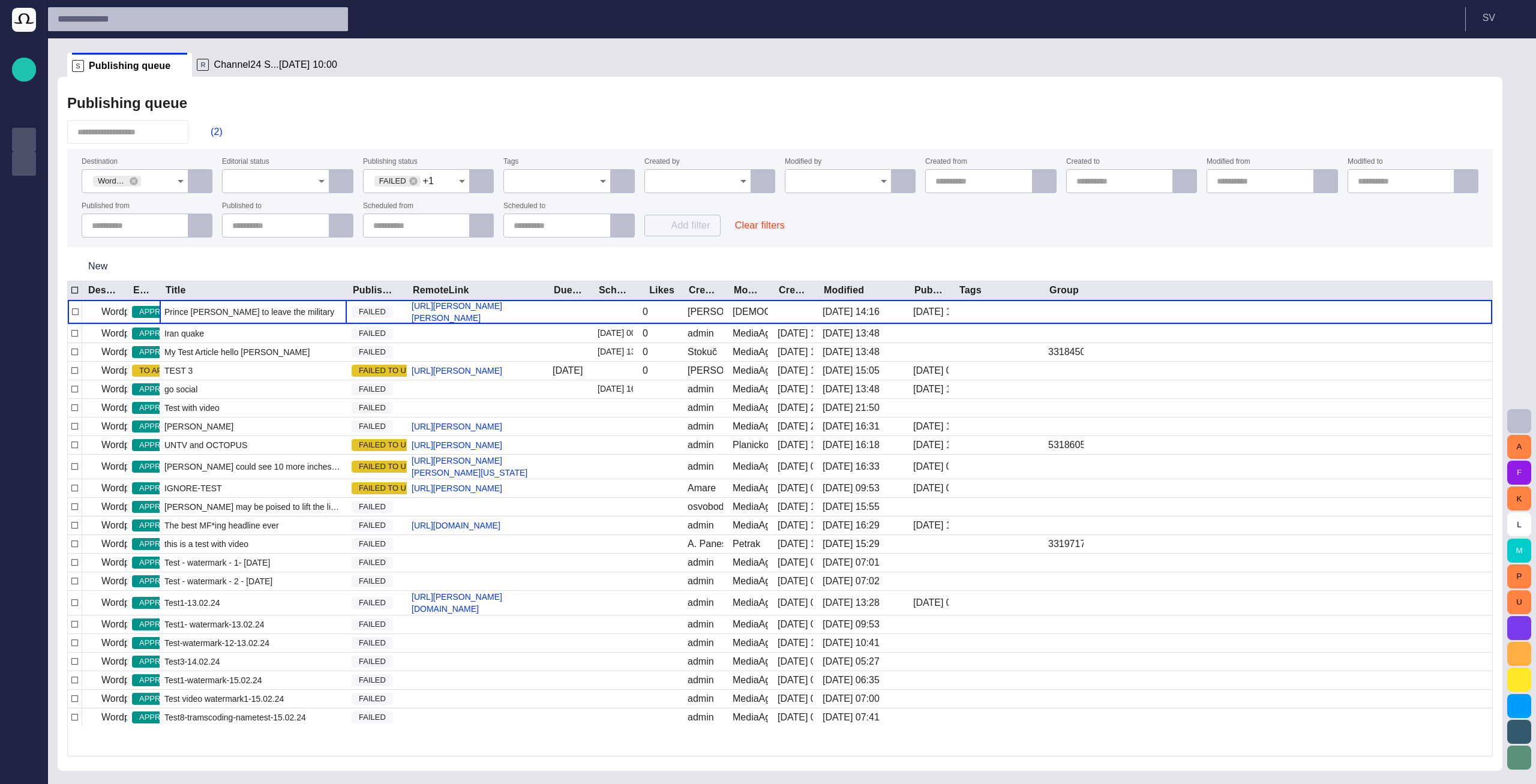
click at [18, 142] on p "Story folders" at bounding box center [24, 138] width 15 height 12
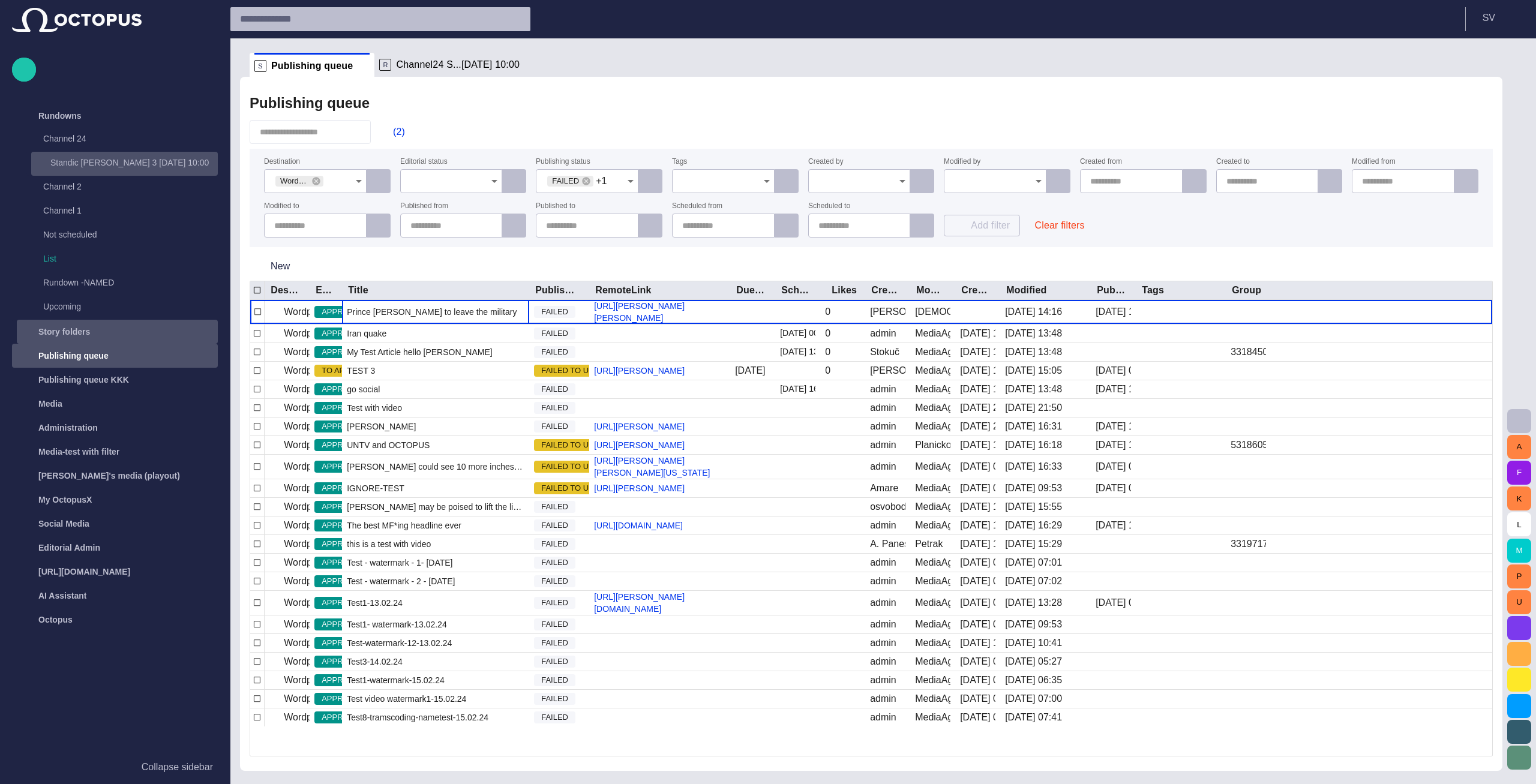
click at [72, 170] on div "Standic walkup 3 04/09 10:00" at bounding box center [125, 163] width 185 height 16
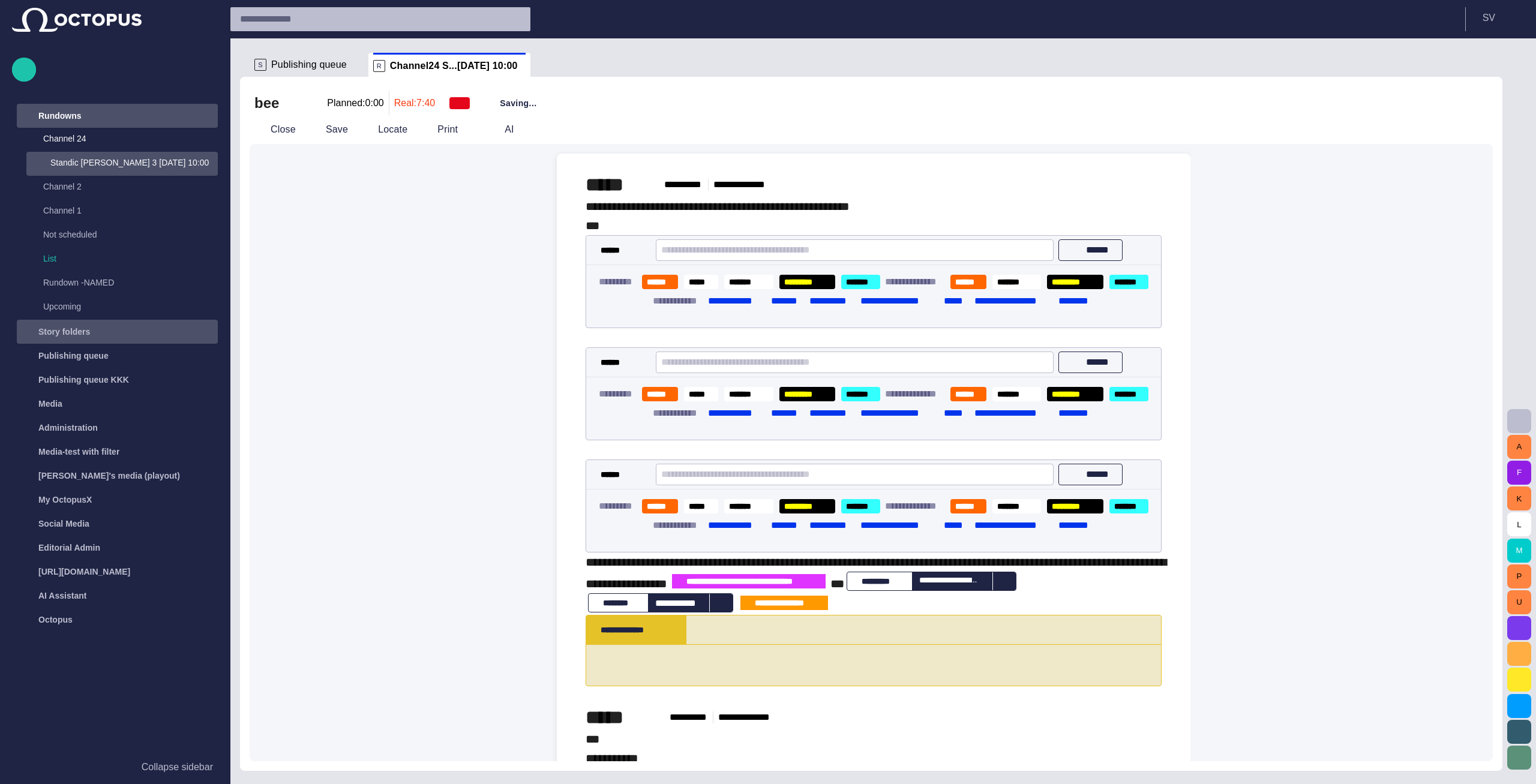
click at [107, 117] on div "Rundowns" at bounding box center [106, 115] width 175 height 19
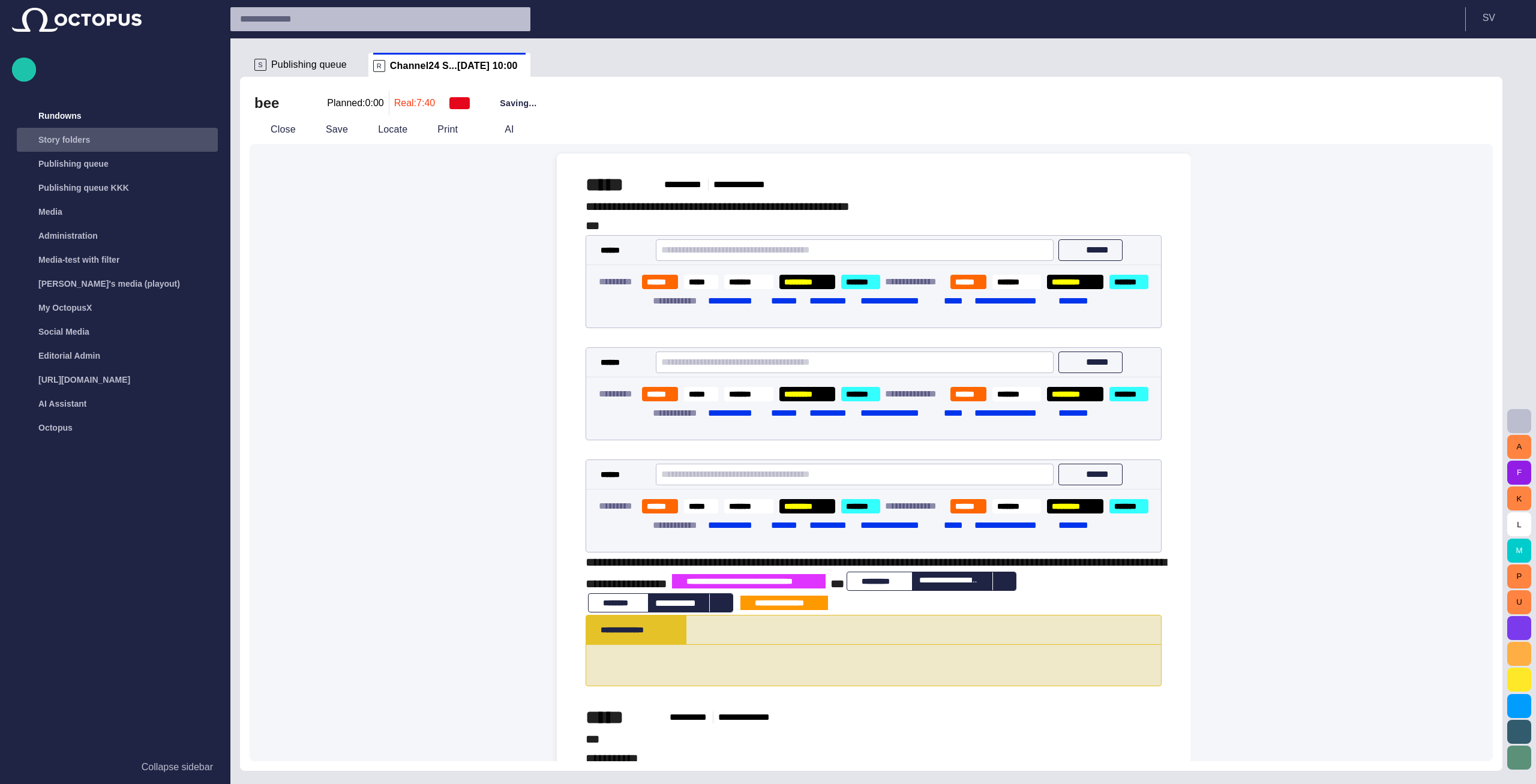
click at [99, 141] on div "Story folders" at bounding box center [106, 139] width 175 height 19
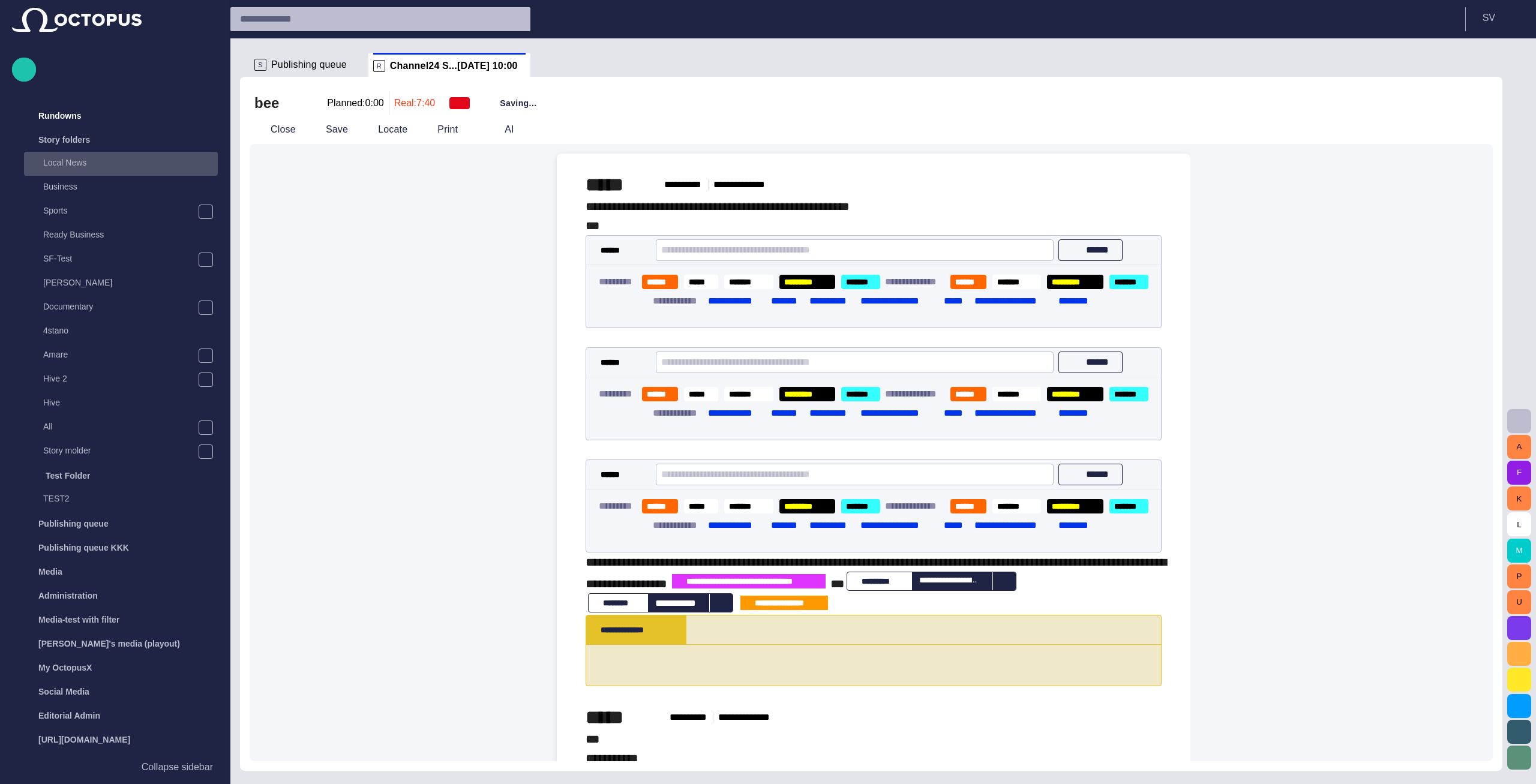
click at [100, 164] on p "Local News" at bounding box center [131, 162] width 175 height 12
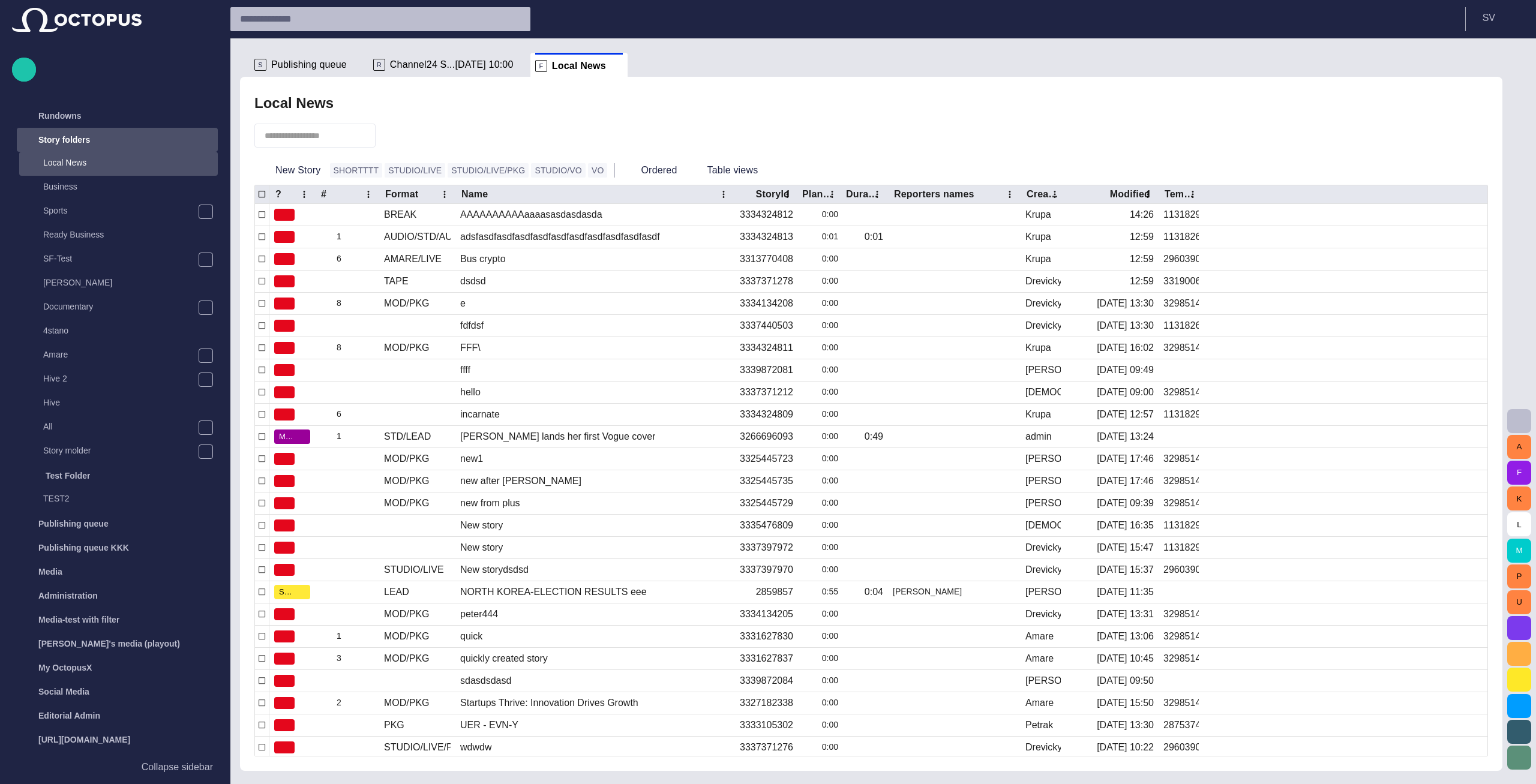
scroll to position [24, 0]
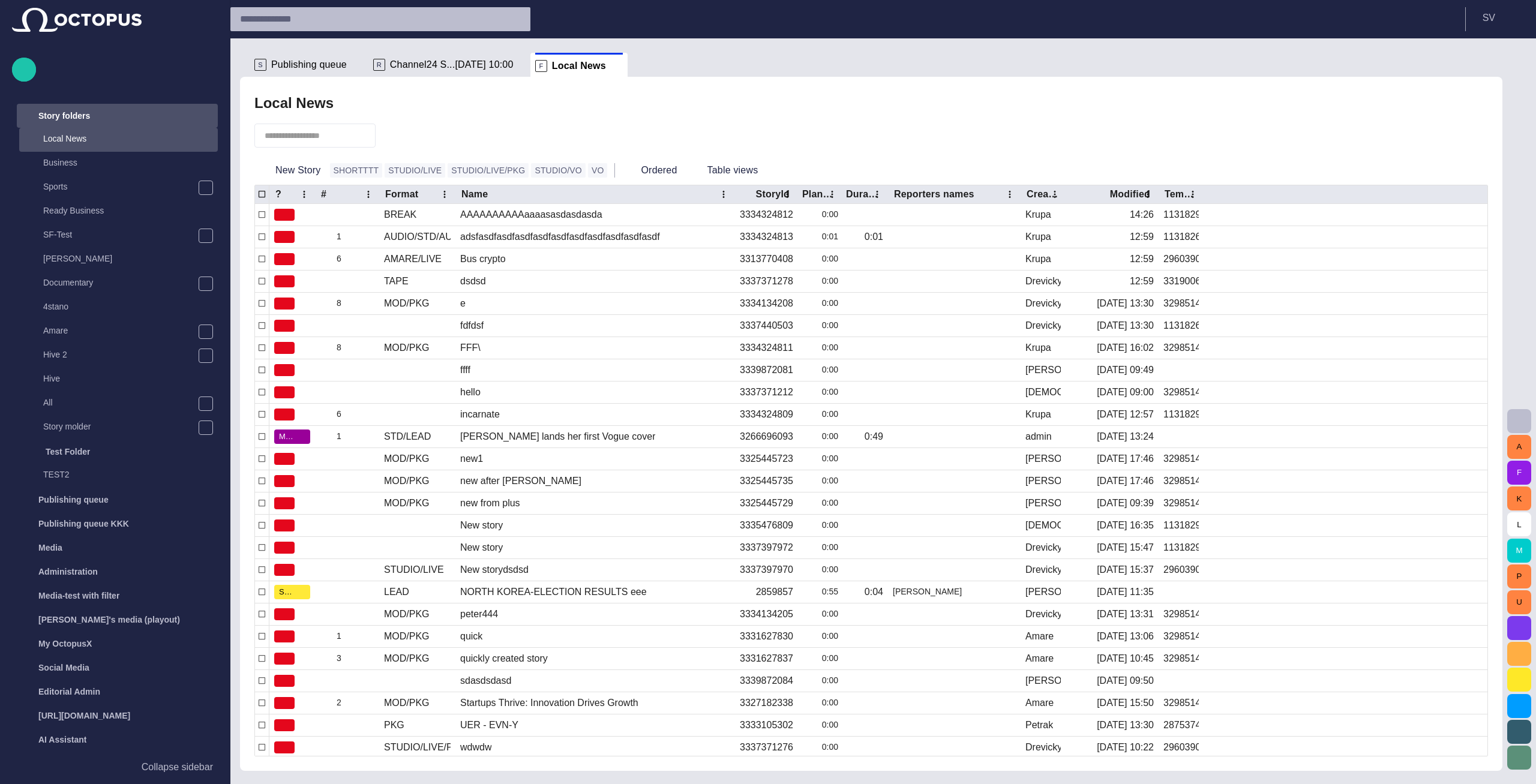
click at [112, 116] on div "Story folders" at bounding box center [106, 115] width 175 height 19
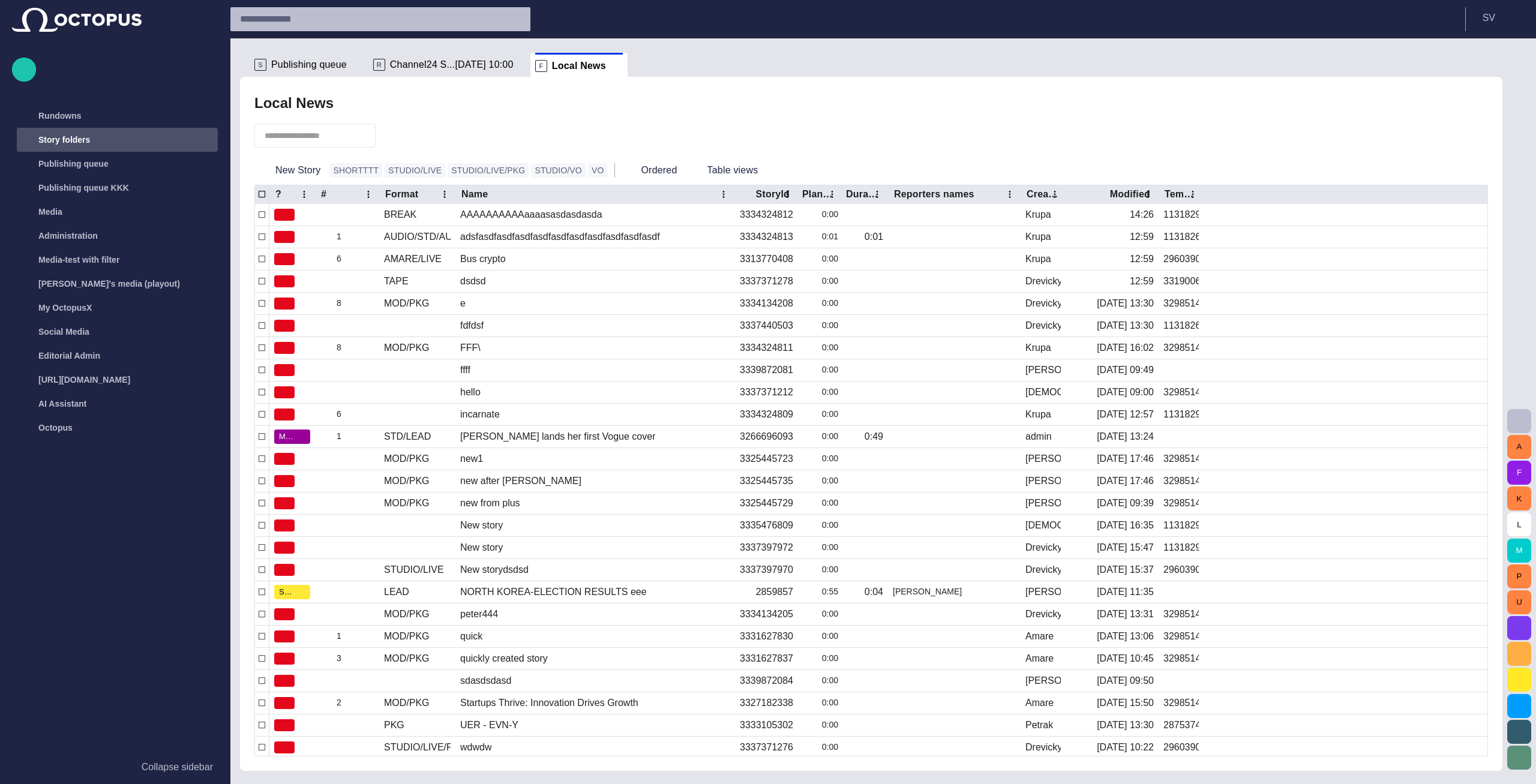
scroll to position [0, 0]
click at [1515, 415] on span "button" at bounding box center [1520, 421] width 15 height 15
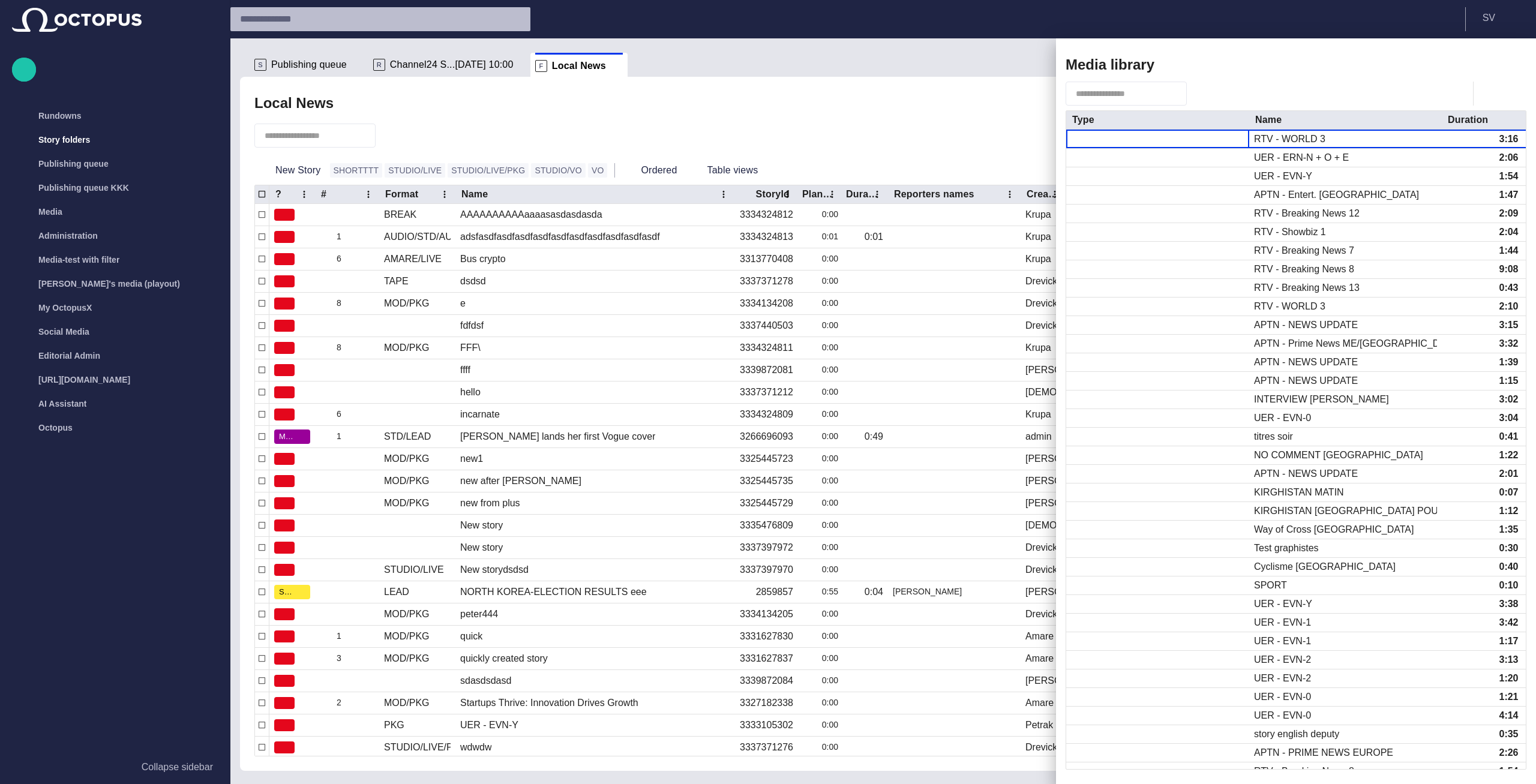
click at [1481, 69] on span "button" at bounding box center [1474, 65] width 15 height 15
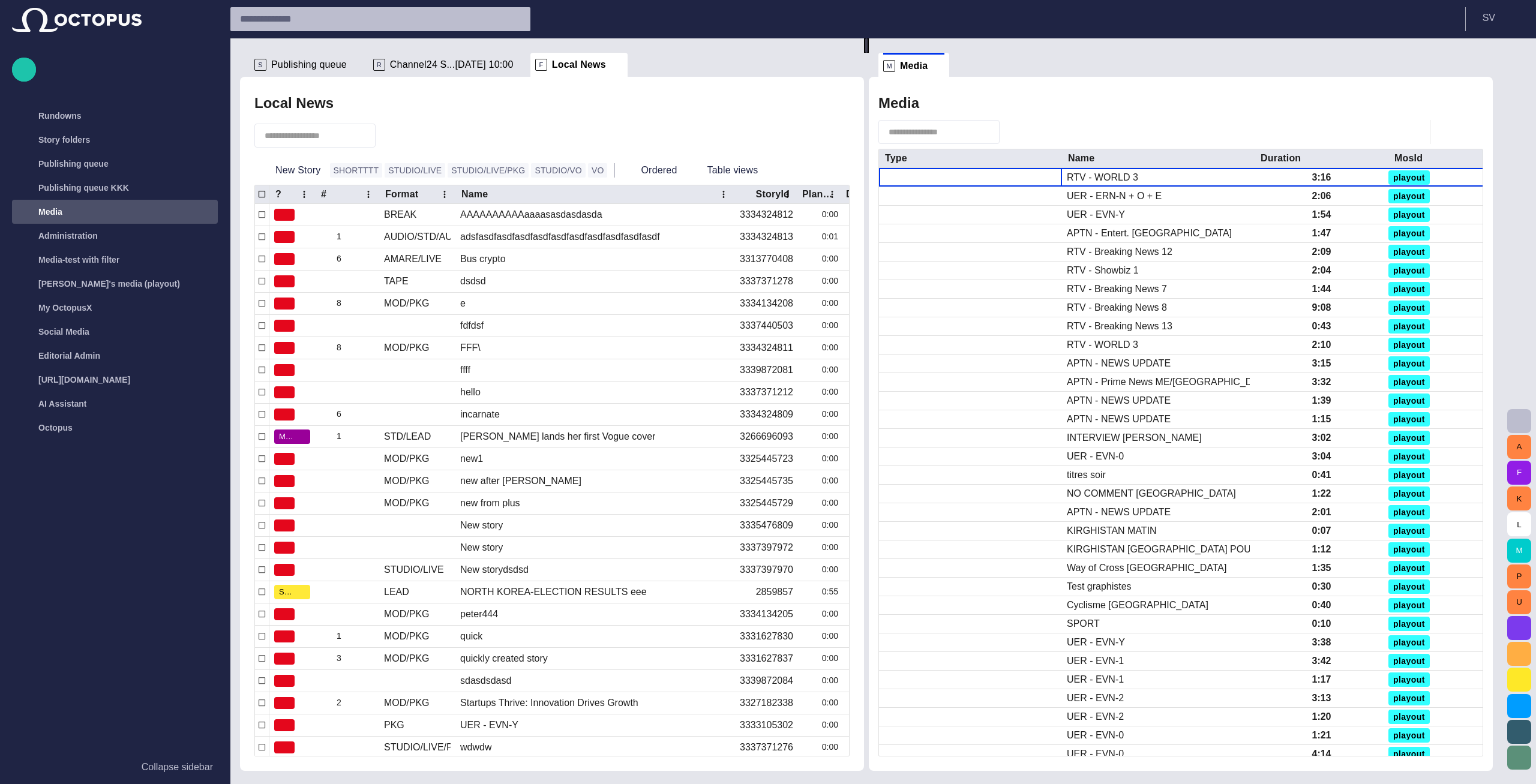
drag, startPoint x: 795, startPoint y: 66, endPoint x: 631, endPoint y: 74, distance: 164.2
click at [668, 80] on div "Local News New Story SHORTTTT STUDIO/LIVE STUDIO/LIVE/PKG STUDIO/VO VO Ordered …" at bounding box center [552, 423] width 624 height 694
drag, startPoint x: 920, startPoint y: 63, endPoint x: 638, endPoint y: 68, distance: 282.0
click at [638, 68] on div "S Publishing queue R Channel24 S...04/09 10:00 F Local News Local News New Stor…" at bounding box center [871, 404] width 1262 height 732
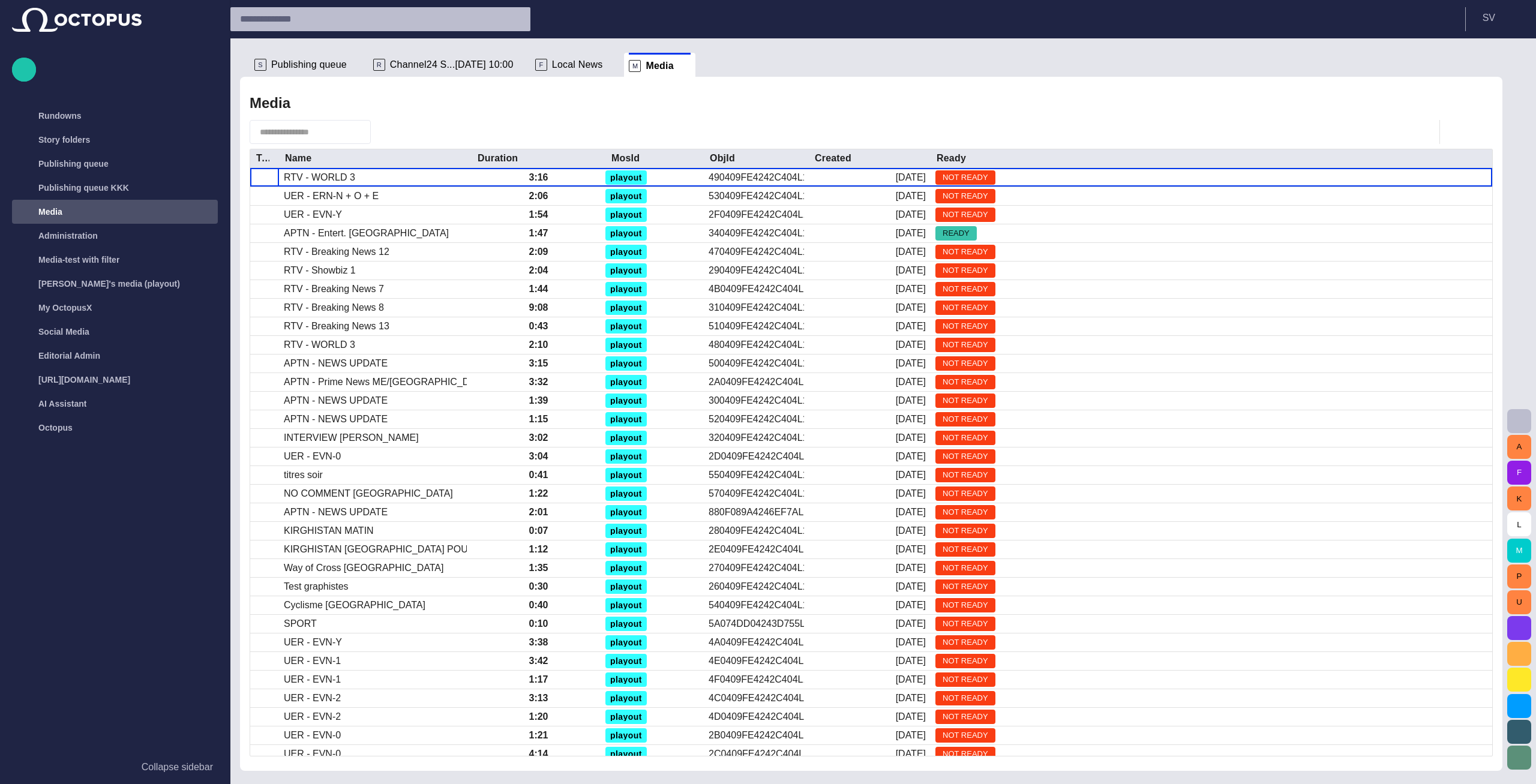
drag, startPoint x: 432, startPoint y: 157, endPoint x: 345, endPoint y: 116, distance: 96.2
click at [279, 160] on div at bounding box center [279, 158] width 6 height 18
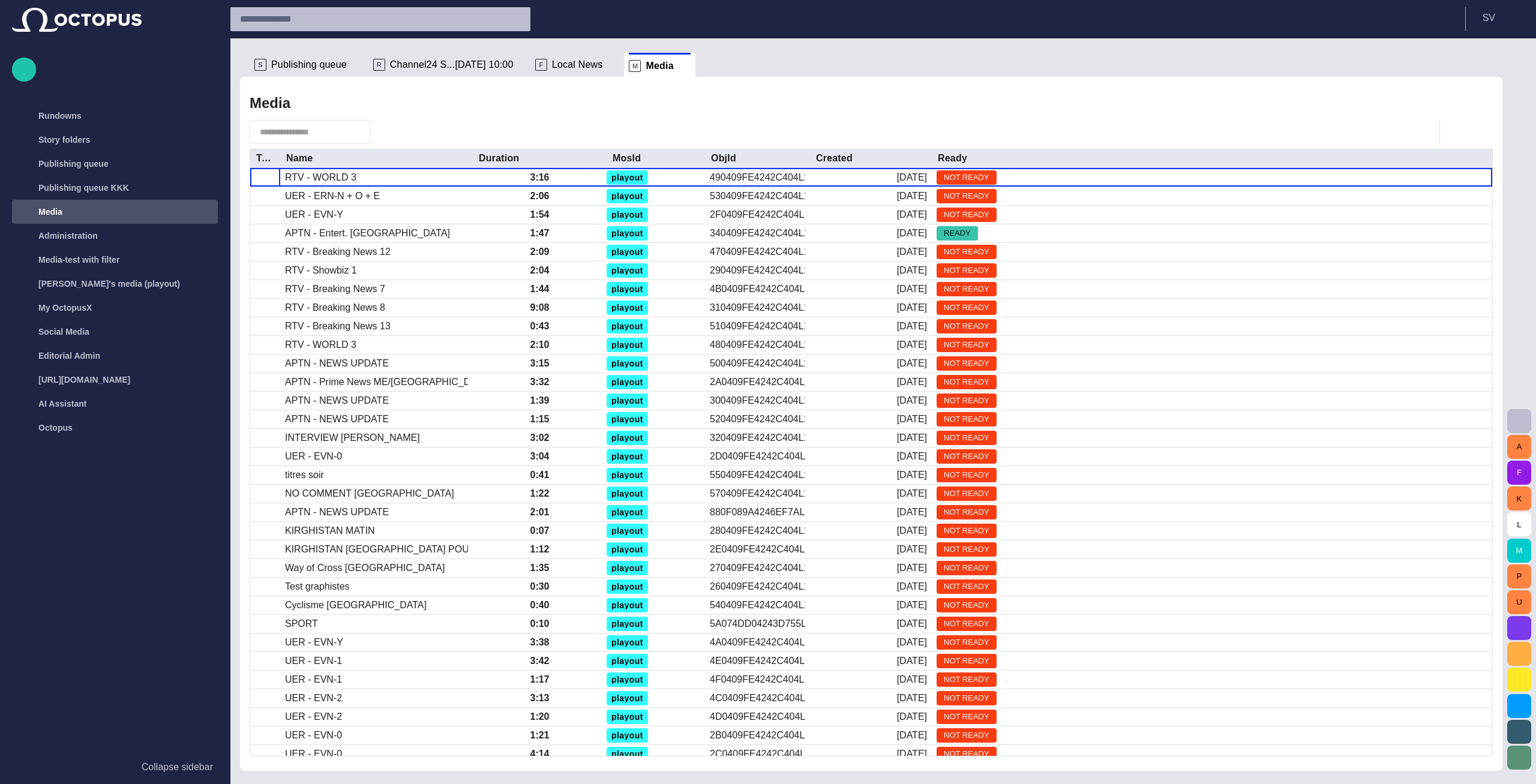
click at [362, 104] on div "Media" at bounding box center [872, 103] width 1243 height 24
click at [314, 65] on span "Publishing queue" at bounding box center [308, 65] width 75 height 12
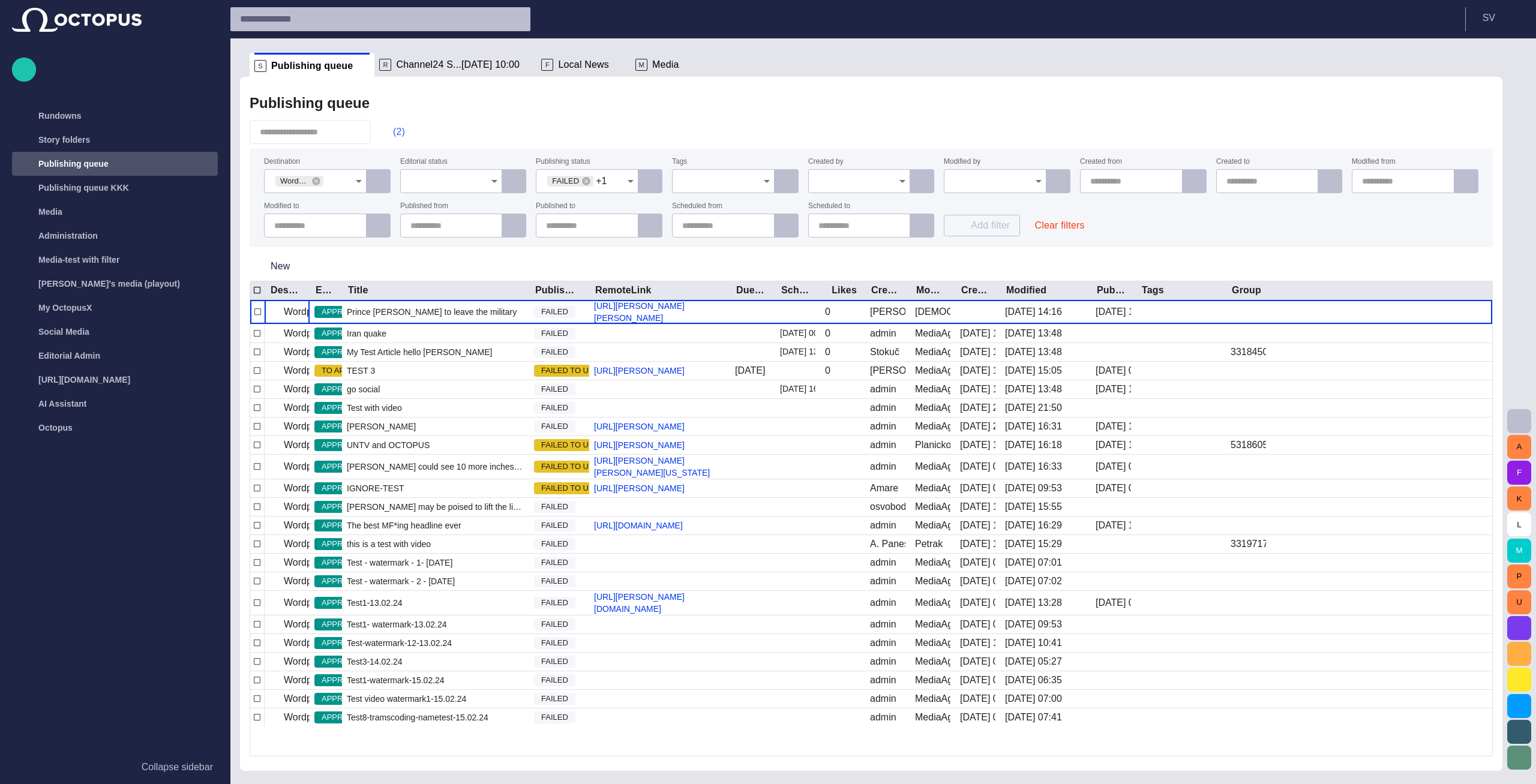
click at [393, 131] on span "button" at bounding box center [386, 132] width 12 height 12
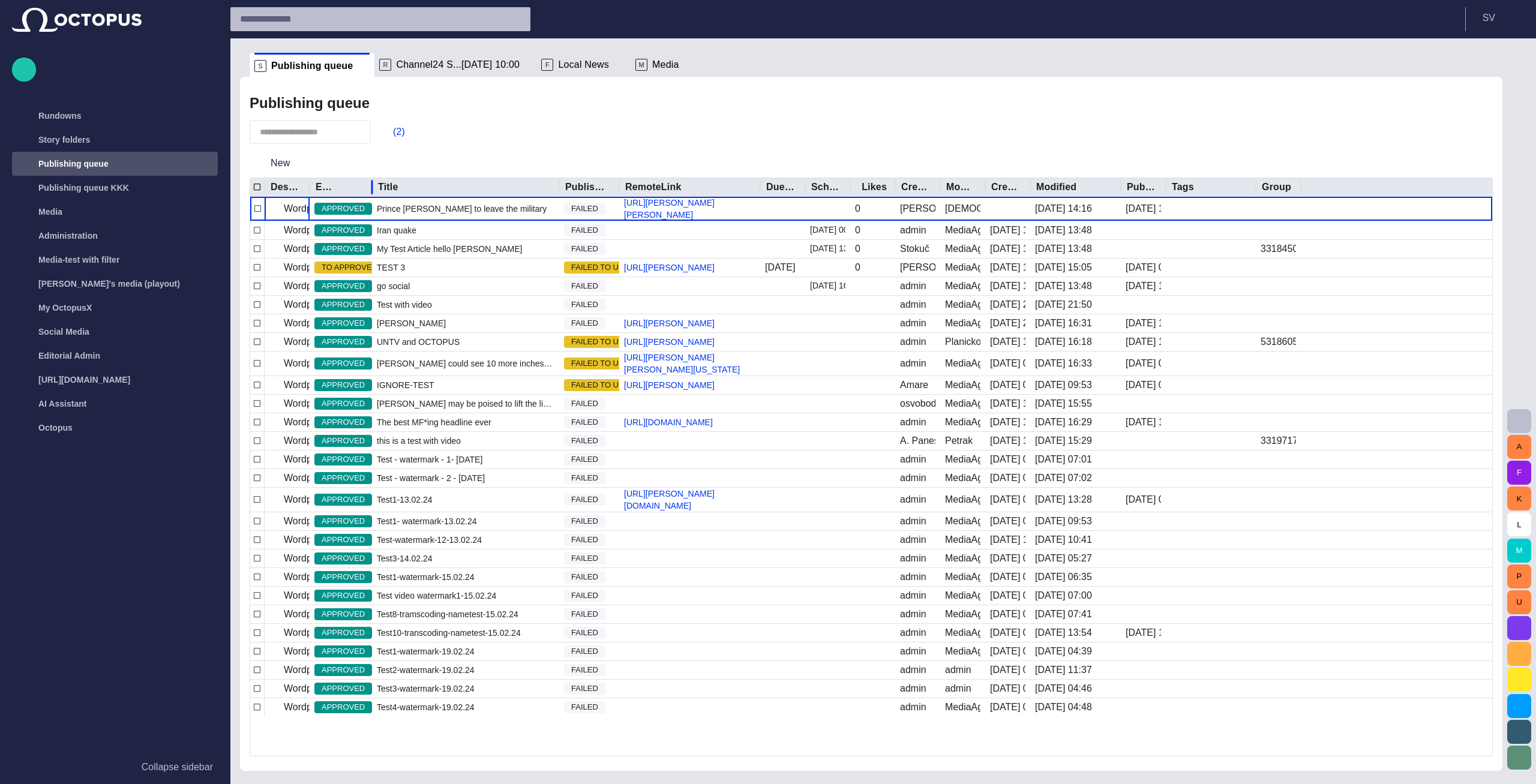
drag, startPoint x: 344, startPoint y: 186, endPoint x: 375, endPoint y: 186, distance: 31.0
click at [375, 186] on div at bounding box center [372, 187] width 6 height 18
drag, startPoint x: 643, startPoint y: 188, endPoint x: 619, endPoint y: 189, distance: 24.0
click at [619, 189] on div at bounding box center [619, 187] width 6 height 18
click at [558, 67] on span "Local News" at bounding box center [583, 65] width 51 height 12
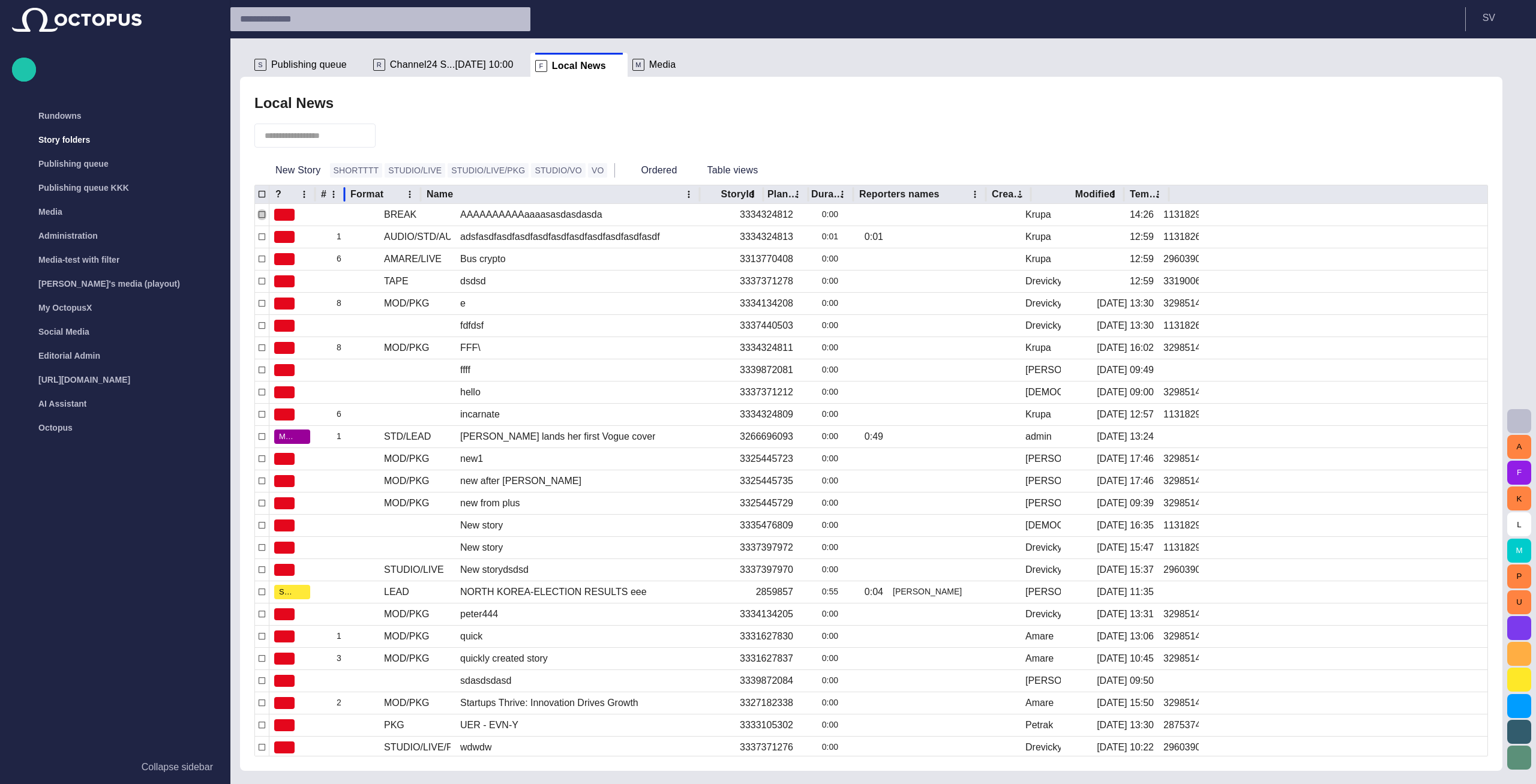
drag, startPoint x: 381, startPoint y: 193, endPoint x: 346, endPoint y: 199, distance: 35.5
click at [346, 199] on div at bounding box center [344, 194] width 6 height 18
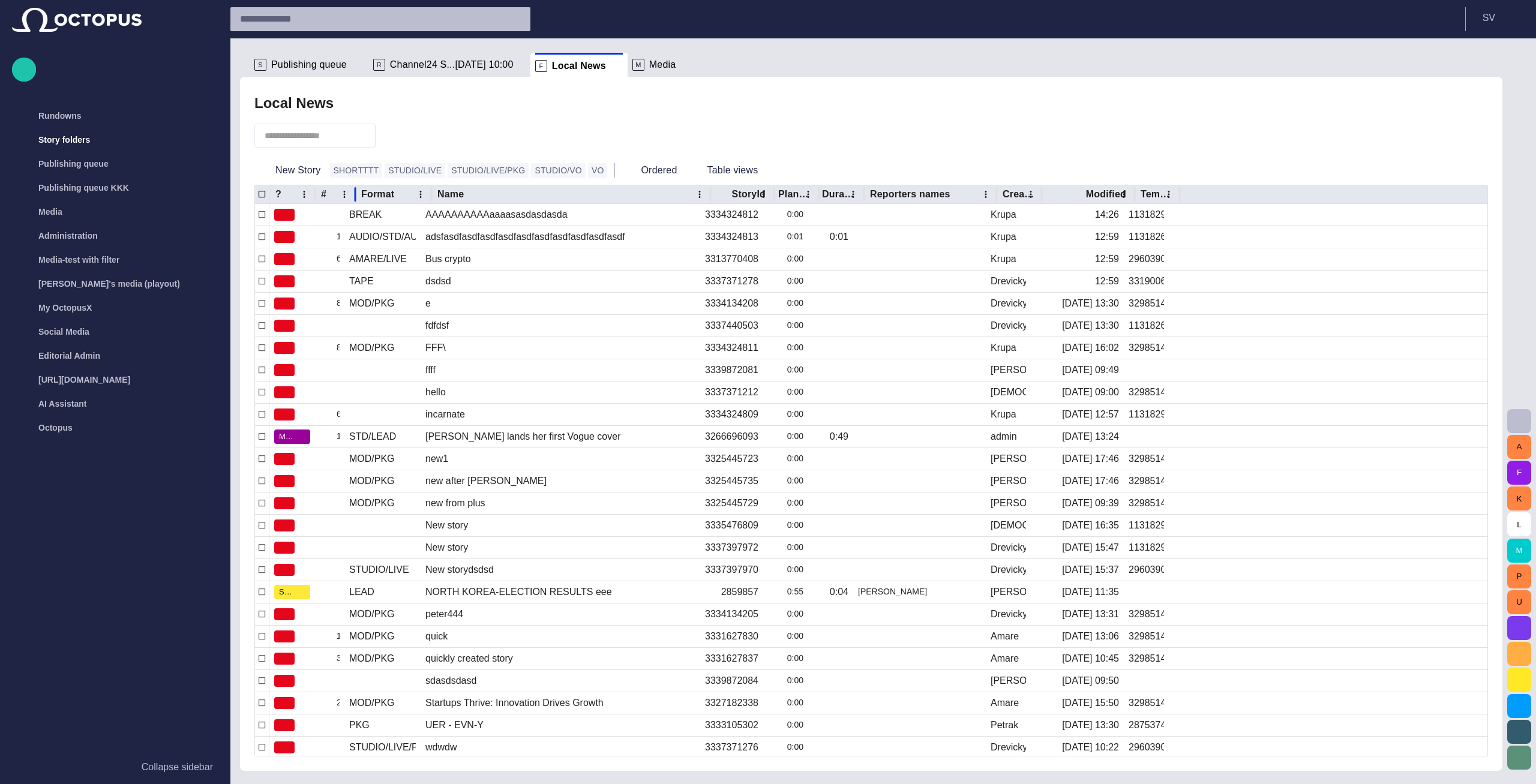
drag, startPoint x: 347, startPoint y: 193, endPoint x: 355, endPoint y: 197, distance: 8.9
click at [355, 197] on div at bounding box center [354, 194] width 6 height 18
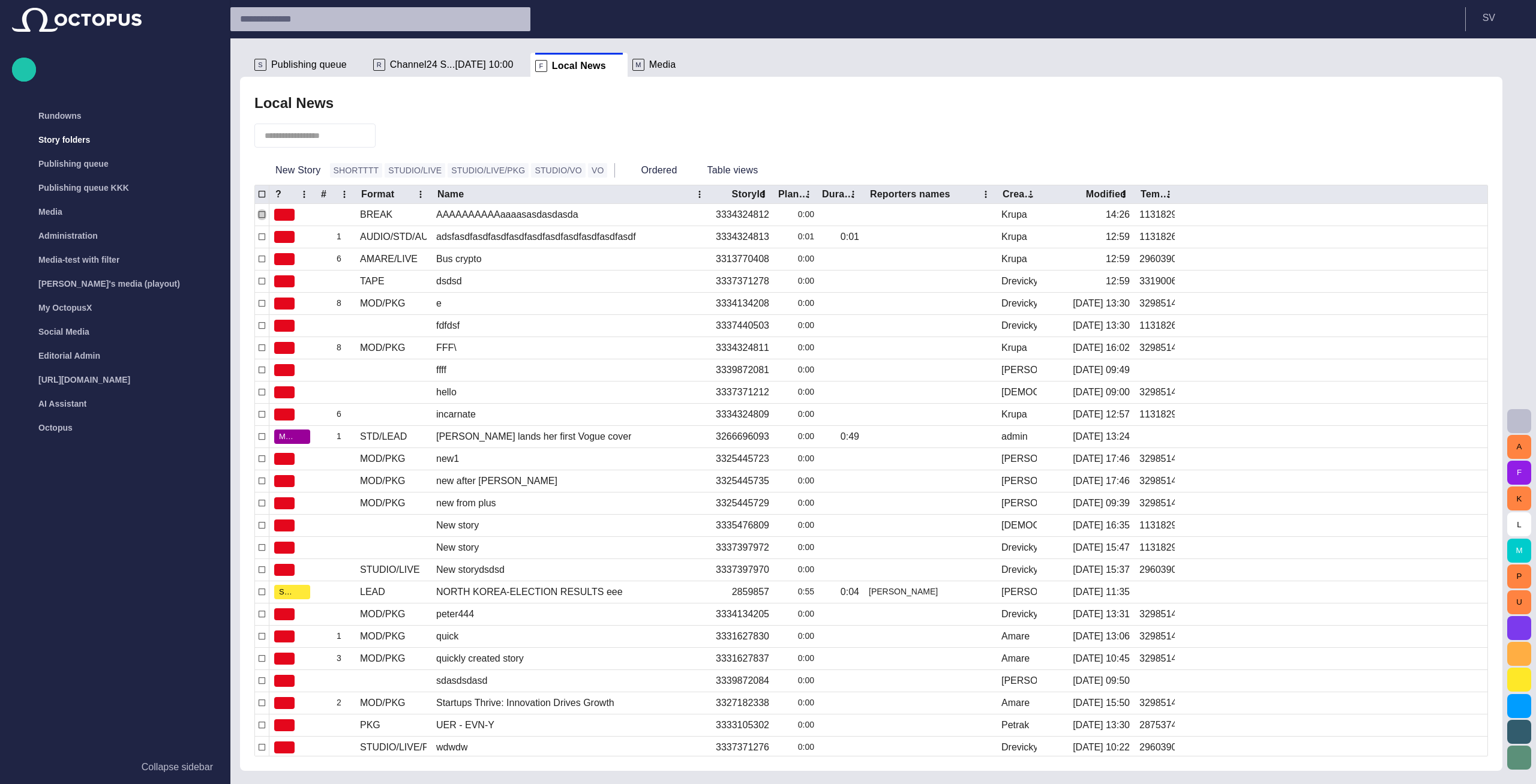
click at [438, 68] on span "Channel24 S...[DATE] 10:00" at bounding box center [452, 65] width 124 height 12
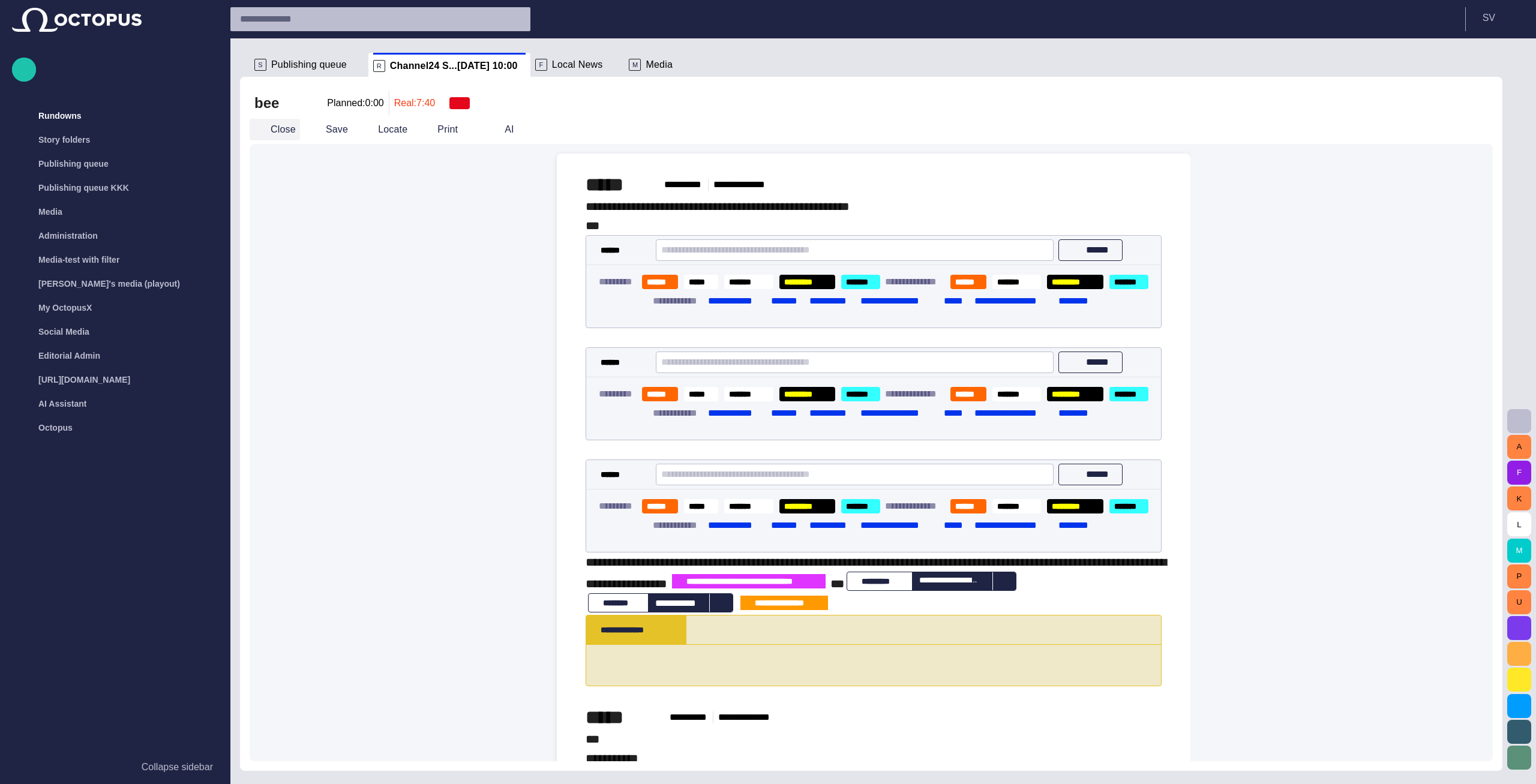
click at [278, 135] on button "Close" at bounding box center [274, 130] width 50 height 22
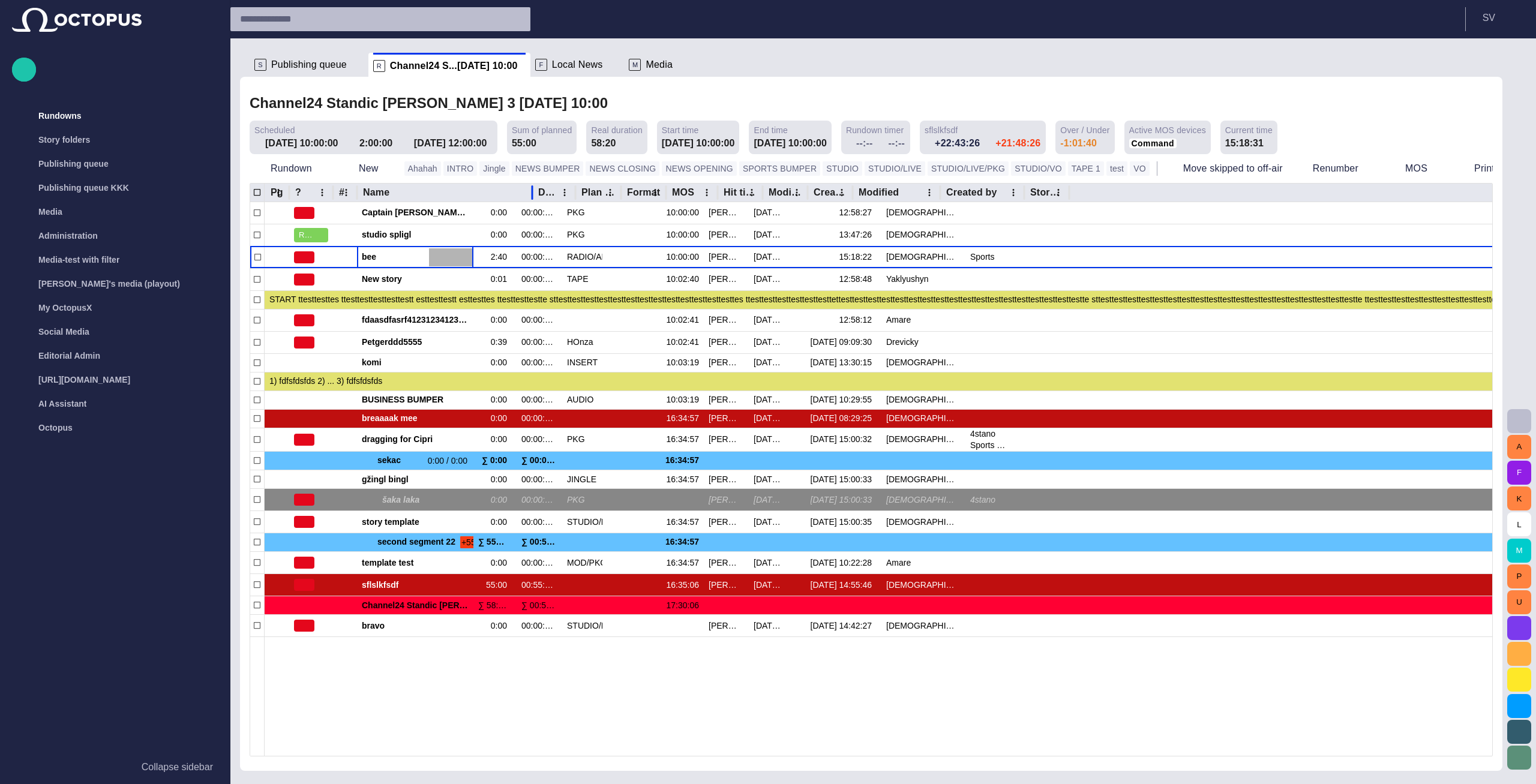
drag, startPoint x: 475, startPoint y: 190, endPoint x: 534, endPoint y: 188, distance: 59.0
click at [534, 188] on div at bounding box center [532, 192] width 6 height 18
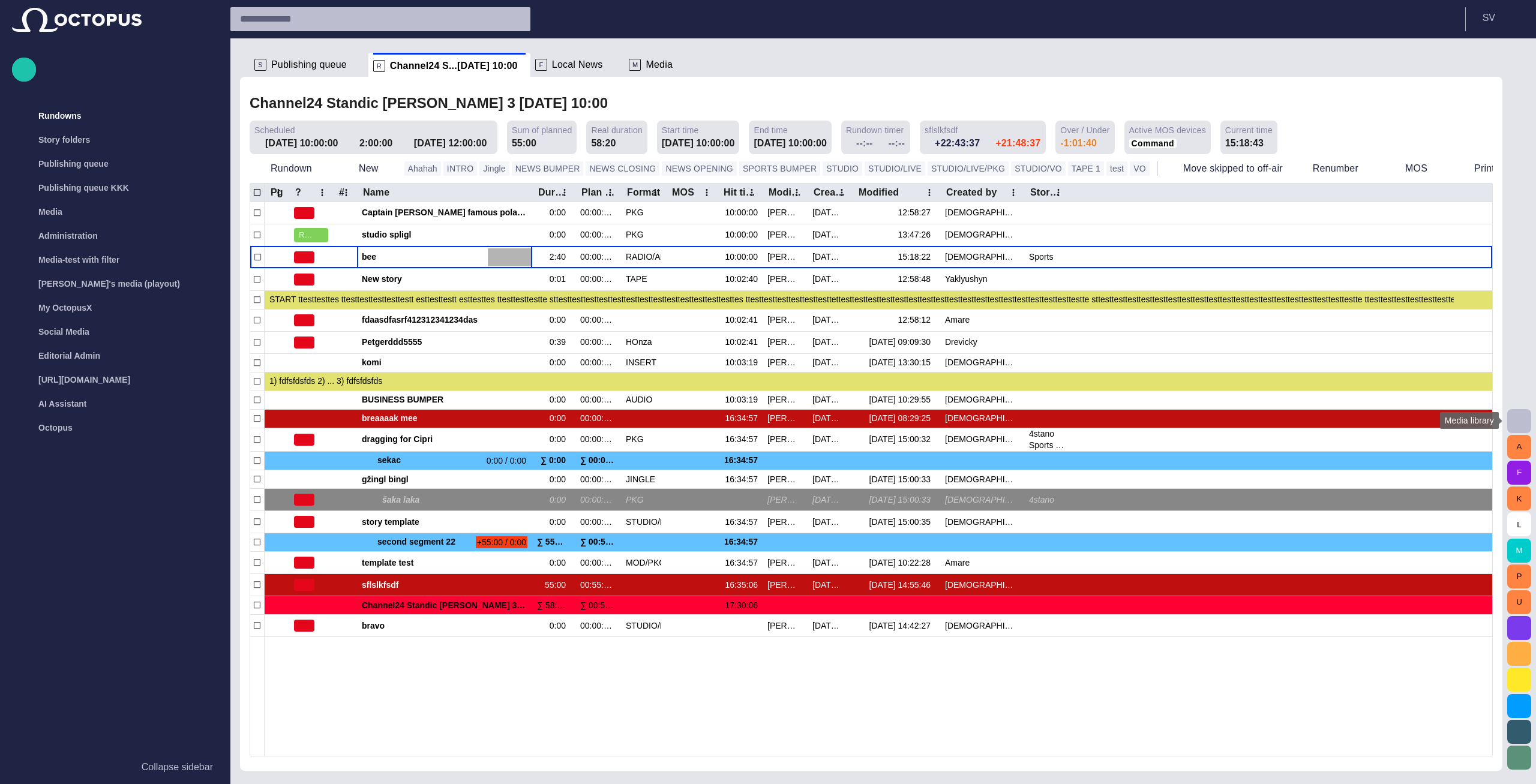
click at [1512, 422] on span "button" at bounding box center [1520, 421] width 15 height 15
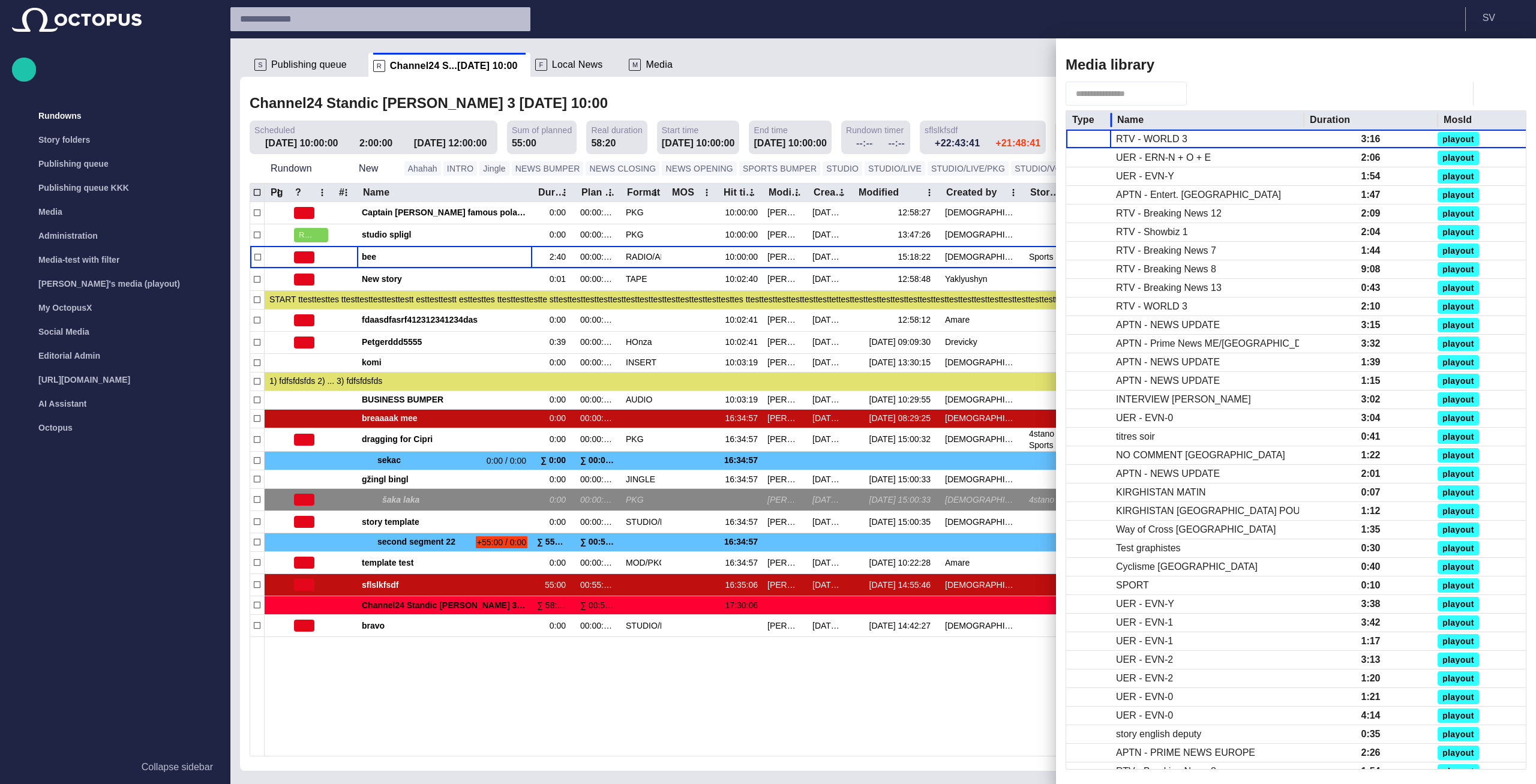
drag, startPoint x: 1251, startPoint y: 120, endPoint x: 1102, endPoint y: 123, distance: 149.0
click at [1108, 123] on div at bounding box center [1111, 120] width 6 height 18
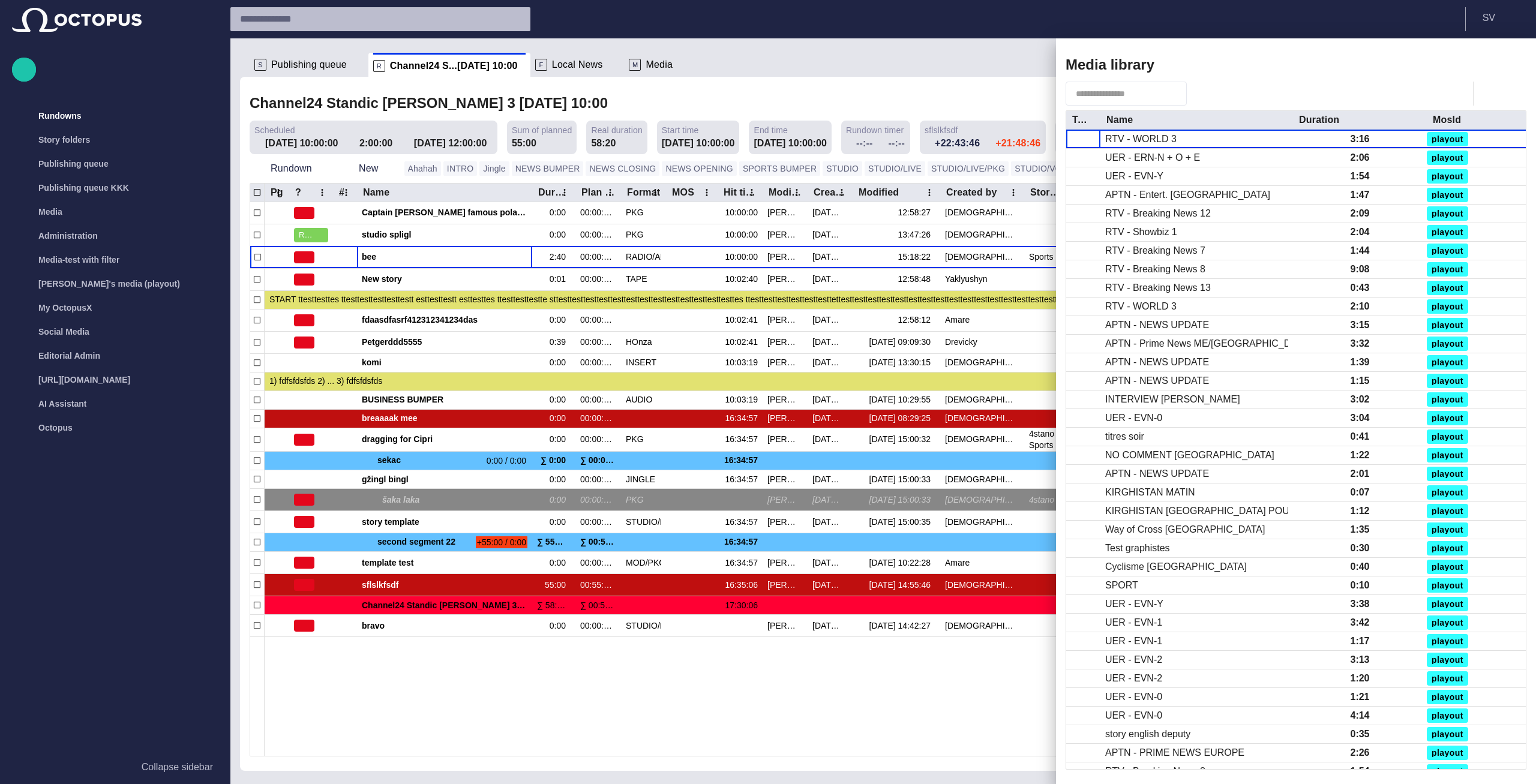
click at [1514, 63] on span "button" at bounding box center [1509, 65] width 15 height 15
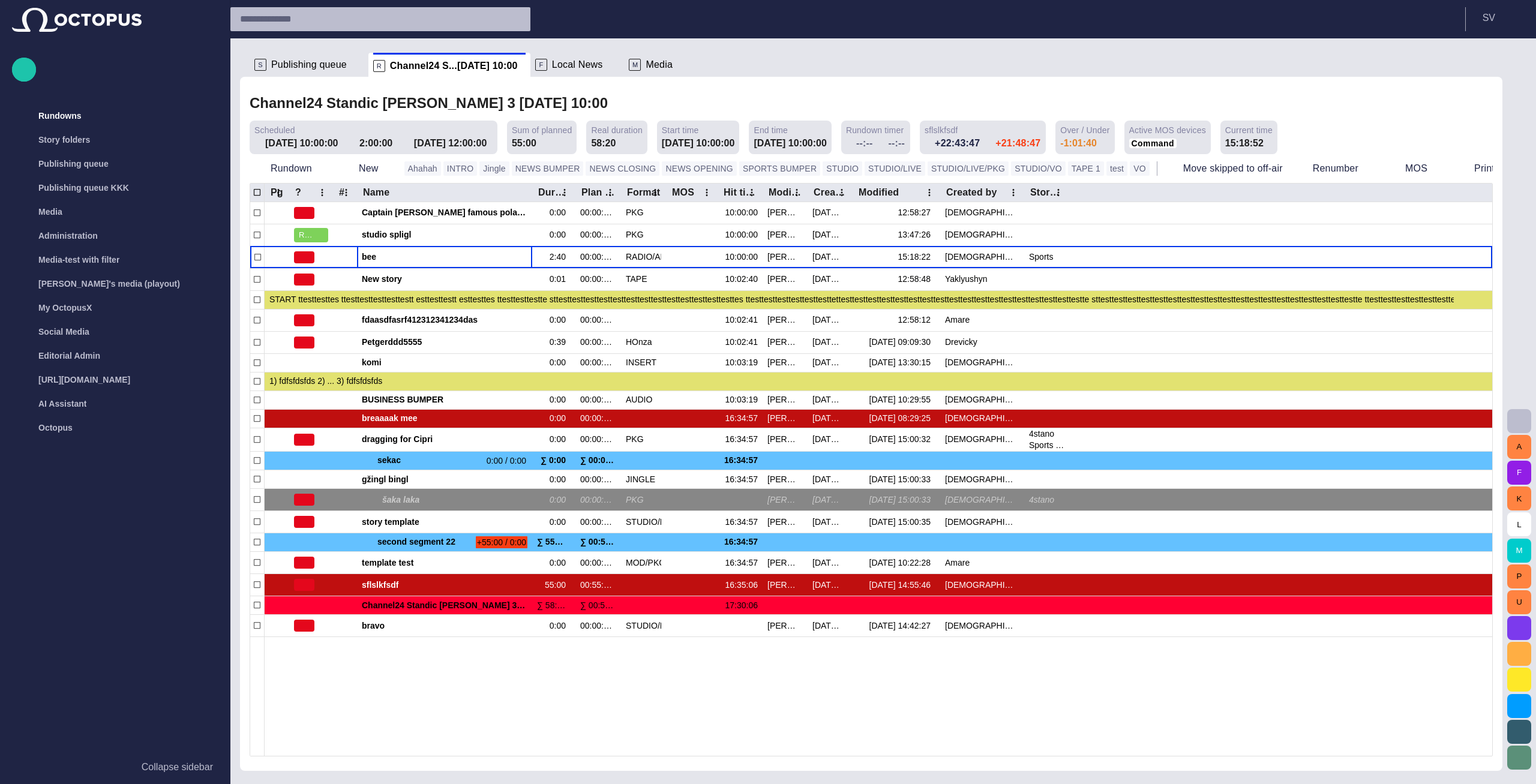
click at [1511, 420] on button "button" at bounding box center [1519, 421] width 24 height 24
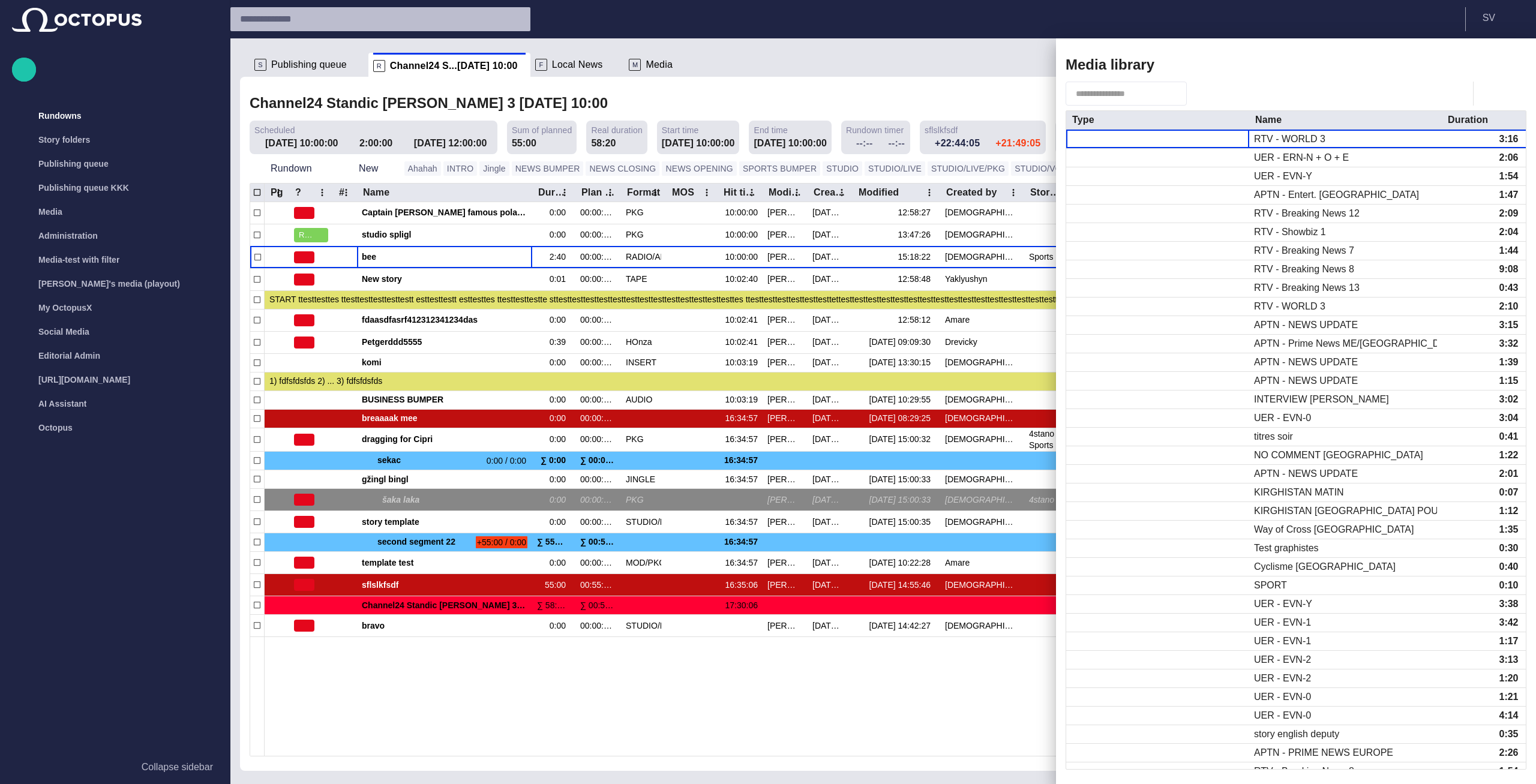
click at [933, 92] on div at bounding box center [768, 392] width 1536 height 784
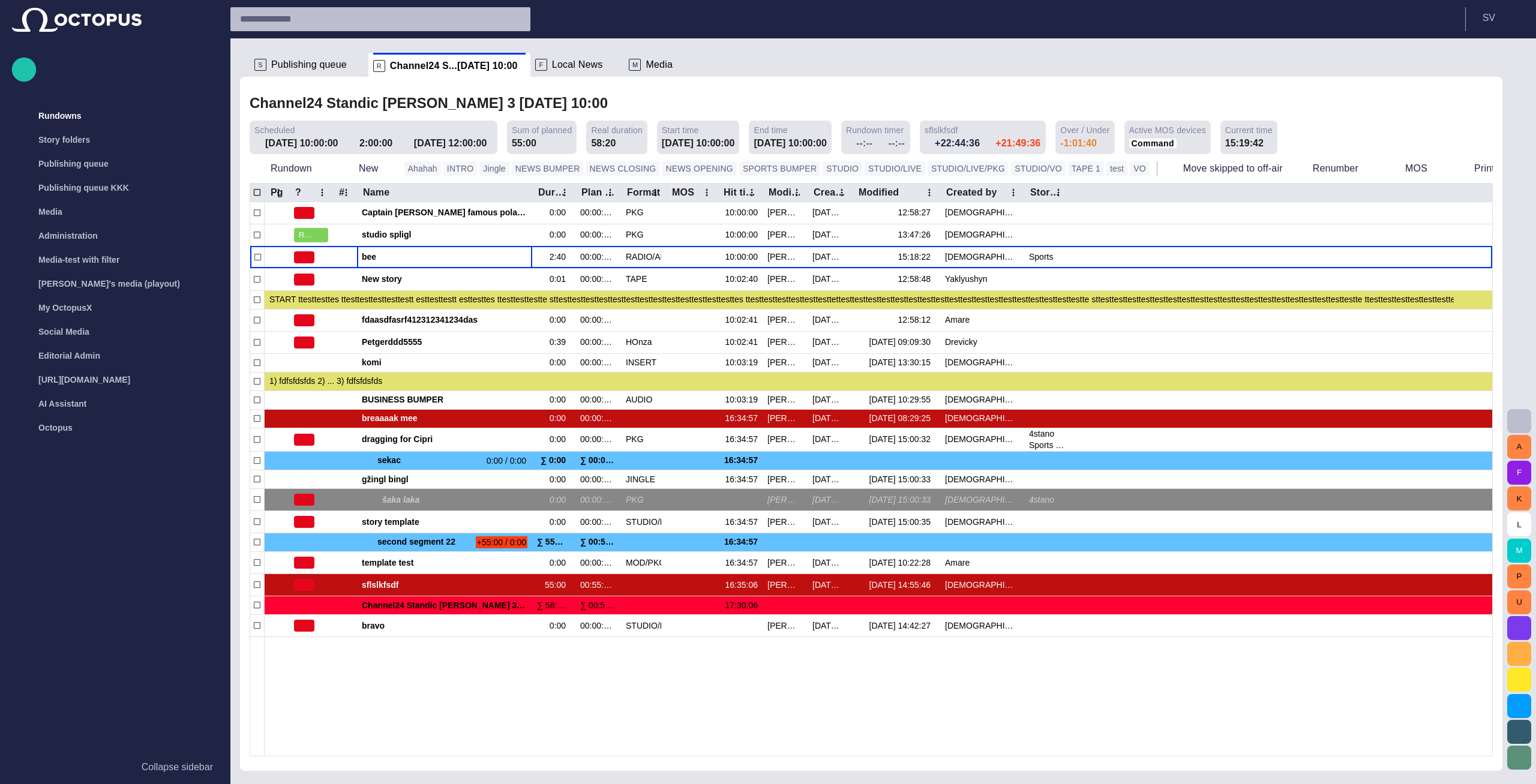
click at [849, 86] on div "Channel24 Standic walkup 3 04/09 10:00 Scheduled 04/09 10:00:00 2:00:00 04/09 1…" at bounding box center [871, 423] width 1262 height 694
click at [645, 65] on span "Media" at bounding box center [659, 65] width 27 height 12
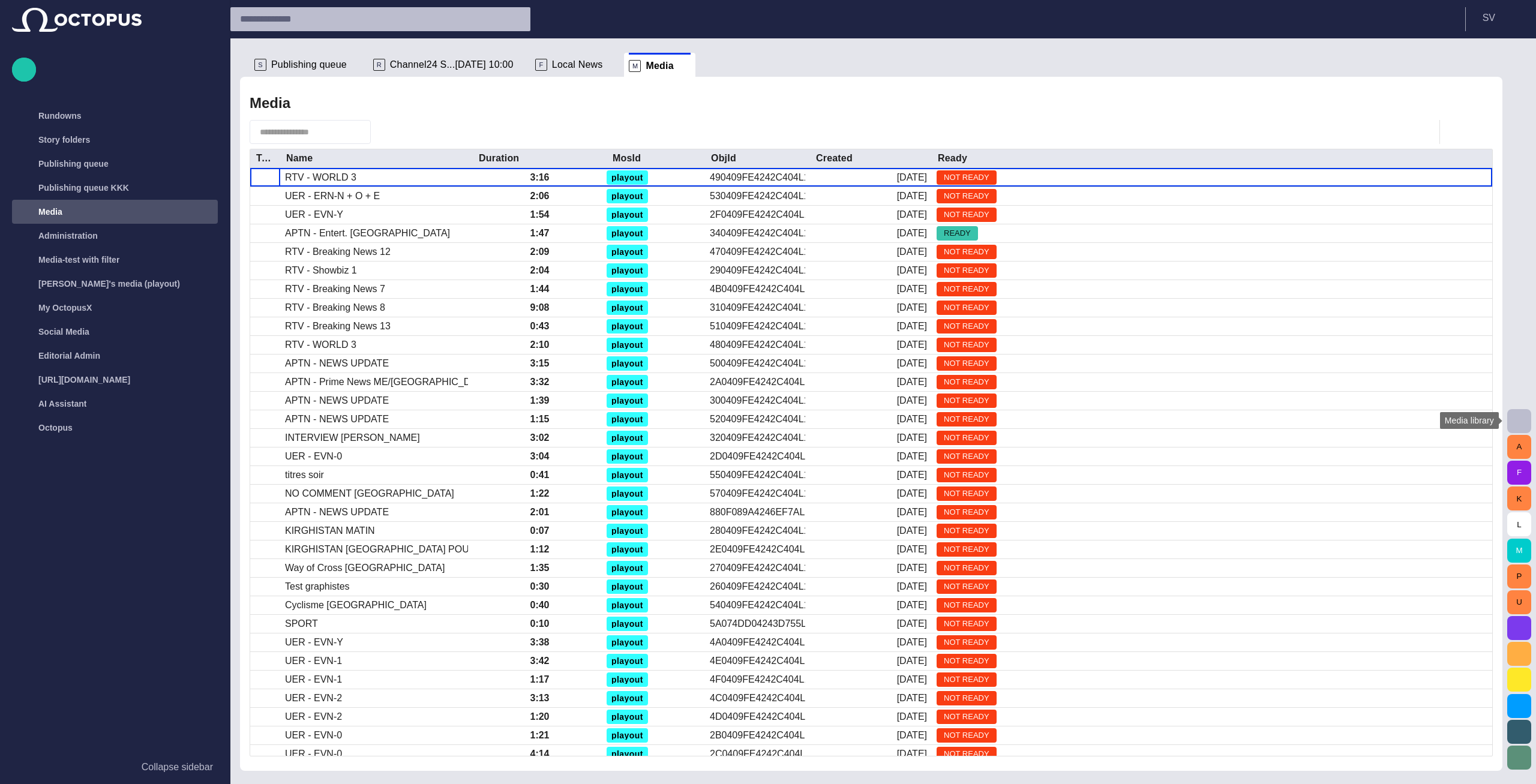
click at [1516, 417] on span "button" at bounding box center [1520, 421] width 15 height 15
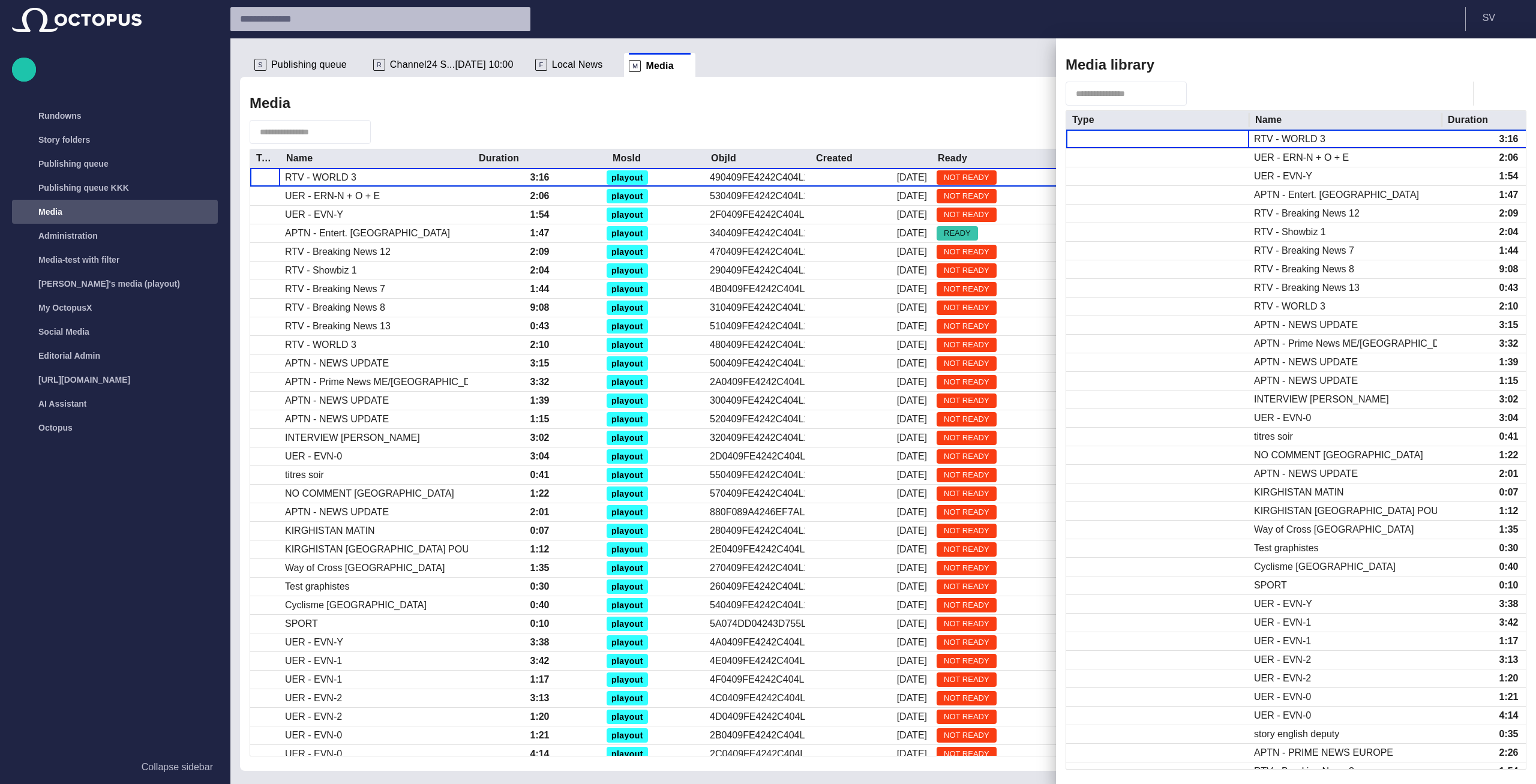
drag, startPoint x: 1251, startPoint y: 123, endPoint x: 1098, endPoint y: 123, distance: 153.0
click at [1246, 123] on div at bounding box center [1249, 120] width 6 height 18
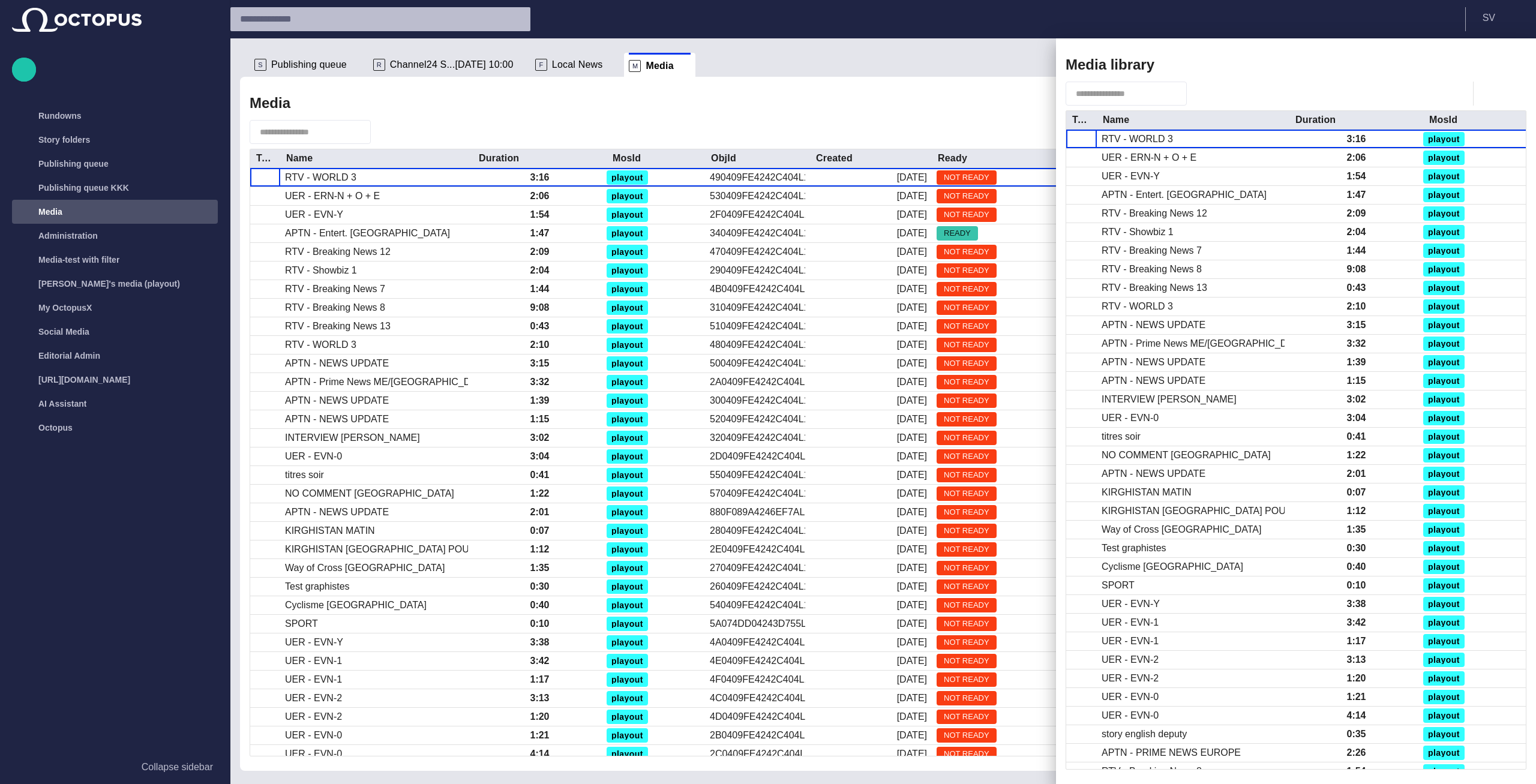
click at [1182, 57] on div "Media library" at bounding box center [1295, 65] width 461 height 24
click at [1481, 60] on span "button" at bounding box center [1474, 65] width 15 height 15
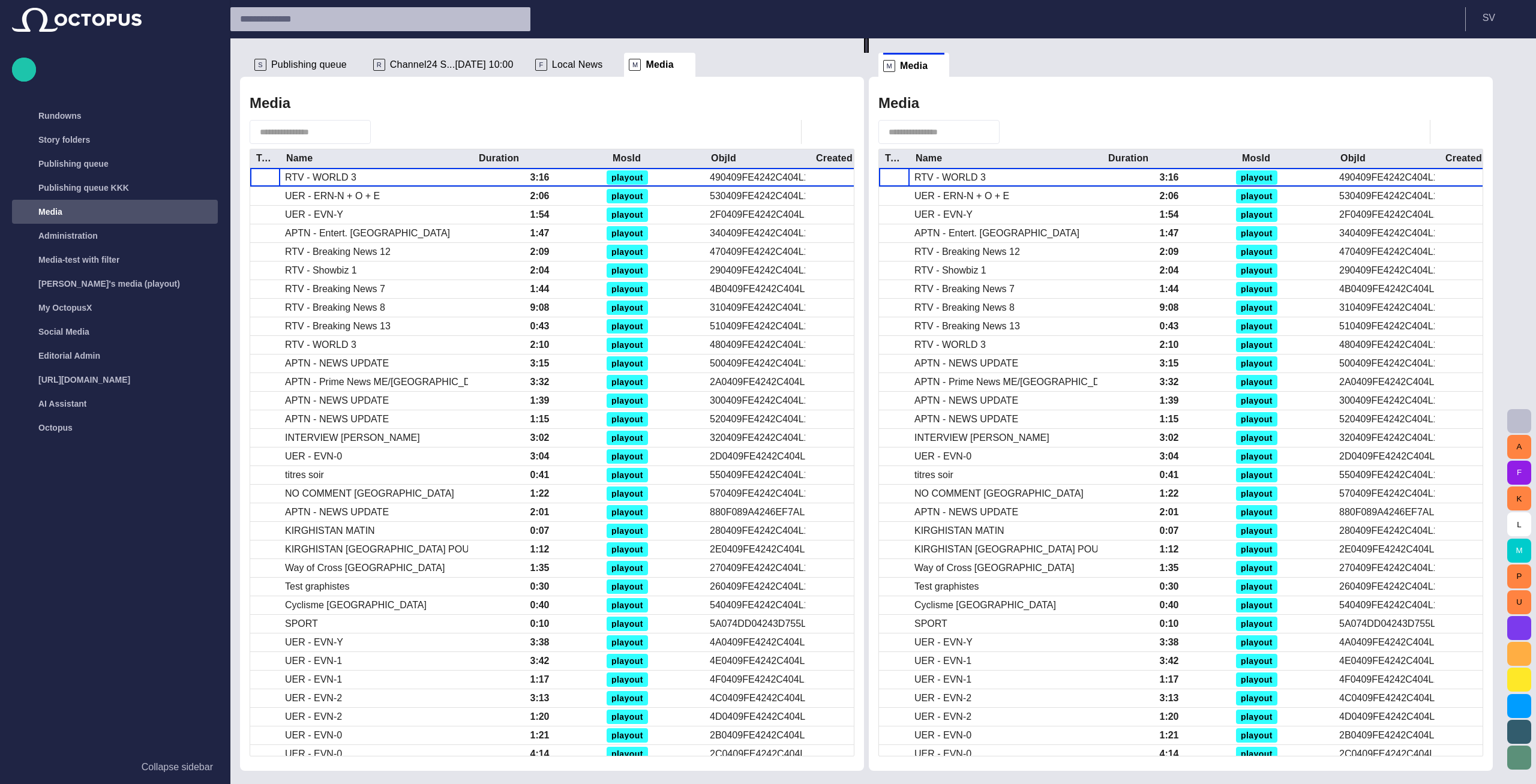
click at [1521, 421] on span "button" at bounding box center [1520, 421] width 15 height 15
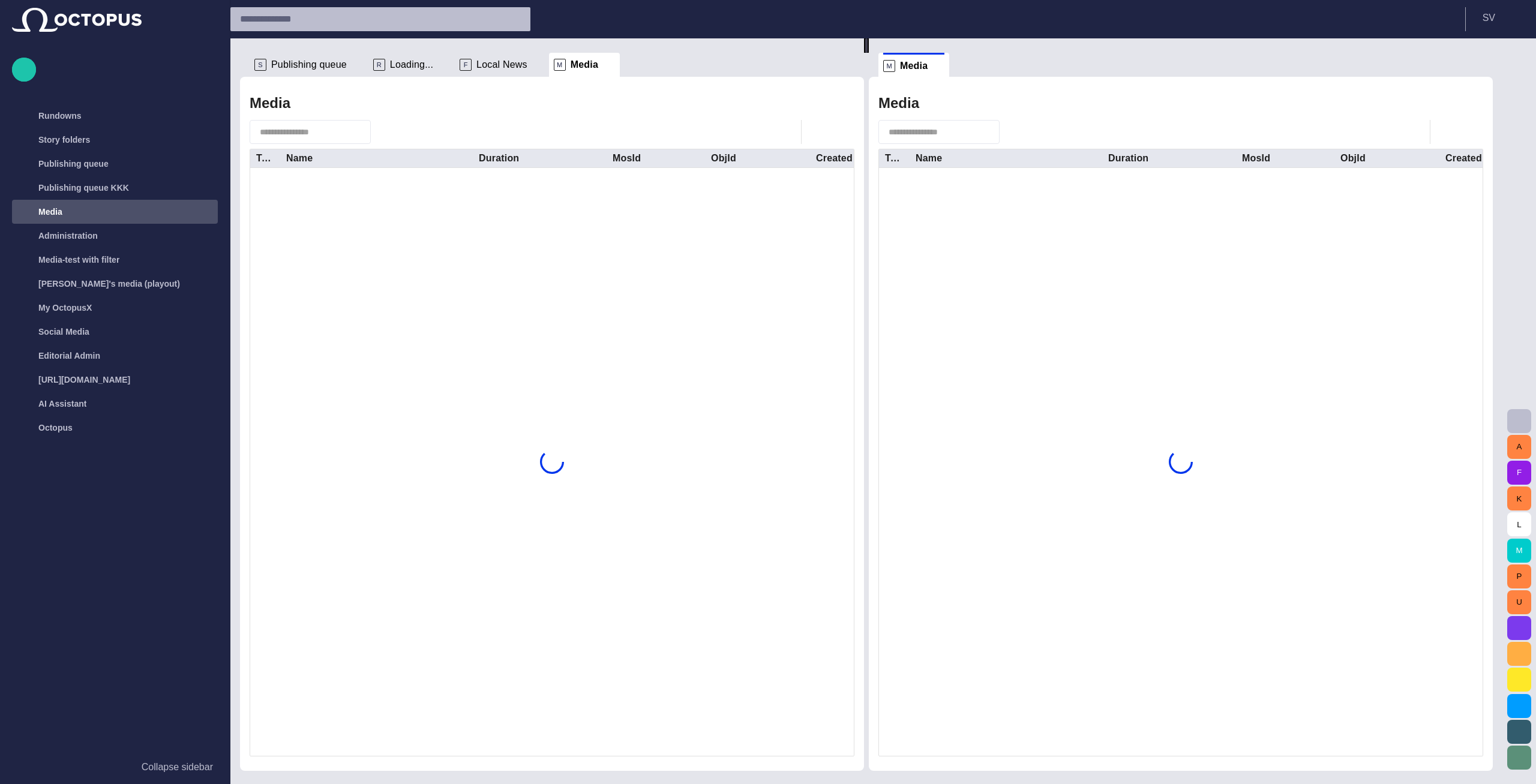
click at [1517, 421] on span "button" at bounding box center [1520, 421] width 15 height 15
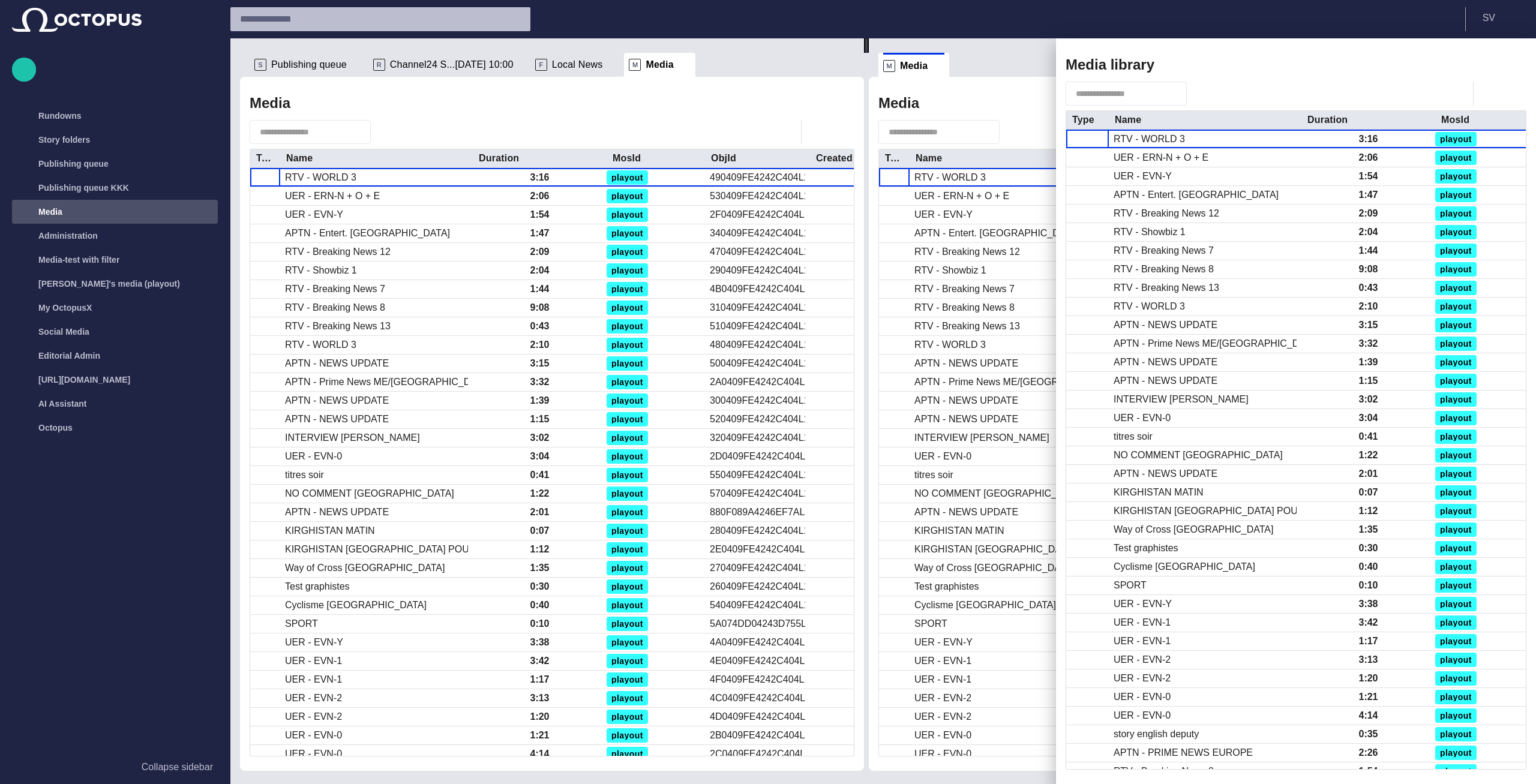
click at [1011, 54] on div at bounding box center [768, 392] width 1536 height 784
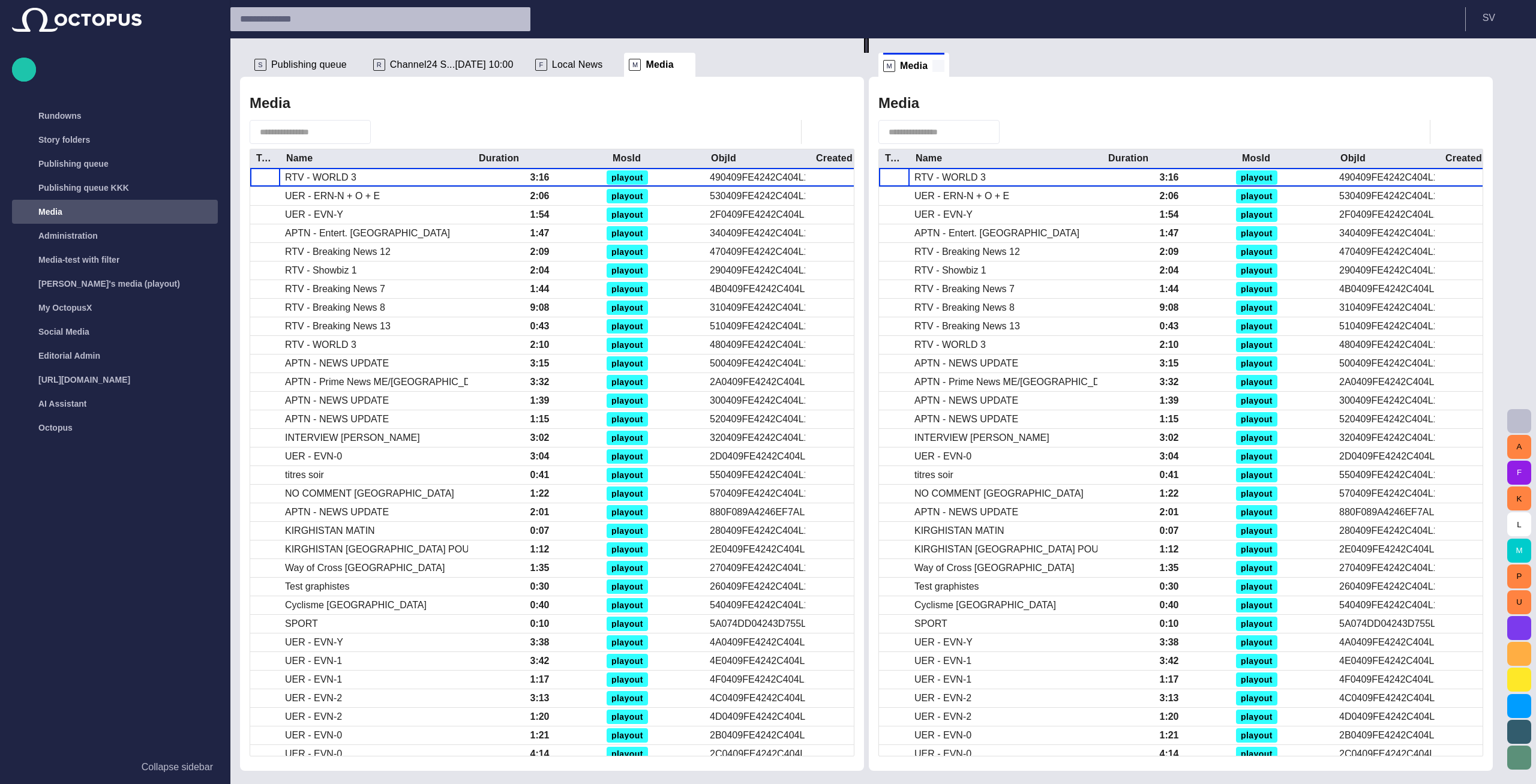
click at [944, 68] on span at bounding box center [938, 65] width 12 height 12
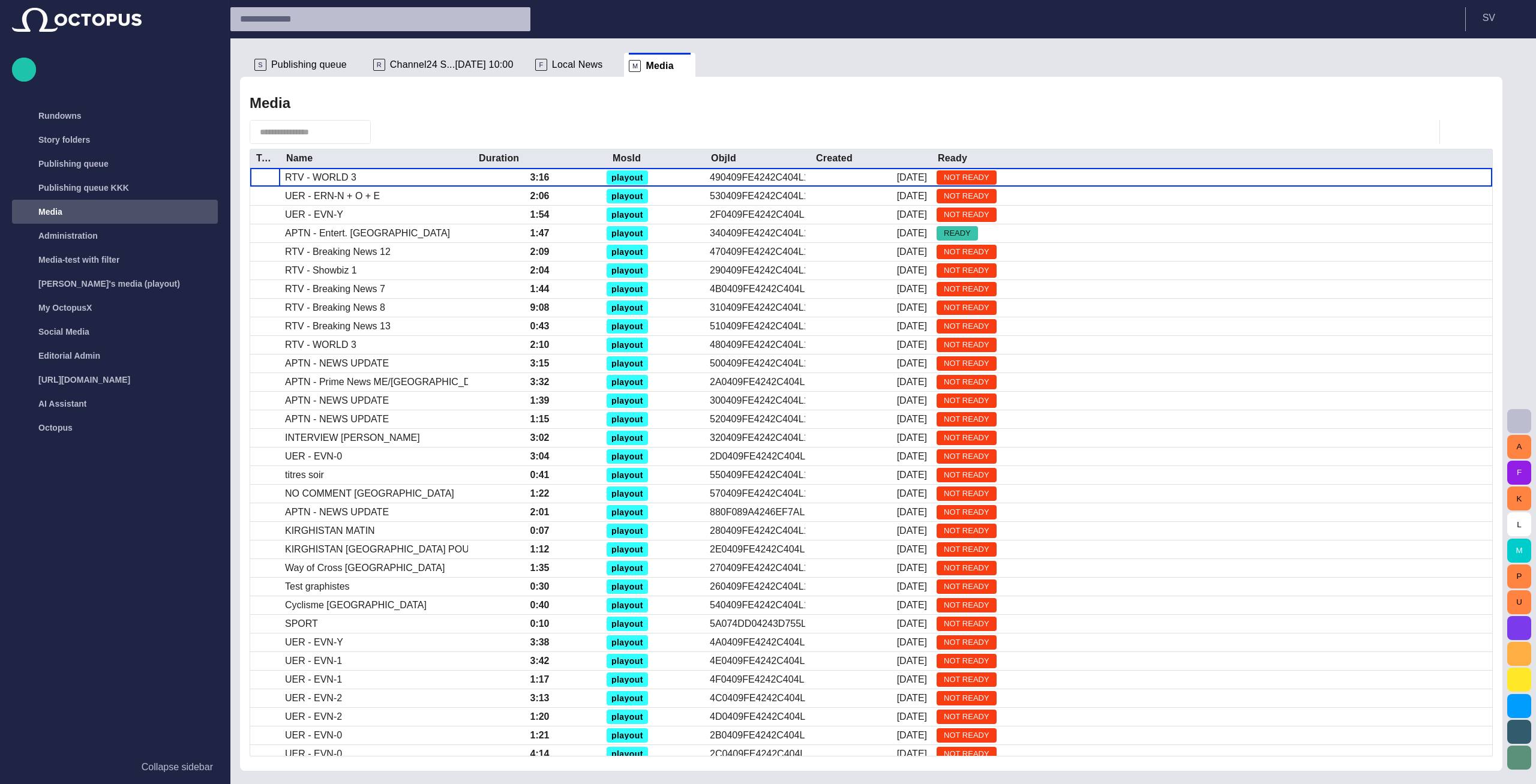
click at [1521, 417] on span "button" at bounding box center [1520, 421] width 15 height 15
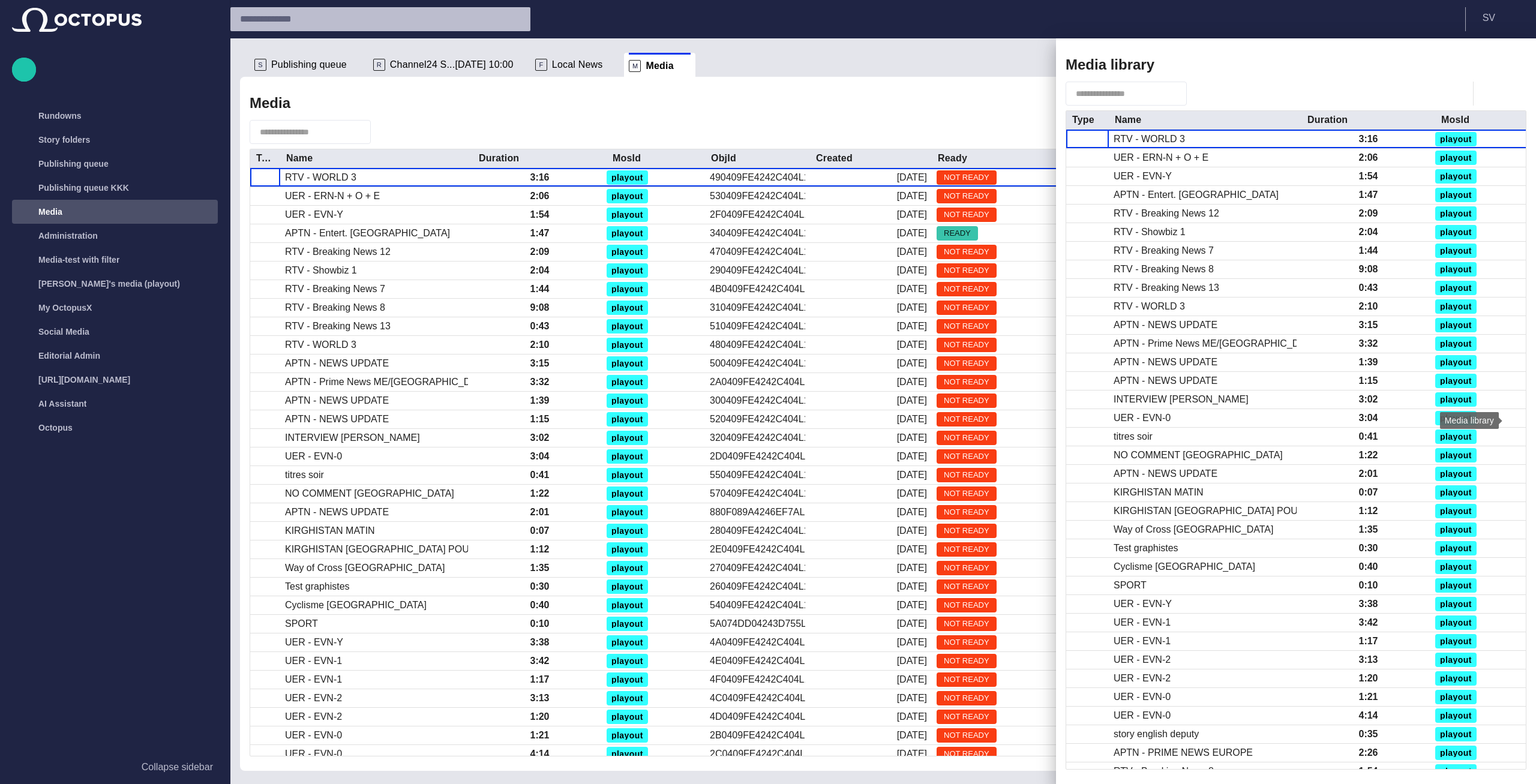
click at [1204, 93] on span "button" at bounding box center [1198, 93] width 12 height 12
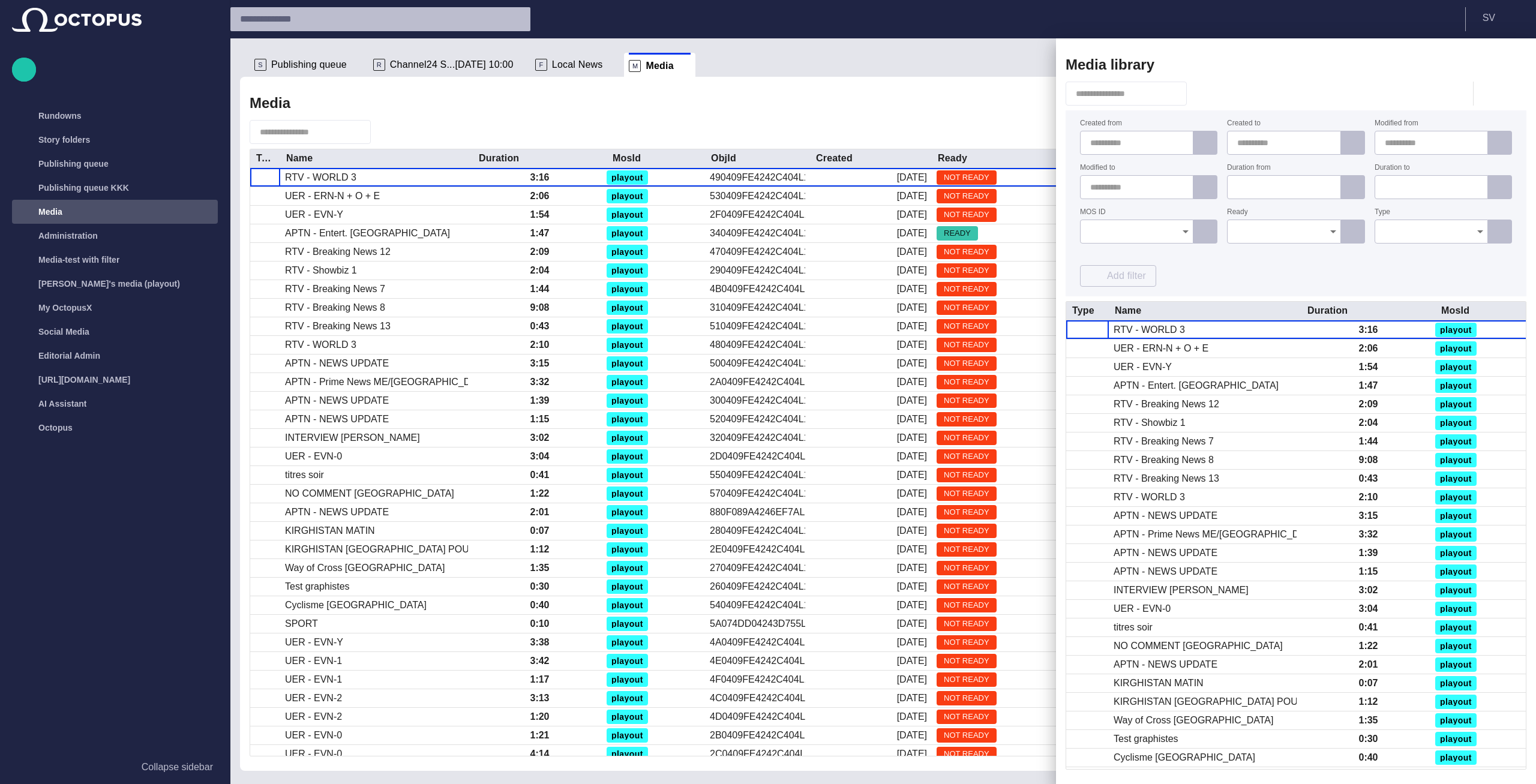
click at [1172, 232] on input "MOS ID" at bounding box center [1132, 231] width 85 height 12
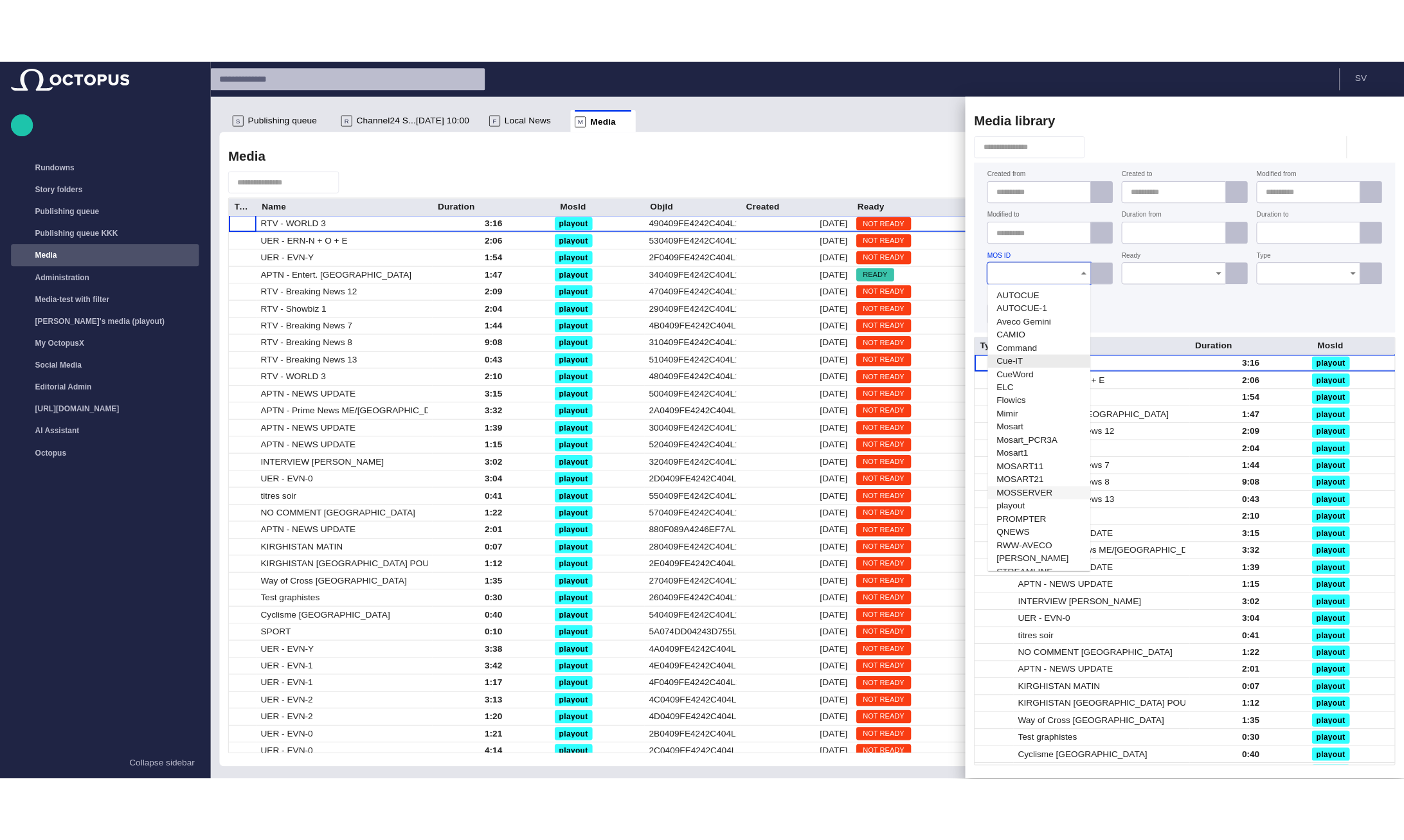
scroll to position [122, 0]
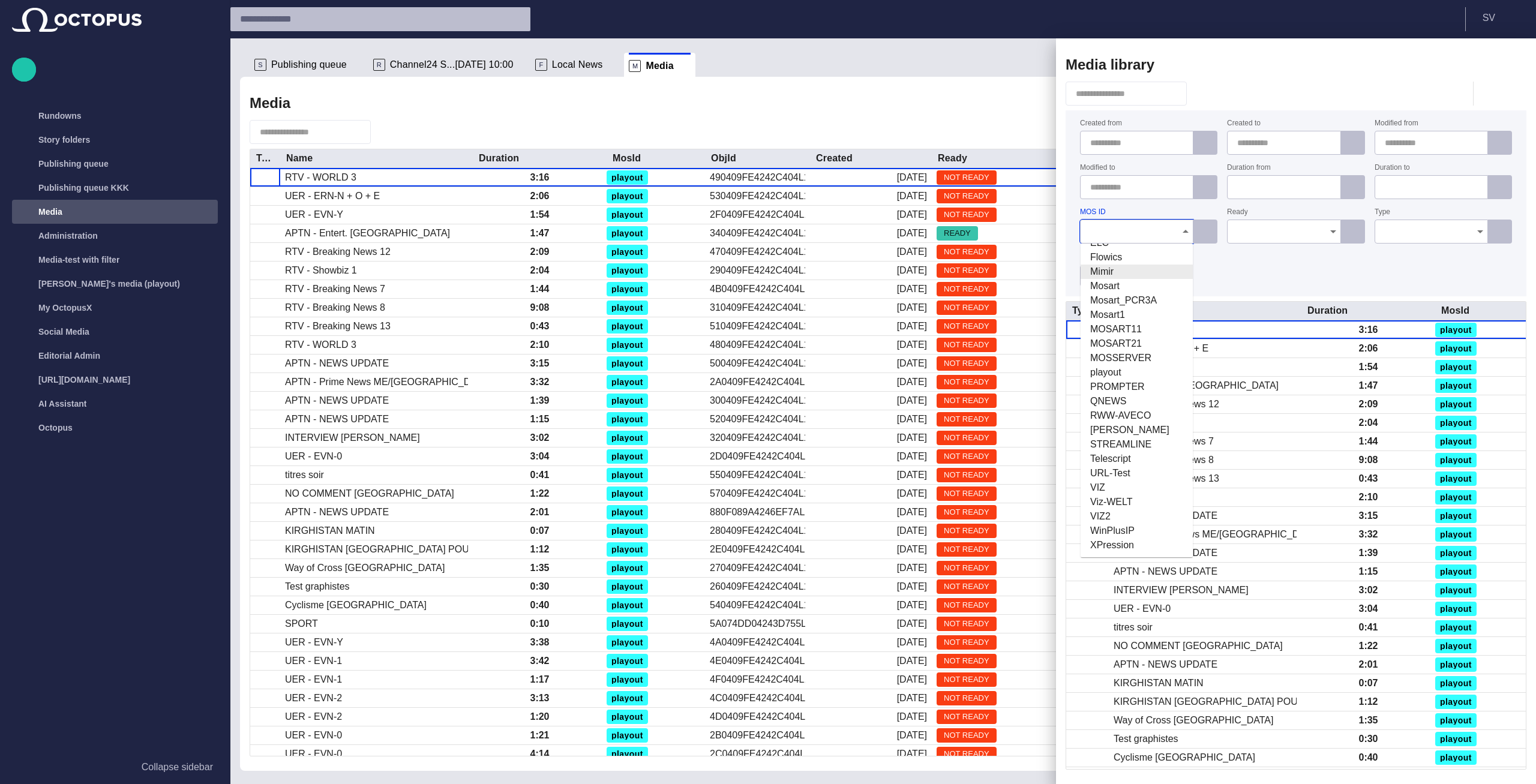
click at [1117, 264] on span "Mimir" at bounding box center [1136, 272] width 93 height 15
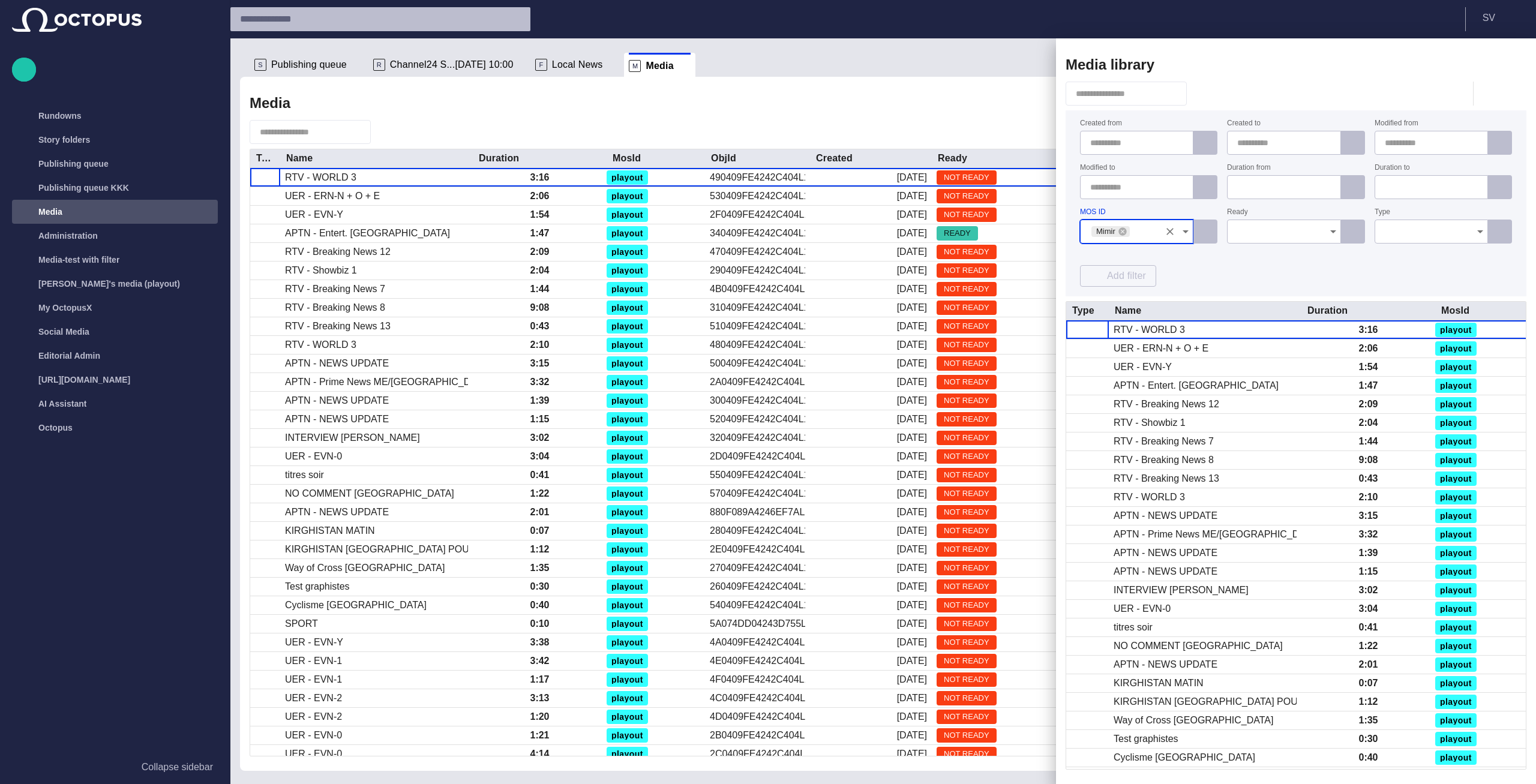
click at [1228, 260] on div "Created from Created to Modified from Modified to Duration from Duration to MOS…" at bounding box center [1295, 203] width 432 height 167
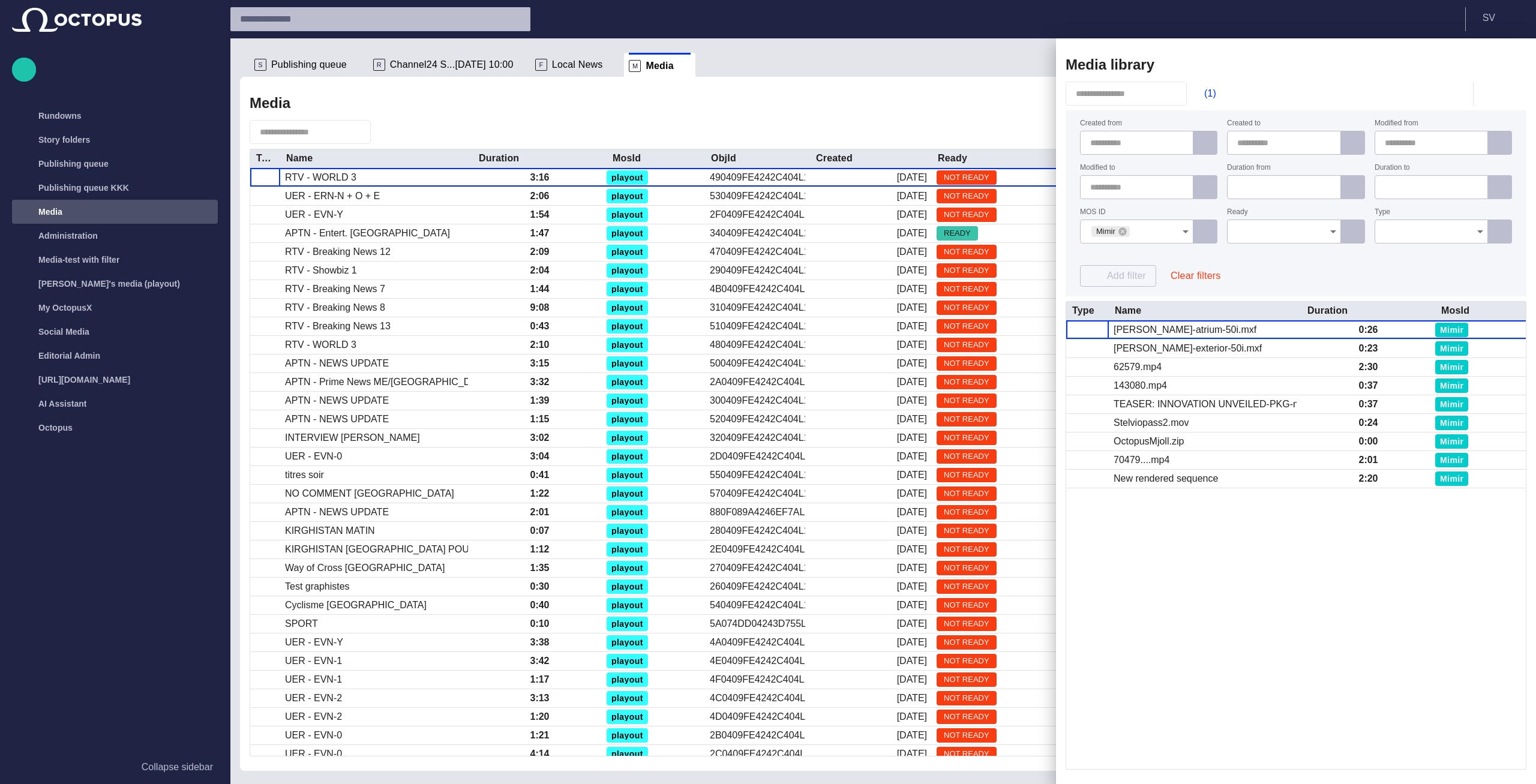
click at [1481, 60] on button "button" at bounding box center [1474, 65] width 35 height 22
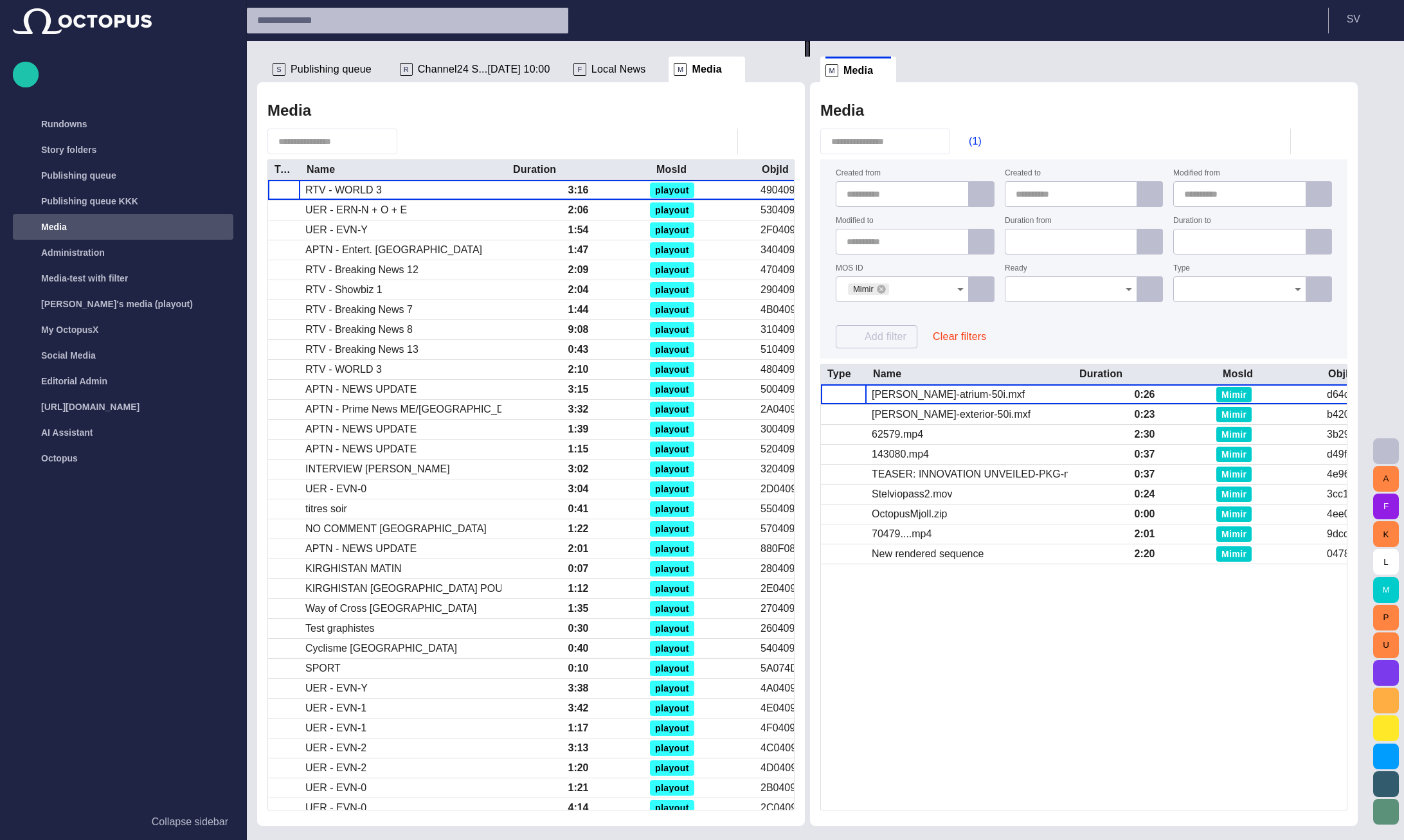
click at [1382, 458] on button "button" at bounding box center [1386, 451] width 25 height 25
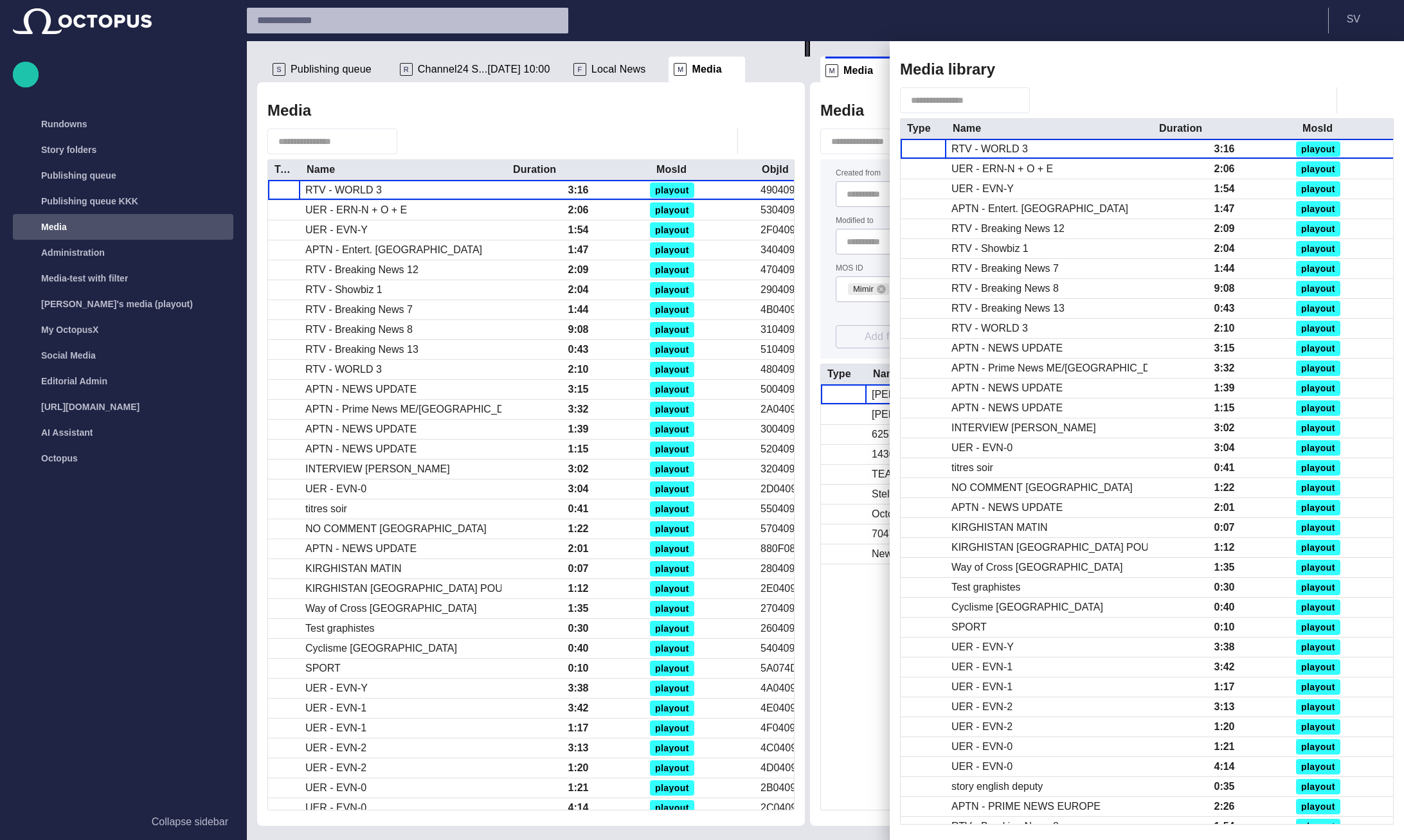
click at [1049, 103] on span "button" at bounding box center [1041, 99] width 13 height 13
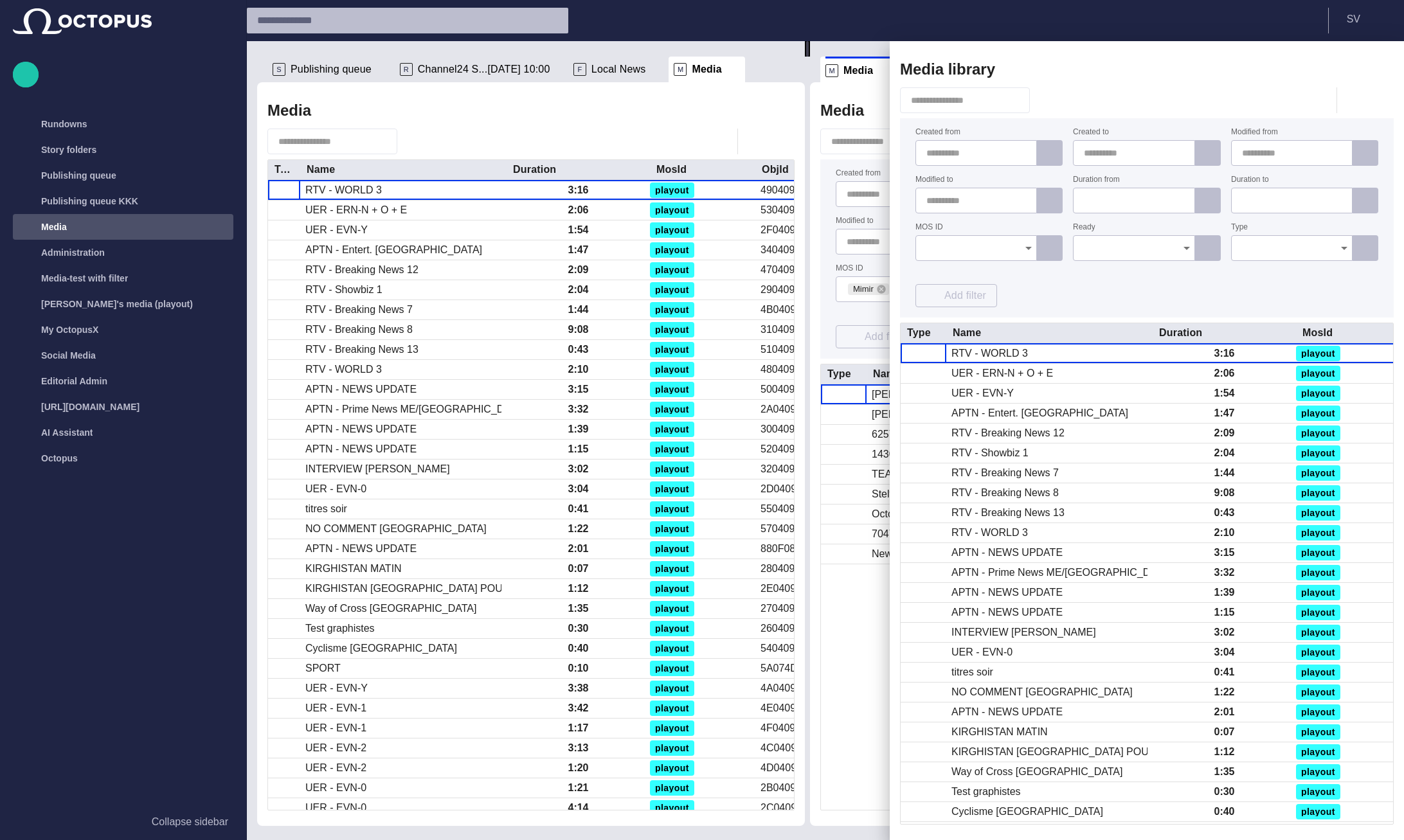
click at [811, 114] on div at bounding box center [702, 420] width 1404 height 840
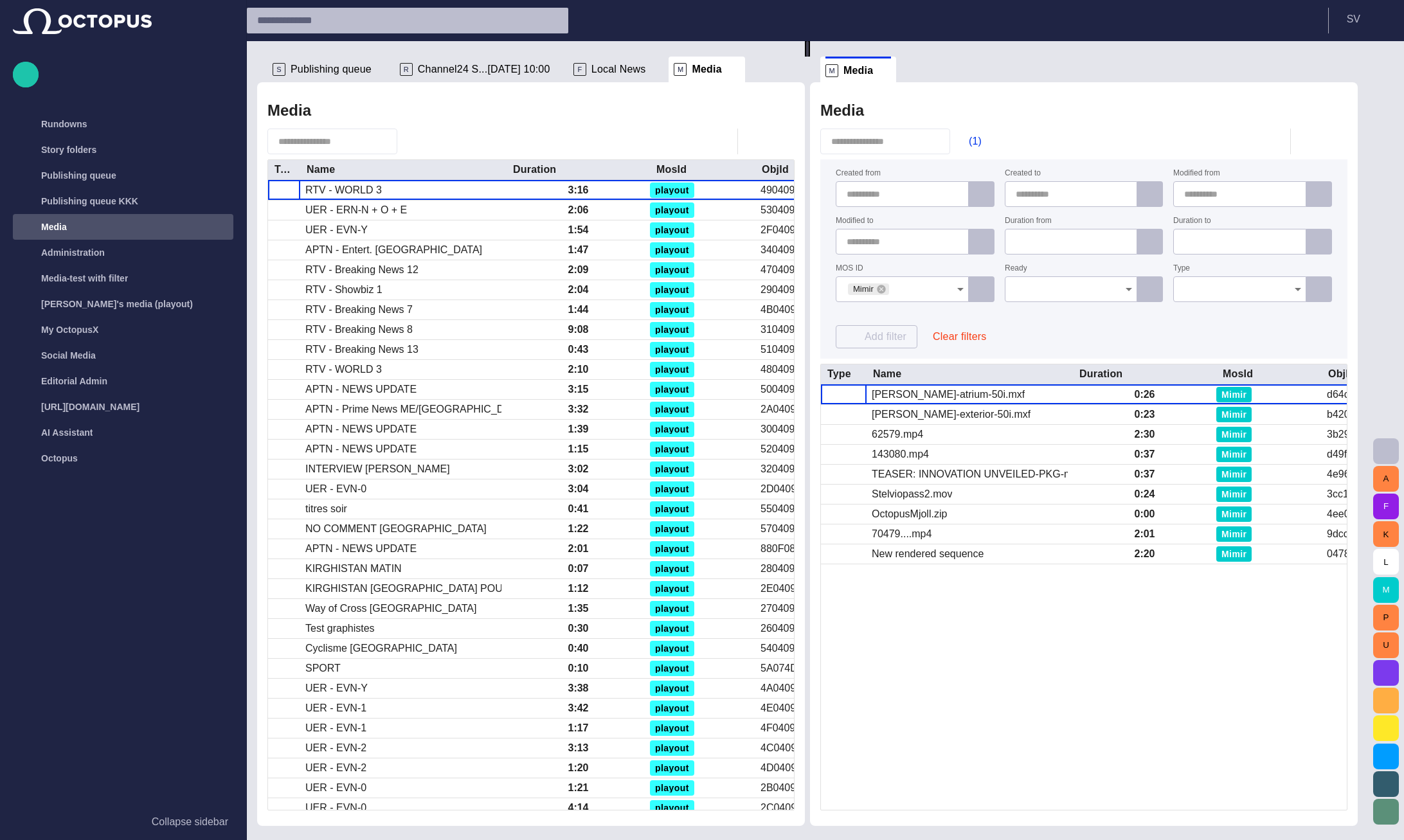
click at [377, 19] on input "text" at bounding box center [395, 20] width 277 height 20
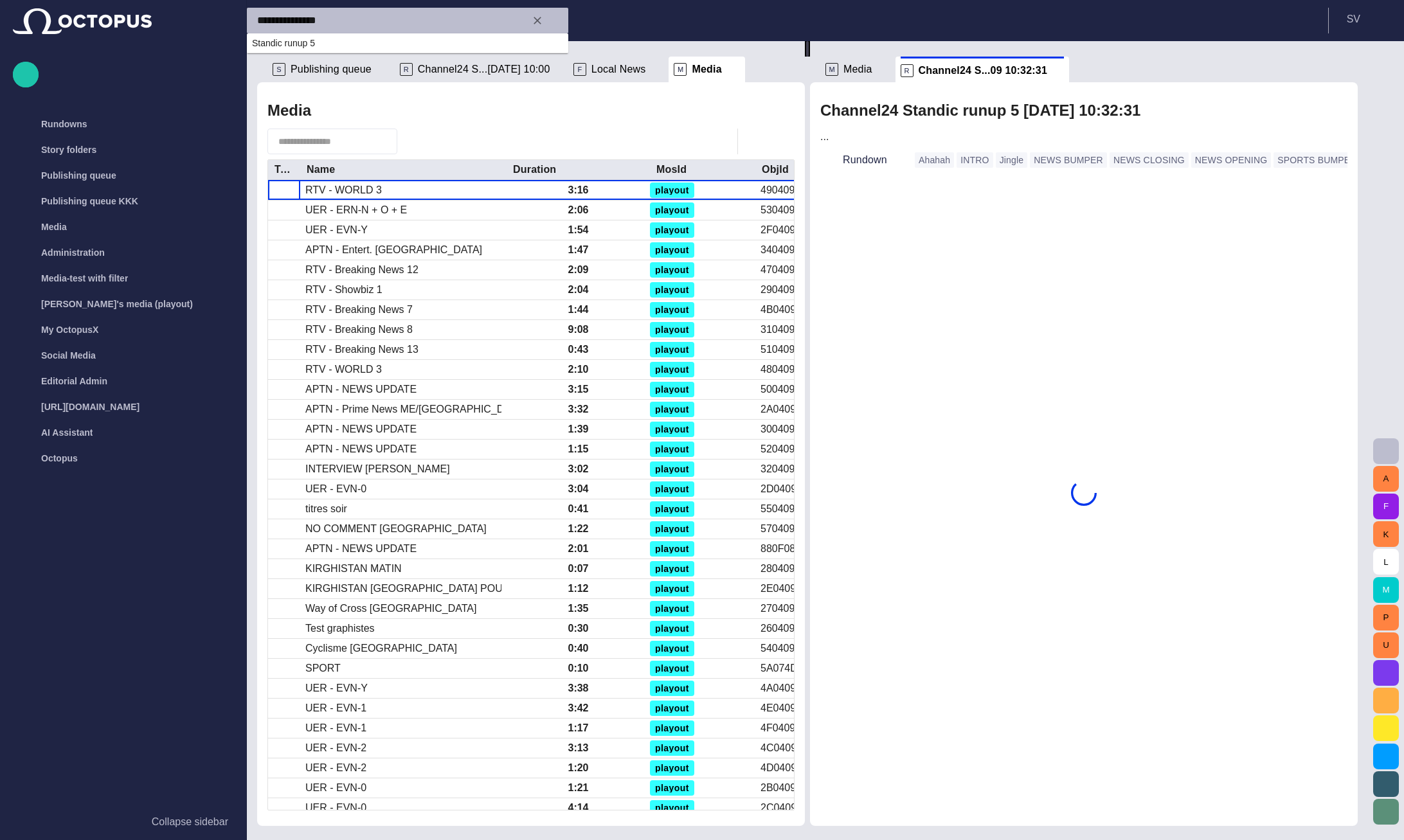
type input "**********"
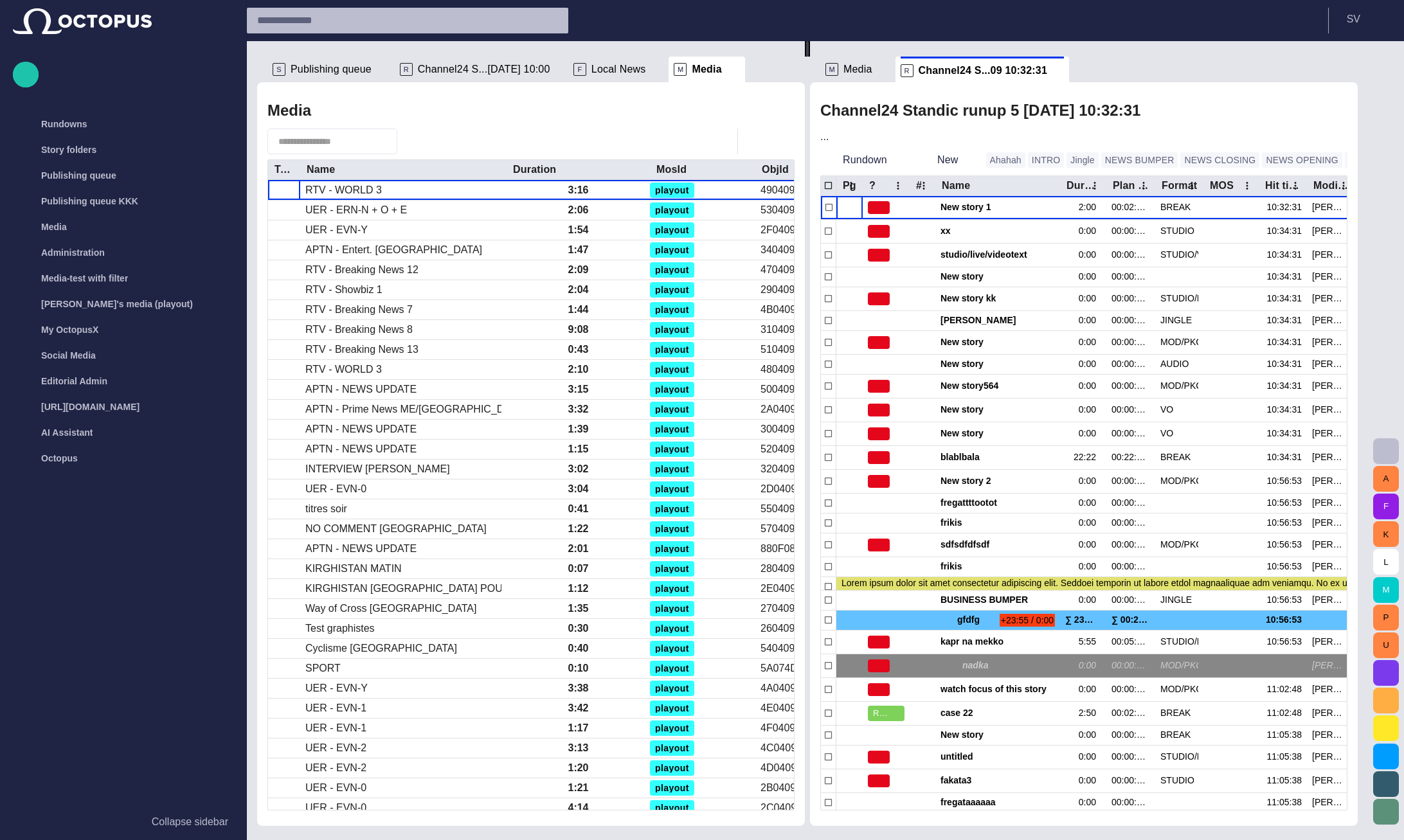
click at [591, 67] on span "Local News" at bounding box center [618, 69] width 55 height 13
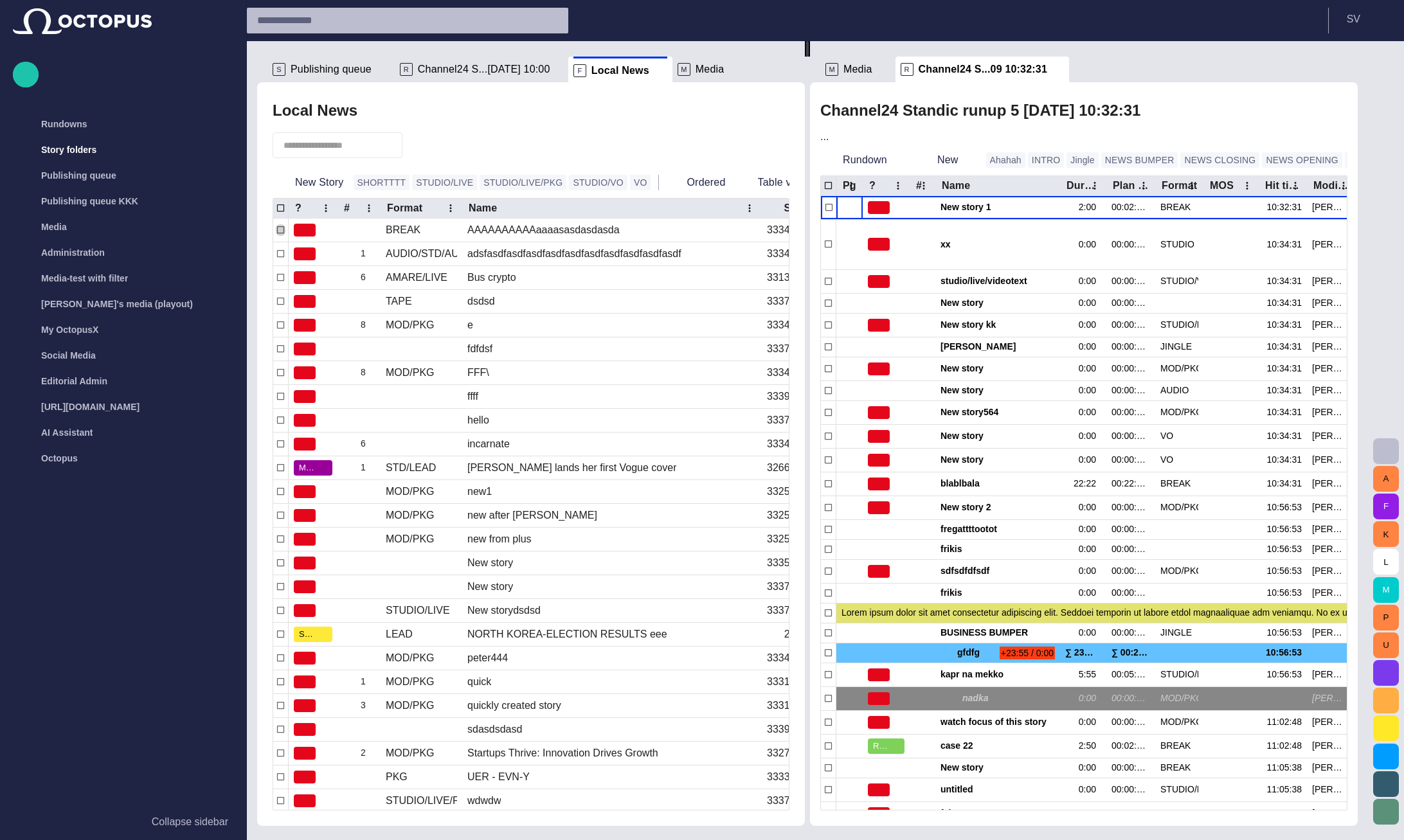
click at [357, 143] on input "text" at bounding box center [328, 145] width 90 height 13
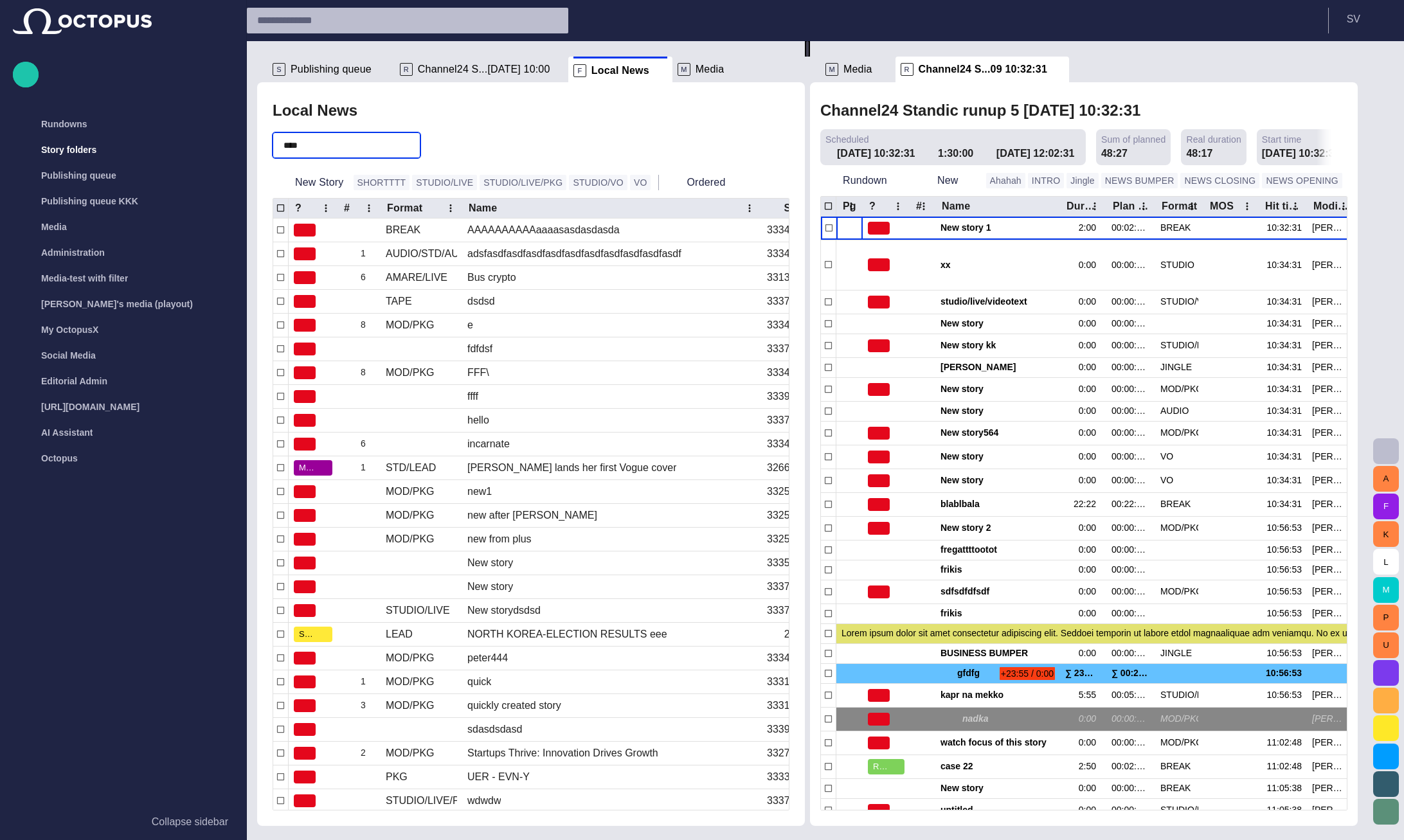
type input "****"
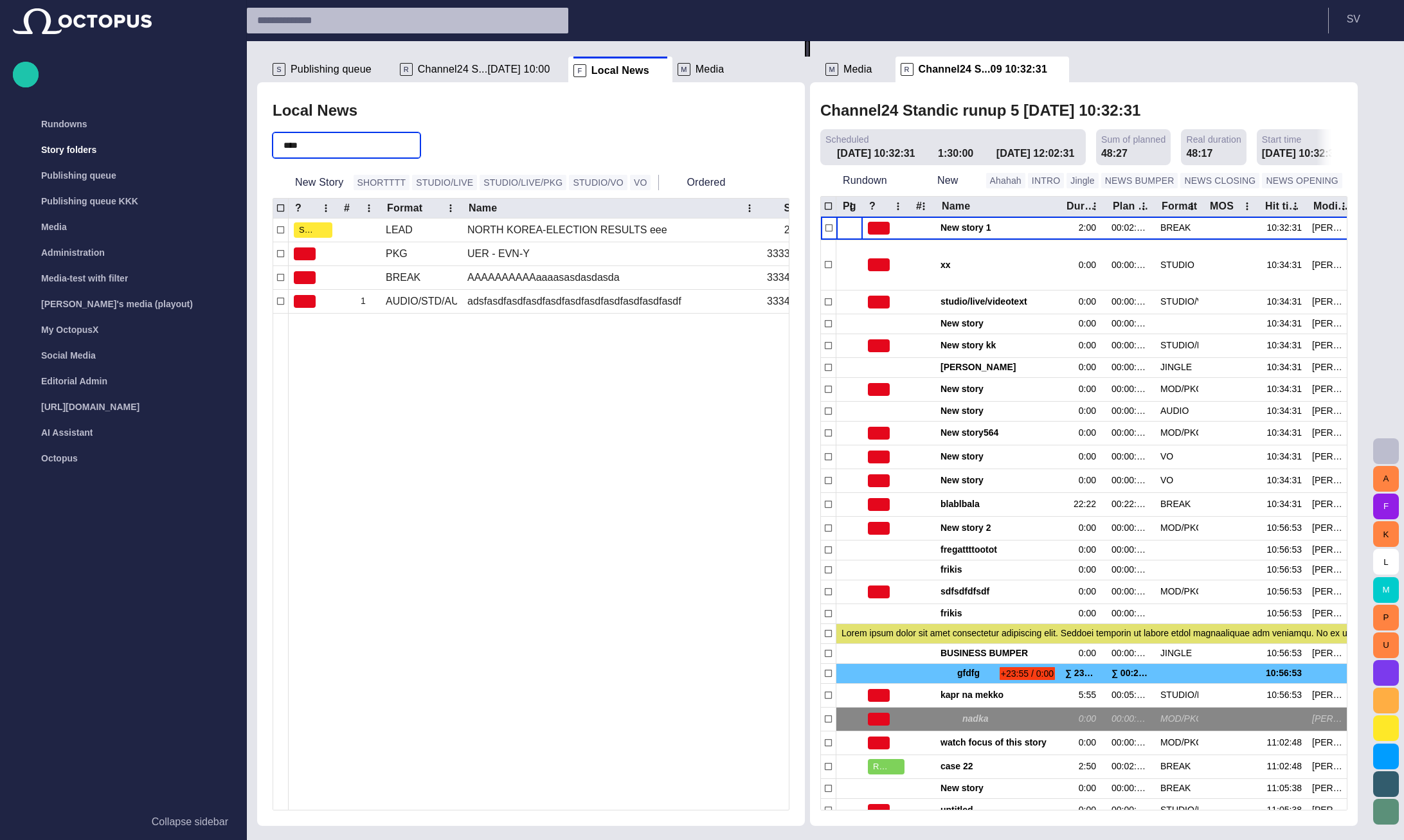
click at [430, 106] on div "Local News" at bounding box center [531, 110] width 517 height 25
click at [415, 146] on span "button" at bounding box center [408, 145] width 13 height 13
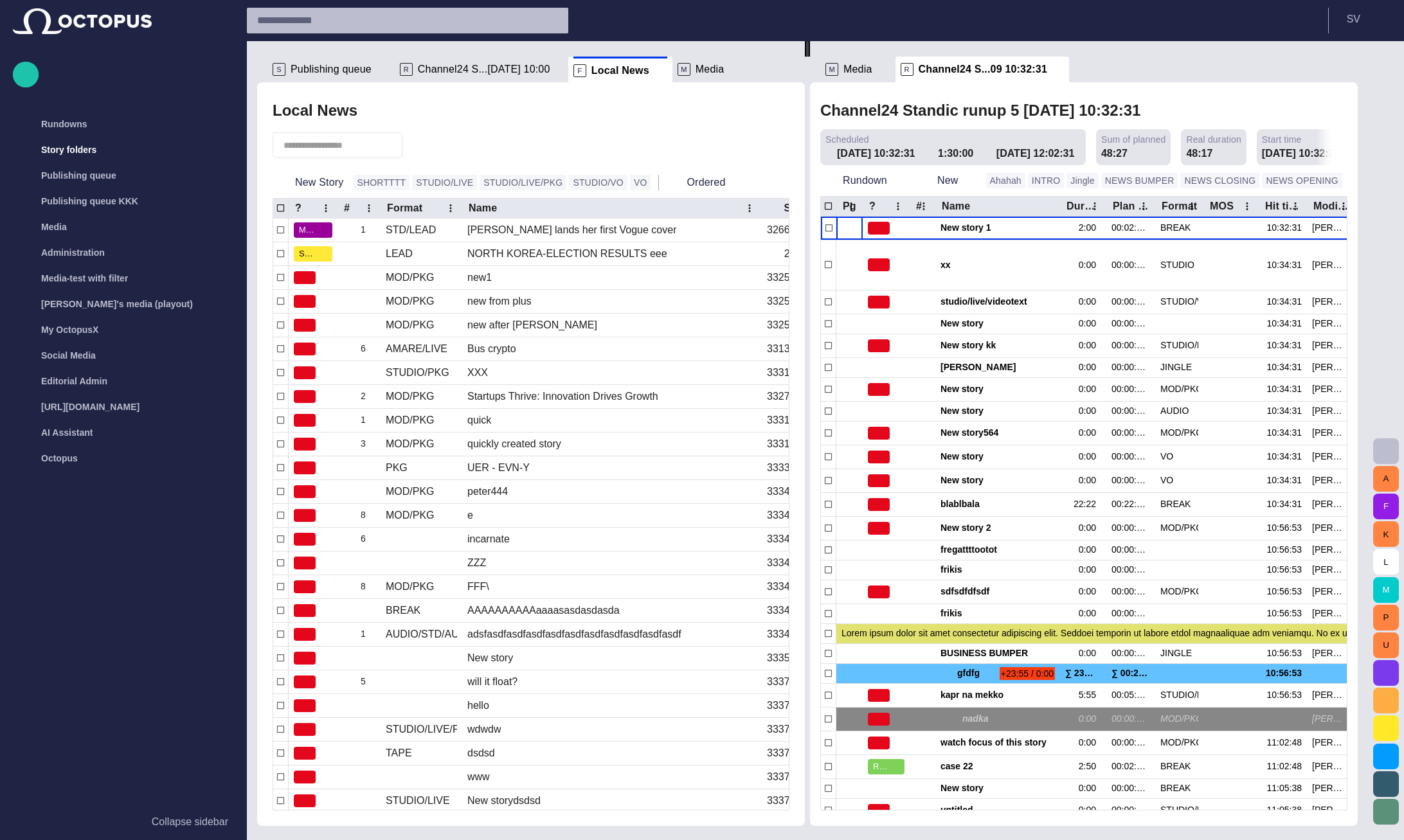
click at [15, 67] on div "Story Rundown Rundowns Story folders Publishing queue Publishing queue KKK Medi…" at bounding box center [123, 237] width 220 height 466
click at [23, 67] on span "button" at bounding box center [25, 74] width 16 height 17
click at [61, 115] on li "Story" at bounding box center [65, 105] width 105 height 25
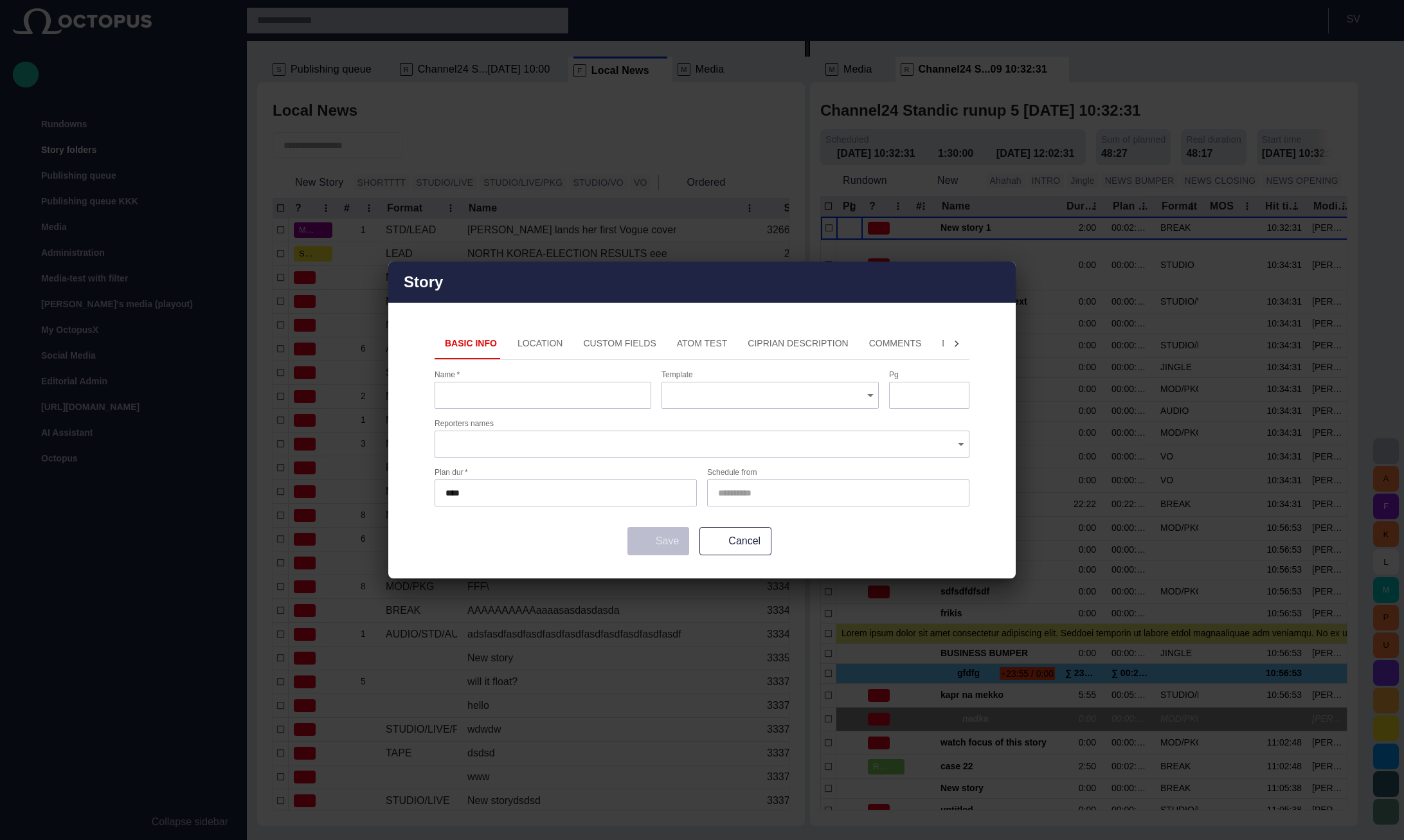
click at [546, 345] on button "Location" at bounding box center [540, 344] width 66 height 31
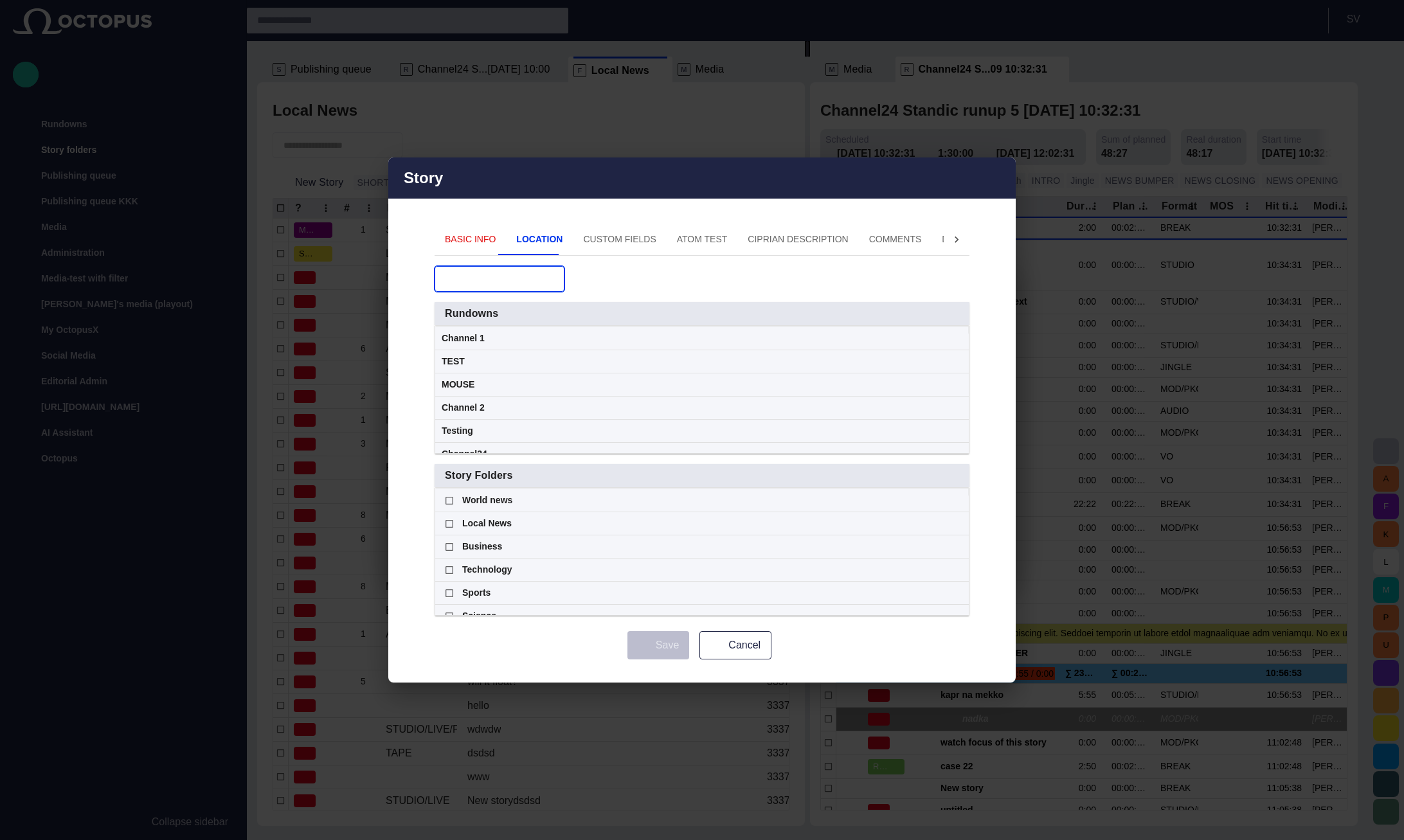
click at [468, 280] on input "text" at bounding box center [490, 278] width 90 height 13
type input "****"
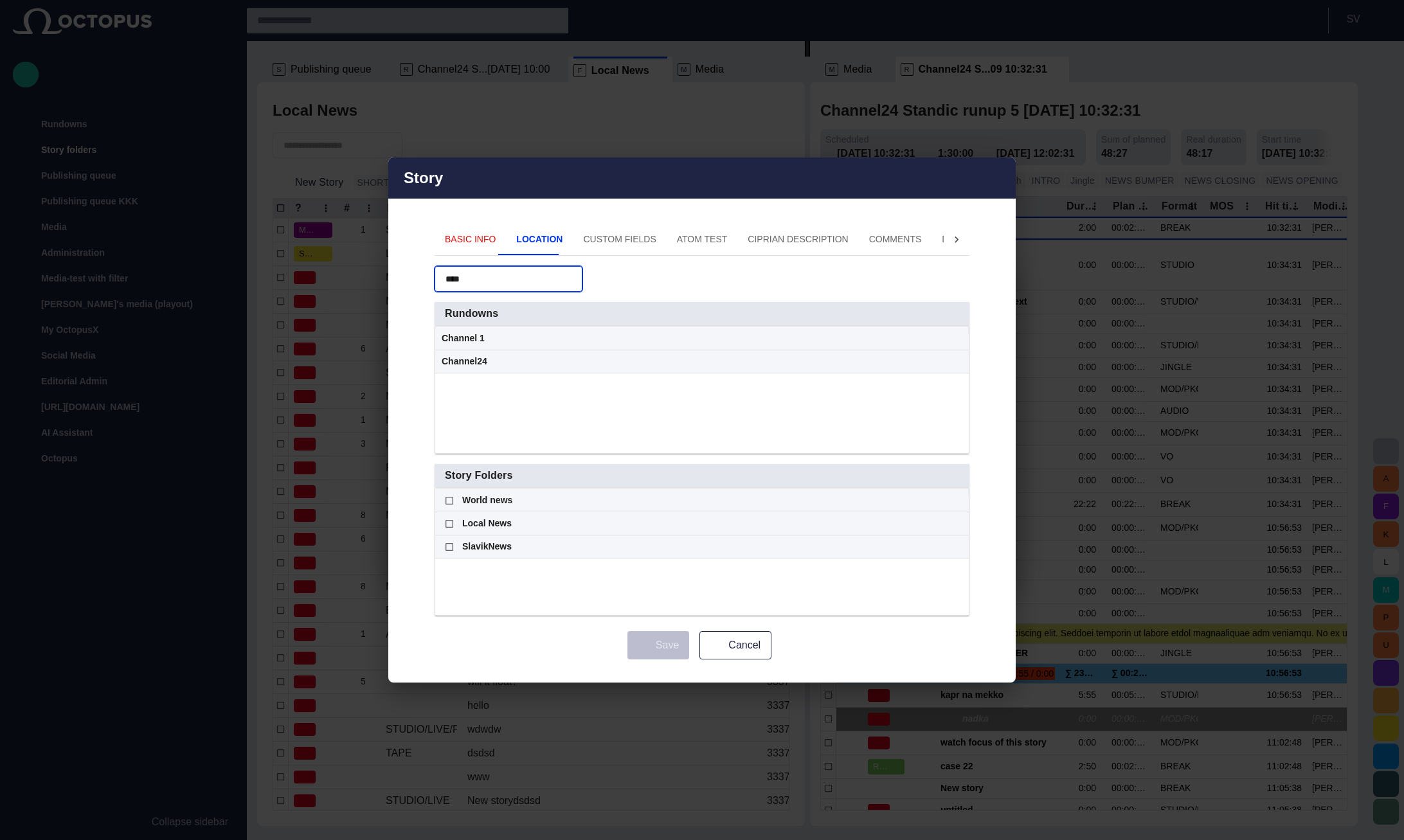
click at [646, 279] on div "**** Rundowns Group Channel 1 Channel24 Story Folders Group World news Local Ne…" at bounding box center [701, 440] width 535 height 349
click at [997, 176] on span "button" at bounding box center [998, 178] width 16 height 16
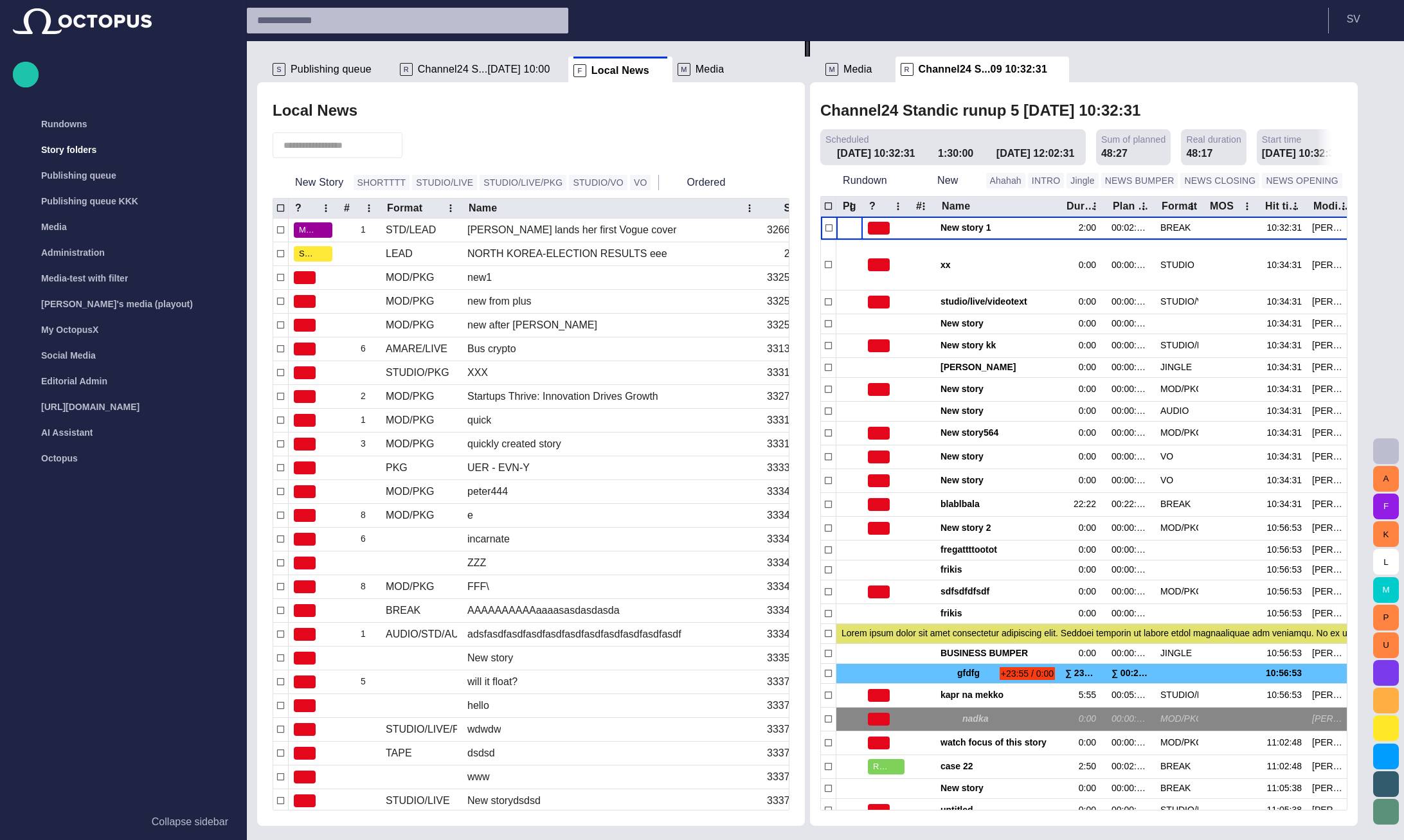
click at [1050, 27] on header "S V" at bounding box center [825, 20] width 1157 height 41
click at [426, 145] on span "button" at bounding box center [419, 145] width 13 height 13
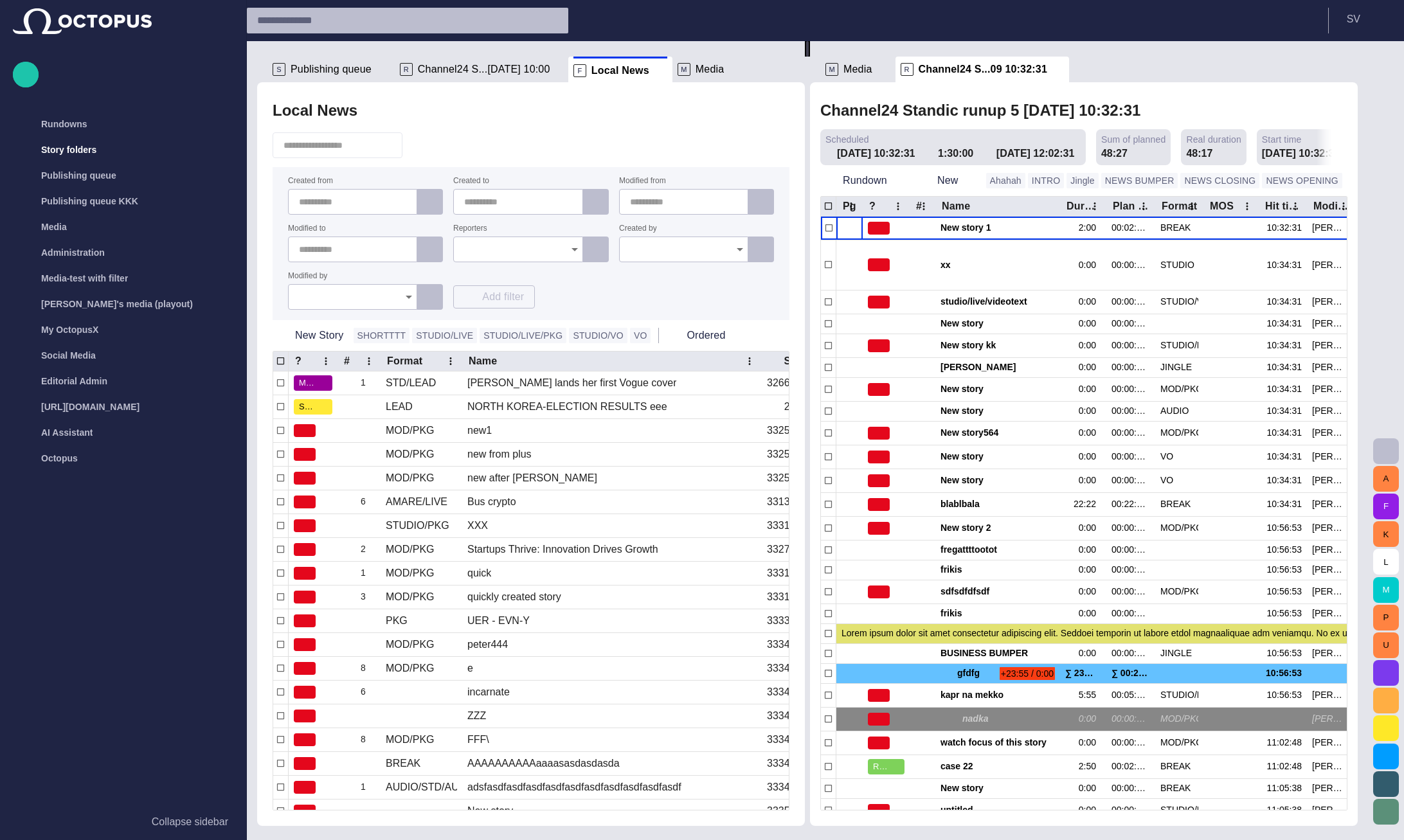
click at [426, 147] on span "button" at bounding box center [419, 145] width 13 height 13
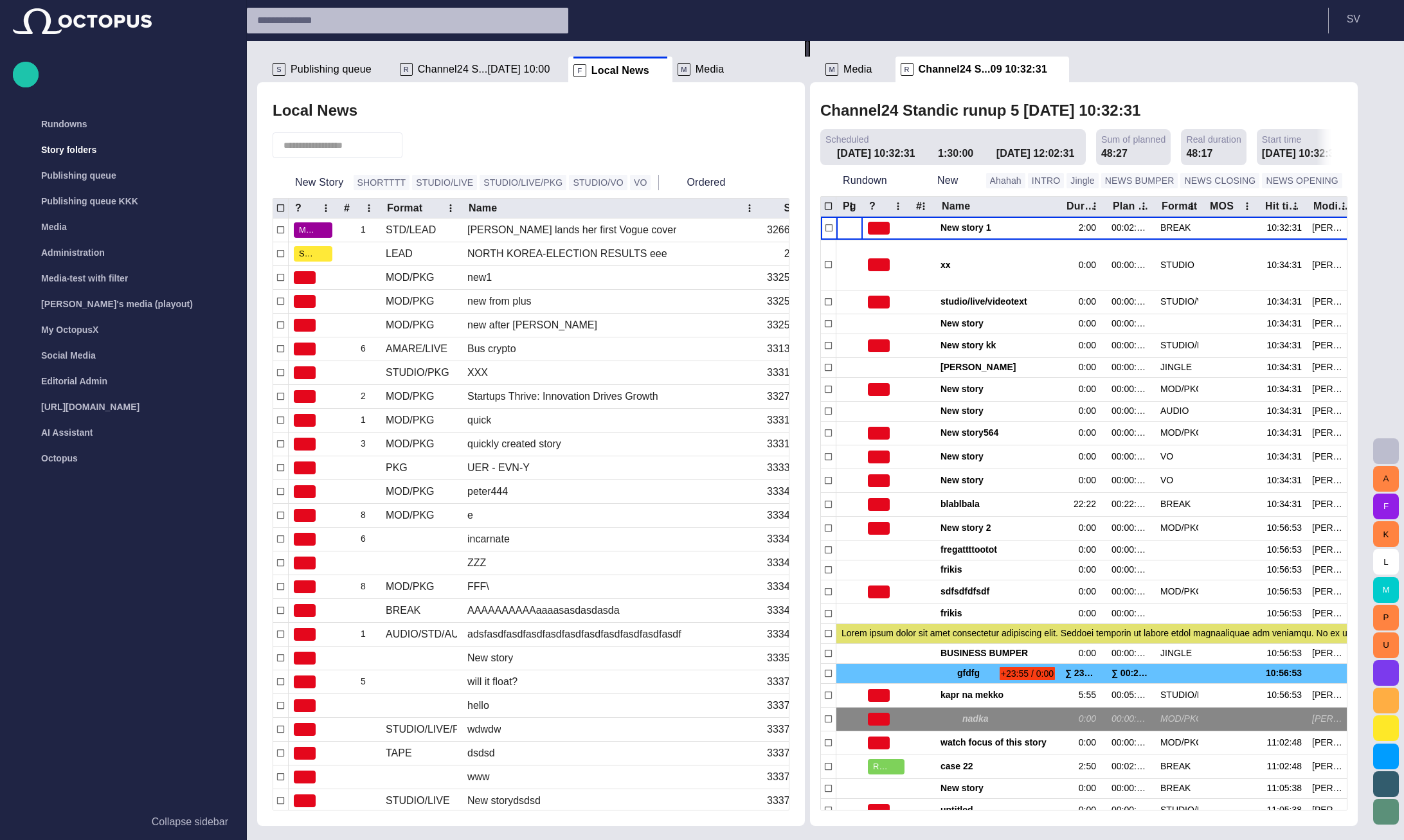
click at [1110, 90] on div "Channel24 Standic runup 5 01/09 10:32:31 Scheduled 01/09 10:32:31 1:30:00 01/09…" at bounding box center [1084, 454] width 547 height 744
click at [218, 152] on span "main menu" at bounding box center [220, 150] width 11 height 11
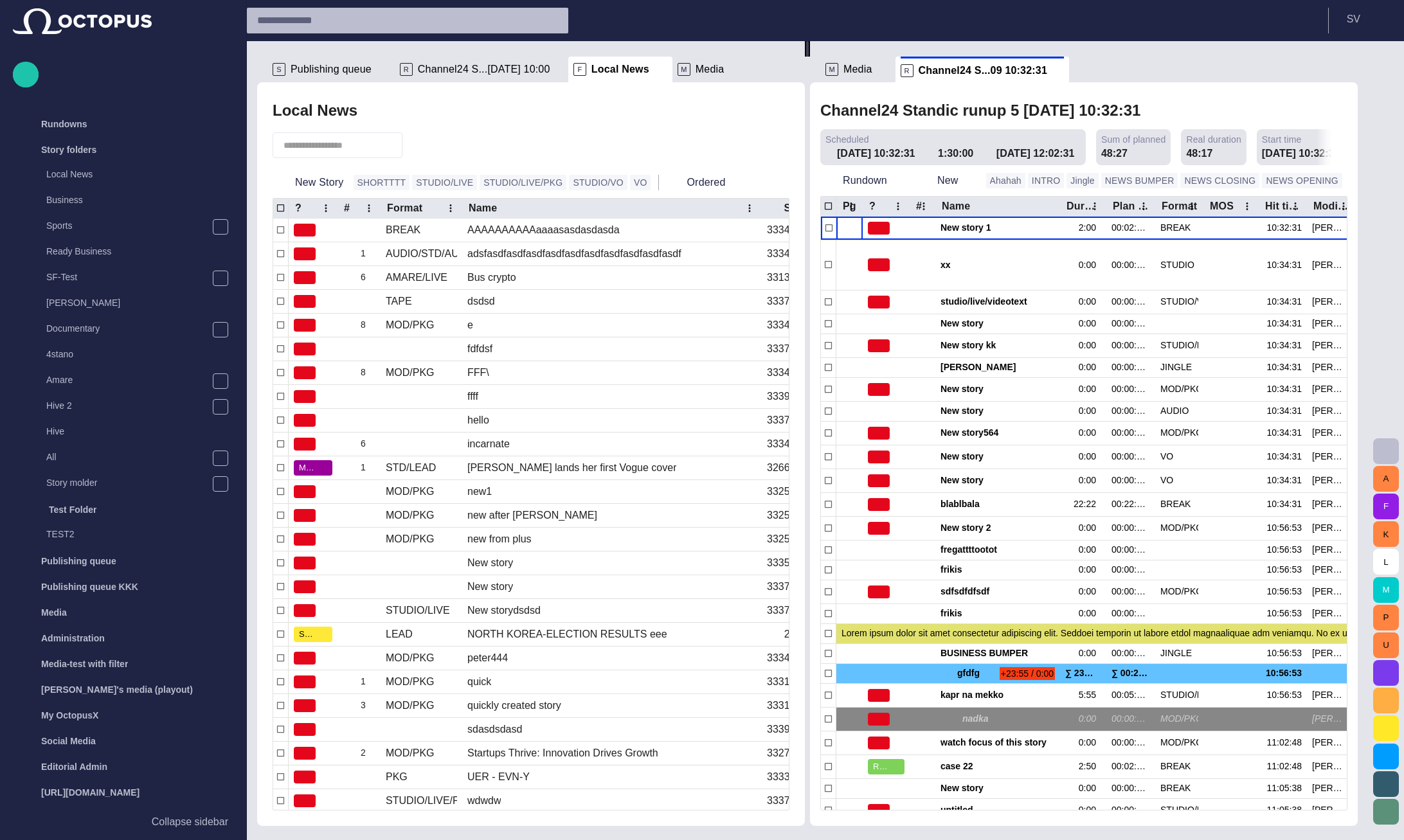
click at [340, 66] on span "Publishing queue" at bounding box center [330, 69] width 81 height 13
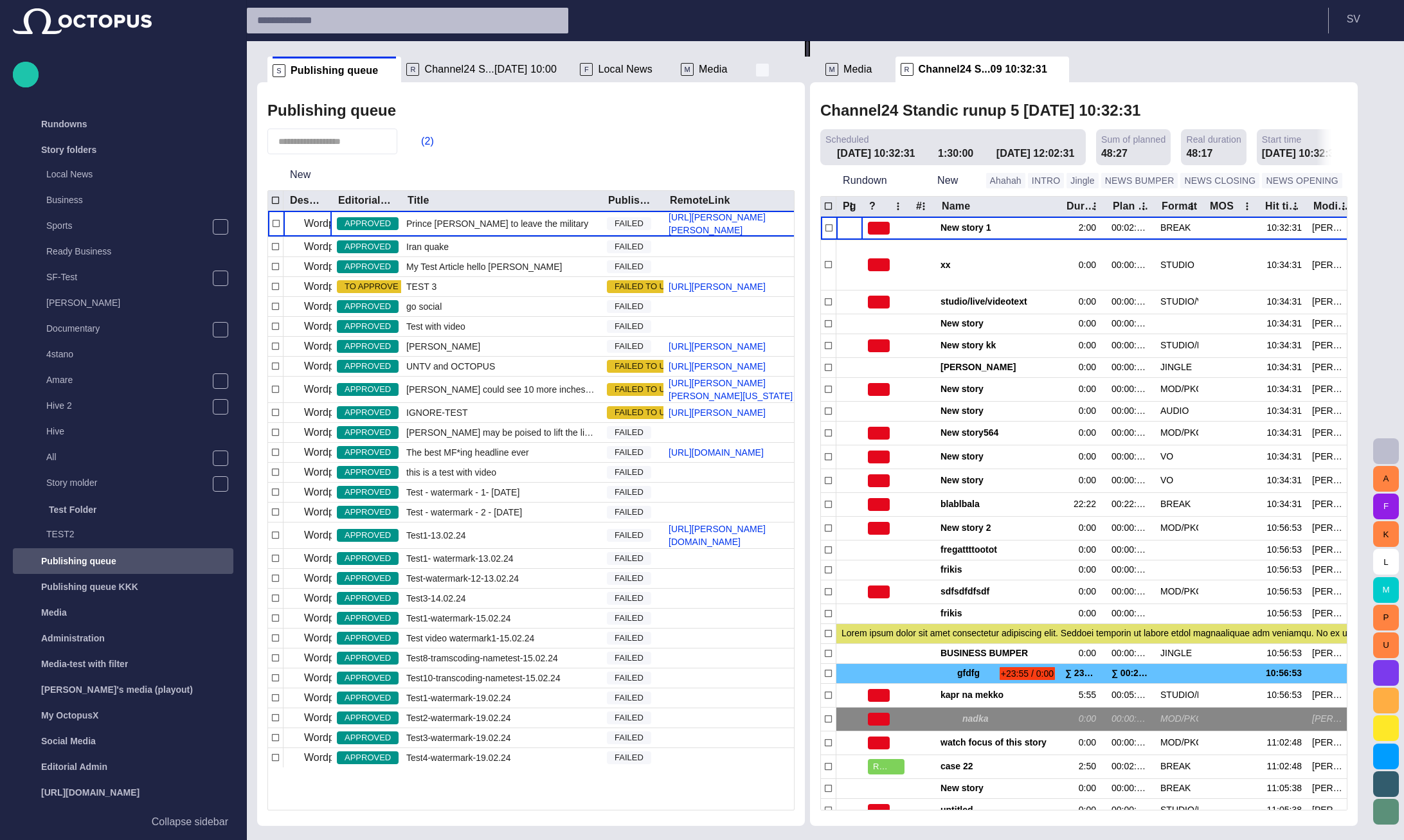
scroll to position [48, 0]
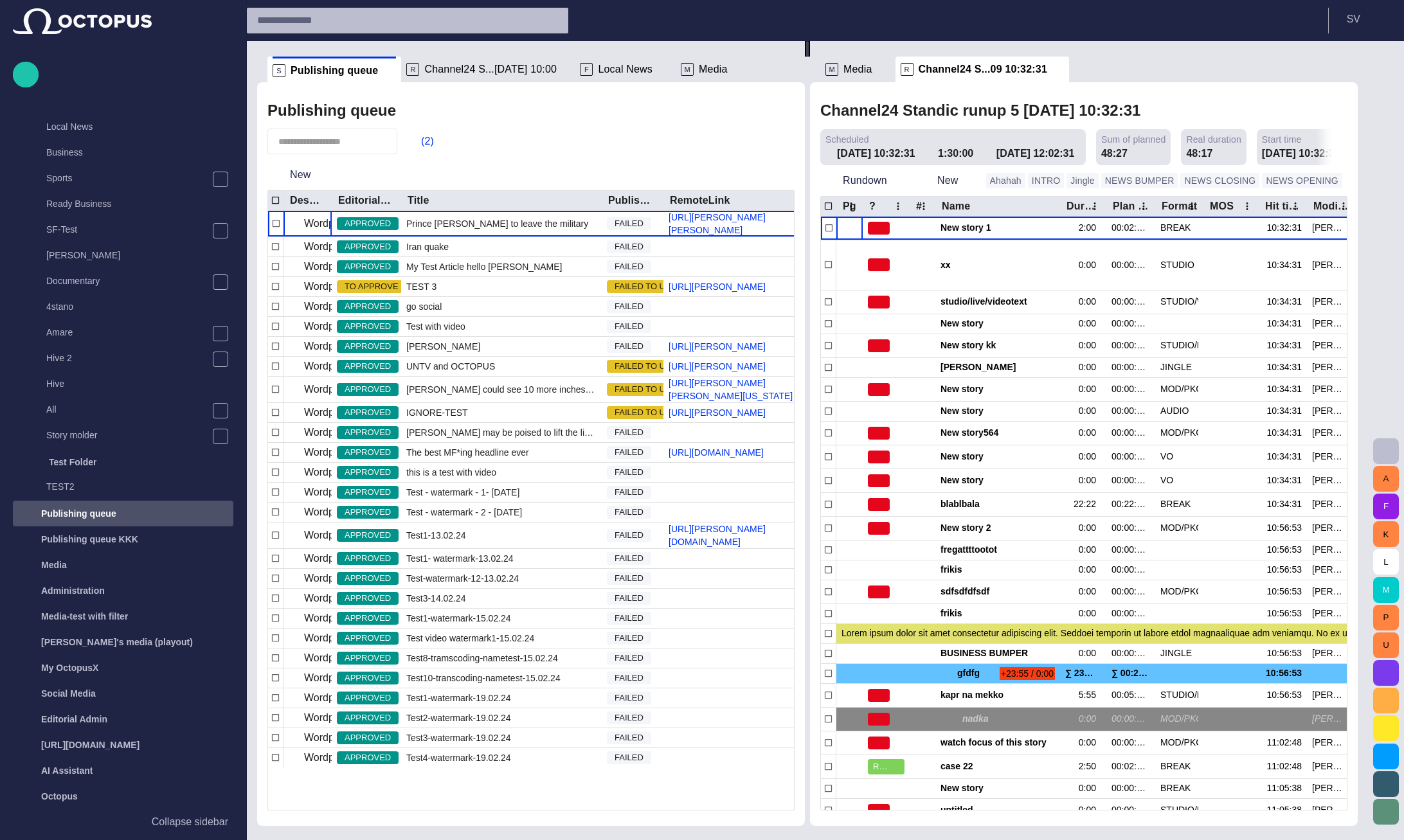
drag, startPoint x: 737, startPoint y: 67, endPoint x: 695, endPoint y: 65, distance: 42.0
click at [695, 65] on div "S Publishing queue R Channel24 S...[DATE] 10:00 F Local News M Media Publishing…" at bounding box center [812, 433] width 1111 height 785
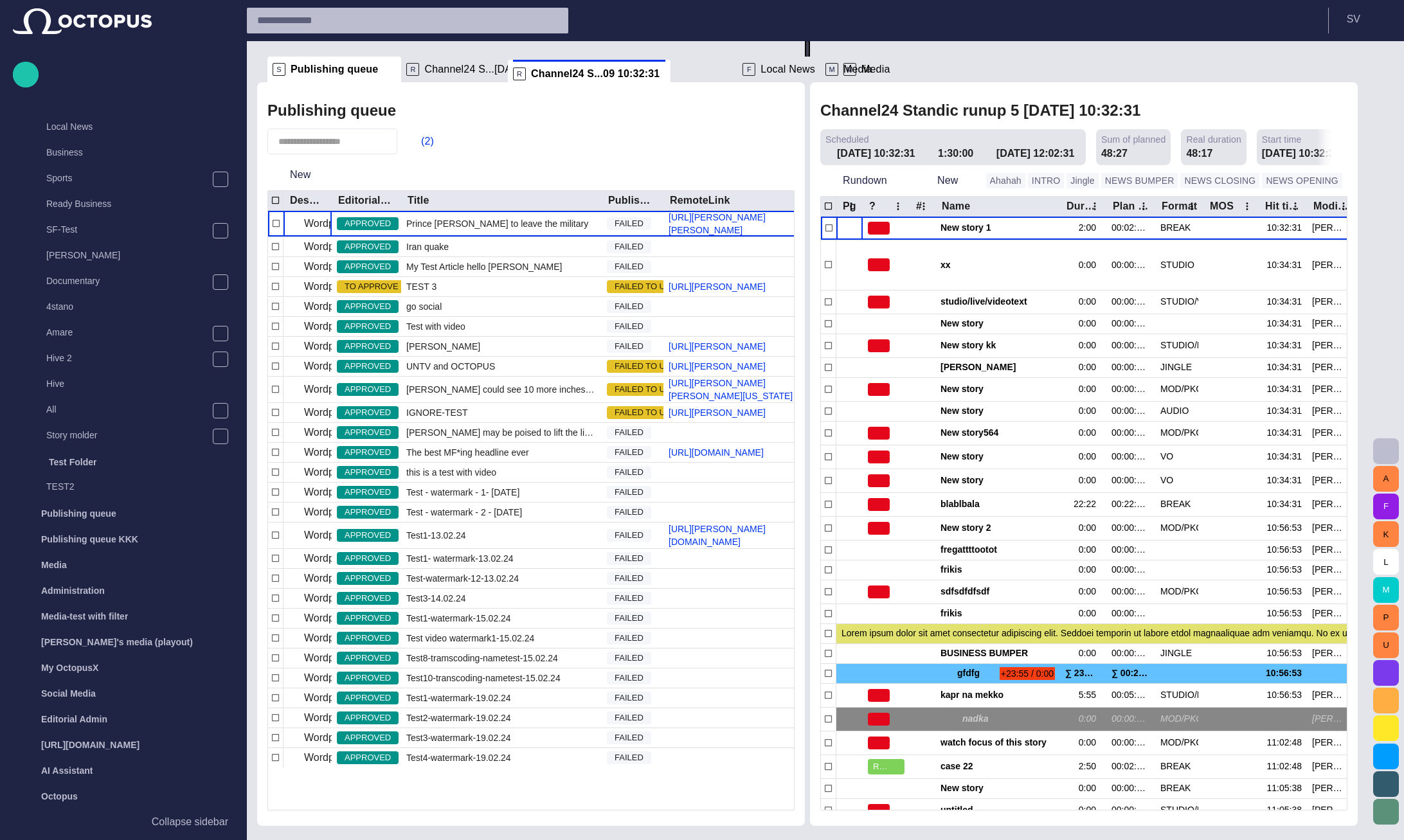
drag, startPoint x: 644, startPoint y: 74, endPoint x: 314, endPoint y: 77, distance: 330.0
click at [314, 77] on div "S Publishing queue R Channel24 S...[DATE] 10:00 F Local News M Media Publishing…" at bounding box center [812, 433] width 1111 height 785
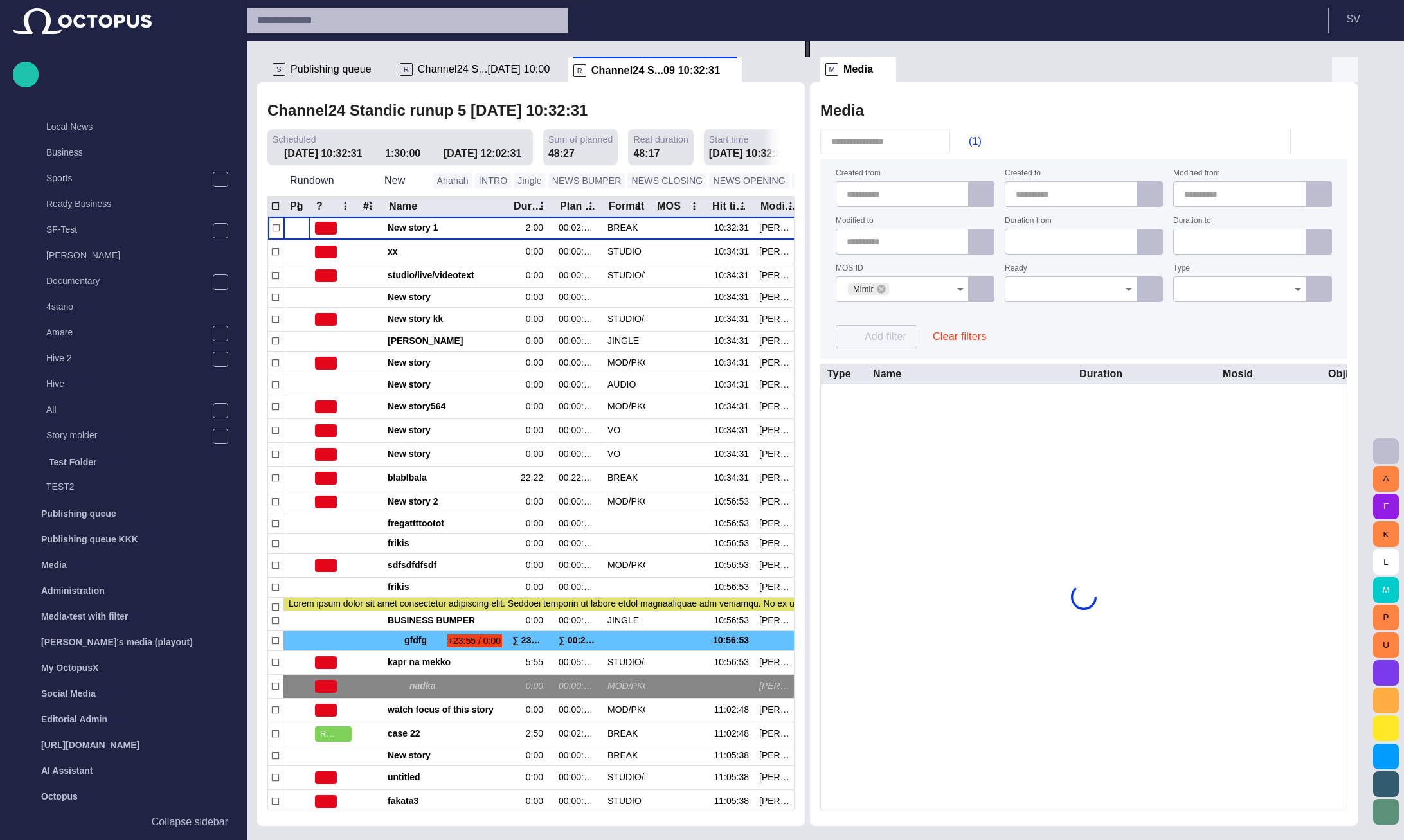
click at [1352, 67] on span "button" at bounding box center [1345, 69] width 16 height 16
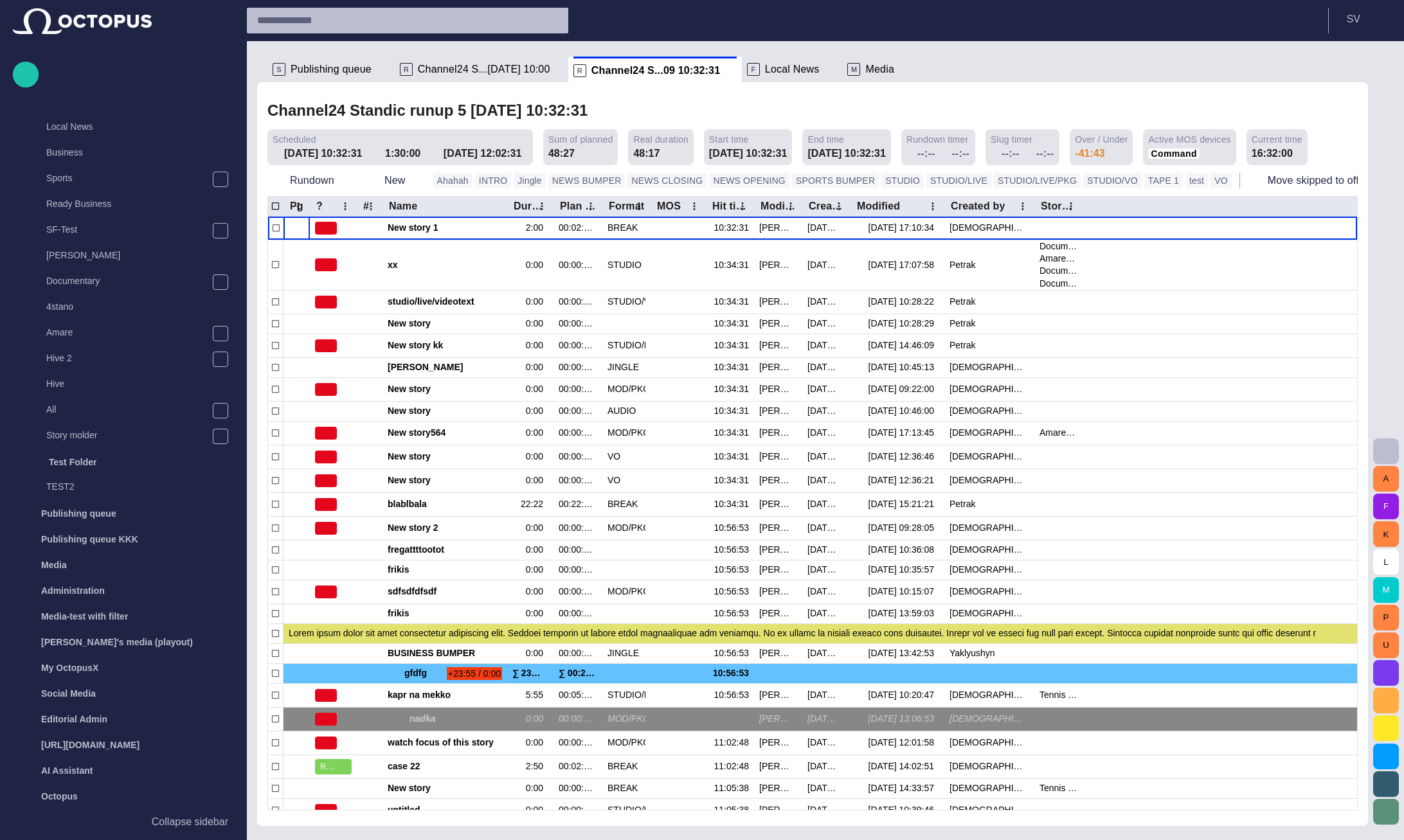
click at [319, 63] on span "Publishing queue" at bounding box center [330, 69] width 81 height 13
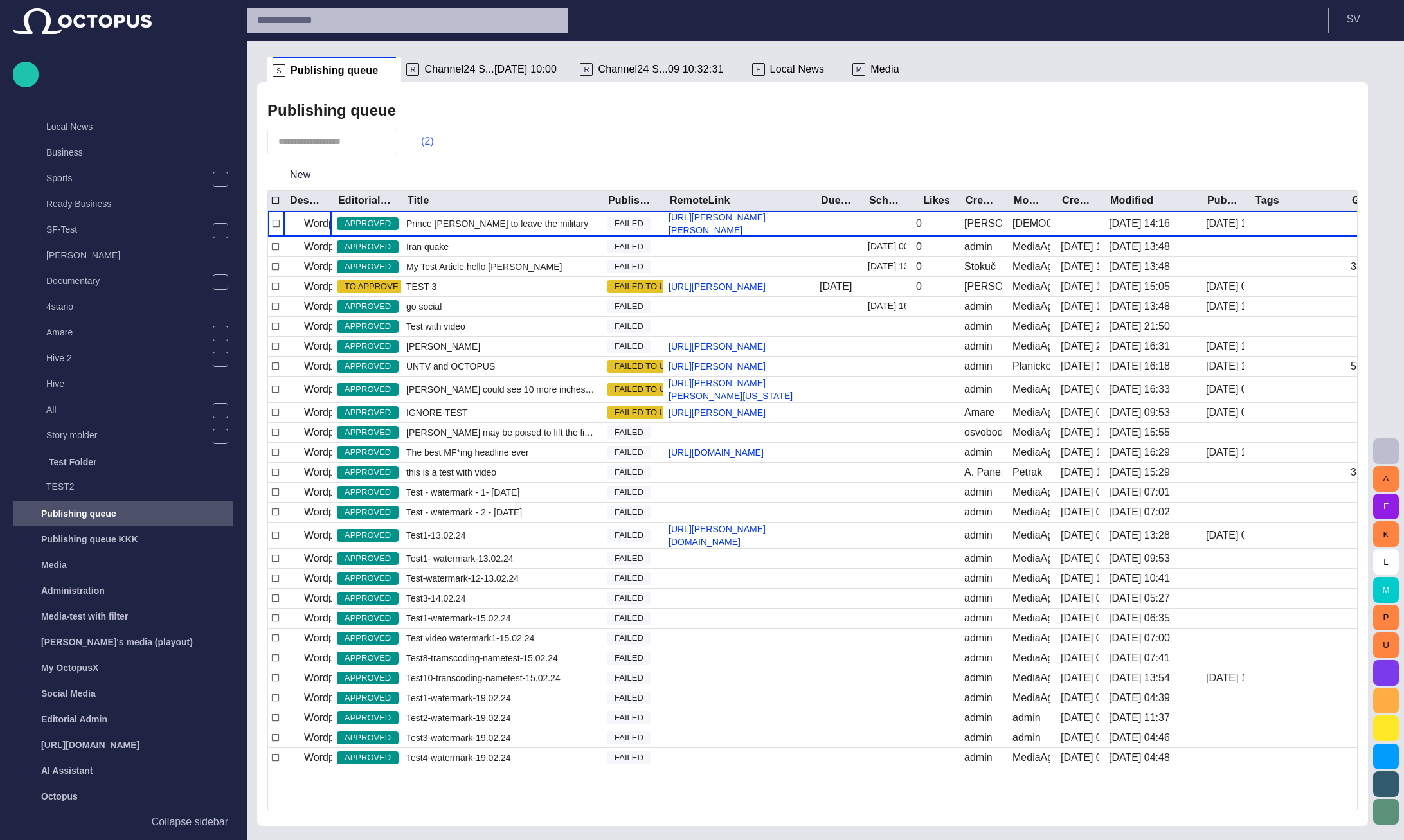
drag, startPoint x: 422, startPoint y: 144, endPoint x: 440, endPoint y: 147, distance: 18.2
click at [421, 144] on span "button" at bounding box center [414, 141] width 13 height 13
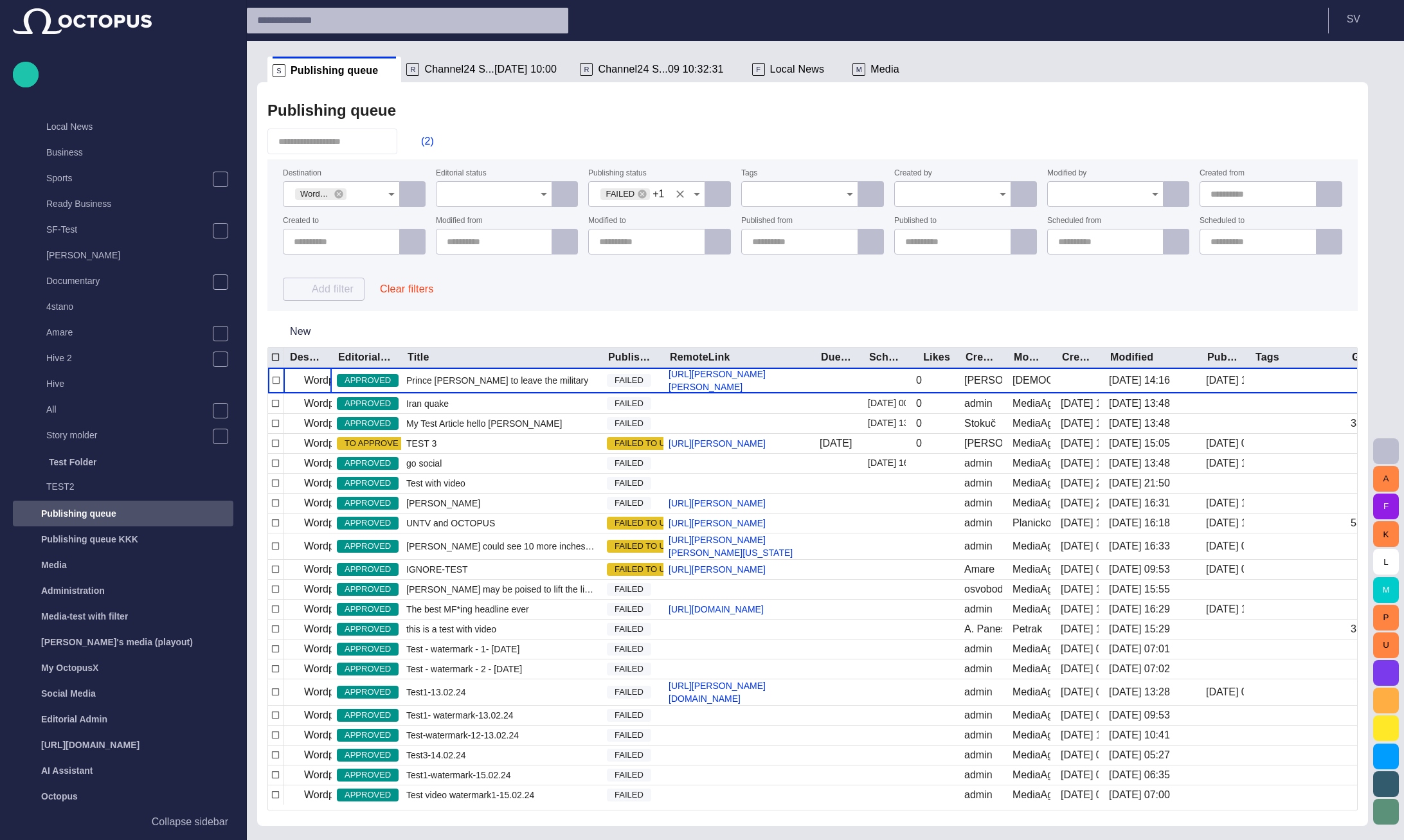
click at [684, 196] on icon "Clear" at bounding box center [680, 194] width 13 height 13
click at [675, 196] on input "Publishing status" at bounding box center [642, 194] width 86 height 13
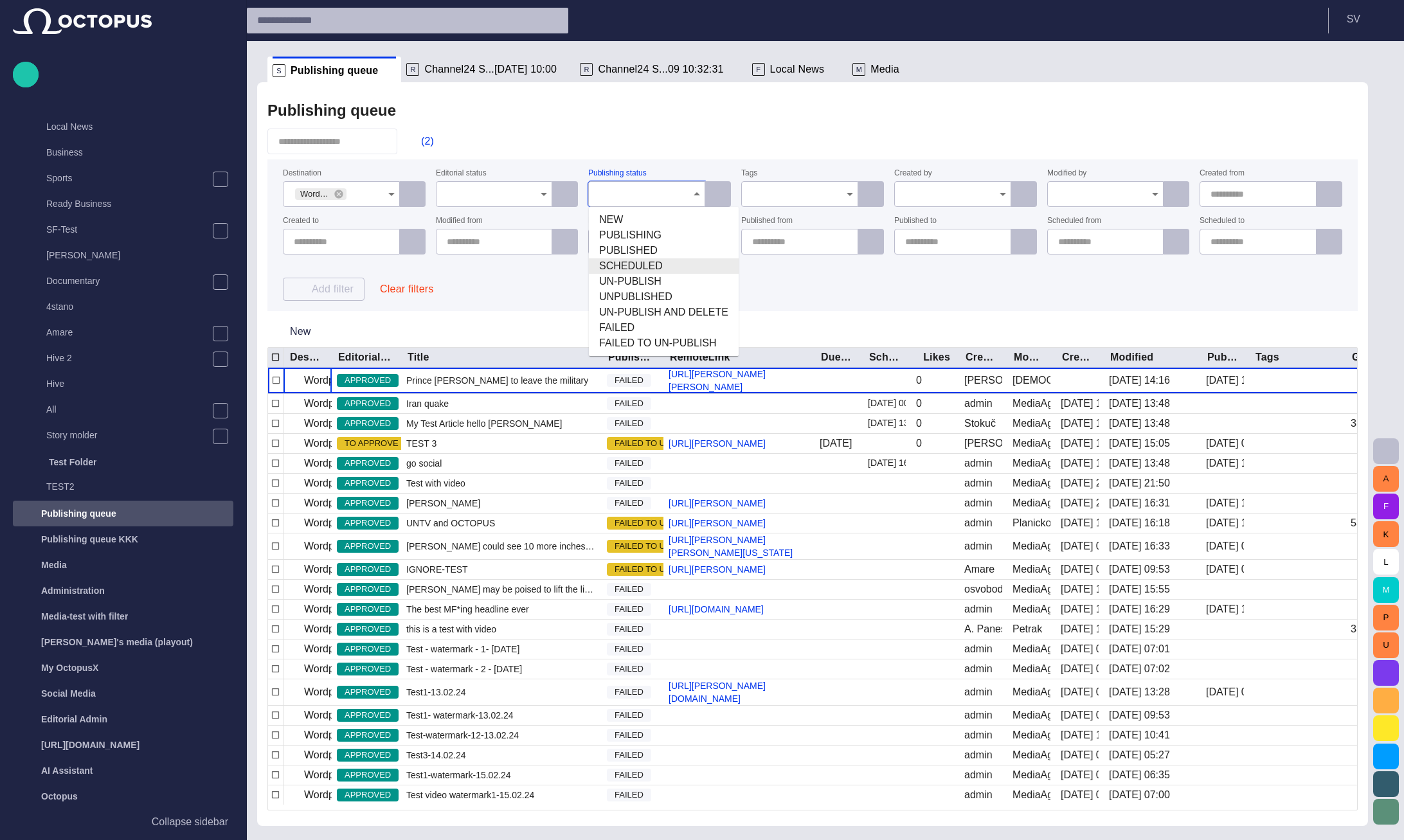
click at [653, 264] on span "SCHEDULED" at bounding box center [663, 266] width 129 height 16
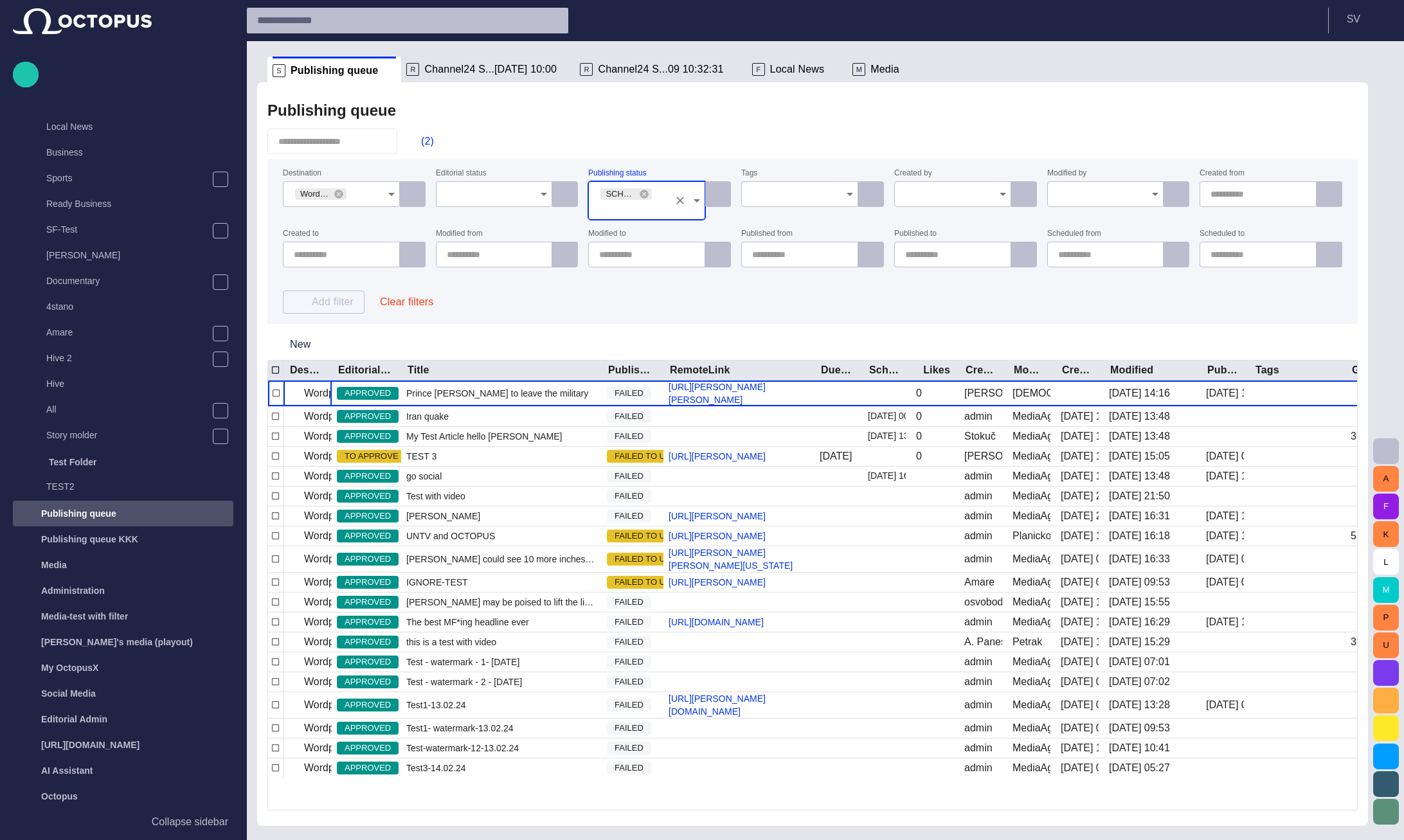
click at [648, 153] on div "(2)" at bounding box center [813, 141] width 1090 height 25
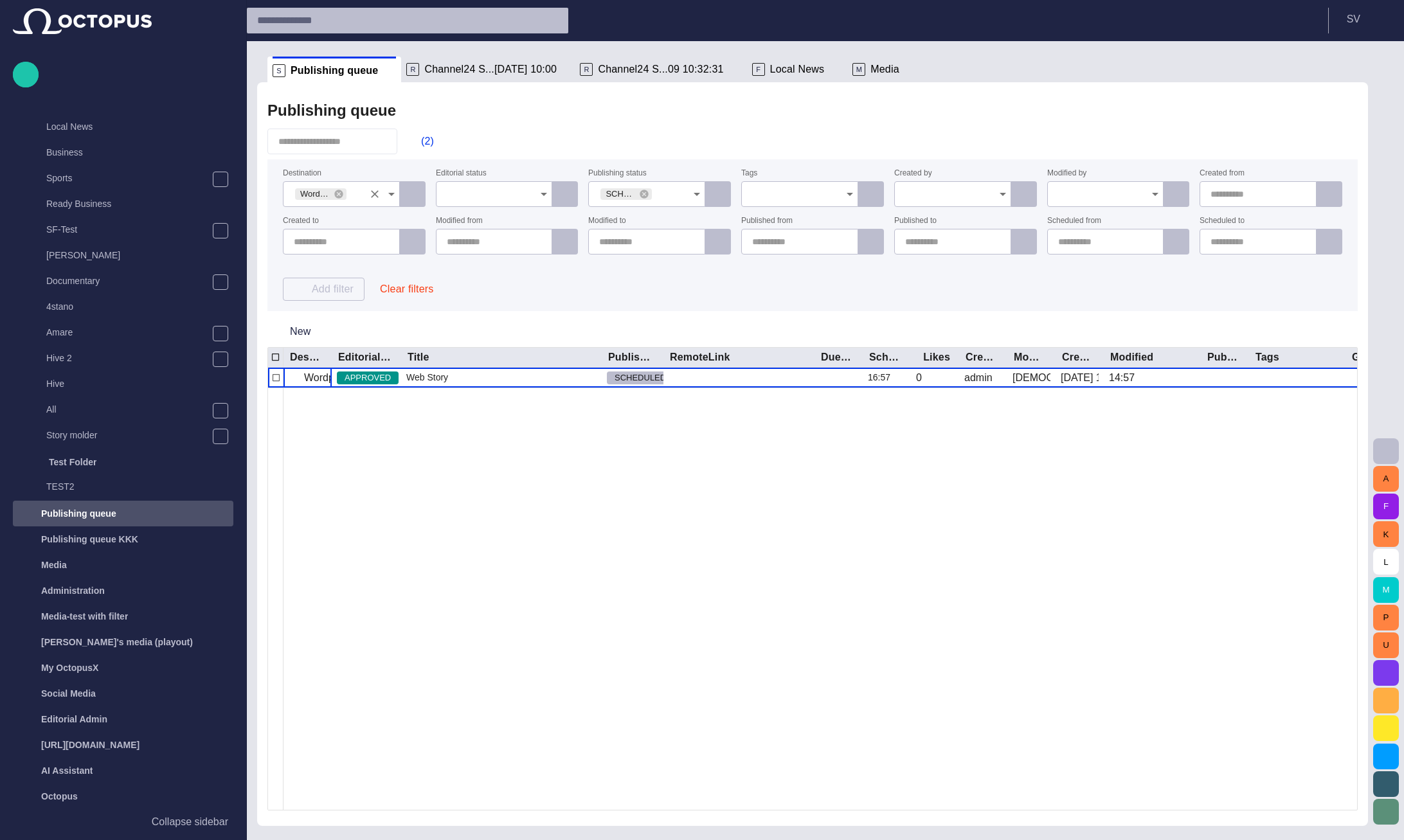
drag, startPoint x: 340, startPoint y: 197, endPoint x: 351, endPoint y: 190, distance: 13.0
click at [340, 196] on icon at bounding box center [338, 194] width 9 height 9
click at [522, 135] on div "(1)" at bounding box center [813, 141] width 1090 height 25
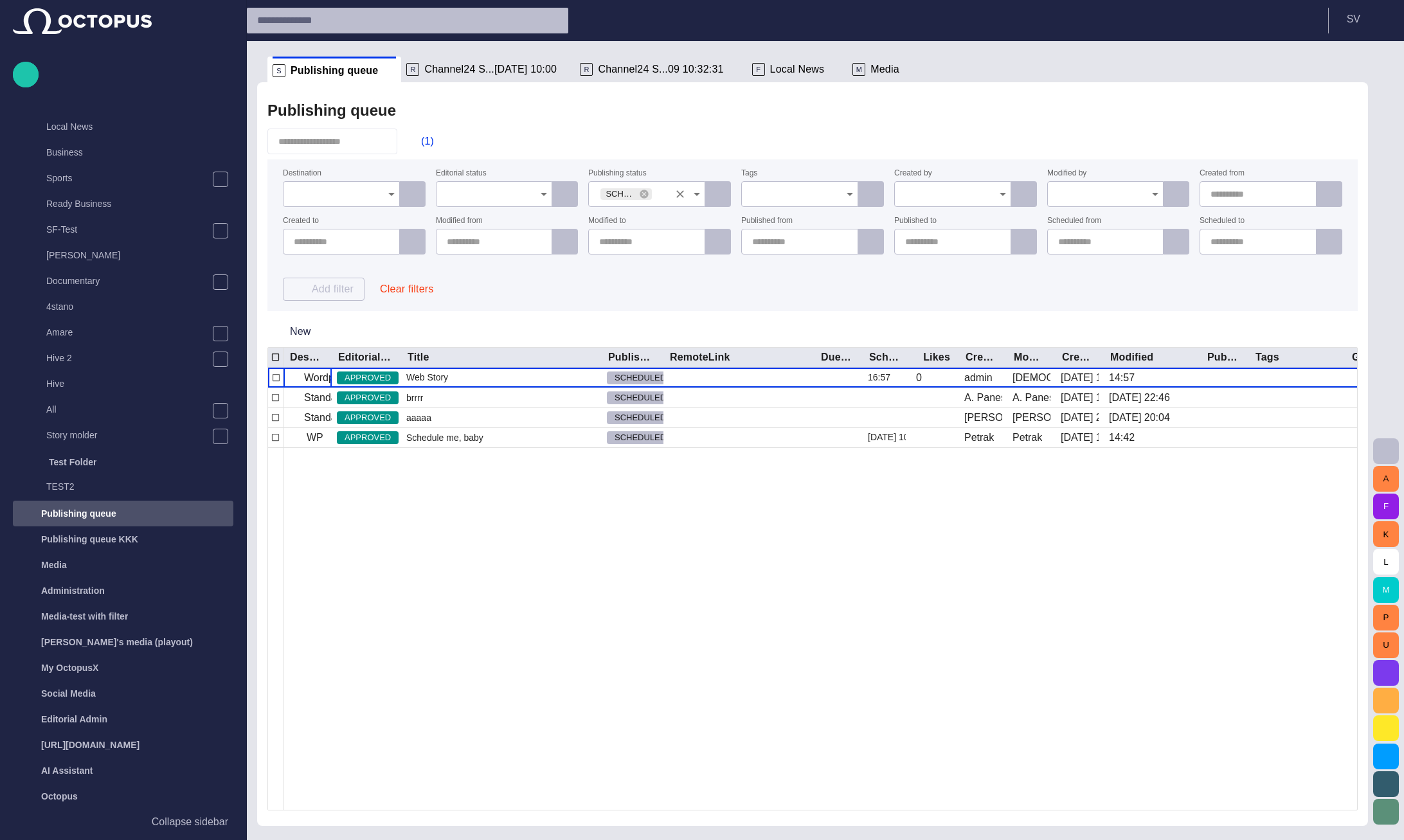
click at [665, 197] on input "Publishing status" at bounding box center [663, 194] width 19 height 13
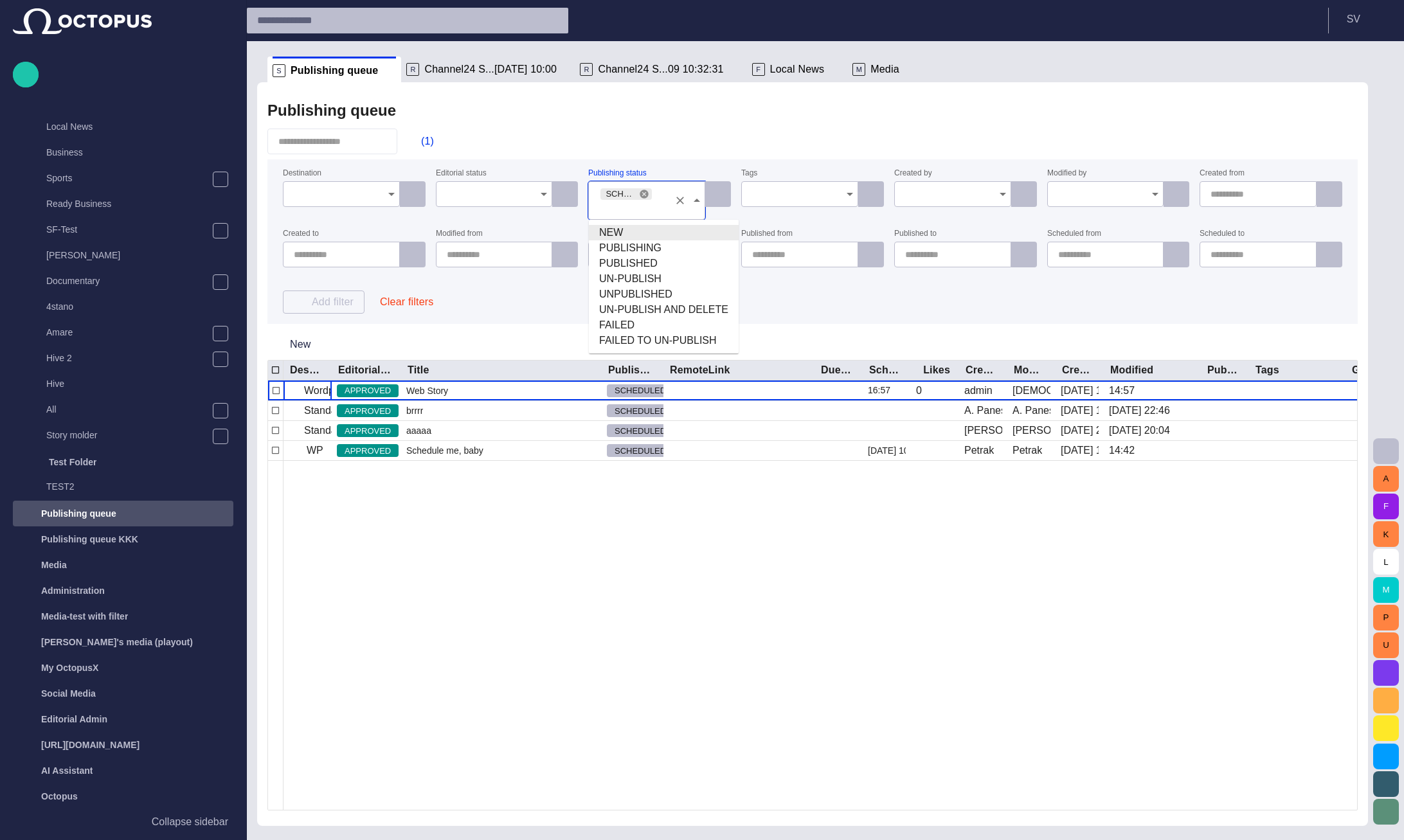
click at [644, 196] on icon at bounding box center [644, 194] width 9 height 9
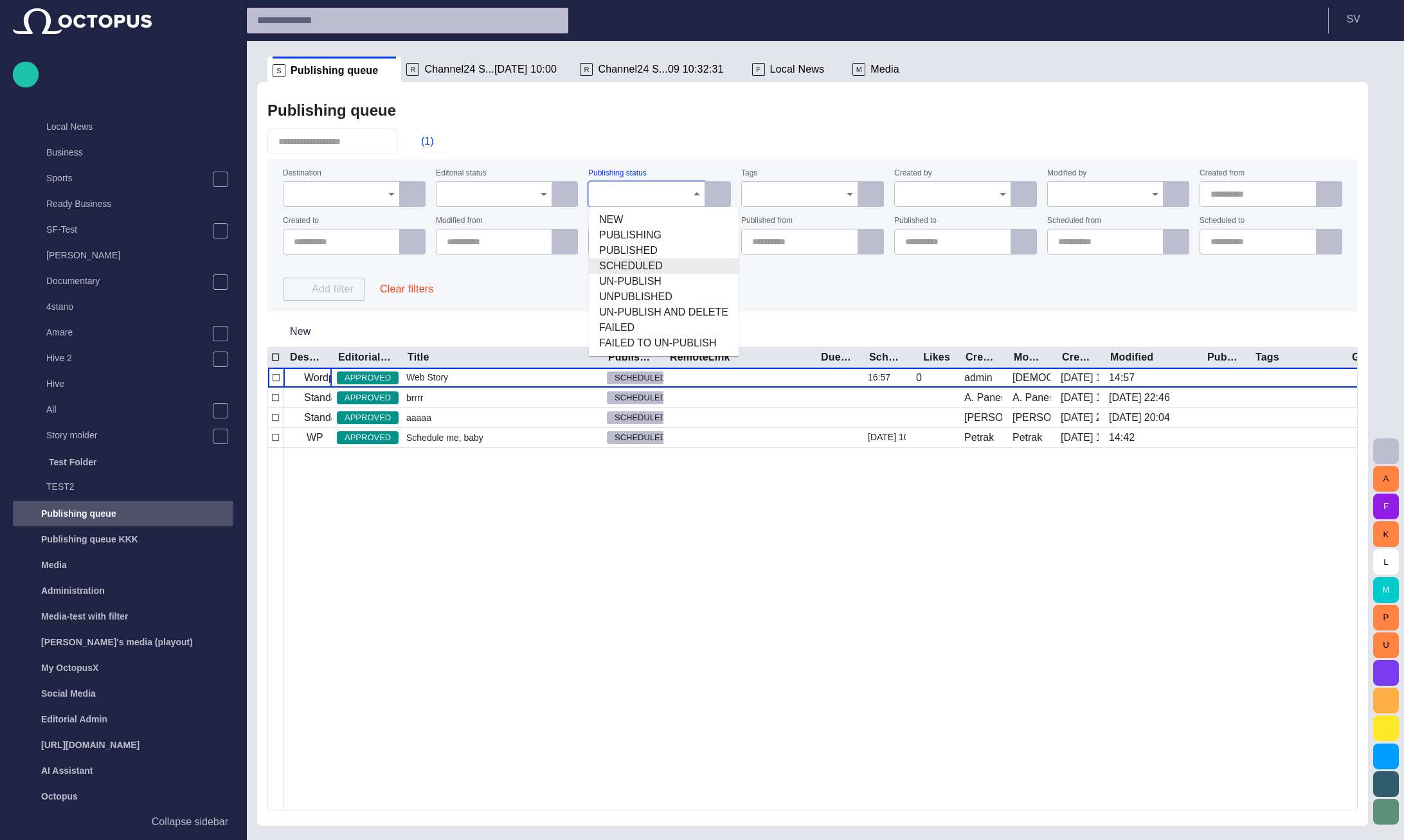
click at [639, 268] on span "SCHEDULED" at bounding box center [663, 266] width 129 height 16
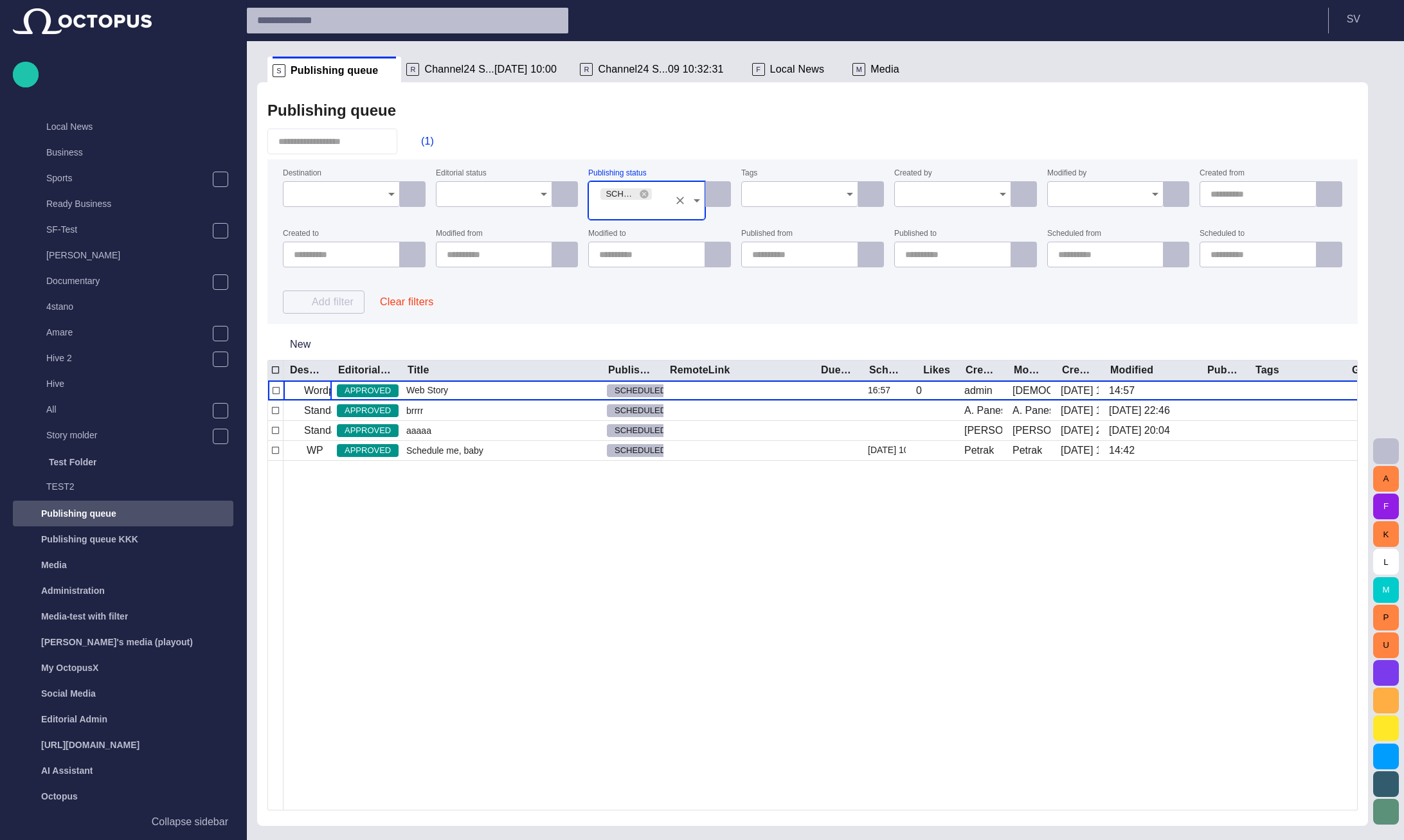
click at [667, 112] on div "Publishing queue" at bounding box center [813, 110] width 1090 height 25
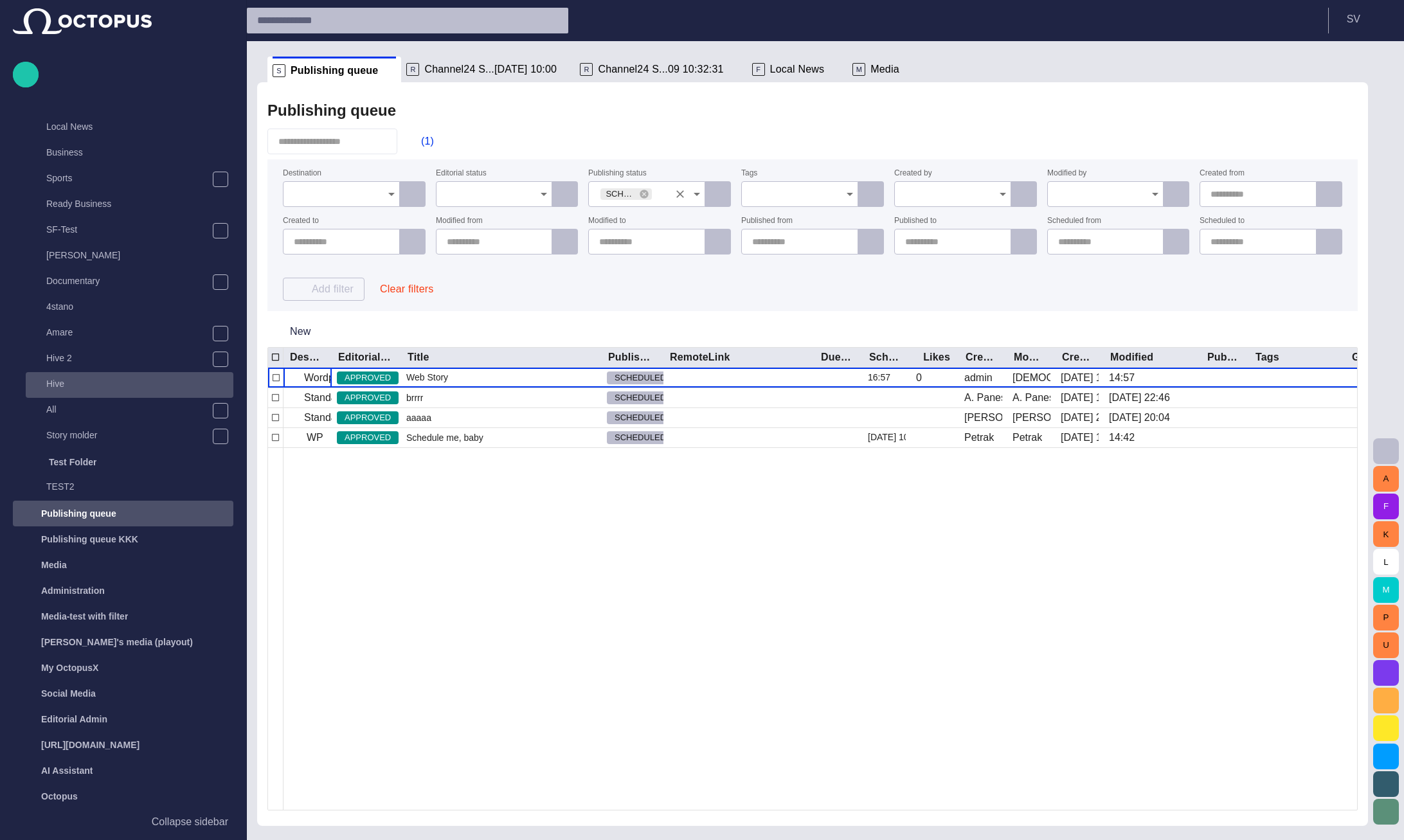
click at [120, 376] on div "Hive" at bounding box center [130, 383] width 205 height 18
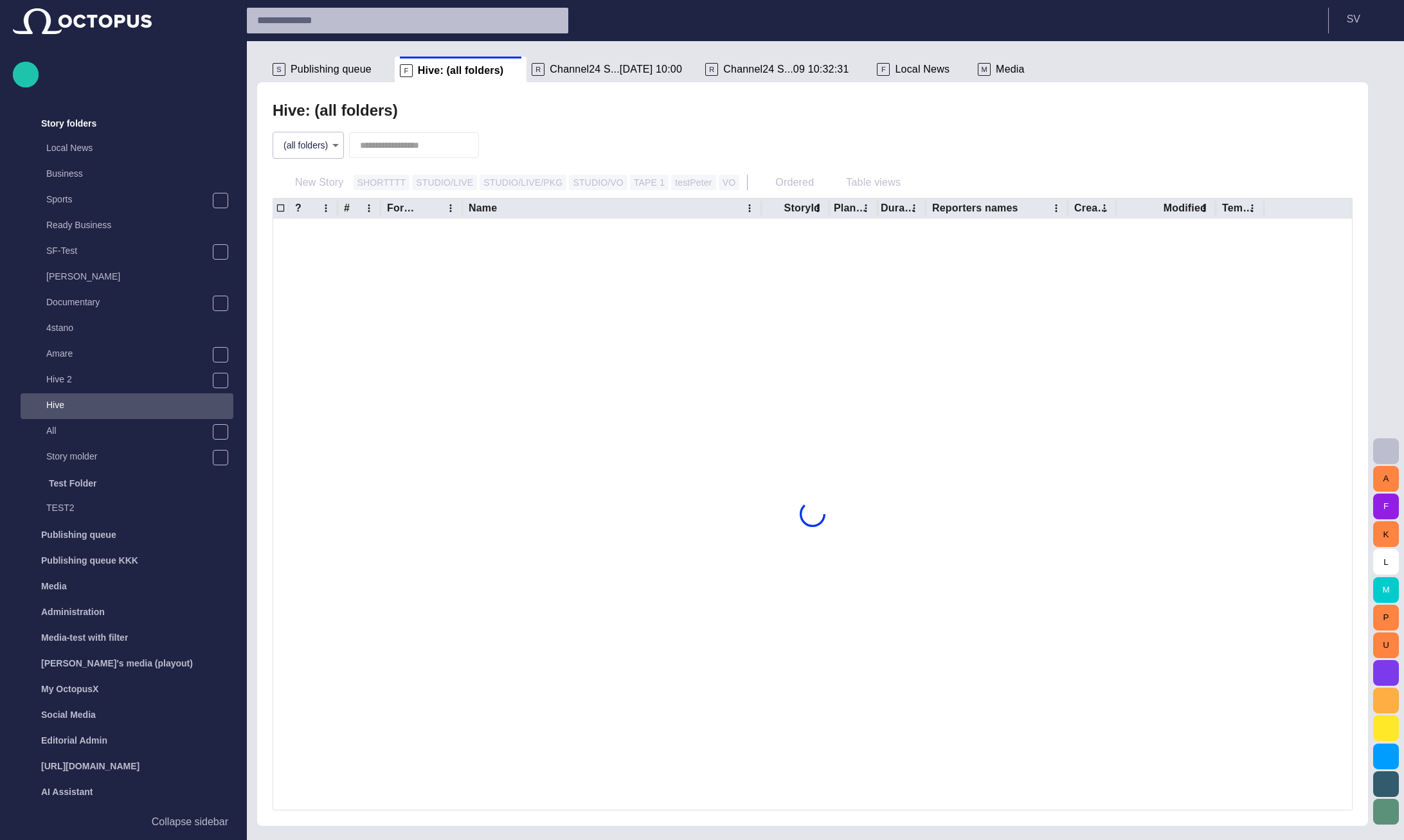
scroll to position [25, 0]
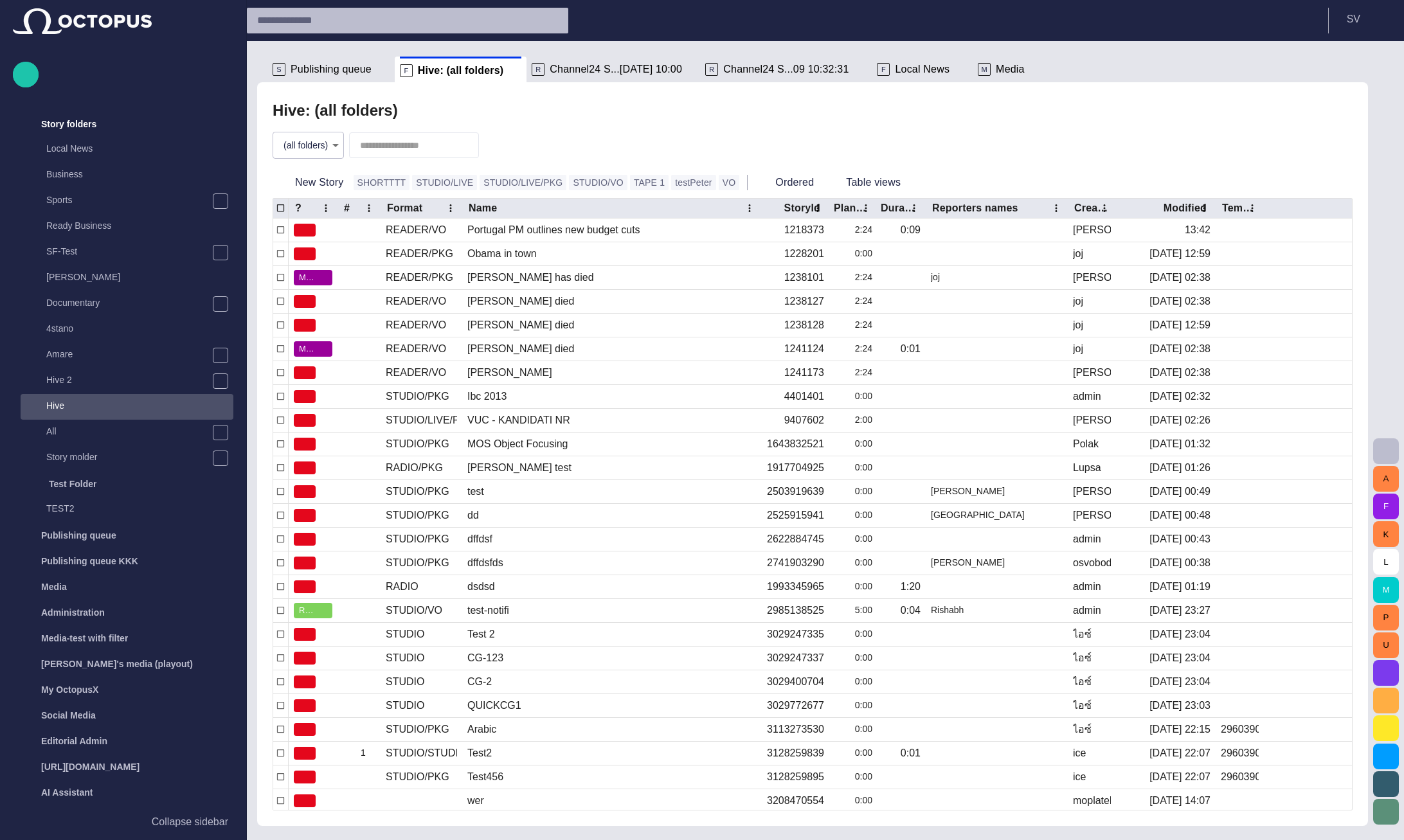
click at [652, 128] on div "(all folders) *" at bounding box center [812, 145] width 1080 height 44
click at [733, 135] on div "(all folders) *" at bounding box center [812, 145] width 1080 height 44
click at [1386, 454] on span "button" at bounding box center [1386, 451] width 16 height 16
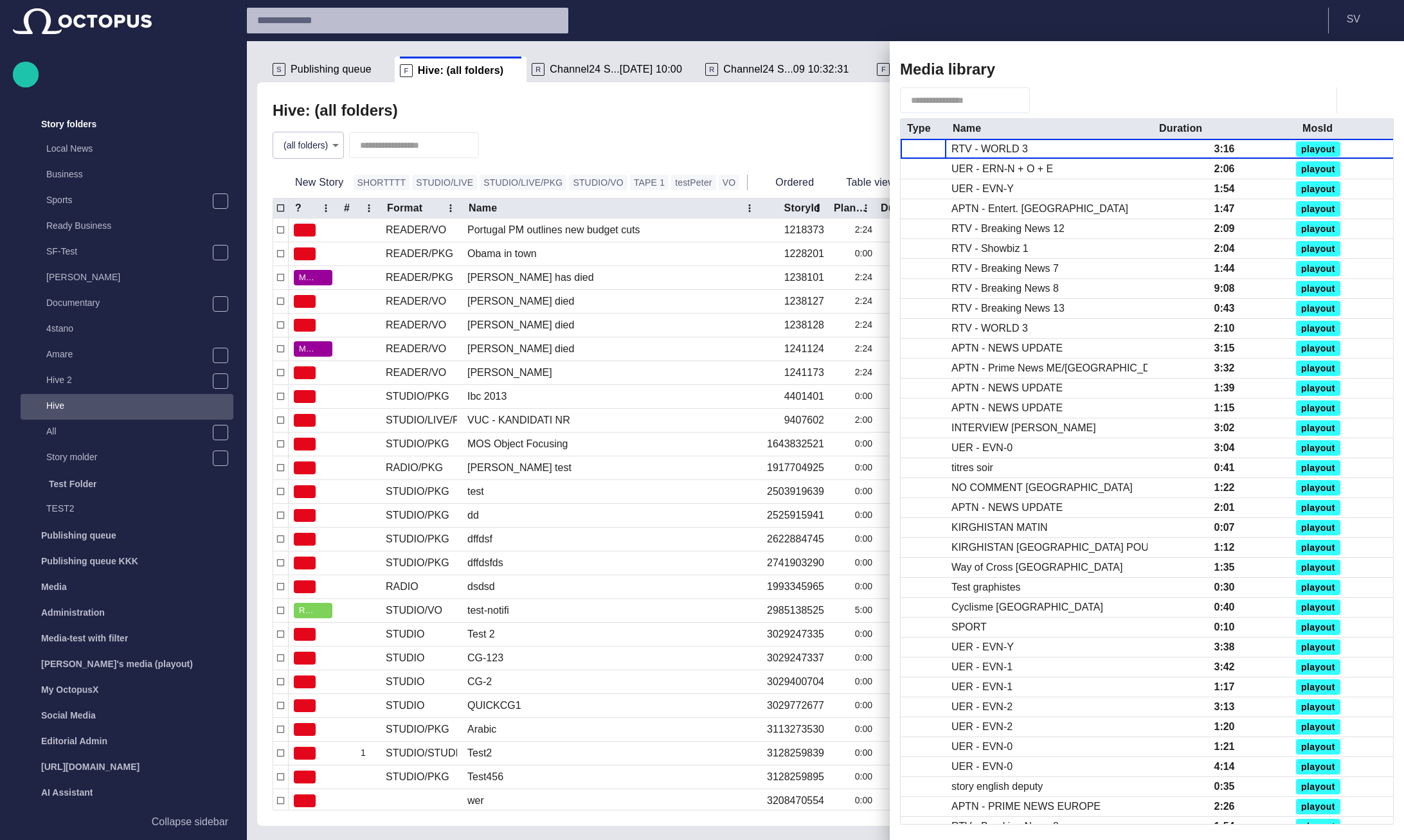
click at [1049, 98] on span "button" at bounding box center [1041, 99] width 13 height 13
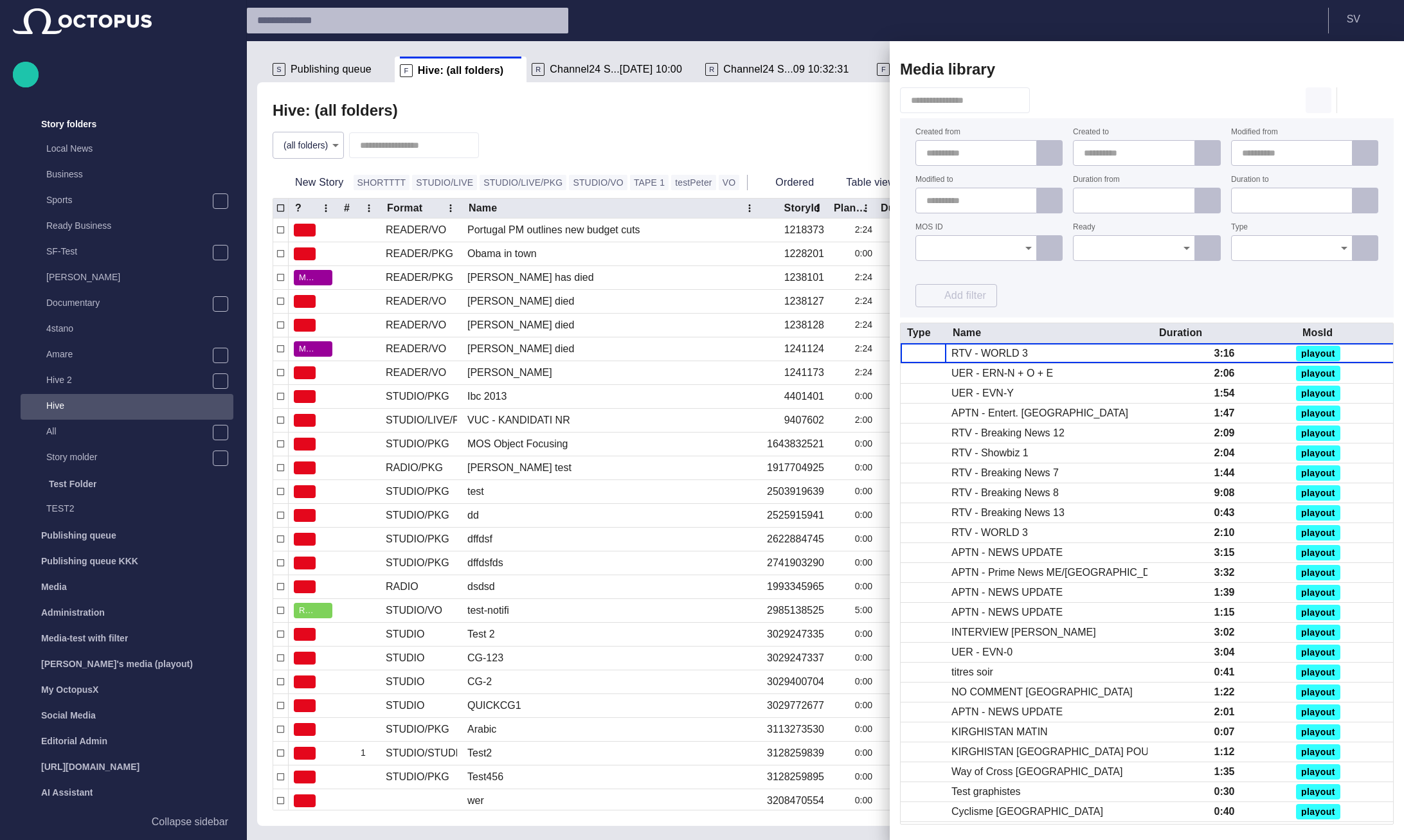
click at [1316, 101] on span "button" at bounding box center [1318, 100] width 16 height 16
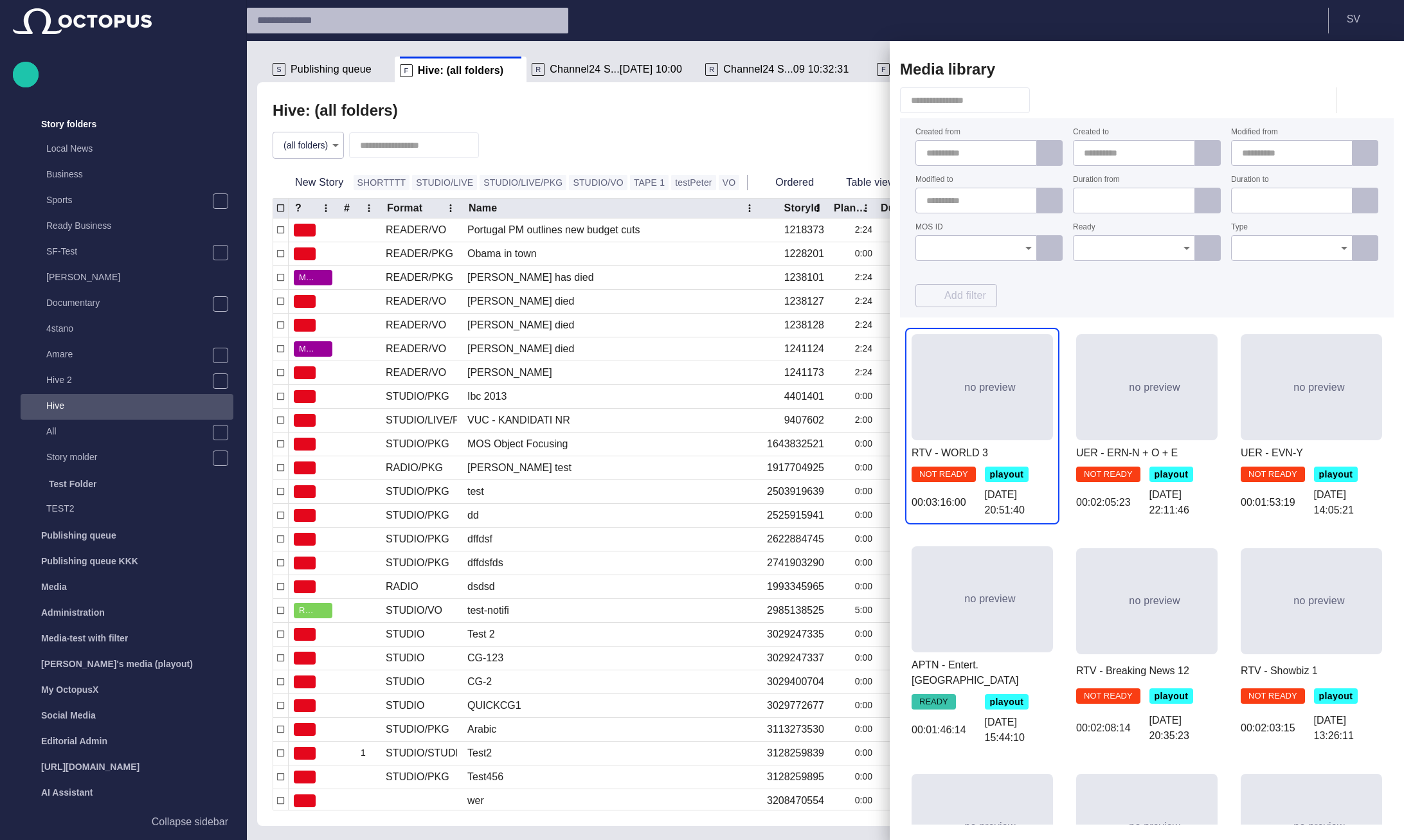
click at [1051, 108] on button "button" at bounding box center [1042, 100] width 24 height 23
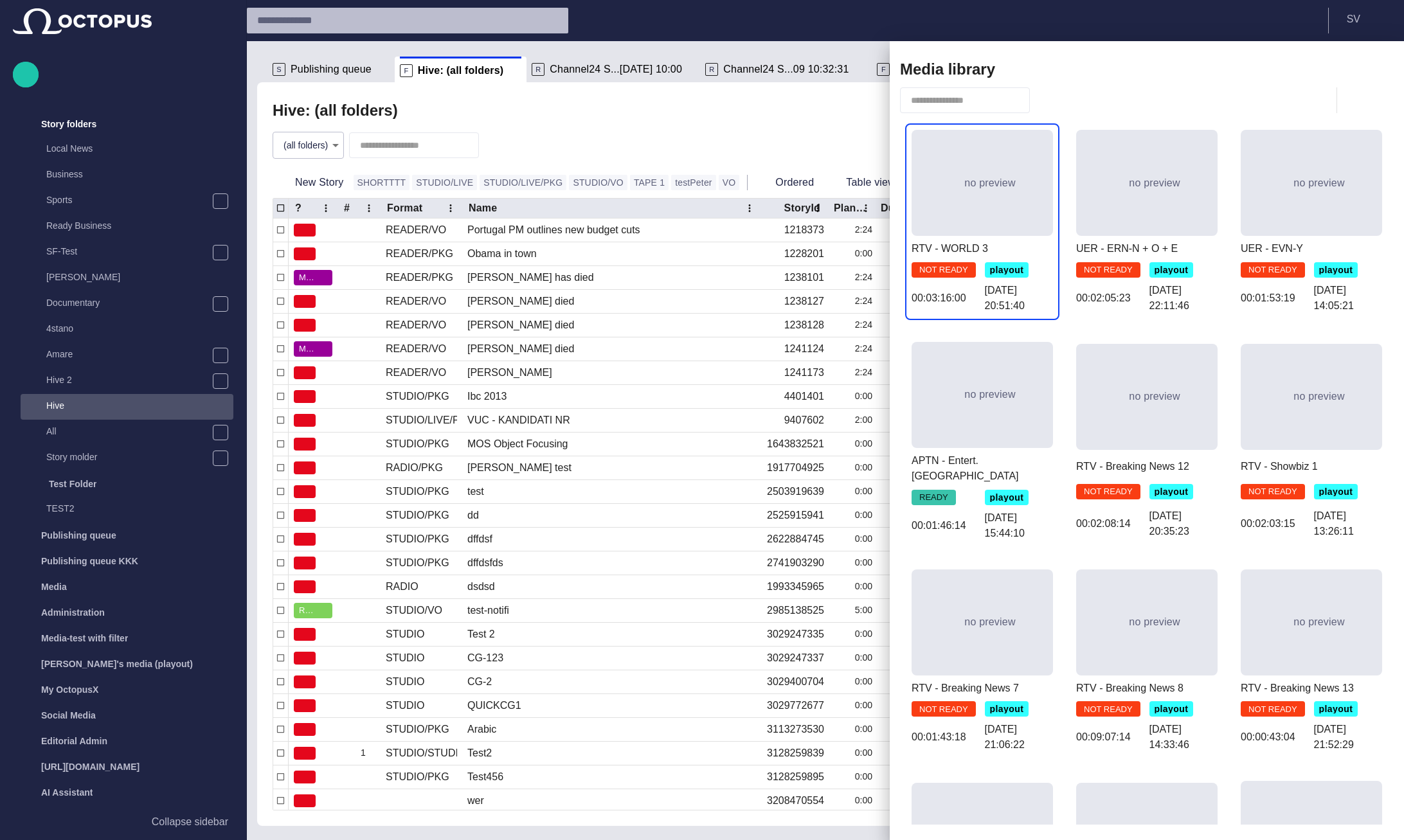
click at [586, 65] on div at bounding box center [702, 420] width 1404 height 840
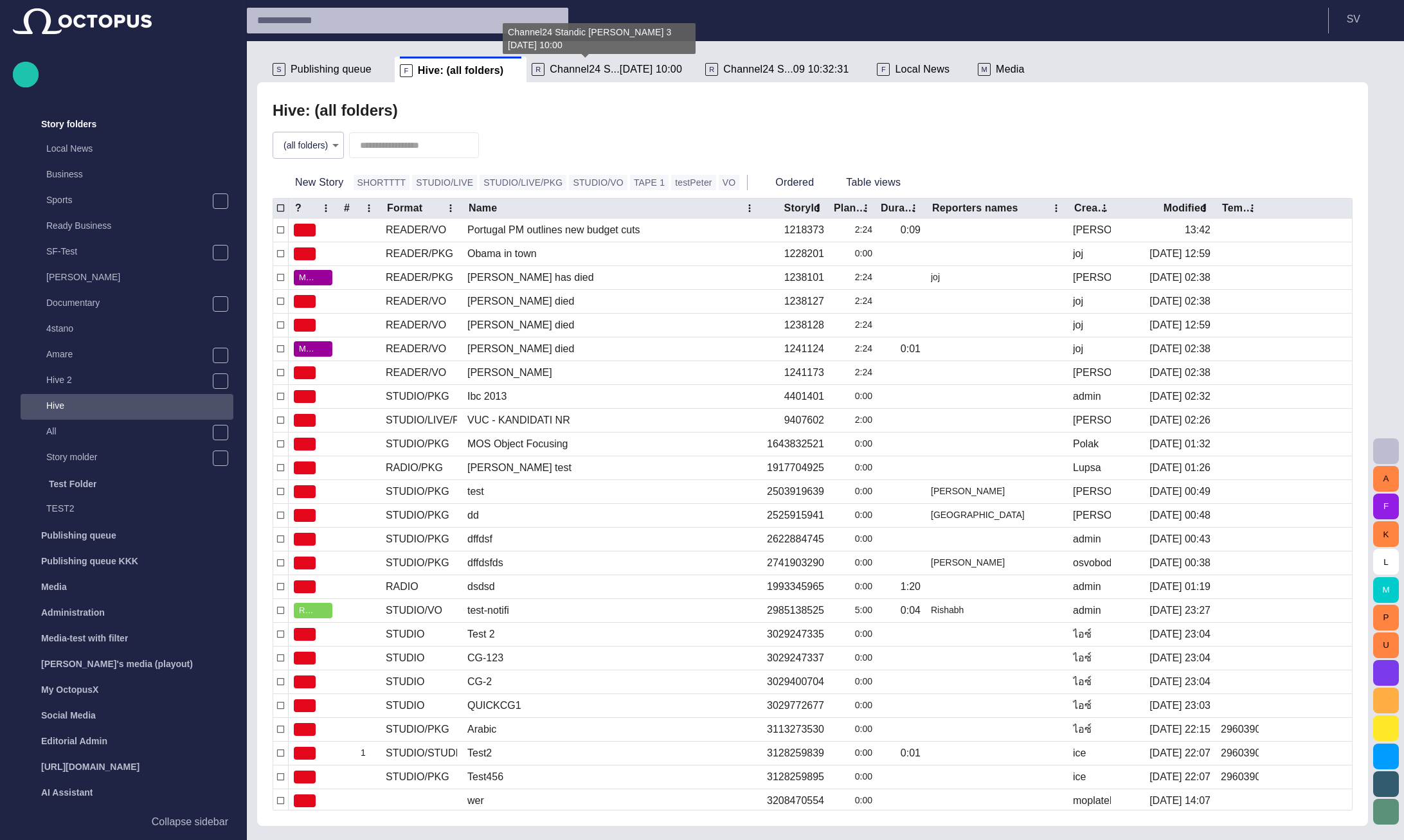
click at [586, 67] on span "Channel24 S...[DATE] 10:00" at bounding box center [615, 69] width 132 height 13
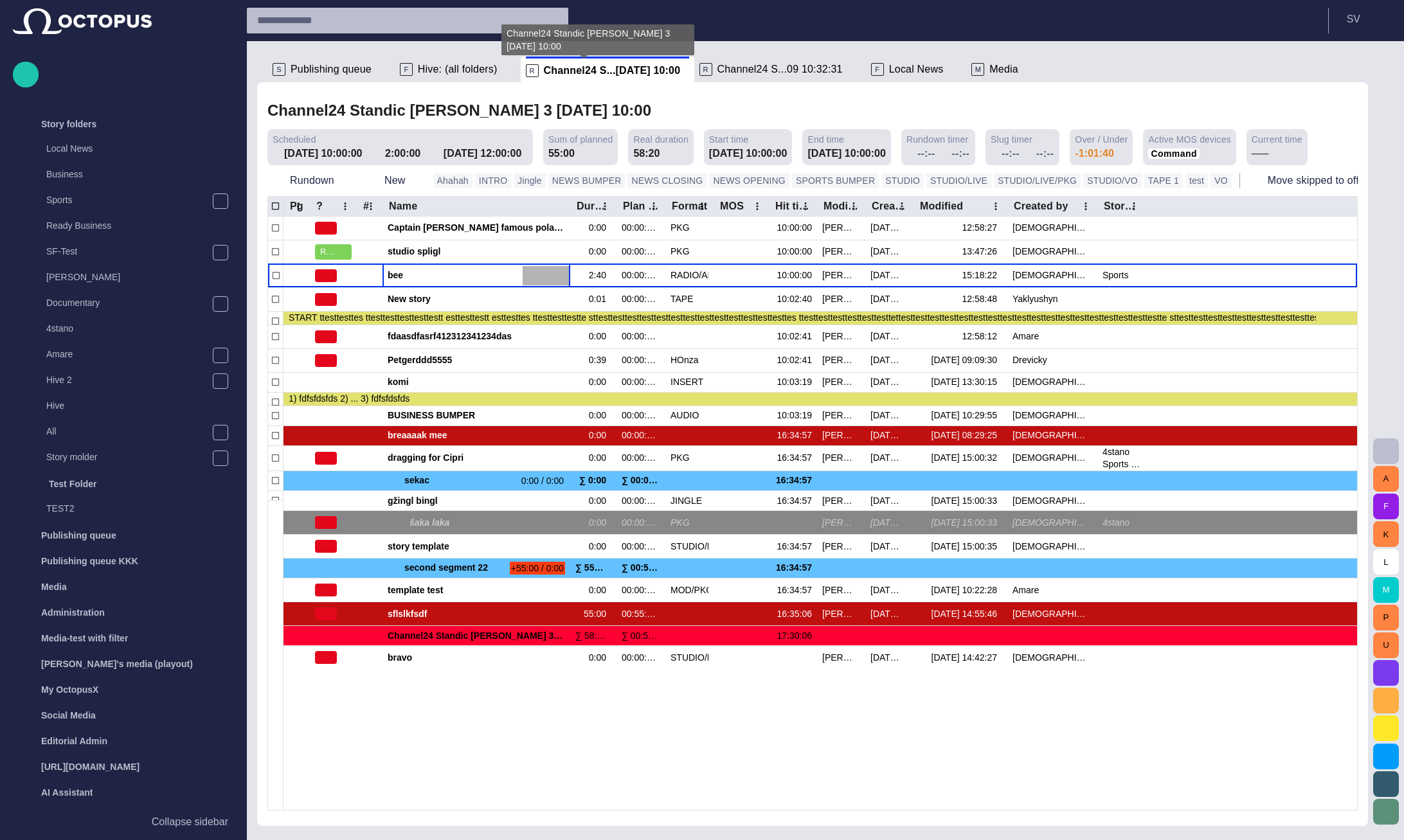
scroll to position [0, 0]
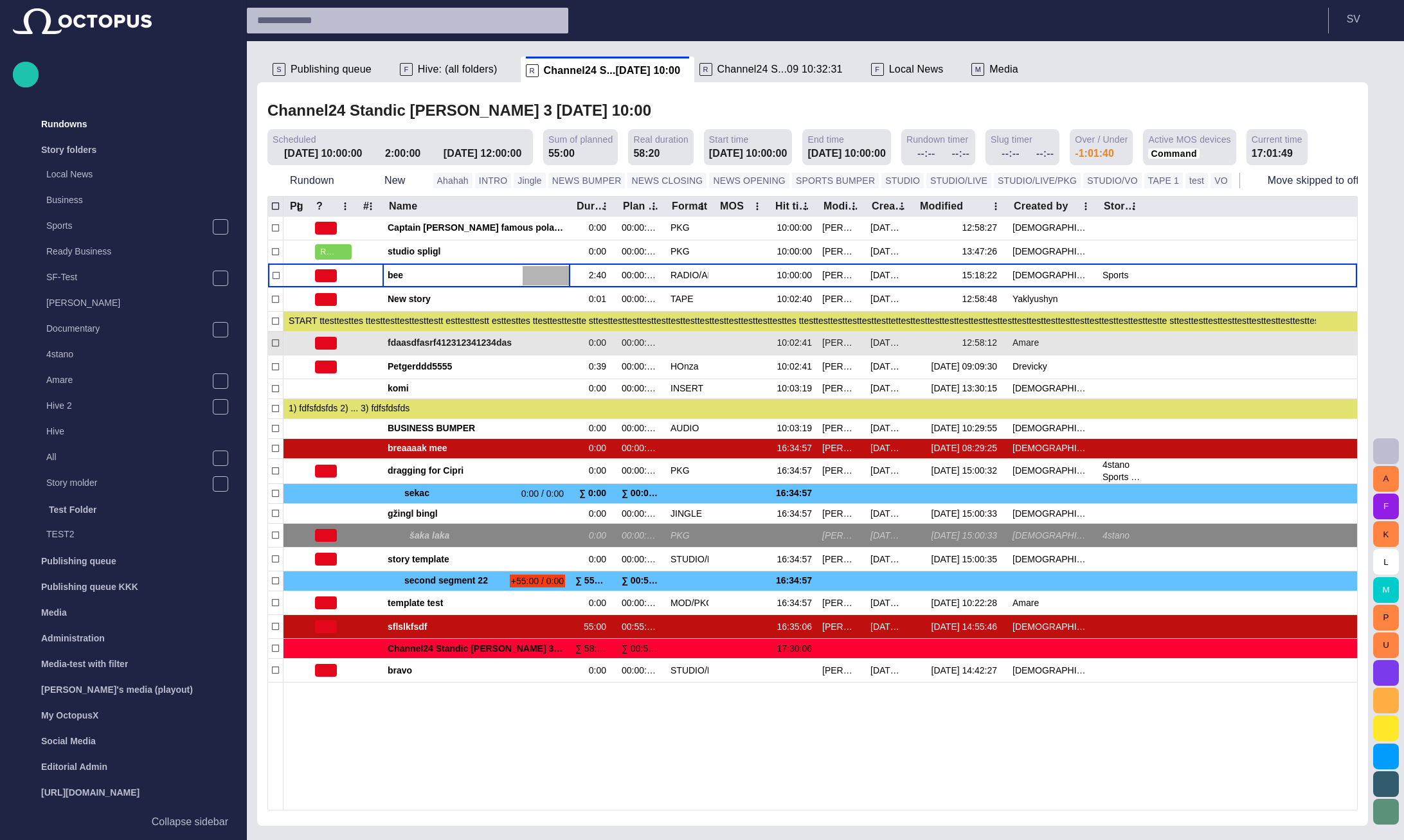
click at [429, 334] on div "fdaasdfasrf412312341234das" at bounding box center [476, 344] width 177 height 23
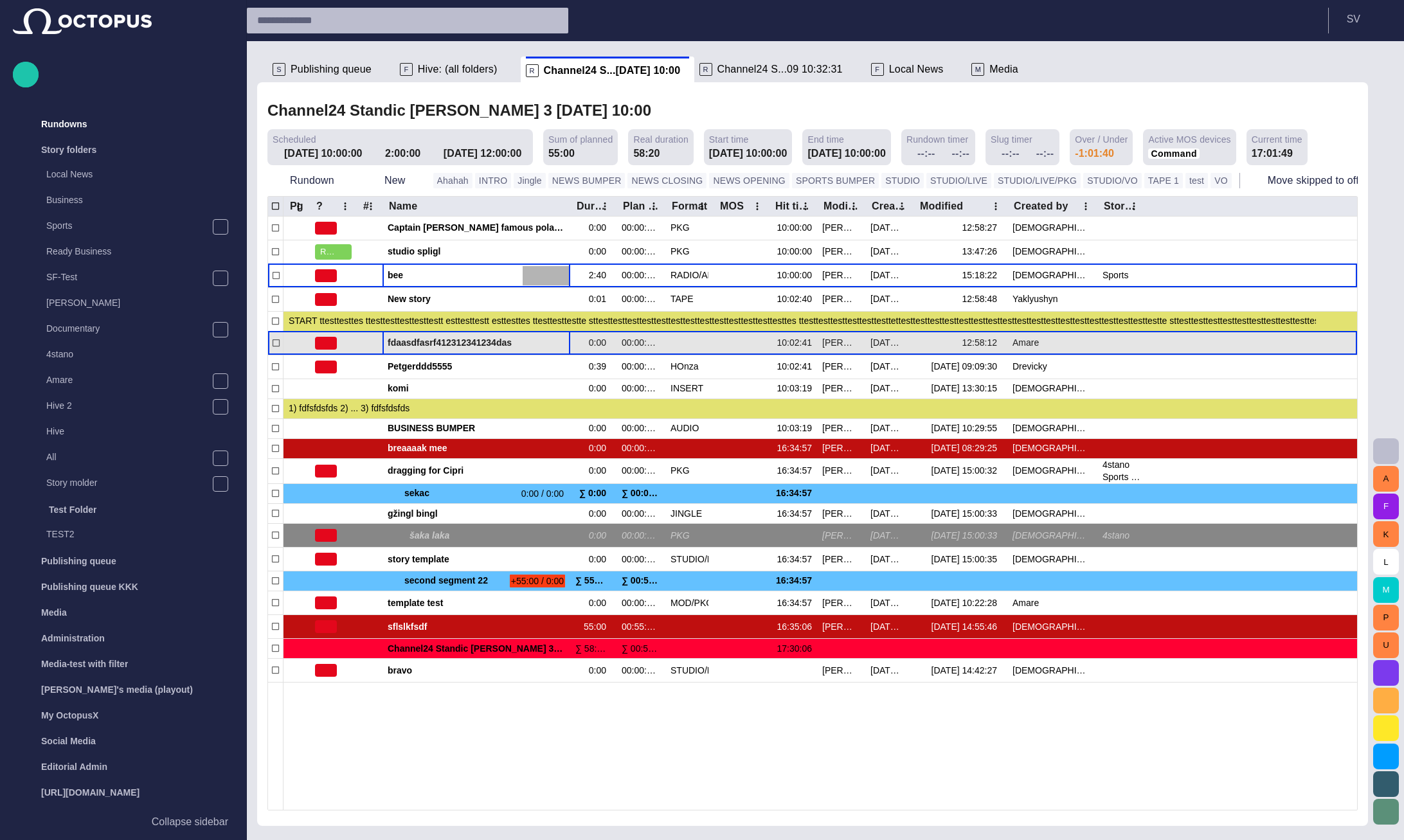
click at [429, 334] on div "fdaasdfasrf412312341234das" at bounding box center [476, 344] width 177 height 23
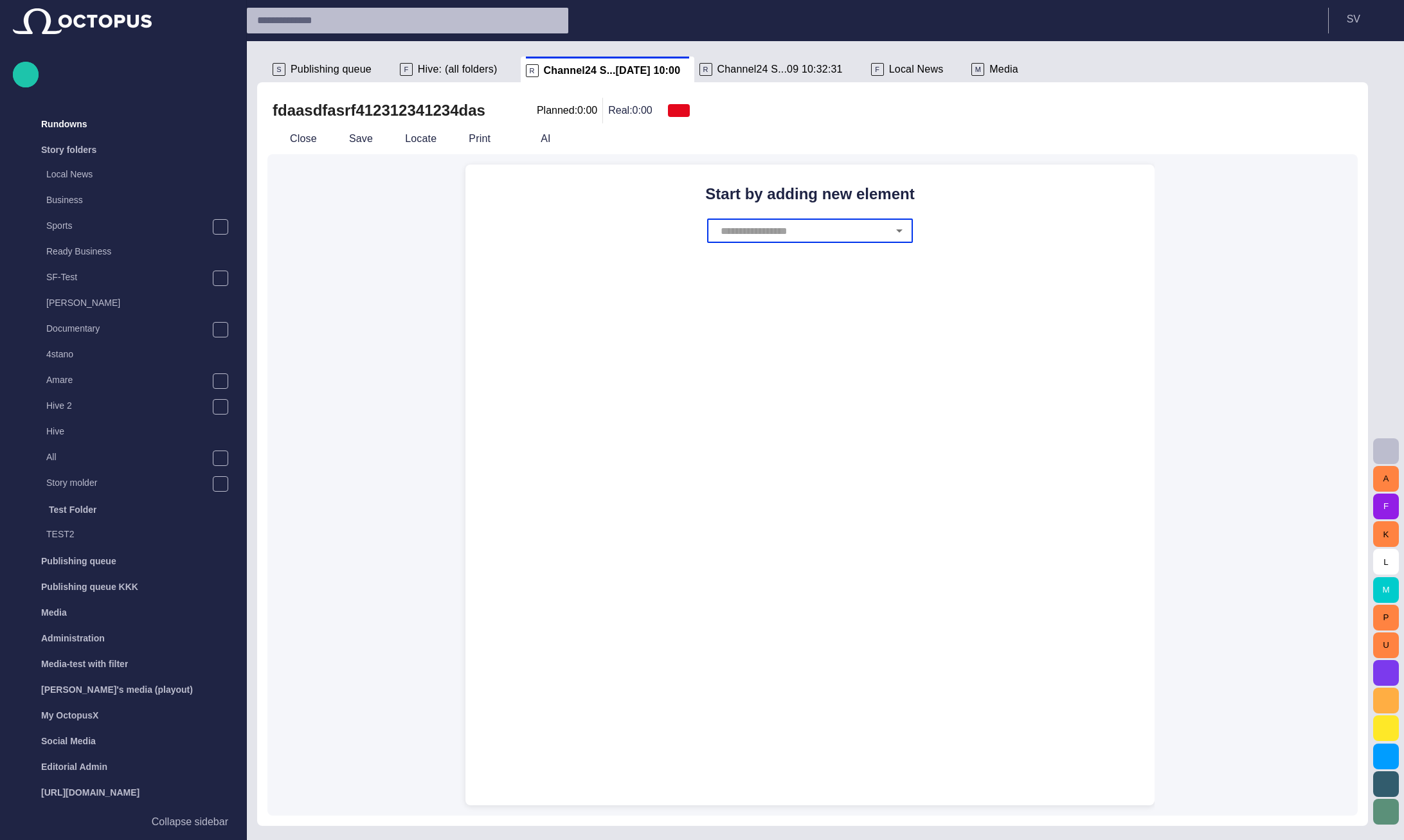
click at [825, 220] on input "text" at bounding box center [802, 230] width 170 height 24
click at [790, 316] on li "BREAK" at bounding box center [809, 306] width 205 height 23
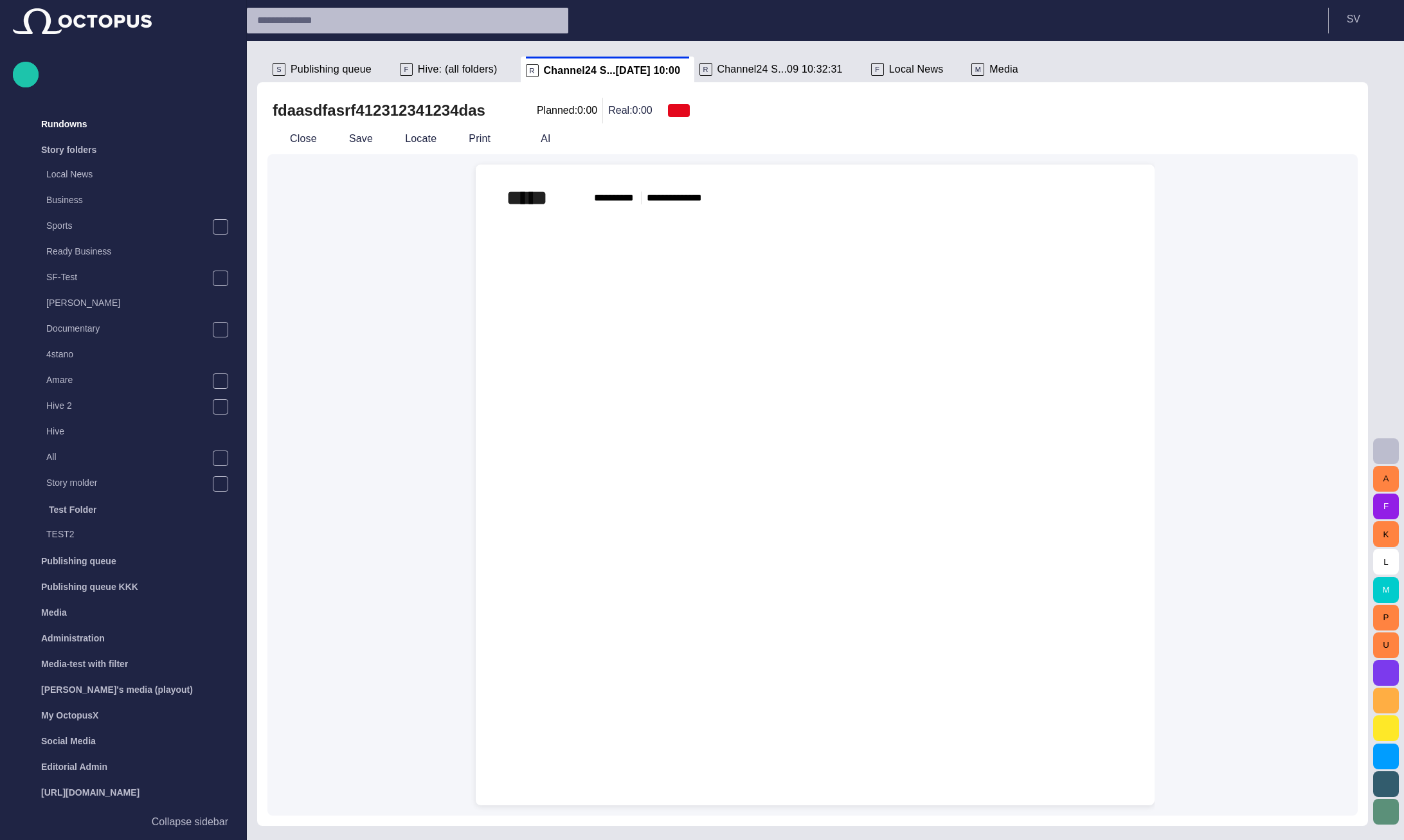
click at [775, 269] on div at bounding box center [815, 529] width 658 height 553
click at [1382, 452] on span "button" at bounding box center [1386, 451] width 16 height 16
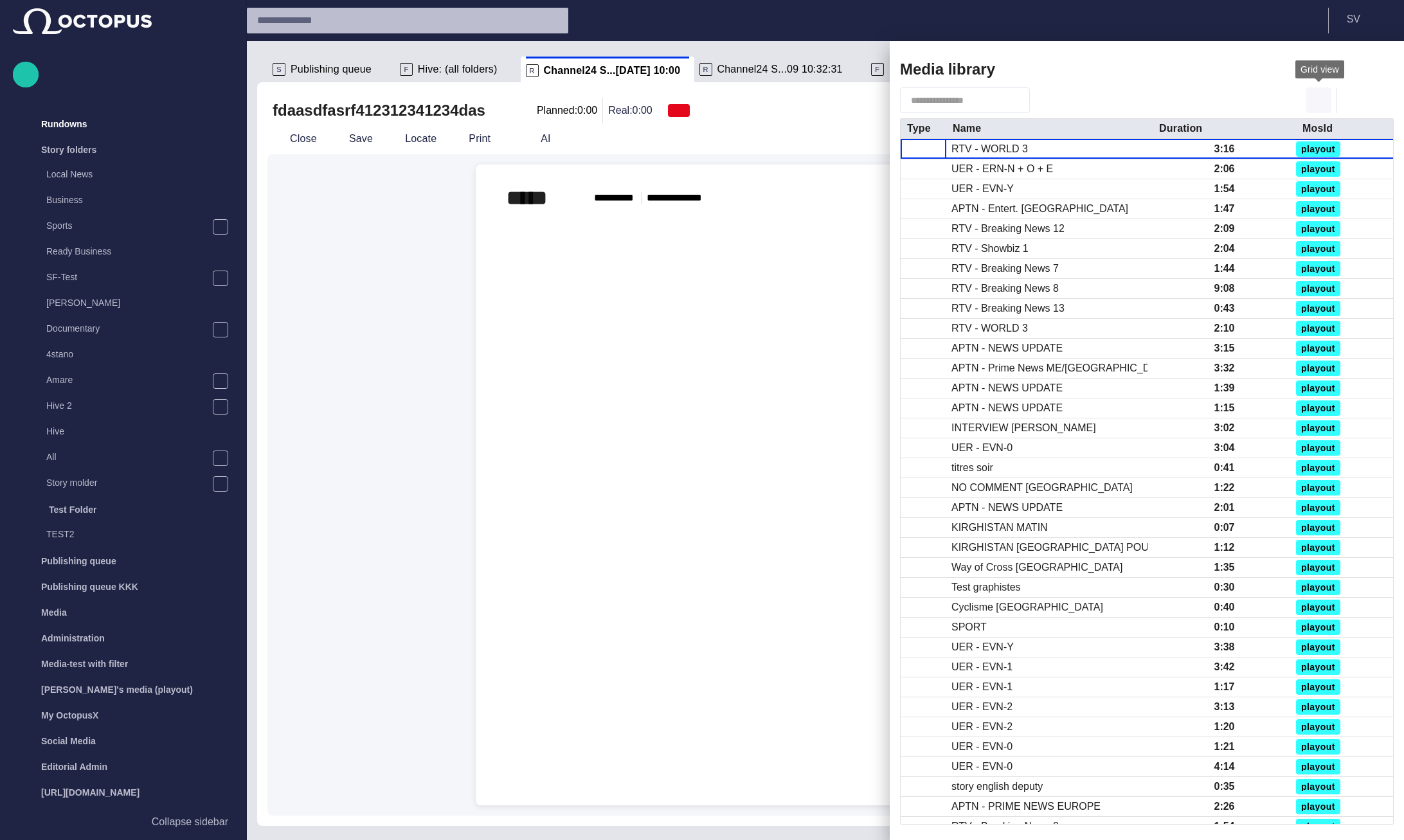
click at [1315, 97] on span "button" at bounding box center [1318, 100] width 16 height 16
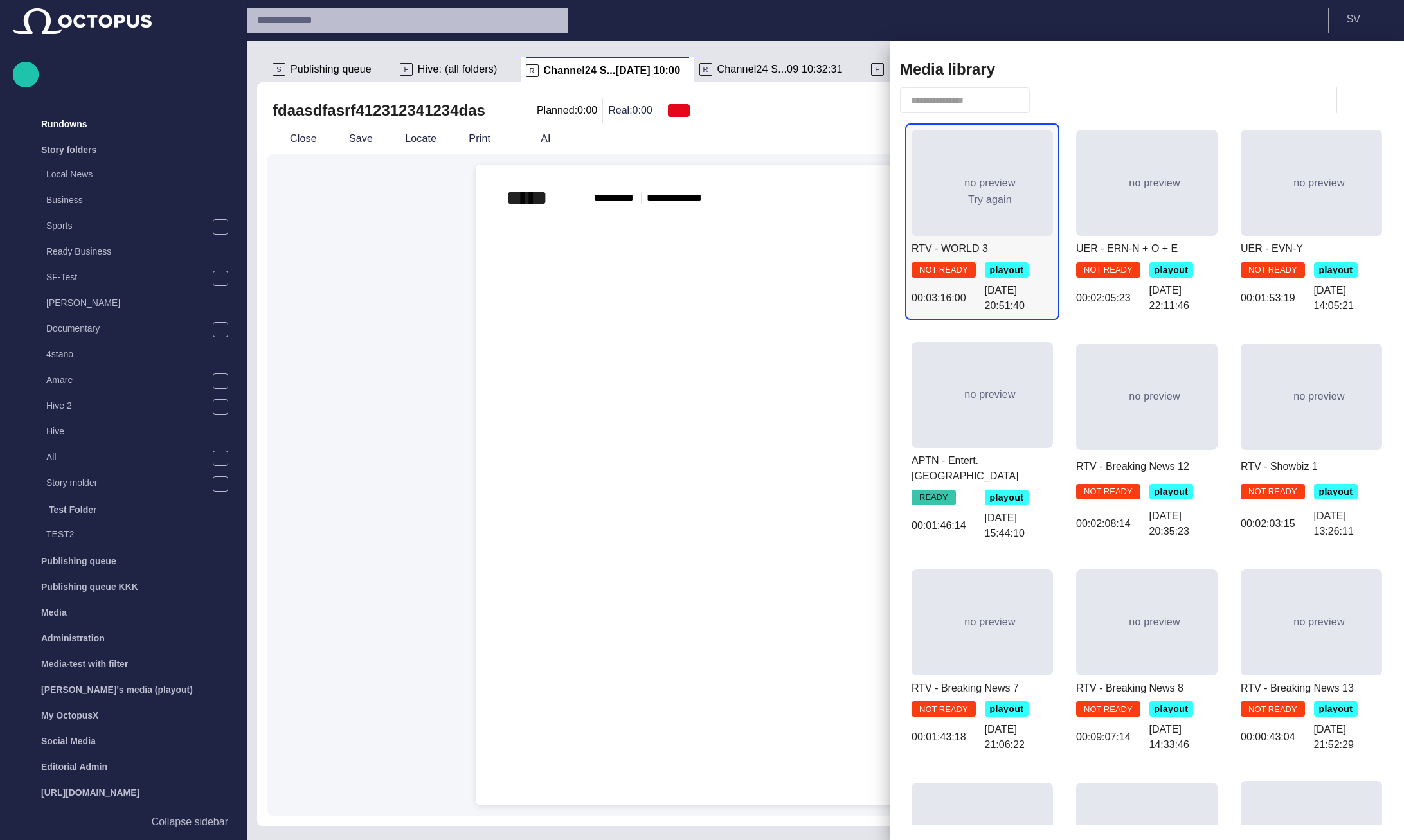
click at [979, 220] on div "no preview Try again" at bounding box center [981, 182] width 141 height 106
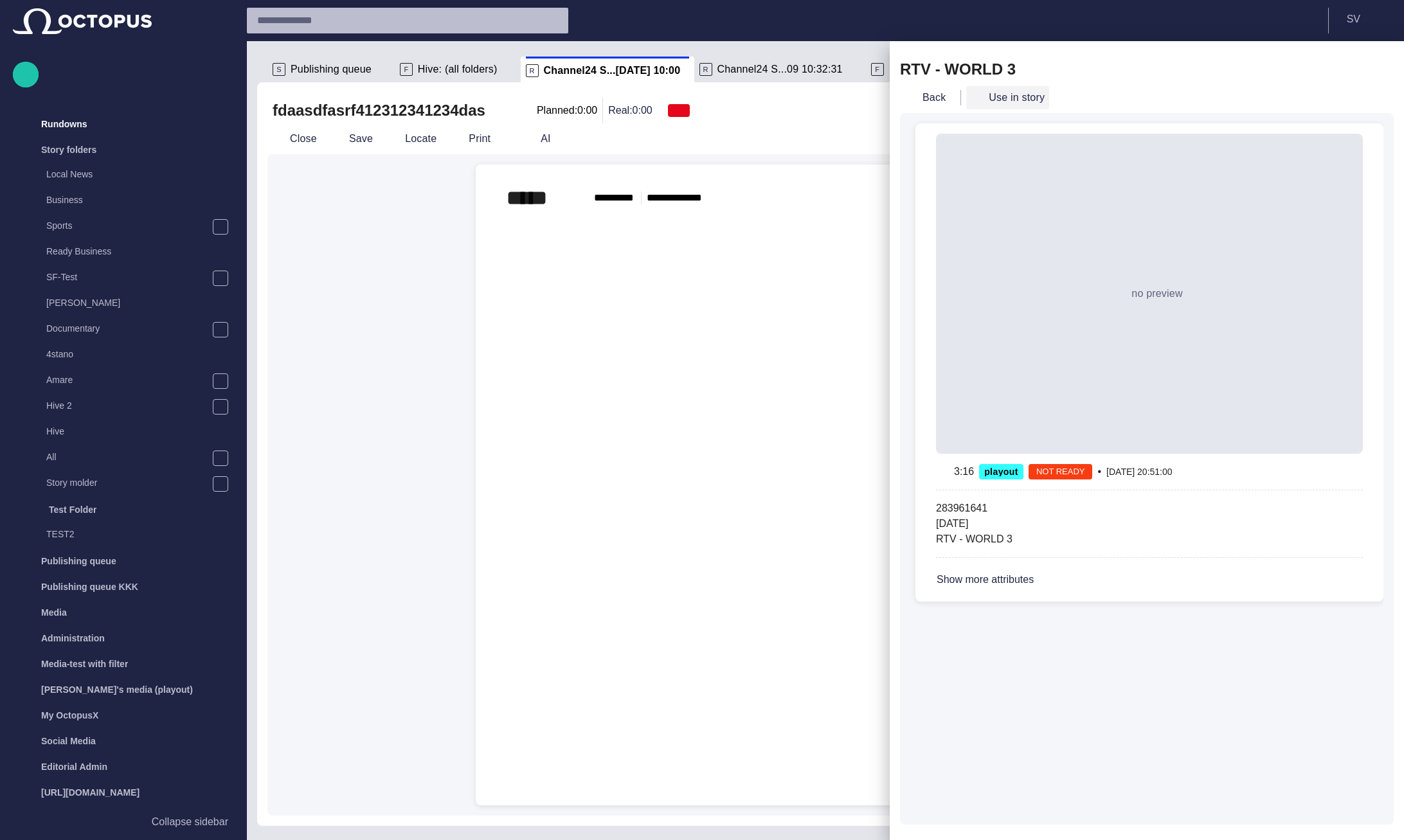
click at [971, 97] on span "button" at bounding box center [977, 97] width 13 height 13
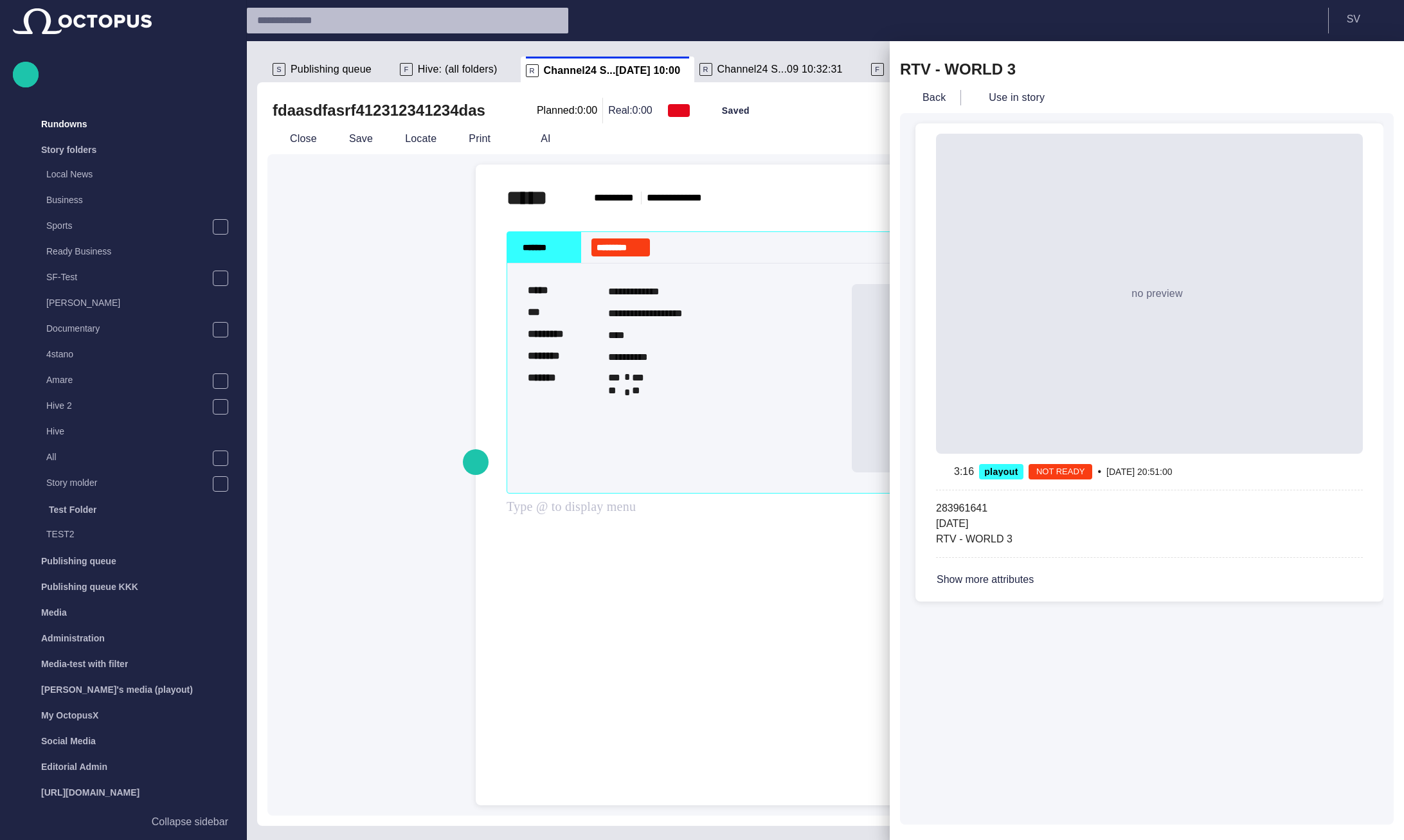
click at [793, 209] on div at bounding box center [702, 420] width 1404 height 840
